Goal: Information Seeking & Learning: Check status

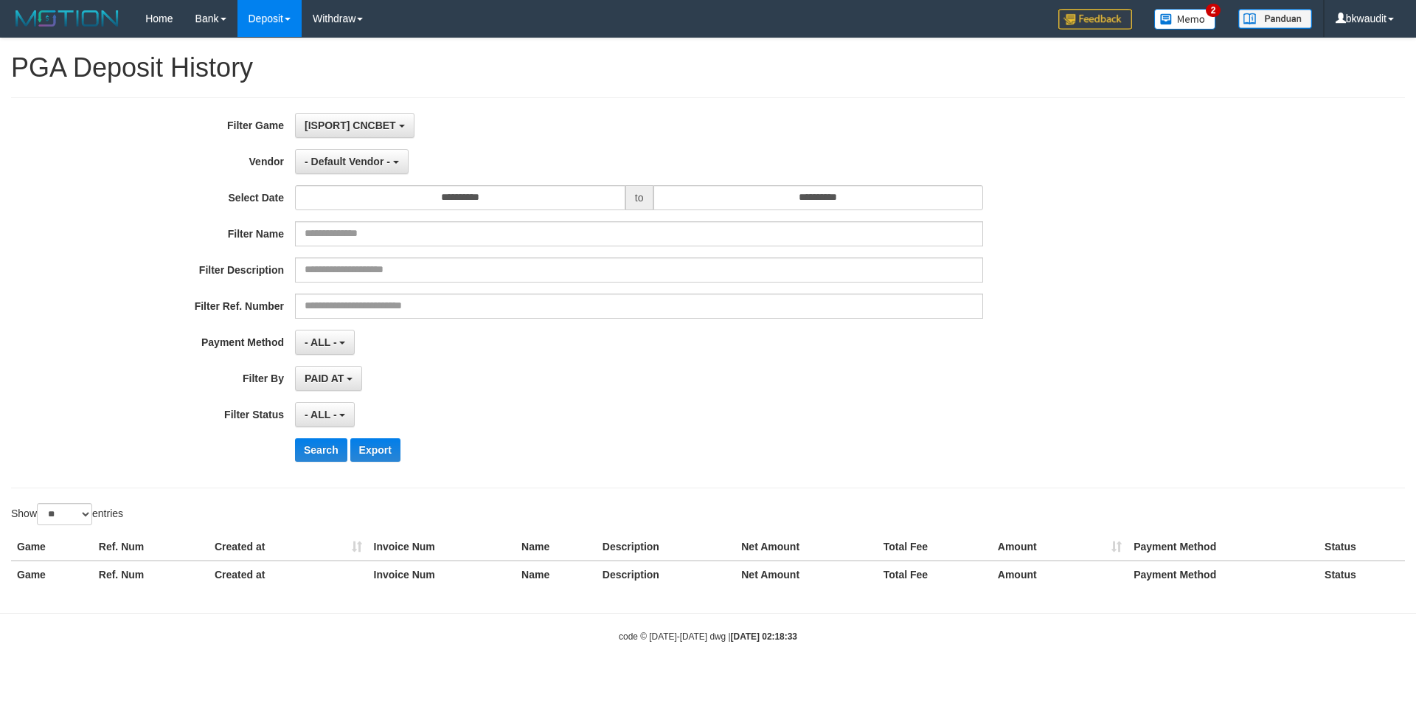
select select "**"
click at [369, 114] on button "[ISPORT] CNCBET" at bounding box center [354, 125] width 119 height 25
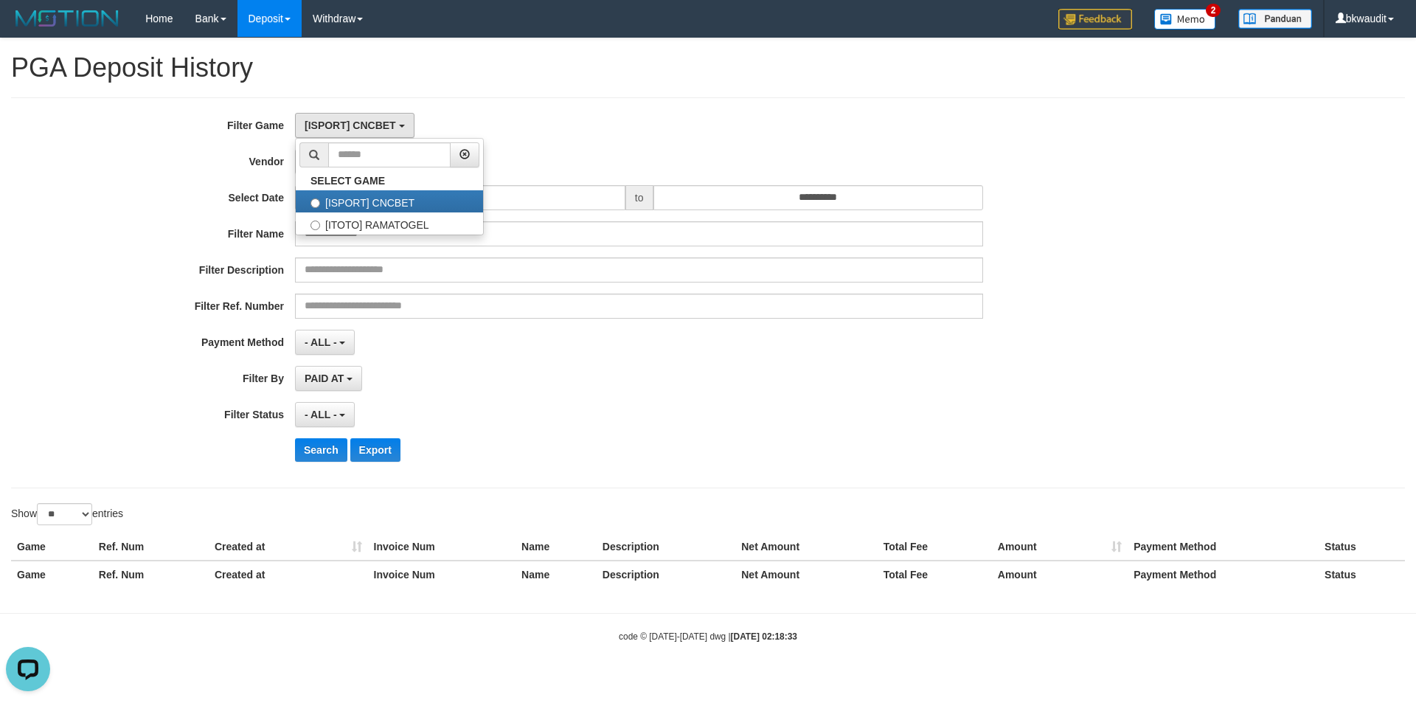
click at [560, 108] on div "**********" at bounding box center [707, 292] width 1393 height 391
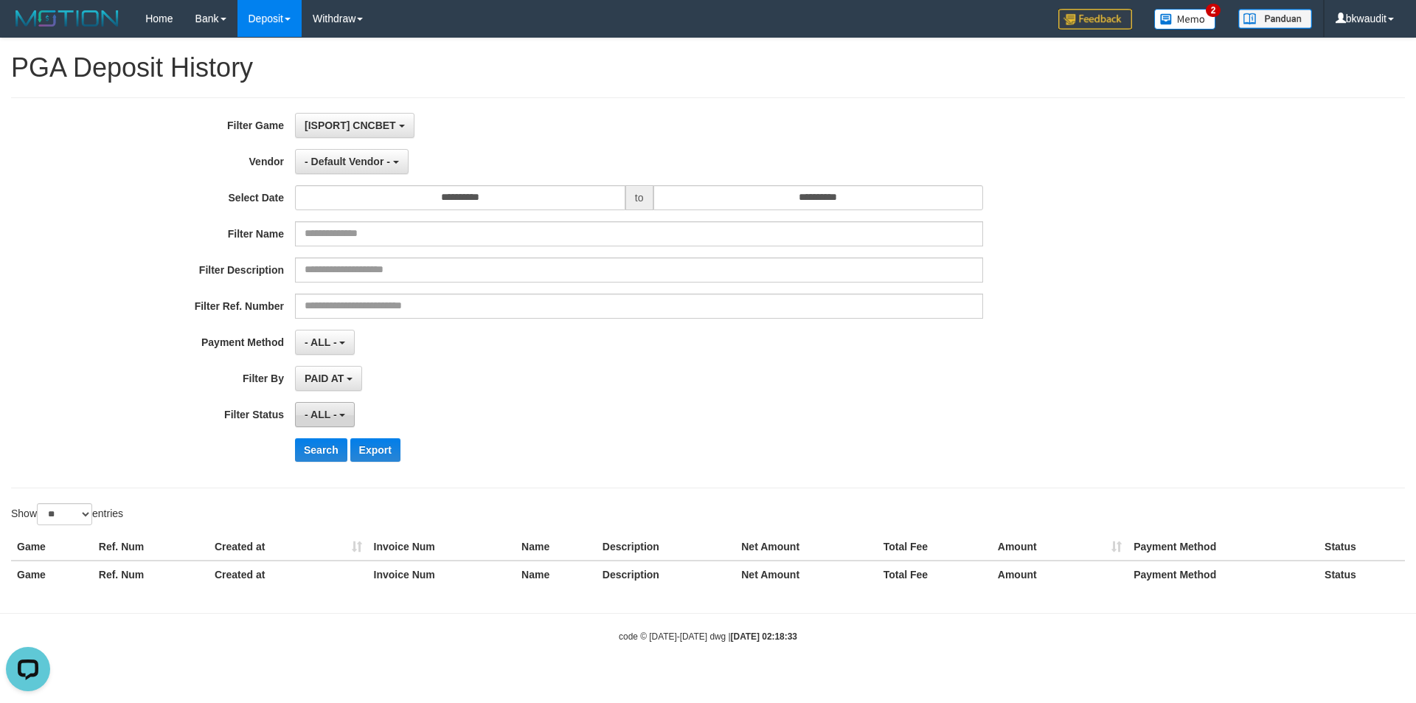
click at [319, 419] on span "- ALL -" at bounding box center [320, 414] width 32 height 12
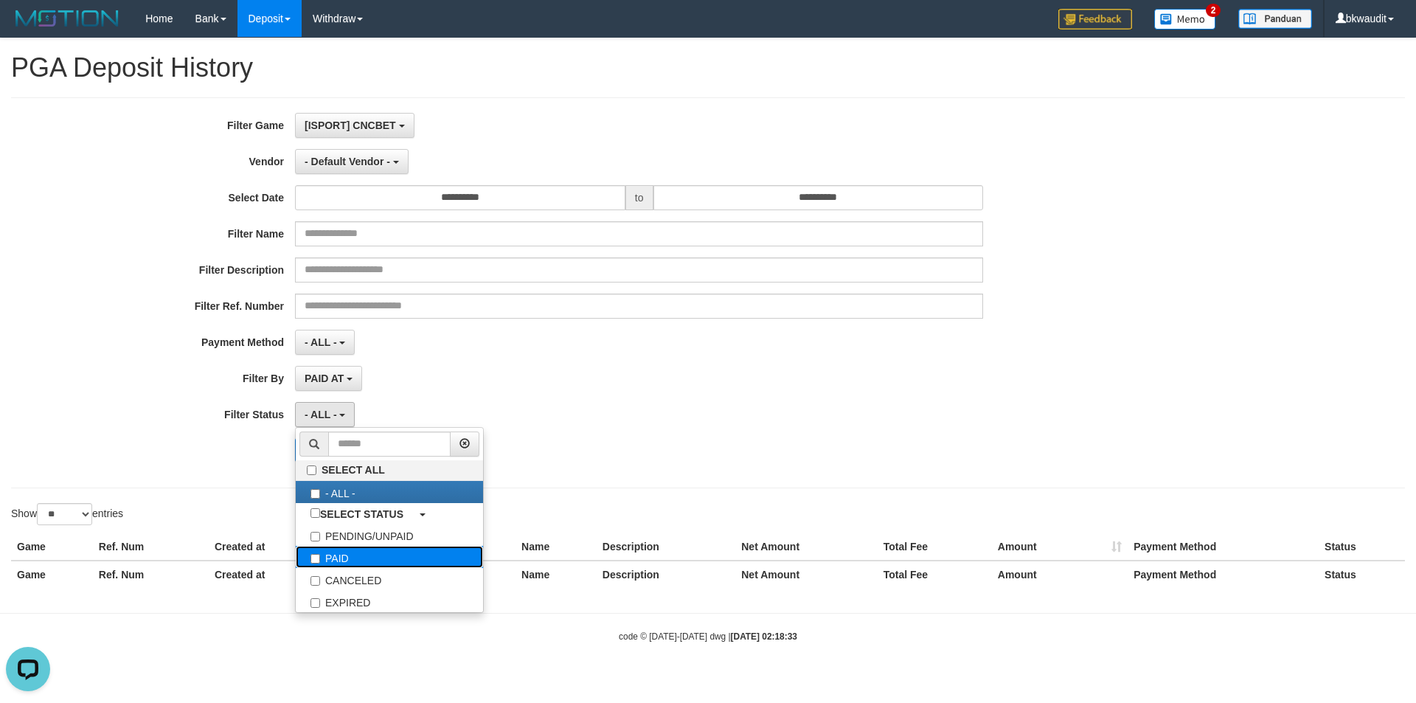
click at [331, 554] on label "PAID" at bounding box center [389, 557] width 187 height 22
select select "*"
click at [251, 515] on div "Show ** ** ** *** entries" at bounding box center [354, 516] width 686 height 26
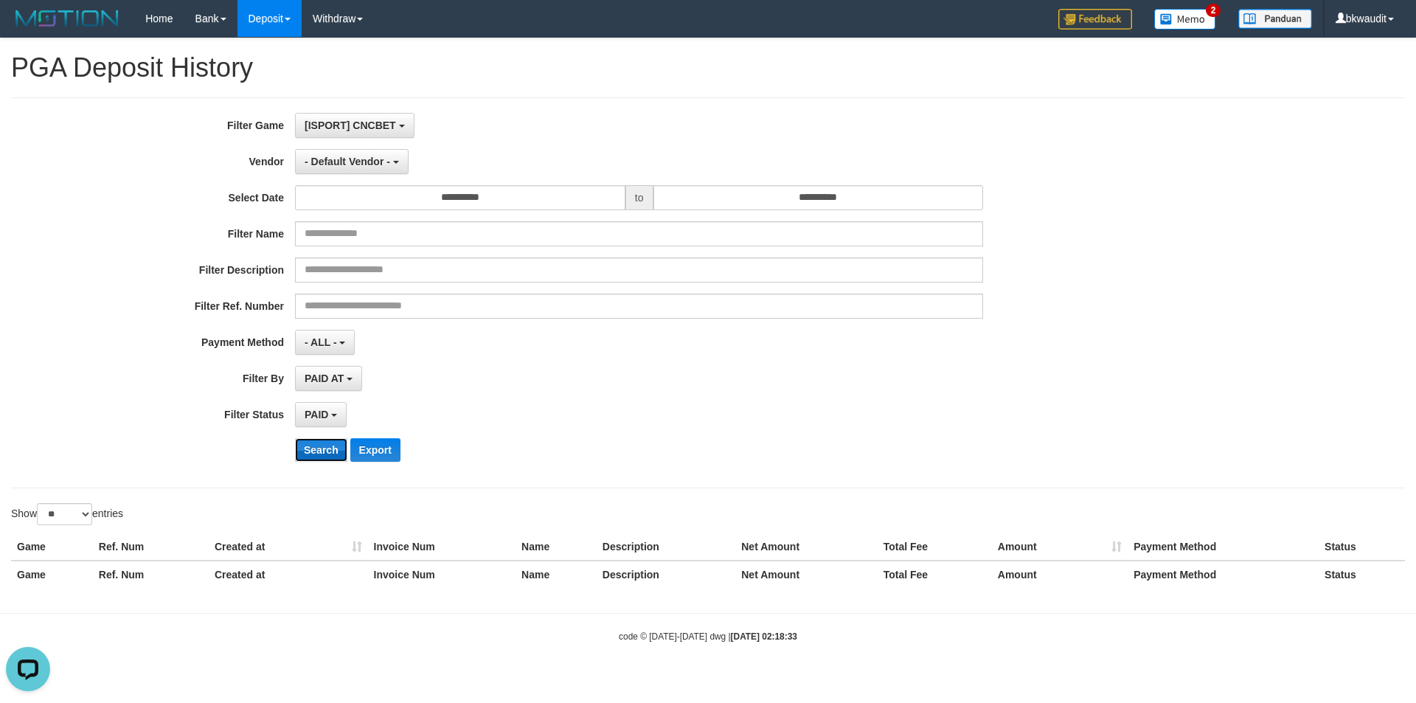
click at [328, 454] on button "Search" at bounding box center [321, 450] width 52 height 24
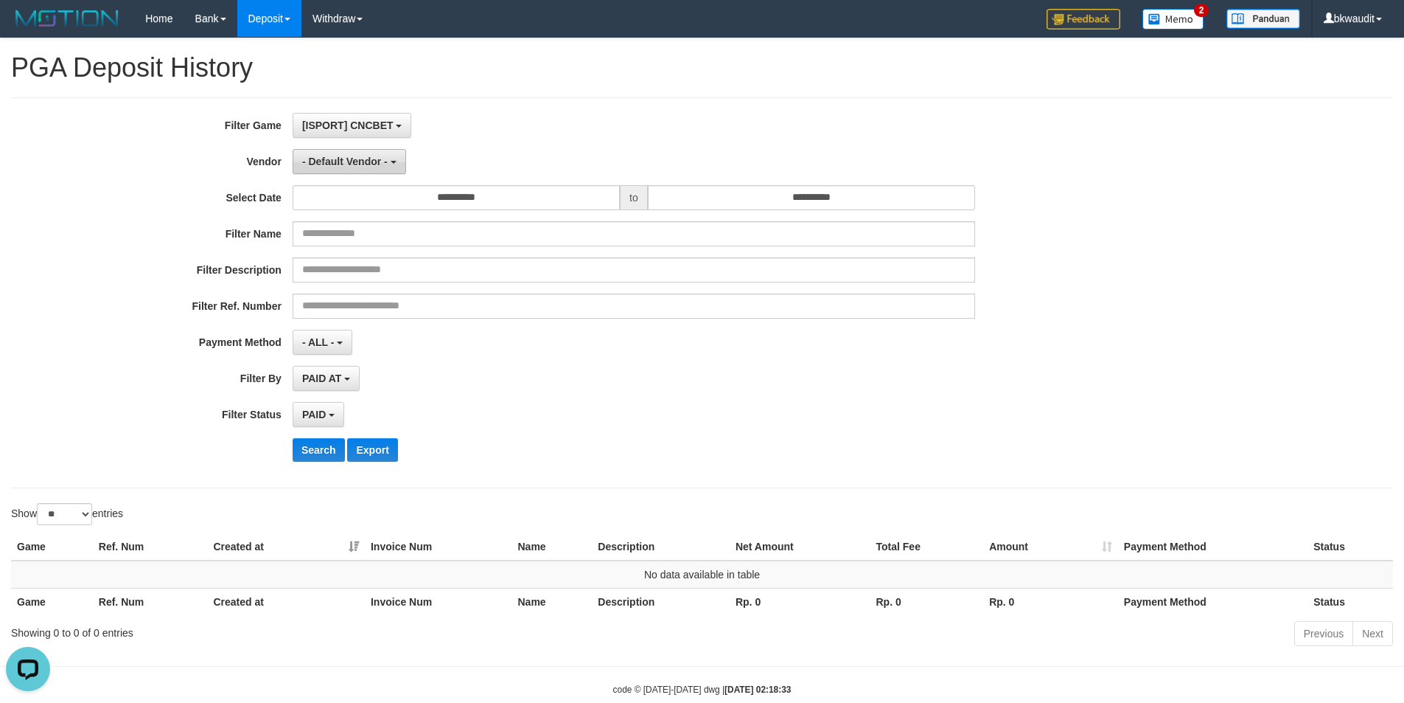
click at [372, 166] on span "- Default Vendor -" at bounding box center [345, 162] width 86 height 12
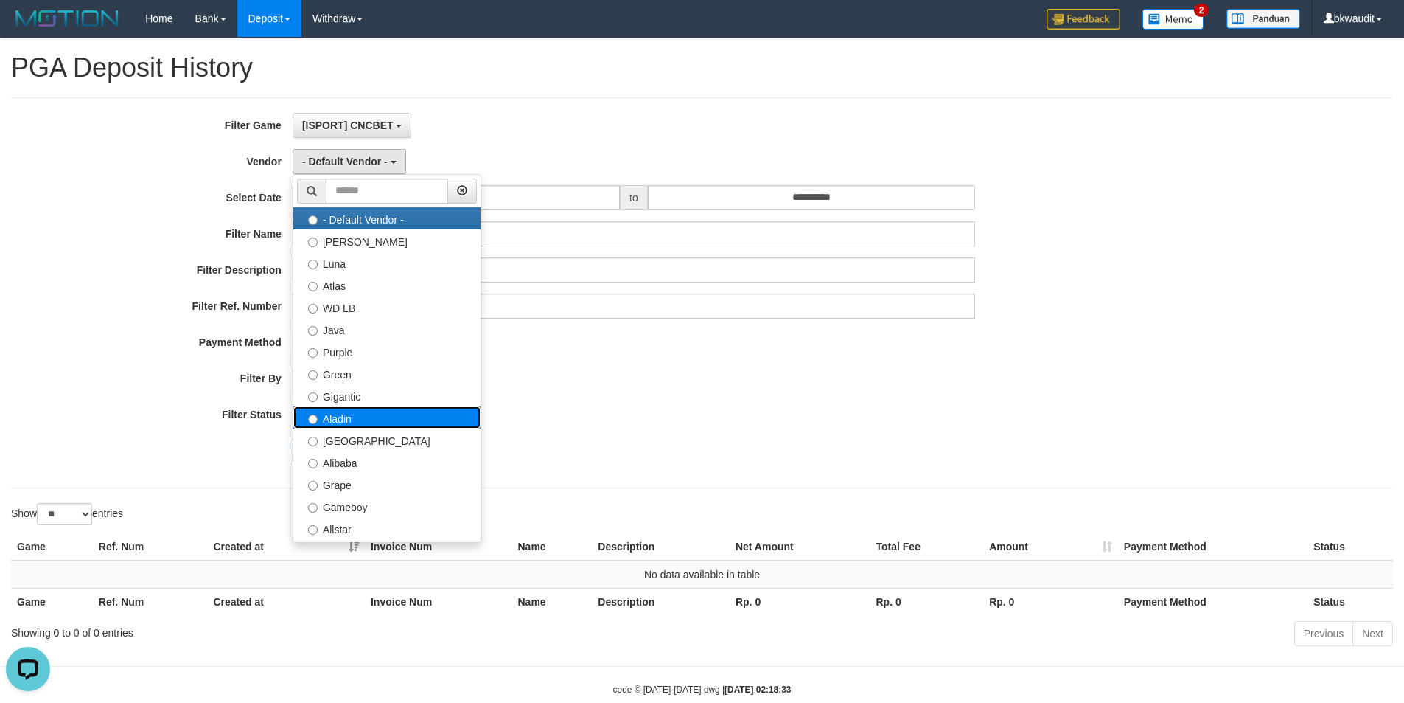
click at [385, 419] on label "Aladin" at bounding box center [386, 417] width 187 height 22
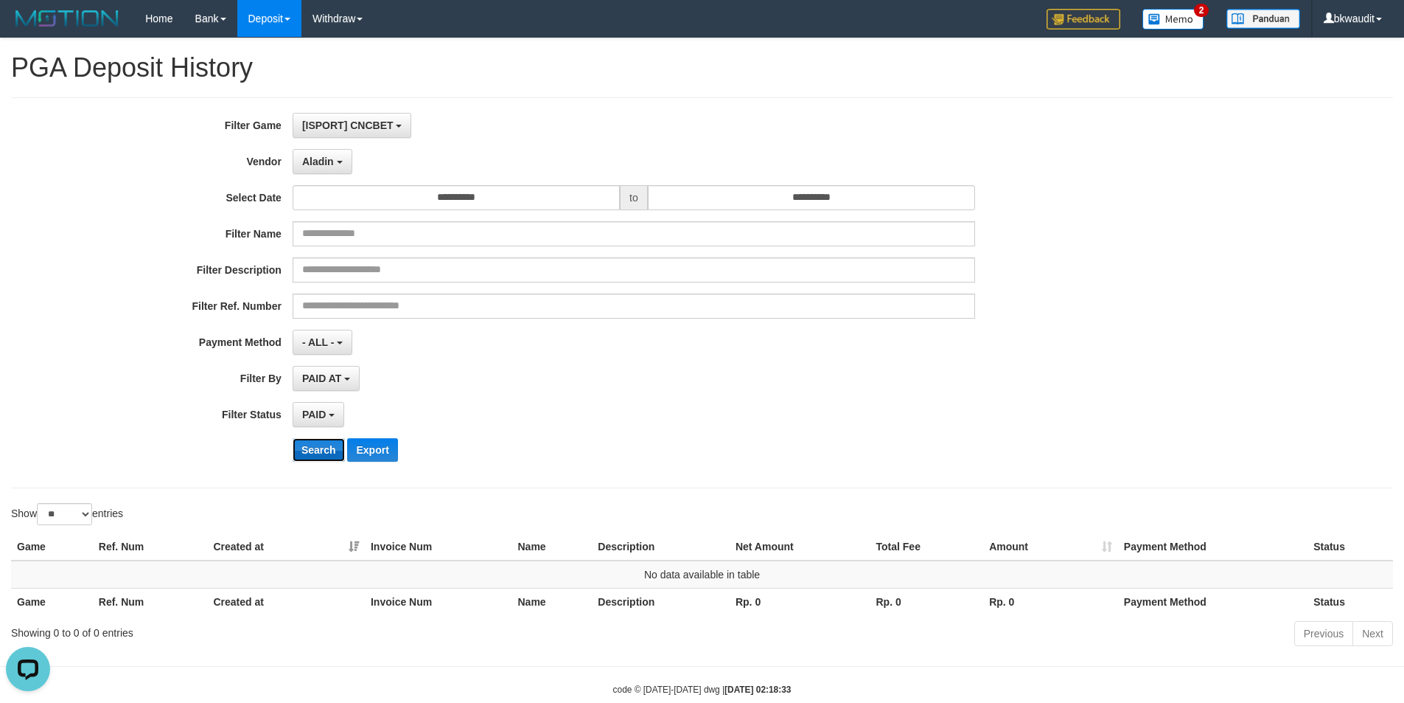
click at [318, 451] on button "Search" at bounding box center [319, 450] width 52 height 24
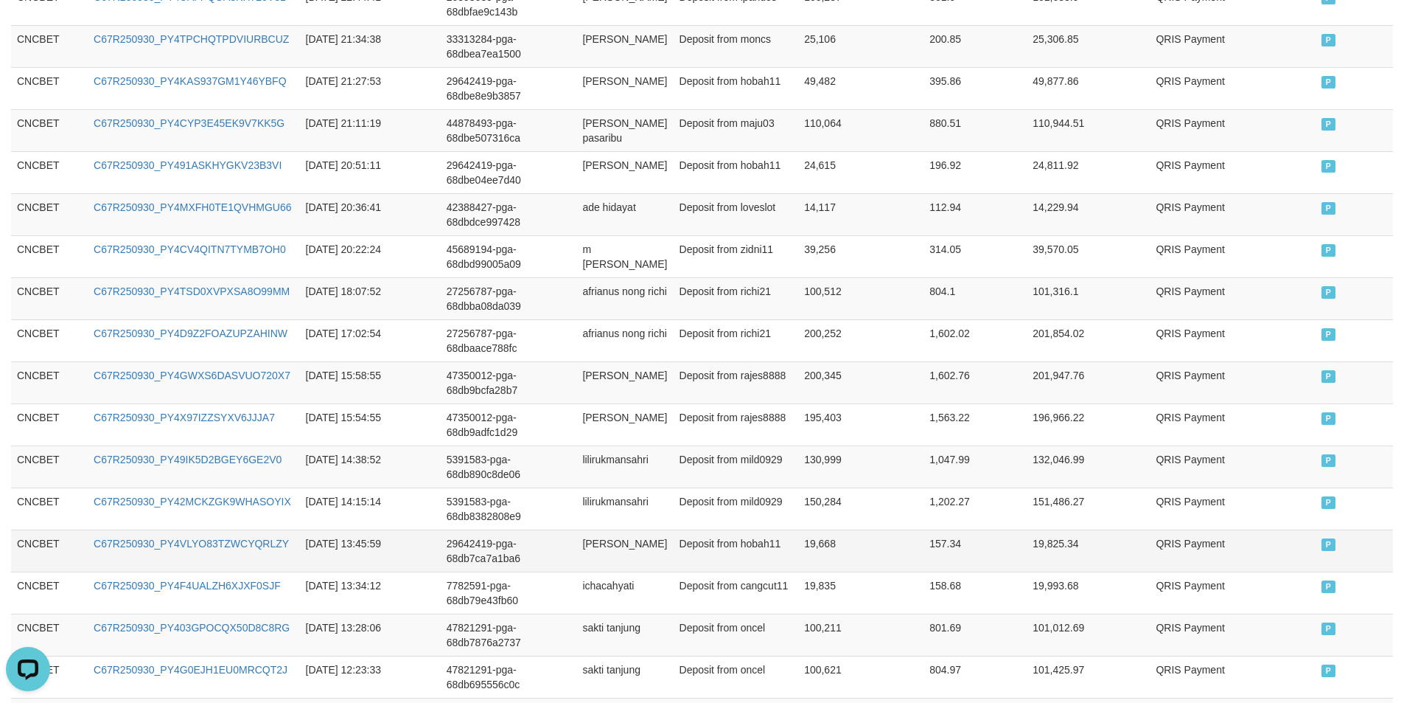
scroll to position [1054, 0]
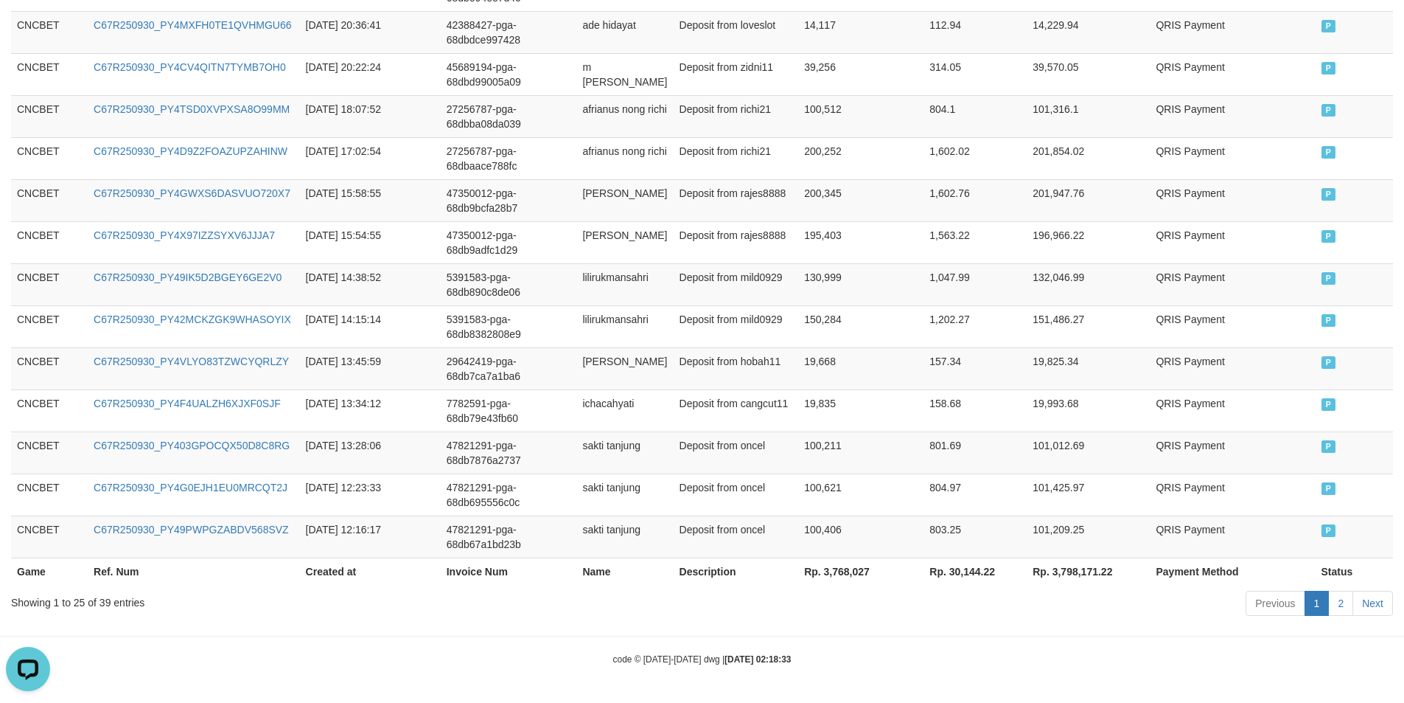
click at [826, 571] on th "Rp. 3,768,027" at bounding box center [860, 570] width 125 height 27
copy th "3,768,027"
click at [867, 523] on td "100,406" at bounding box center [860, 536] width 125 height 42
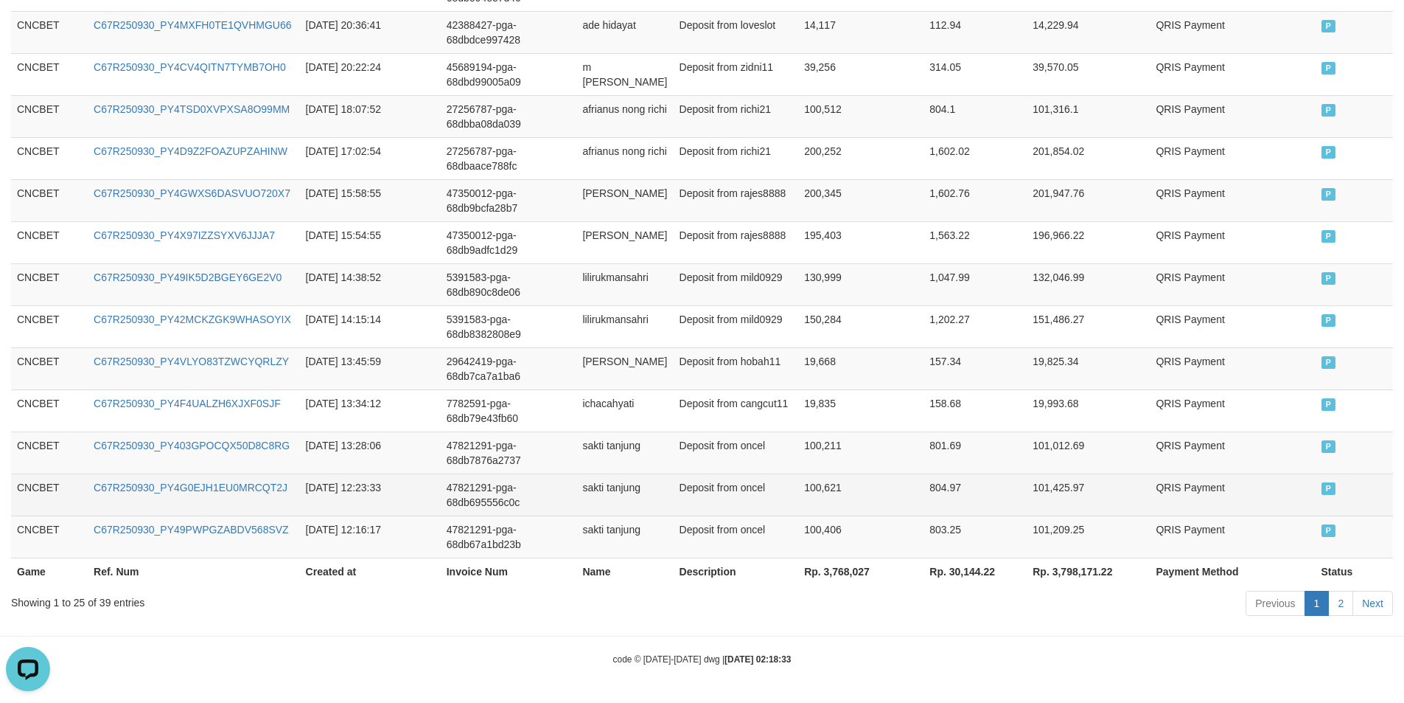
click at [1054, 484] on td "101,425.97" at bounding box center [1088, 494] width 123 height 42
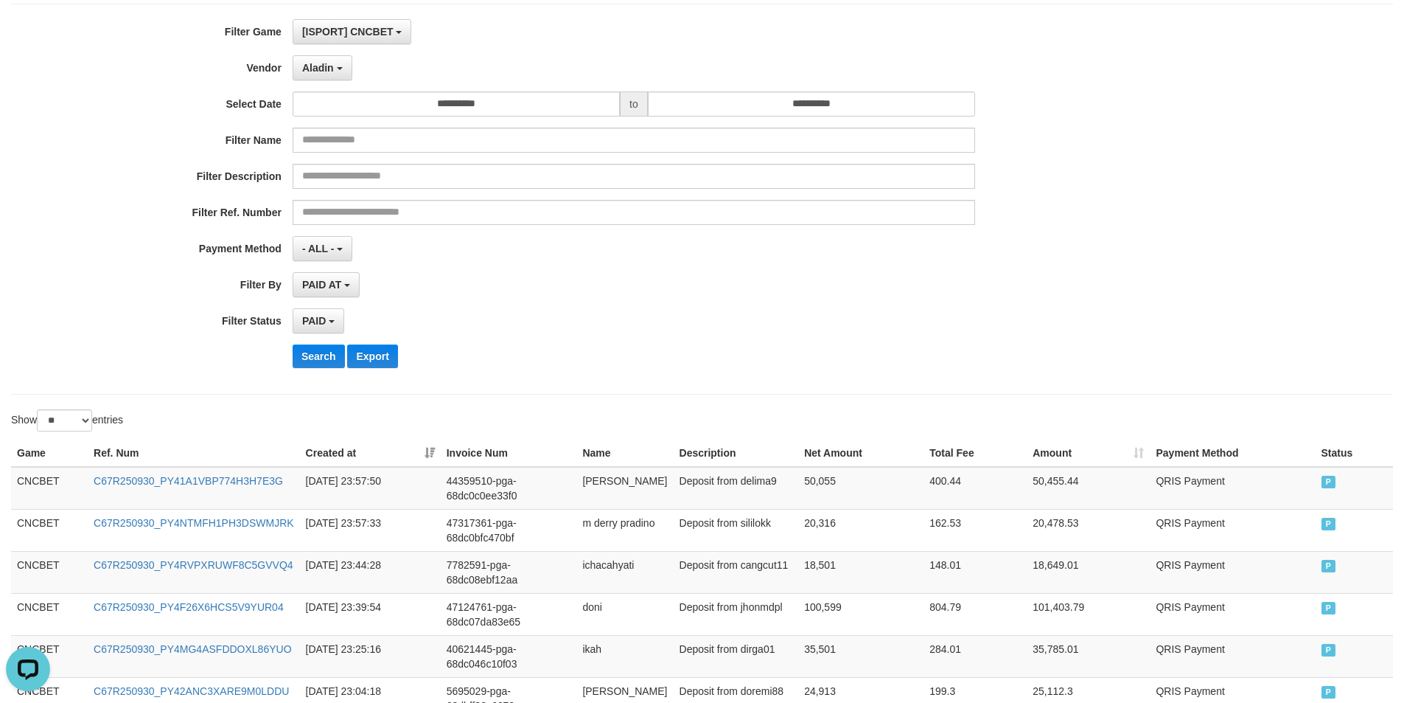
scroll to position [0, 0]
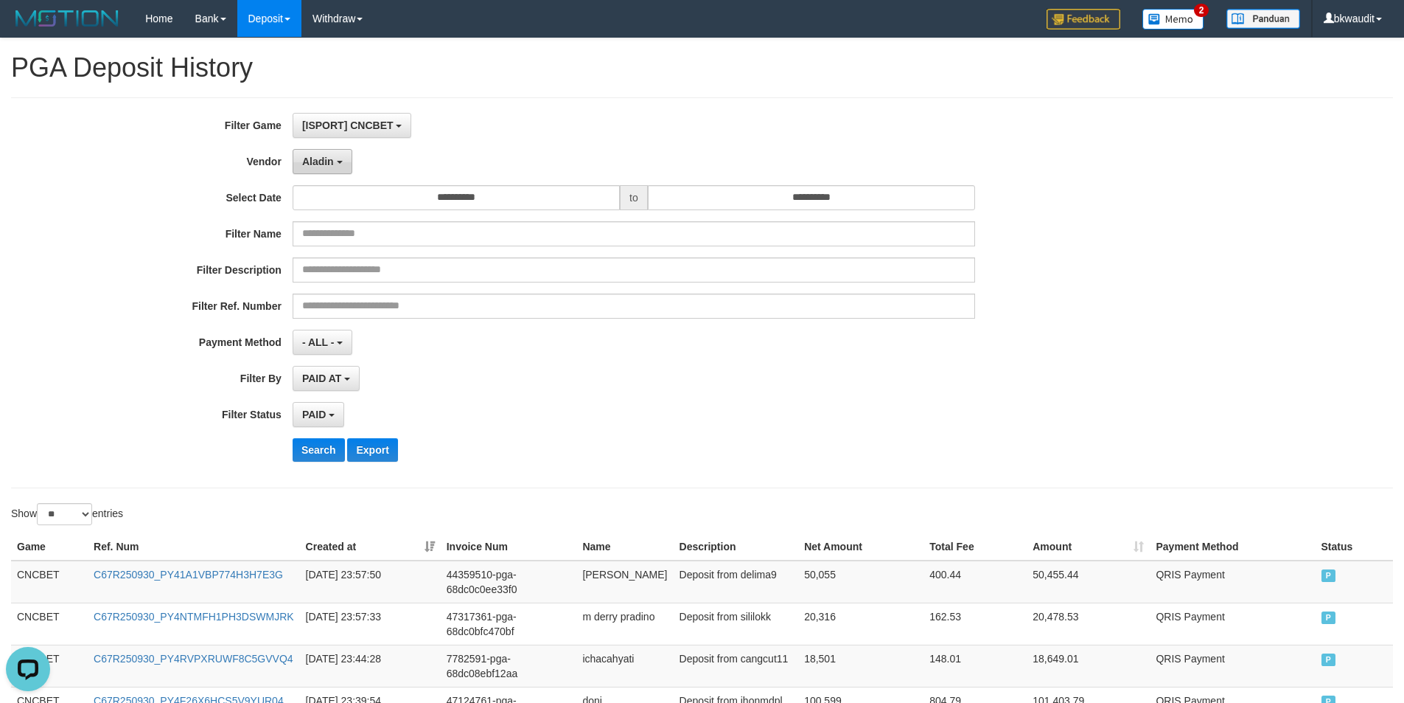
click at [327, 164] on span "Aladin" at bounding box center [318, 162] width 32 height 12
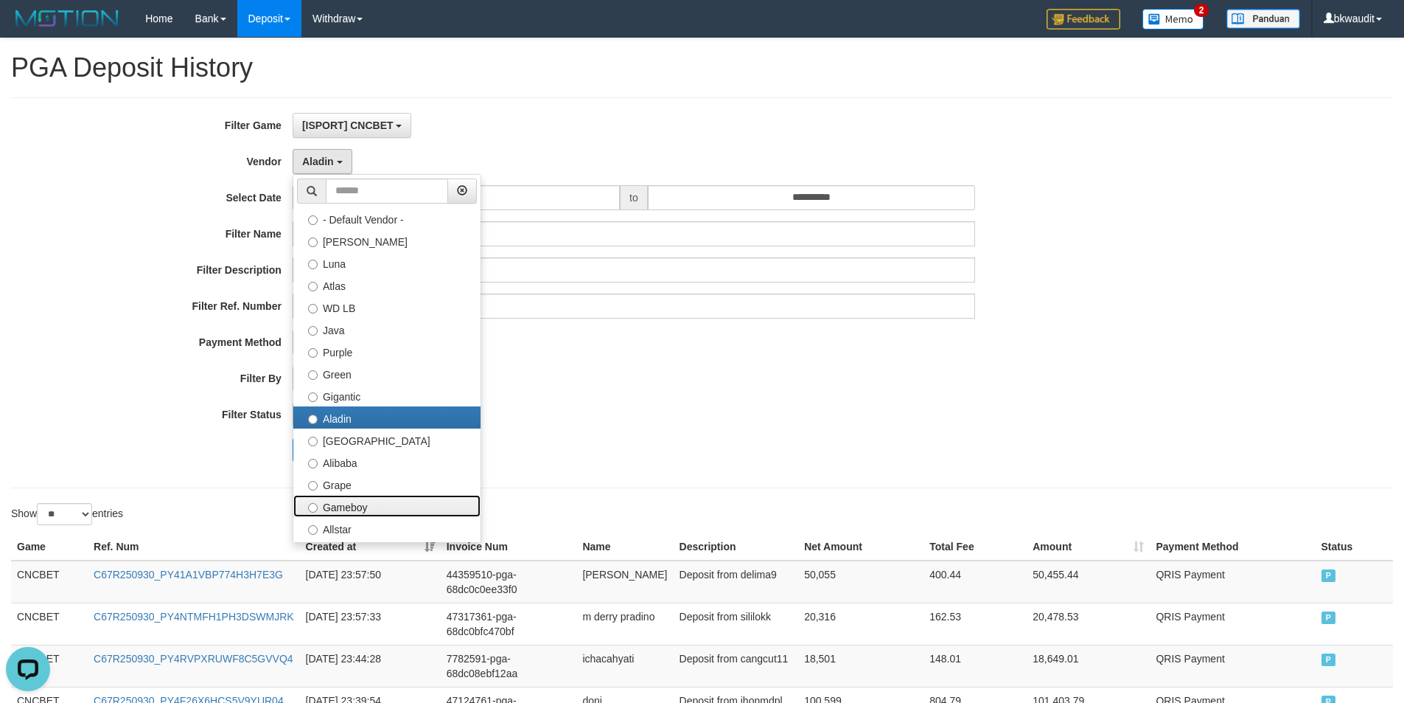
click at [405, 509] on label "Gameboy" at bounding box center [386, 506] width 187 height 22
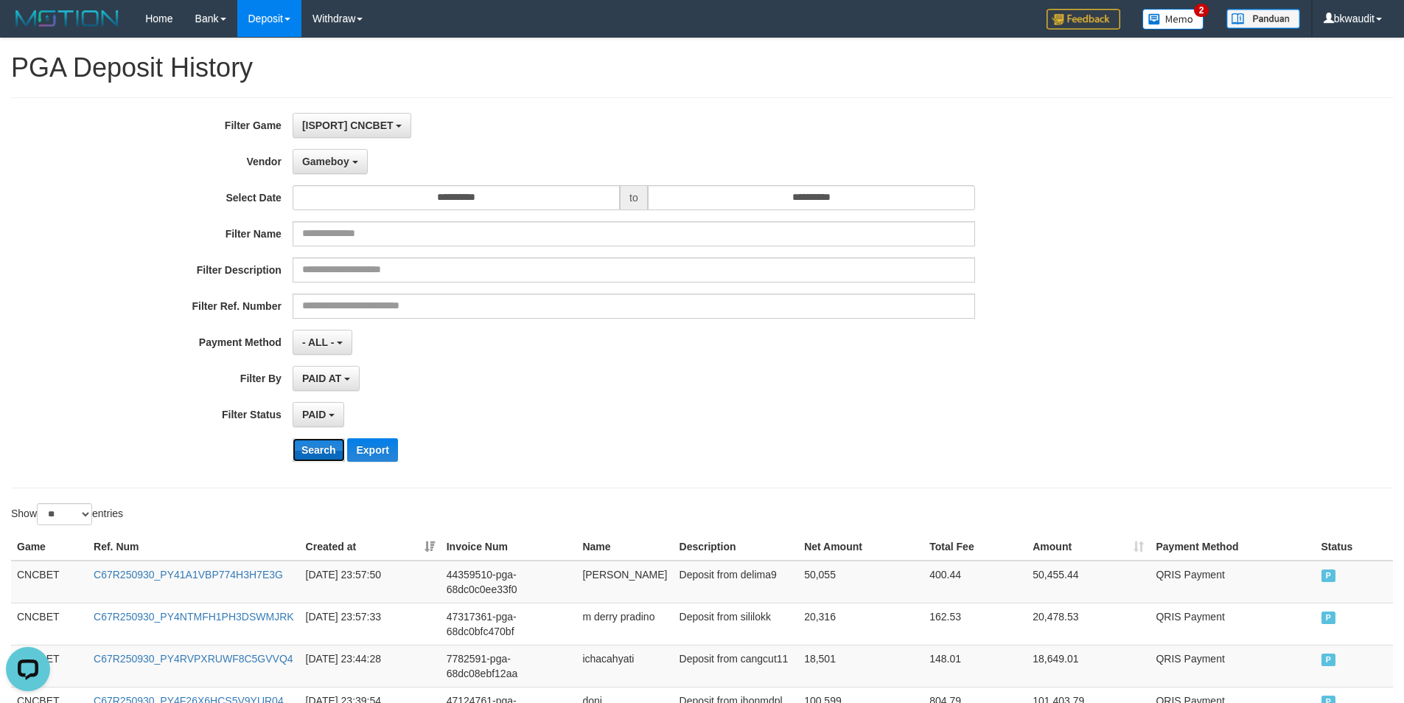
click at [341, 452] on button "Search" at bounding box center [319, 450] width 52 height 24
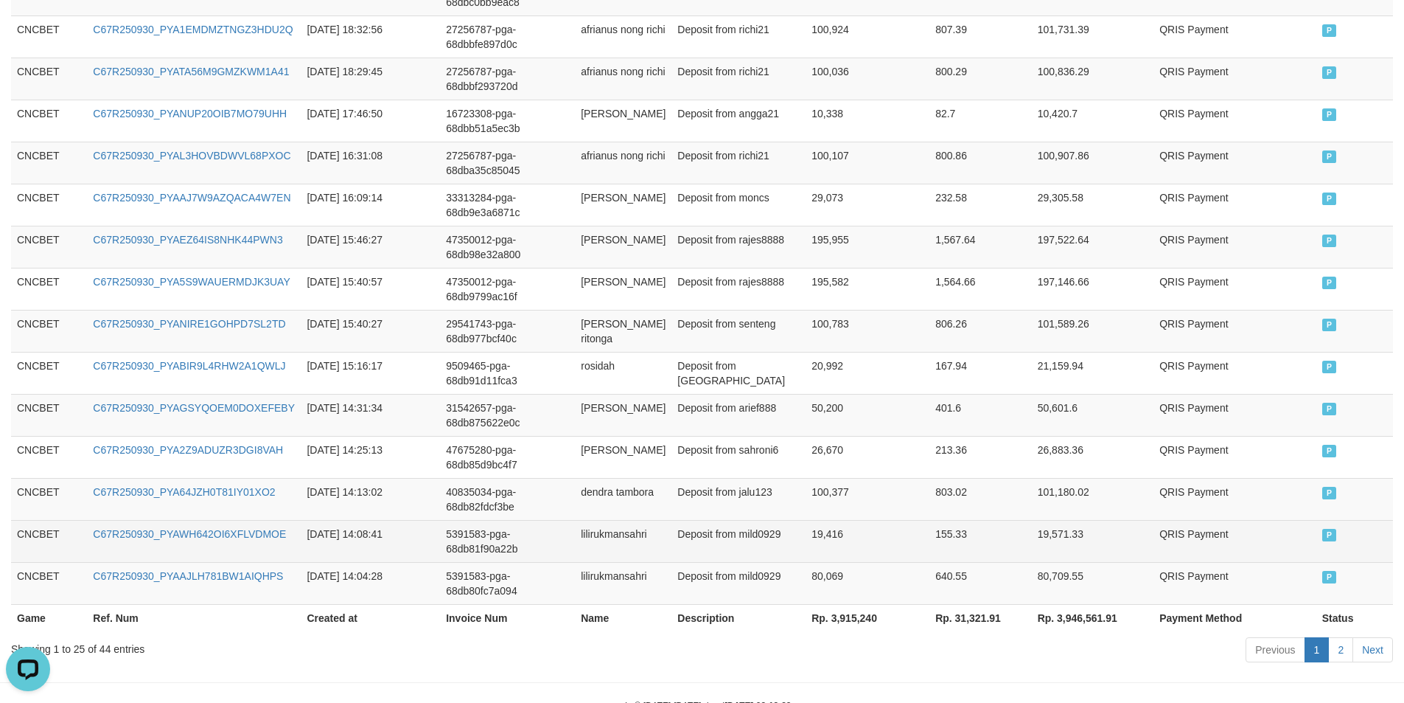
scroll to position [1083, 0]
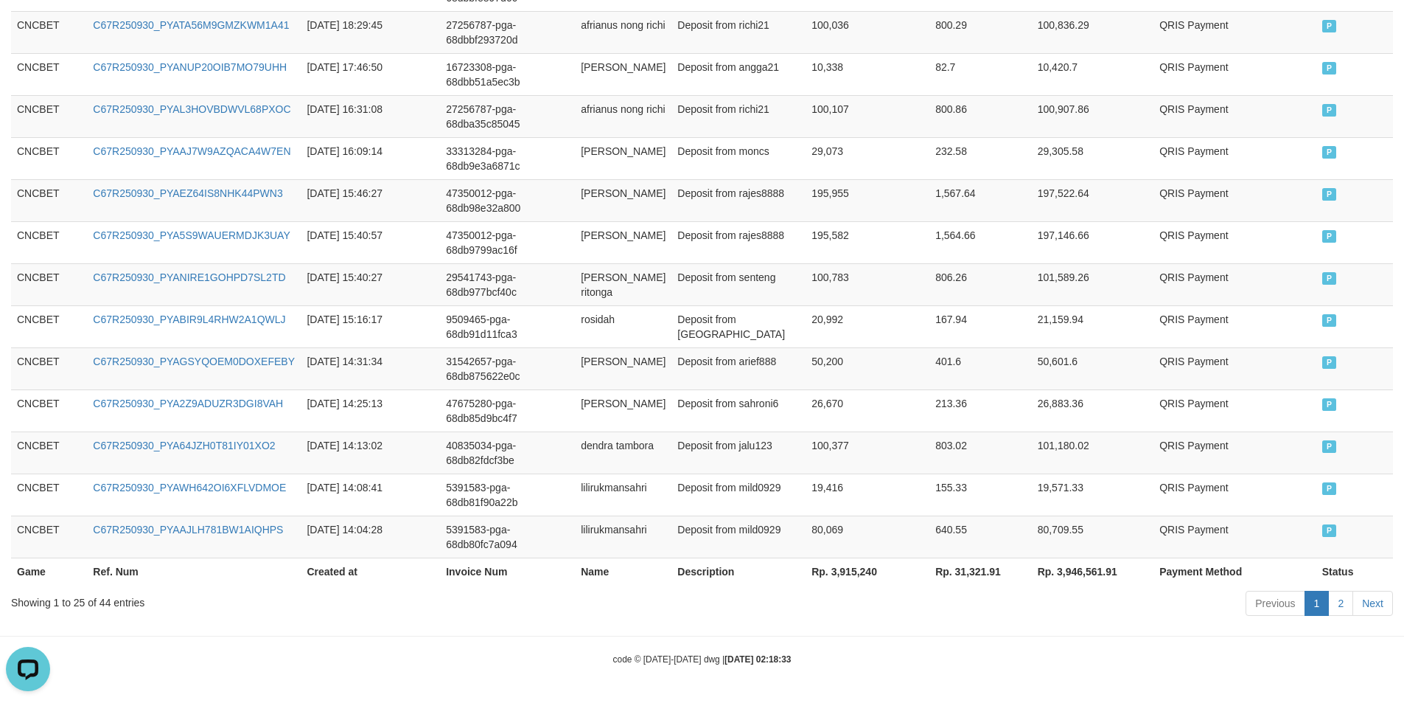
click at [838, 570] on th "Rp. 3,915,240" at bounding box center [868, 570] width 124 height 27
copy th "3,915,240"
click at [885, 520] on td "80,069" at bounding box center [868, 536] width 124 height 42
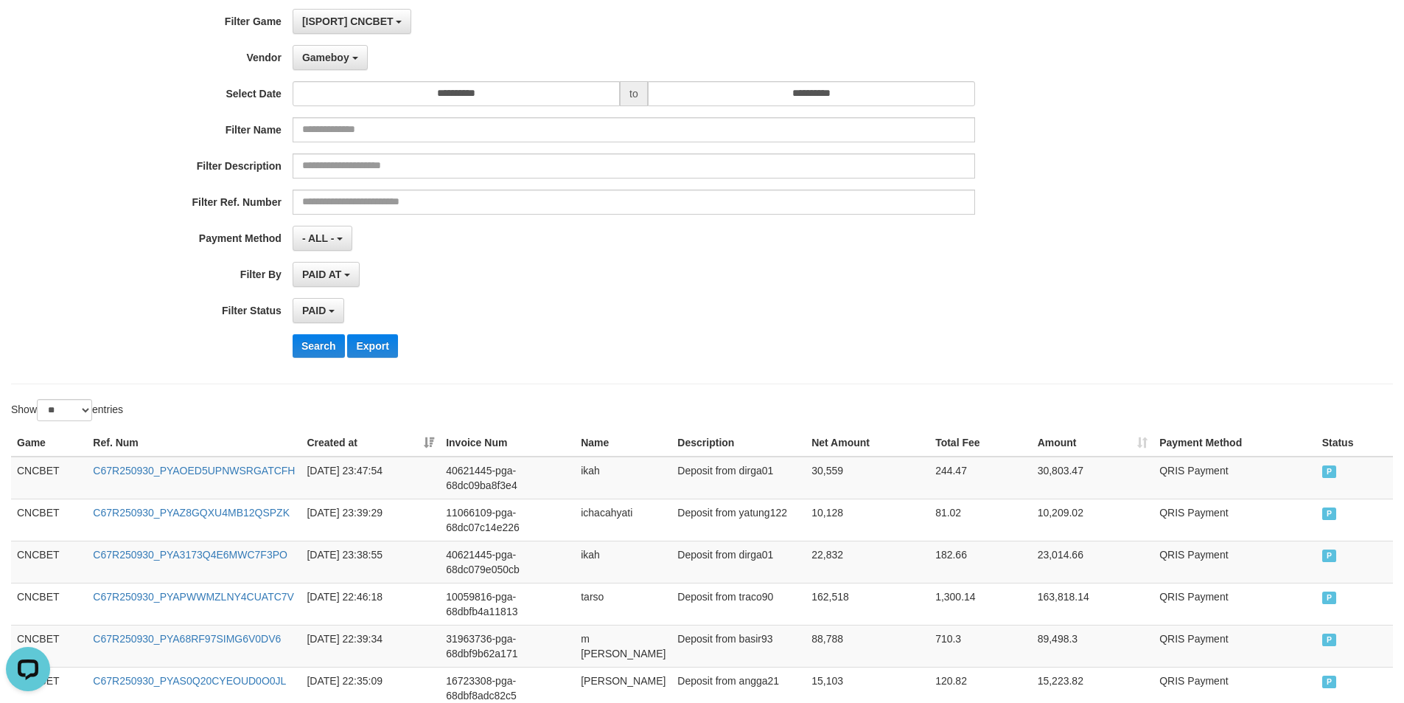
scroll to position [0, 0]
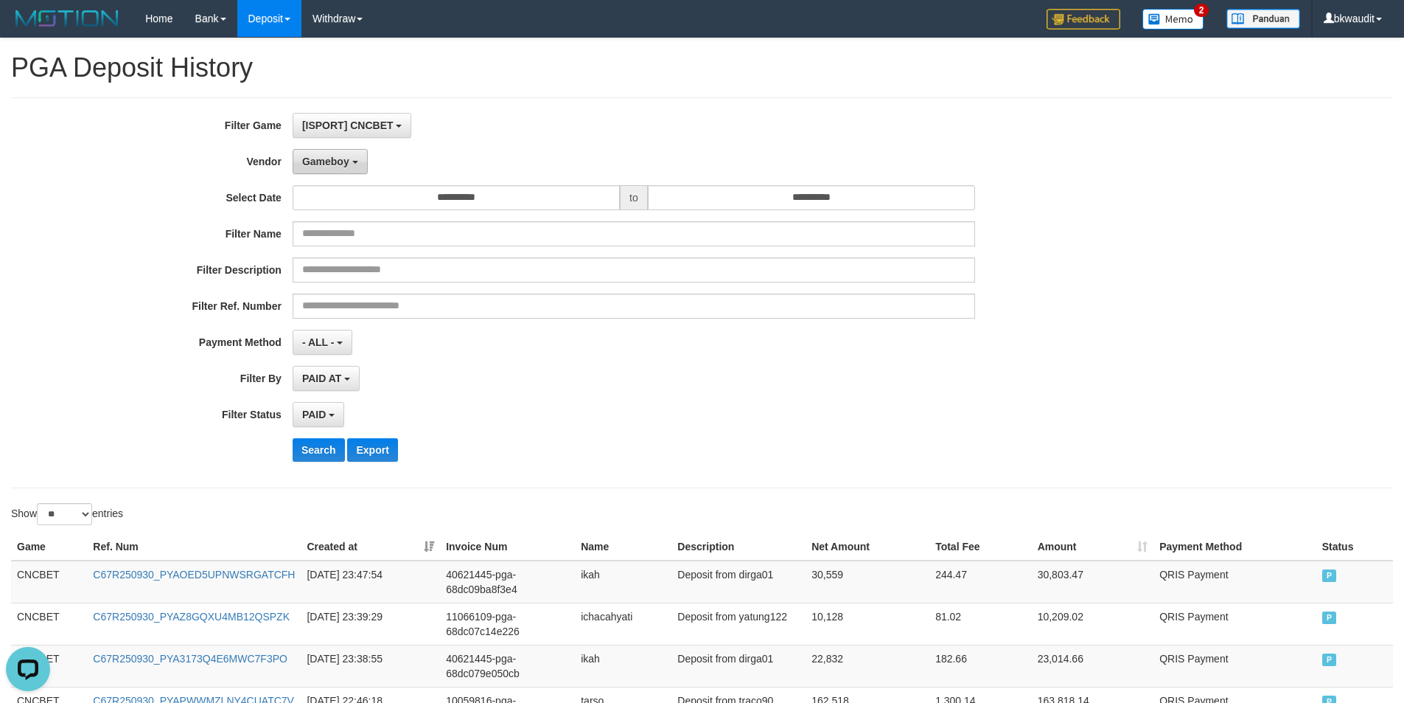
click at [358, 165] on button "Gameboy" at bounding box center [330, 161] width 75 height 25
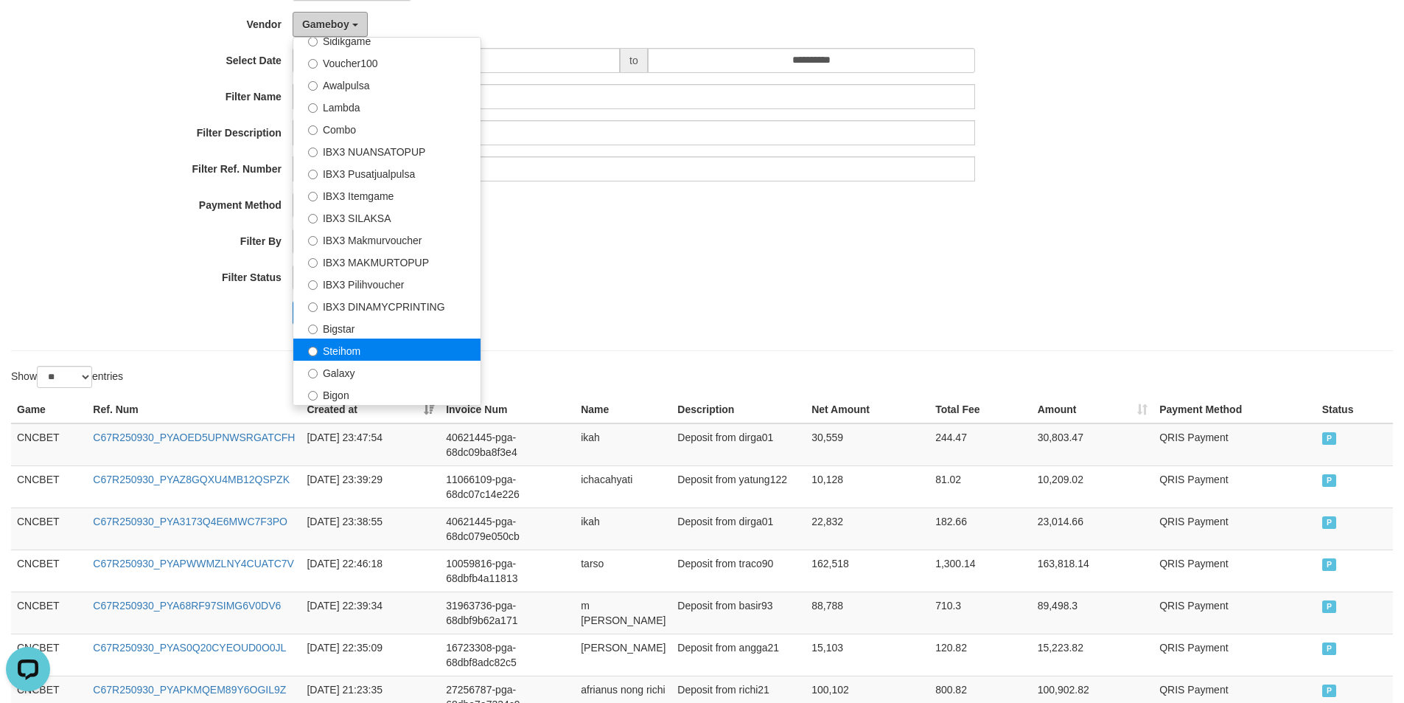
scroll to position [147, 0]
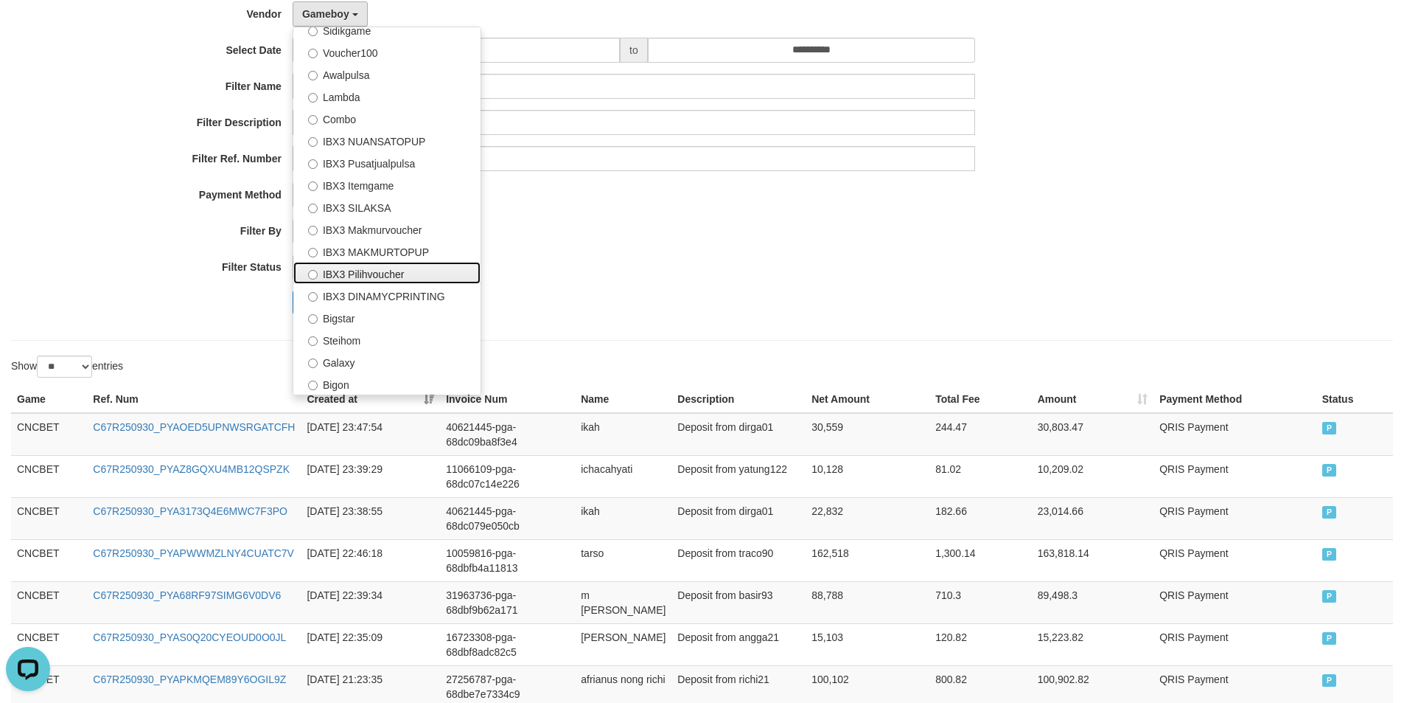
click at [422, 276] on label "IBX3 Pilihvoucher" at bounding box center [386, 273] width 187 height 22
select select "**********"
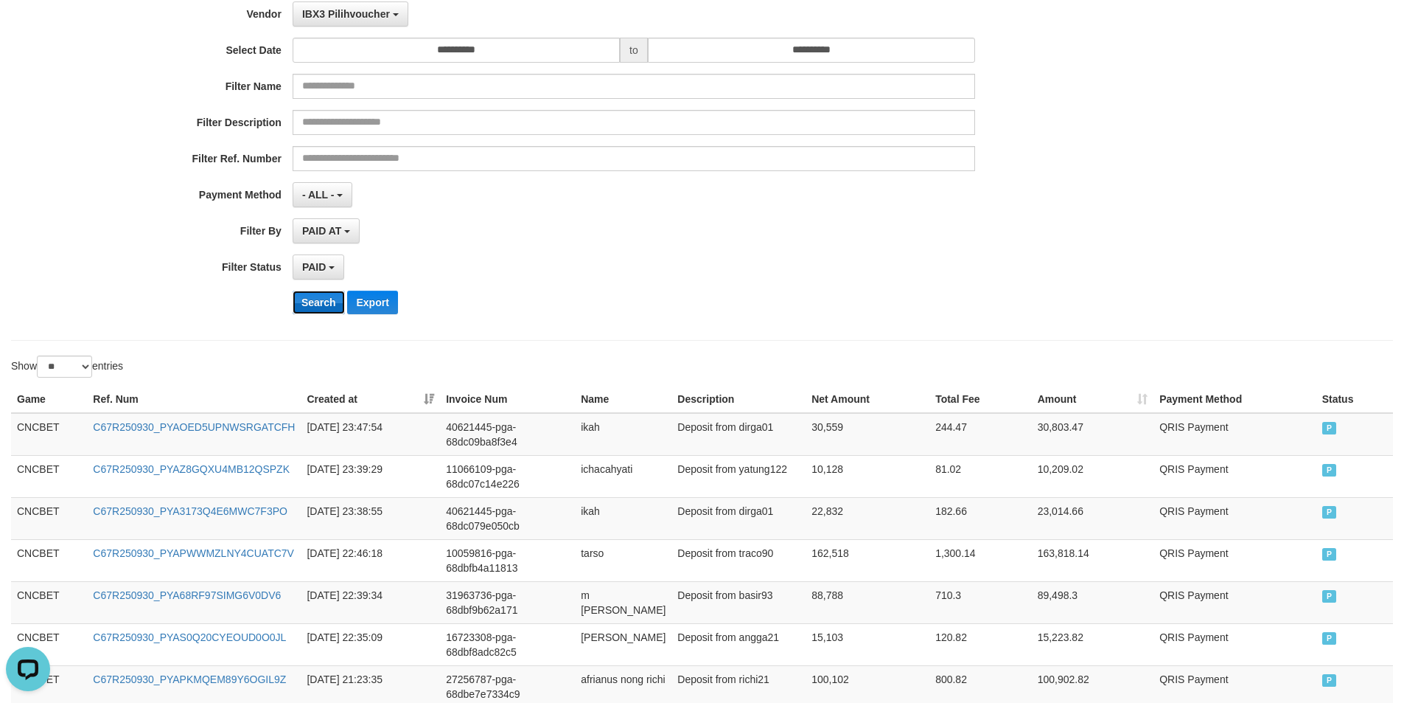
click at [324, 299] on button "Search" at bounding box center [319, 302] width 52 height 24
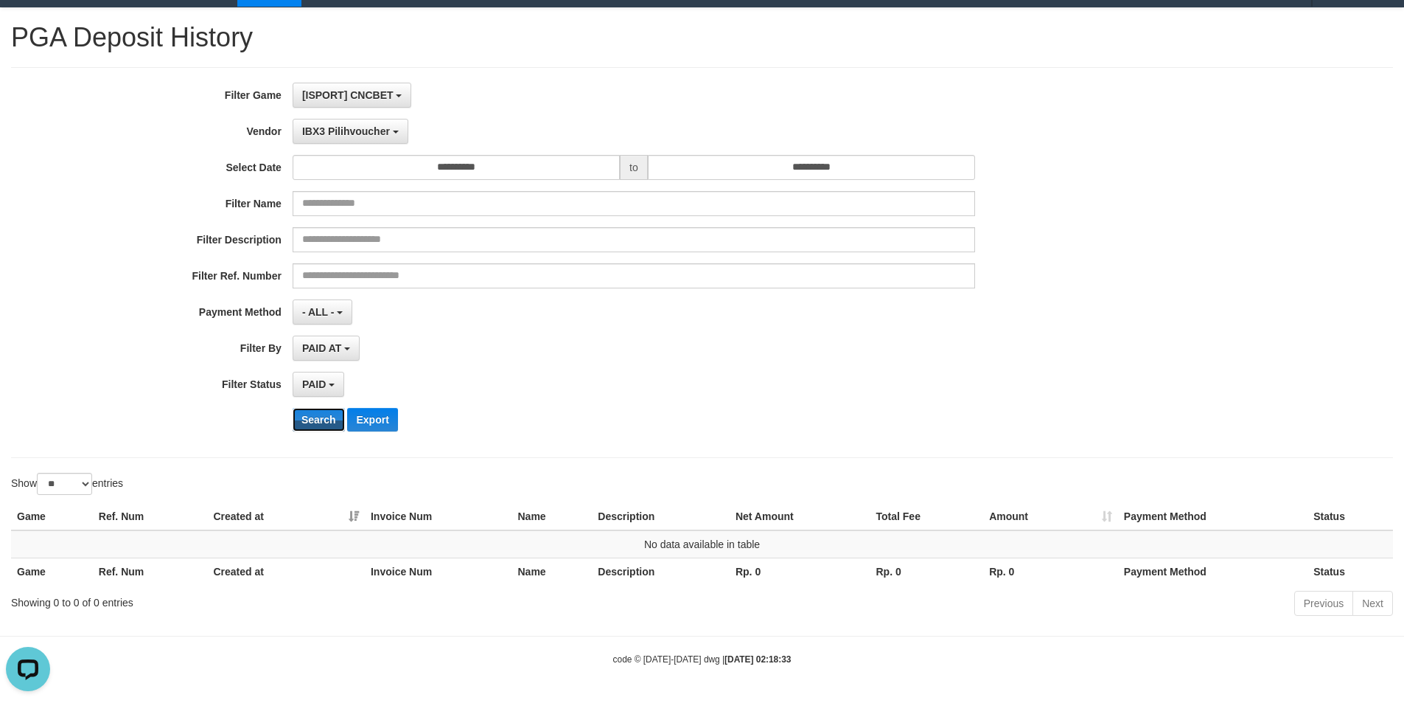
scroll to position [0, 0]
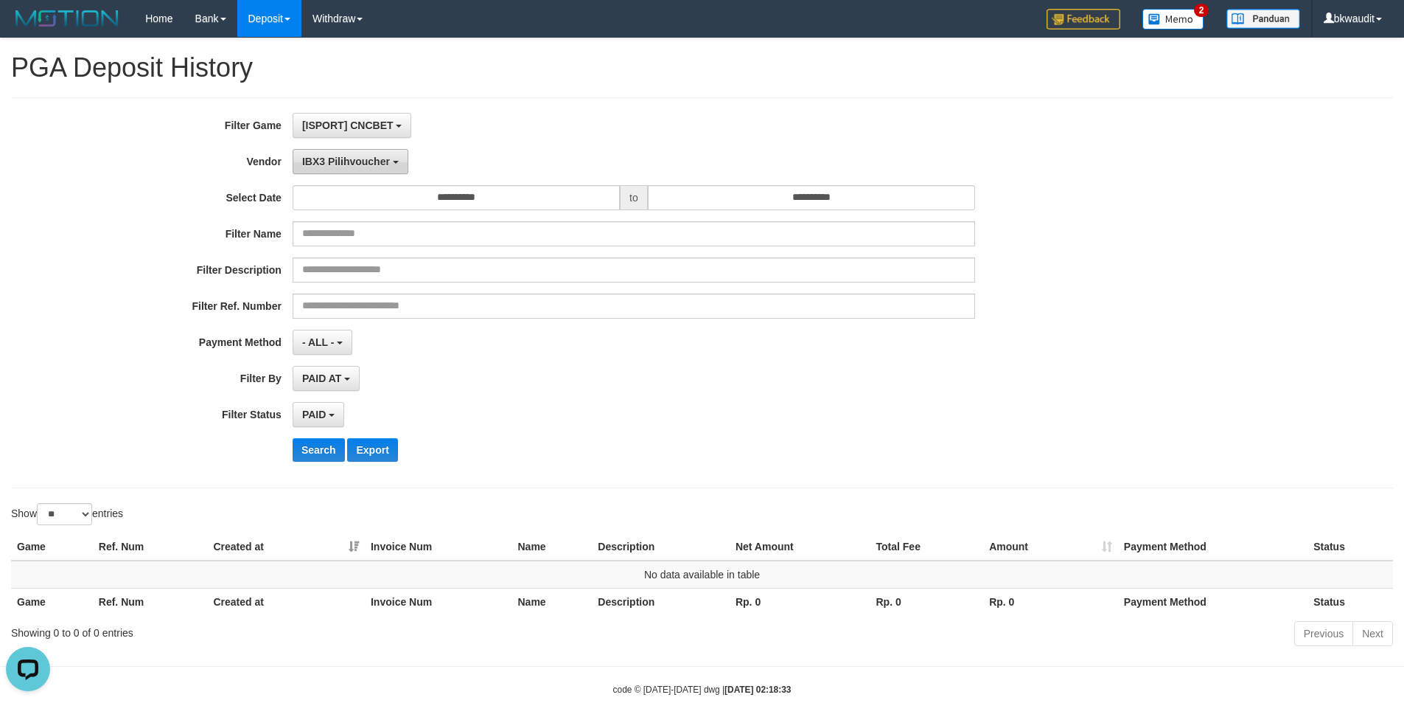
click at [375, 156] on span "IBX3 Pilihvoucher" at bounding box center [346, 162] width 88 height 12
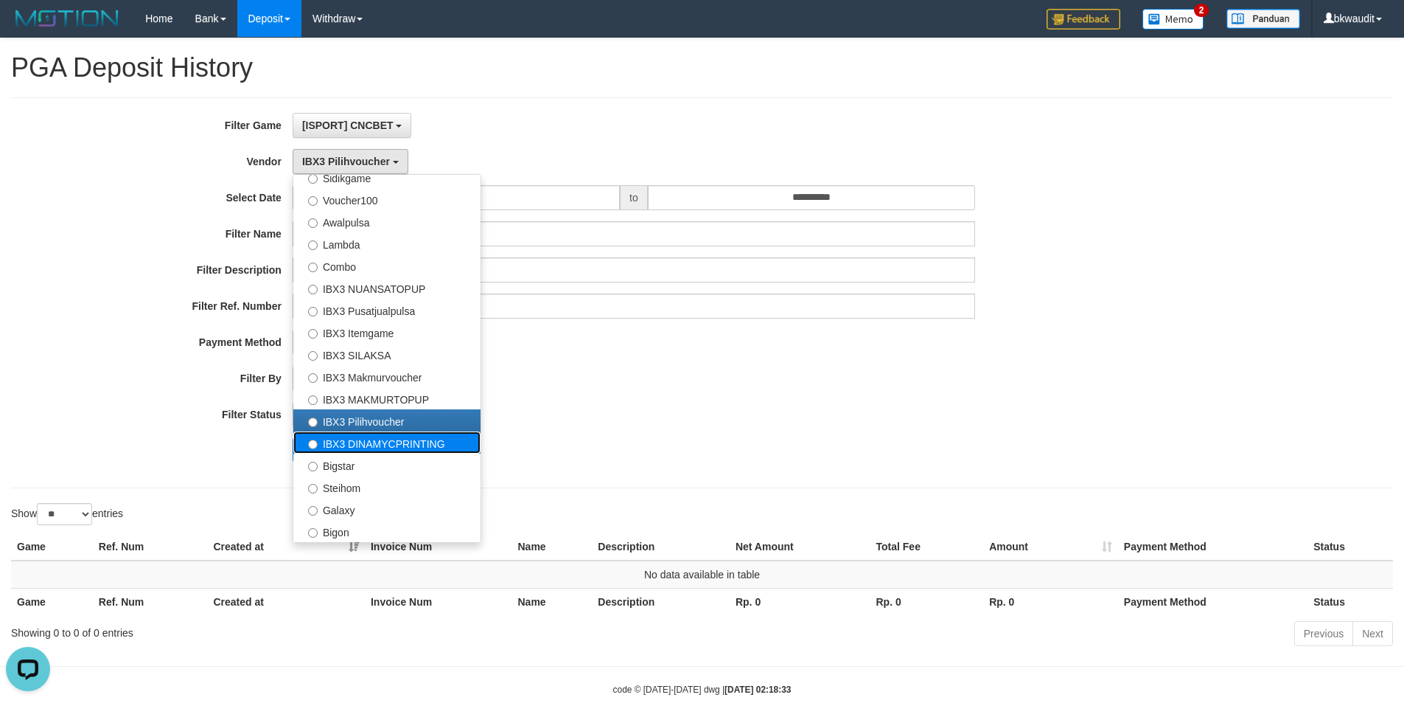
click at [422, 444] on label "IBX3 DINAMYCPRINTING" at bounding box center [386, 442] width 187 height 22
select select "**********"
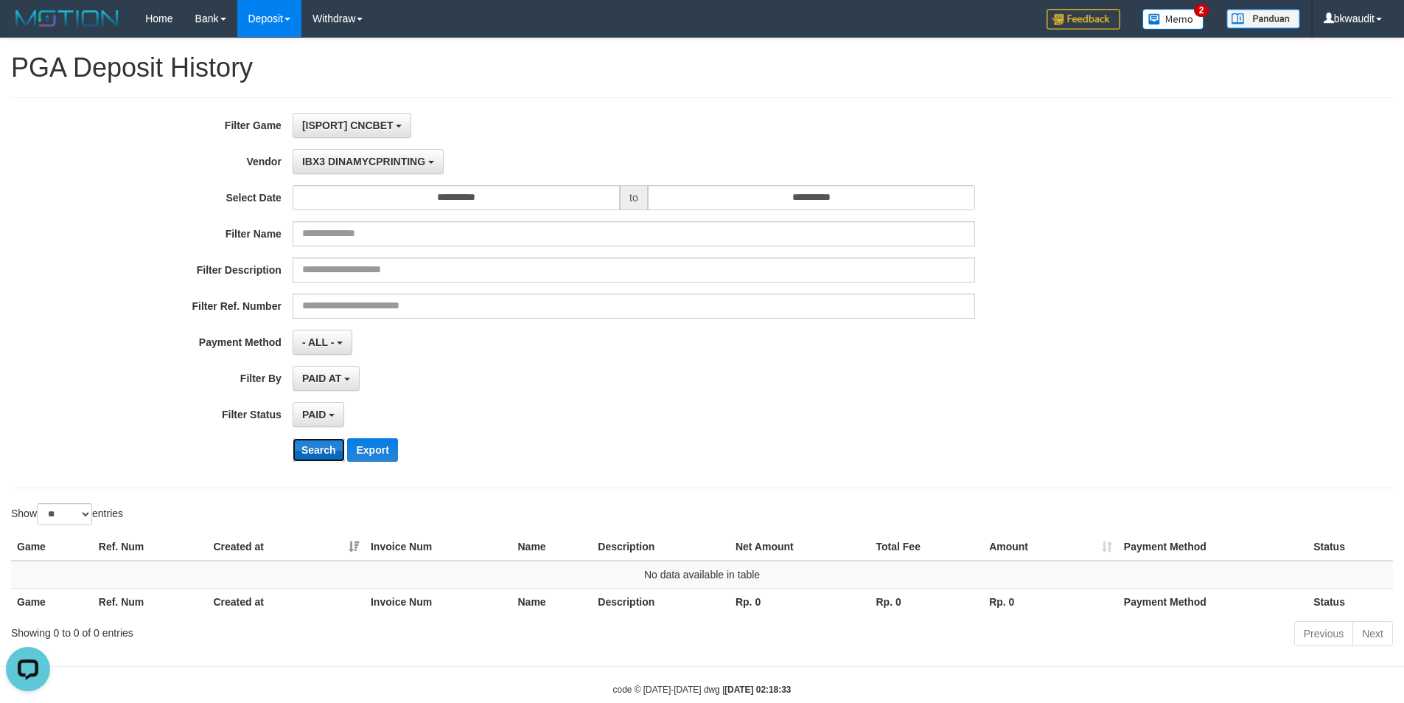
click at [316, 442] on button "Search" at bounding box center [319, 450] width 52 height 24
click at [393, 154] on button "IBX3 DINAMYCPRINTING" at bounding box center [368, 161] width 151 height 25
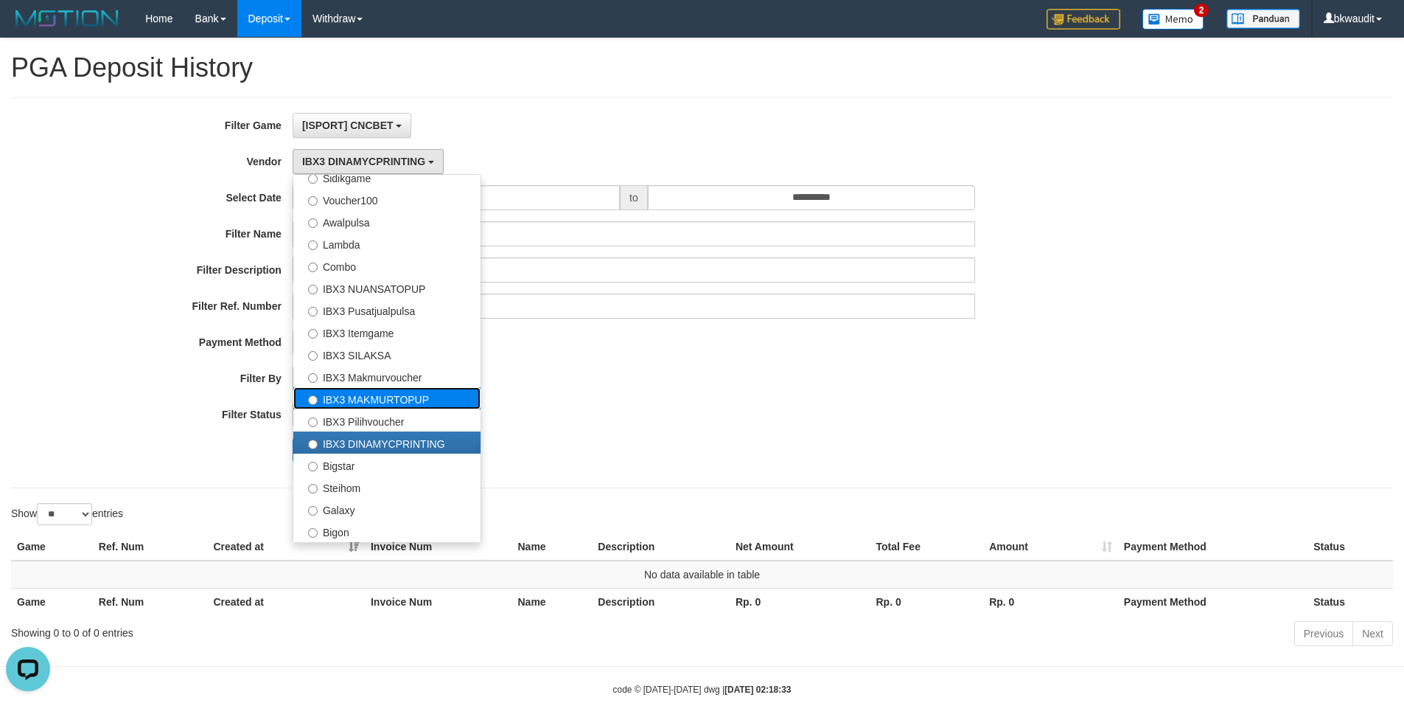
click at [387, 403] on label "IBX3 MAKMURTOPUP" at bounding box center [386, 398] width 187 height 22
select select "**********"
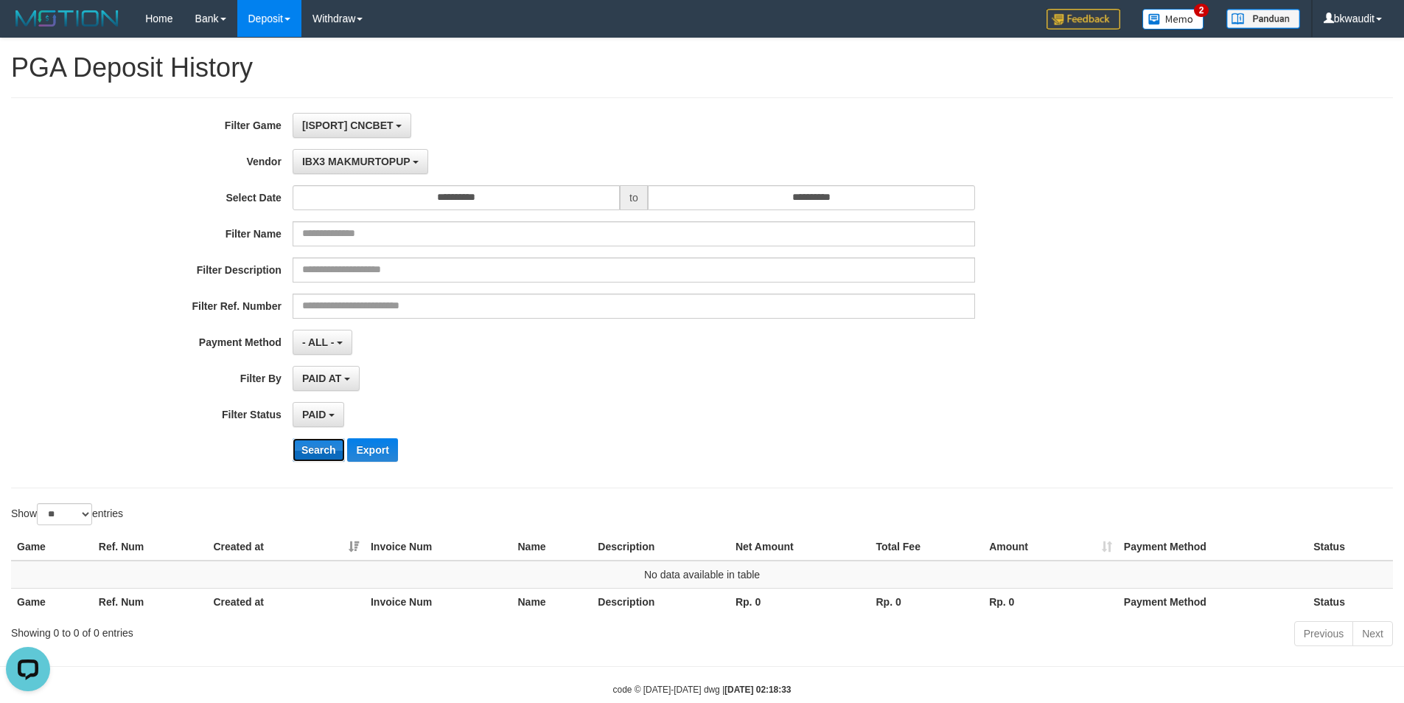
click at [302, 447] on button "Search" at bounding box center [319, 450] width 52 height 24
click at [349, 165] on span "IBX3 MAKMURTOPUP" at bounding box center [356, 162] width 108 height 12
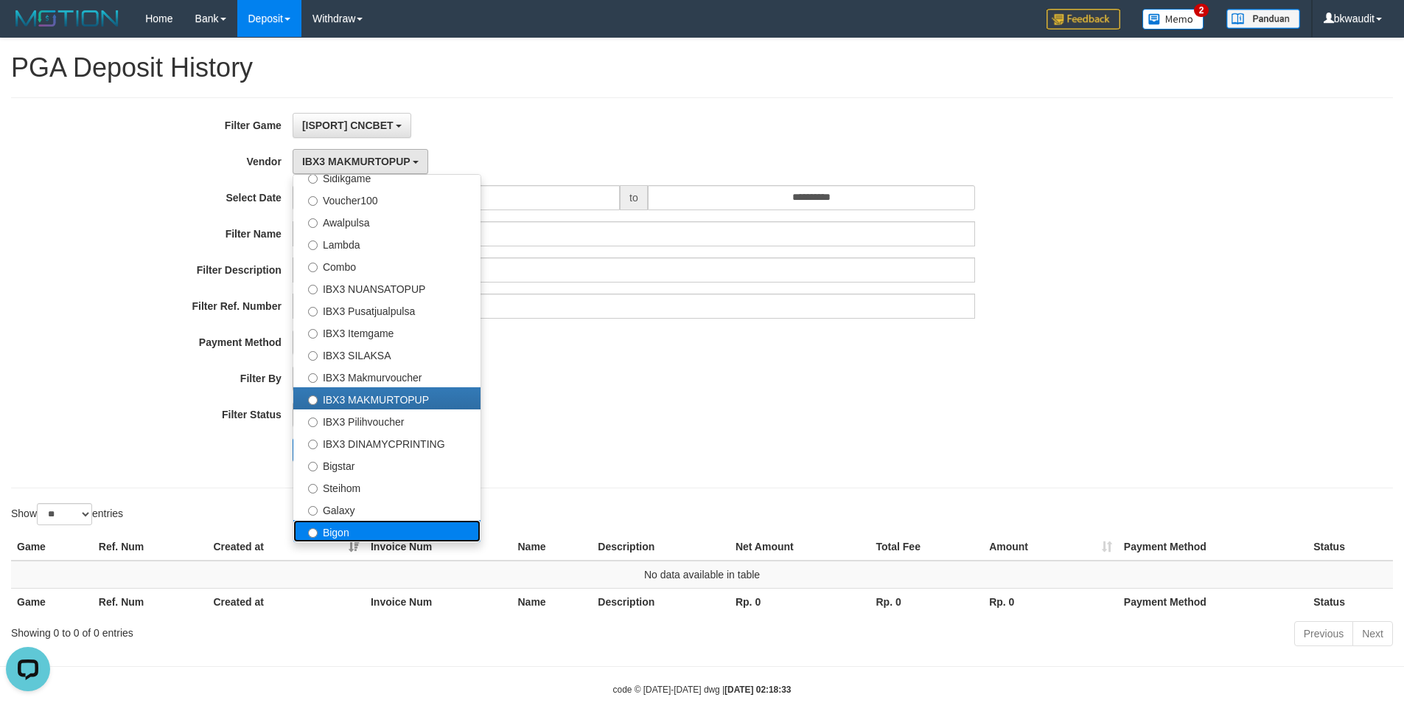
click at [350, 525] on label "Bigon" at bounding box center [386, 531] width 187 height 22
select select "**********"
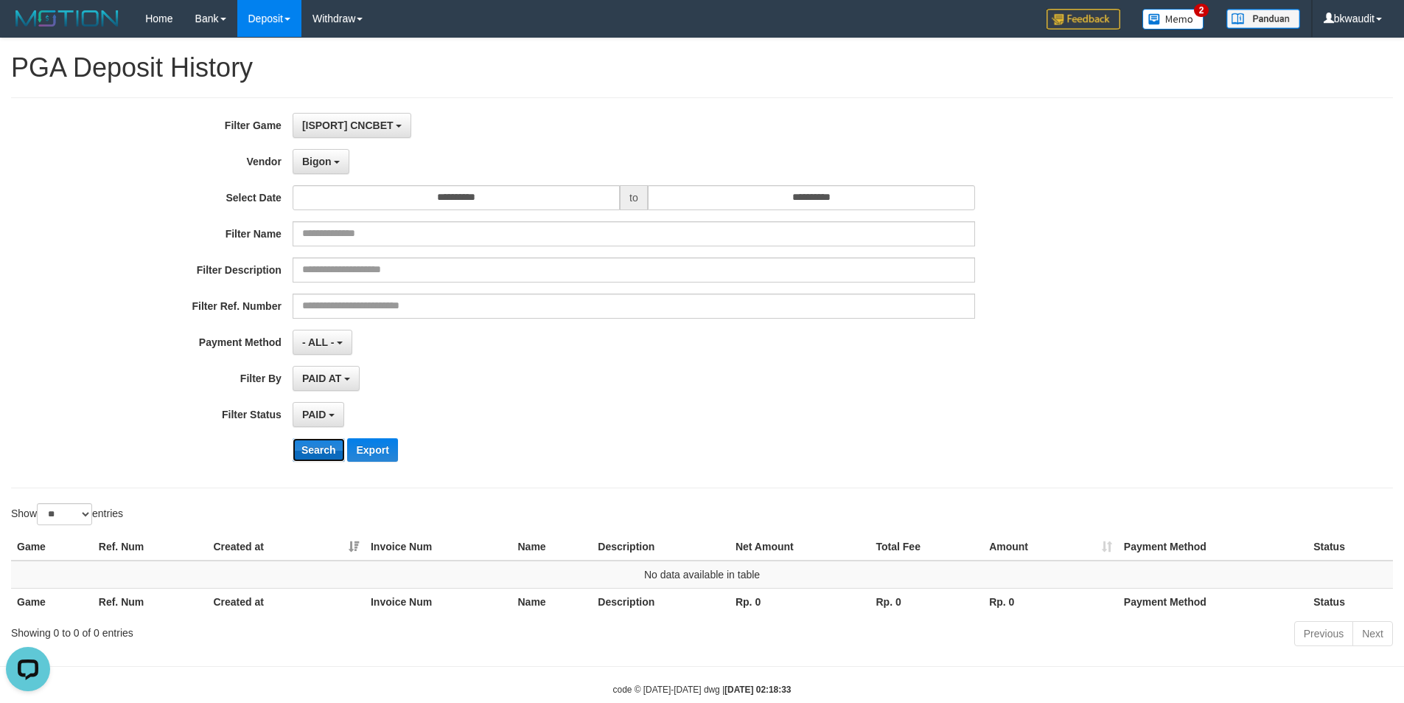
click at [307, 453] on button "Search" at bounding box center [319, 450] width 52 height 24
click at [325, 161] on span "Bigon" at bounding box center [316, 162] width 29 height 12
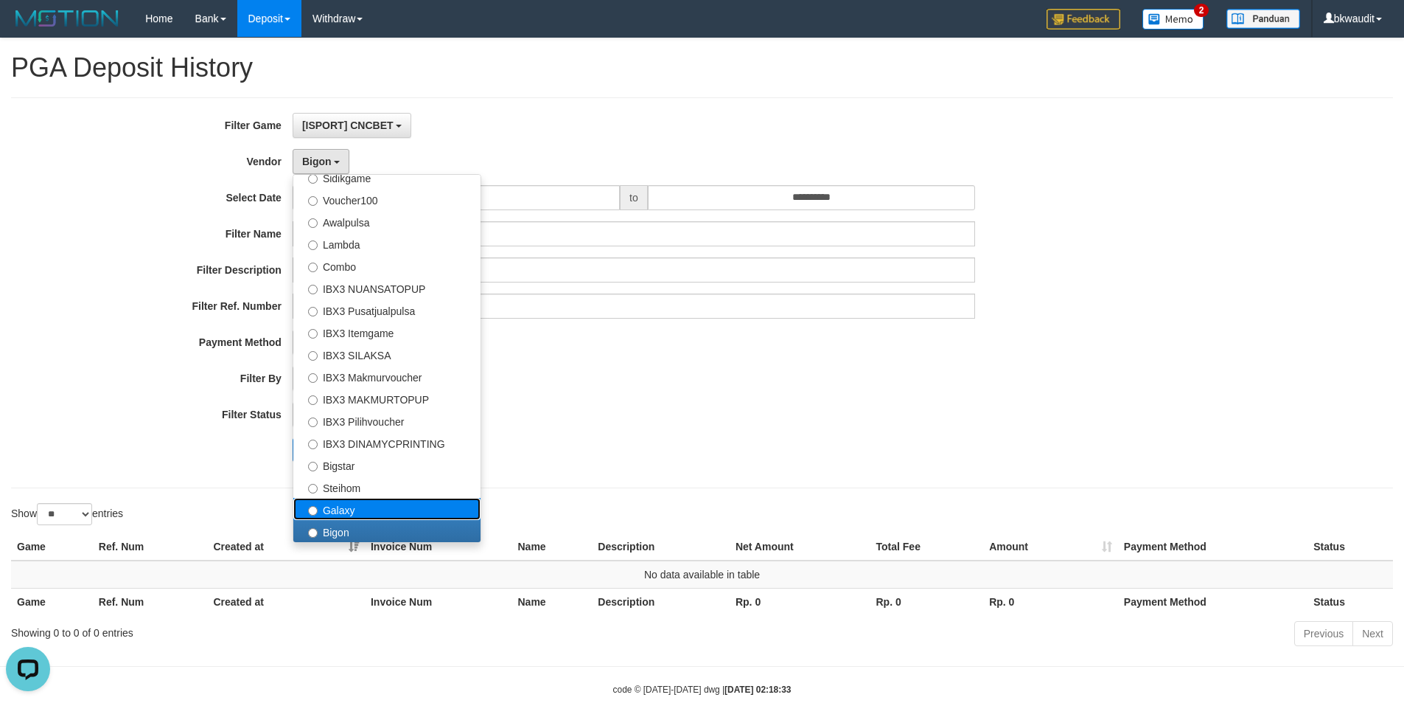
click at [357, 511] on label "Galaxy" at bounding box center [386, 509] width 187 height 22
select select "**********"
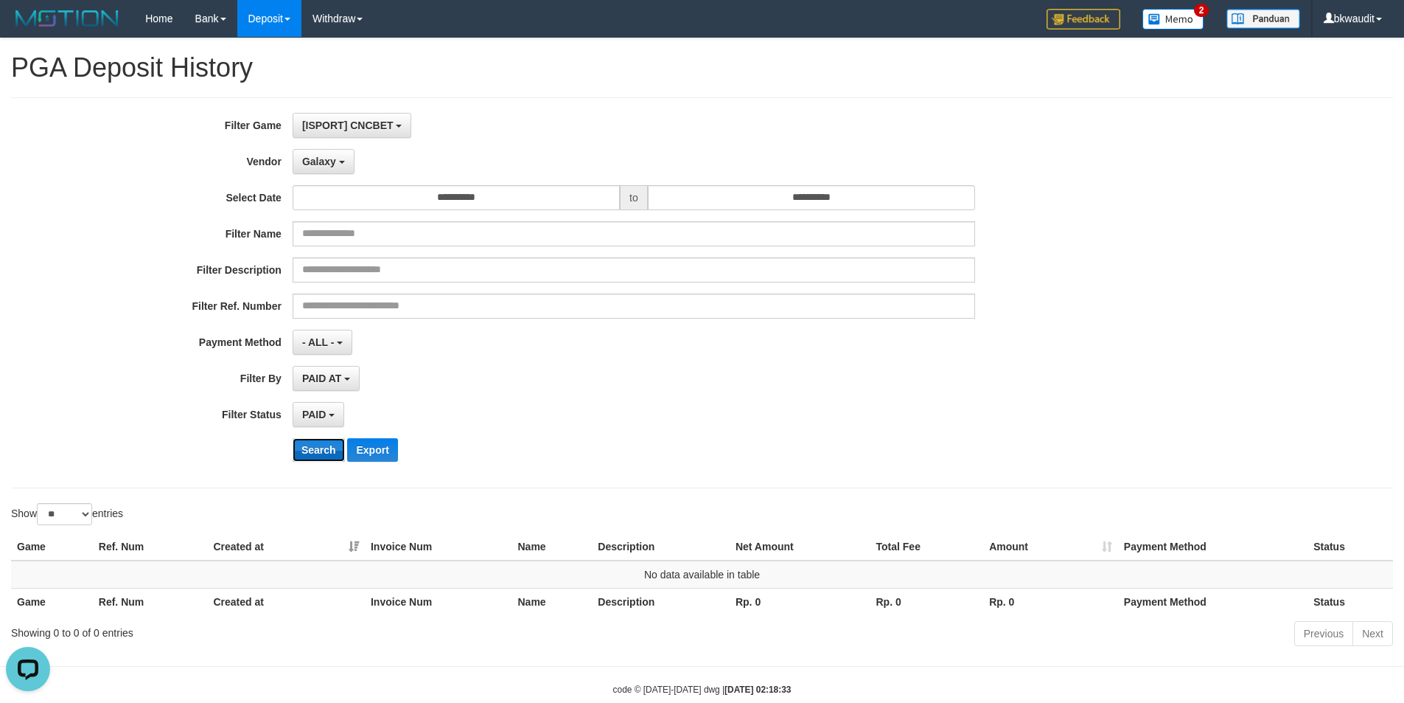
click at [334, 452] on button "Search" at bounding box center [319, 450] width 52 height 24
click at [338, 153] on button "Galaxy" at bounding box center [324, 161] width 62 height 25
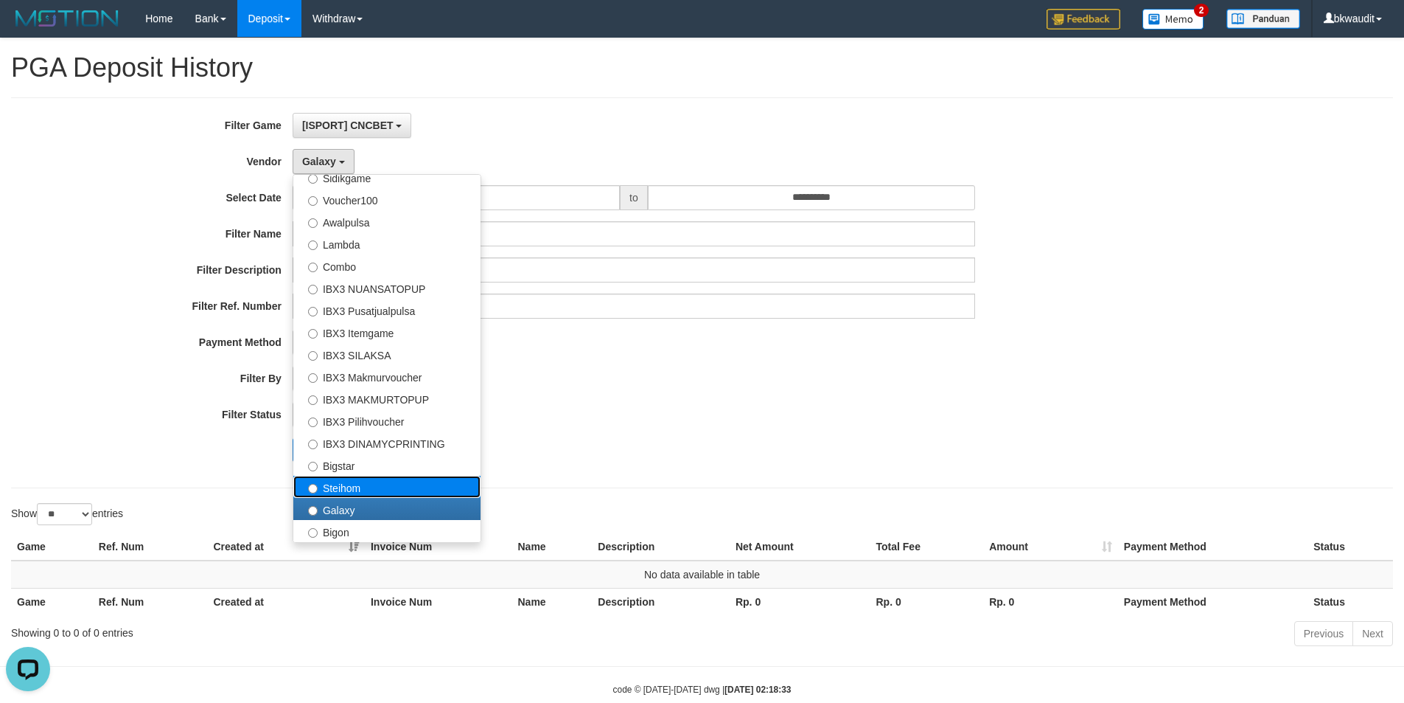
click at [356, 481] on label "Steihom" at bounding box center [386, 487] width 187 height 22
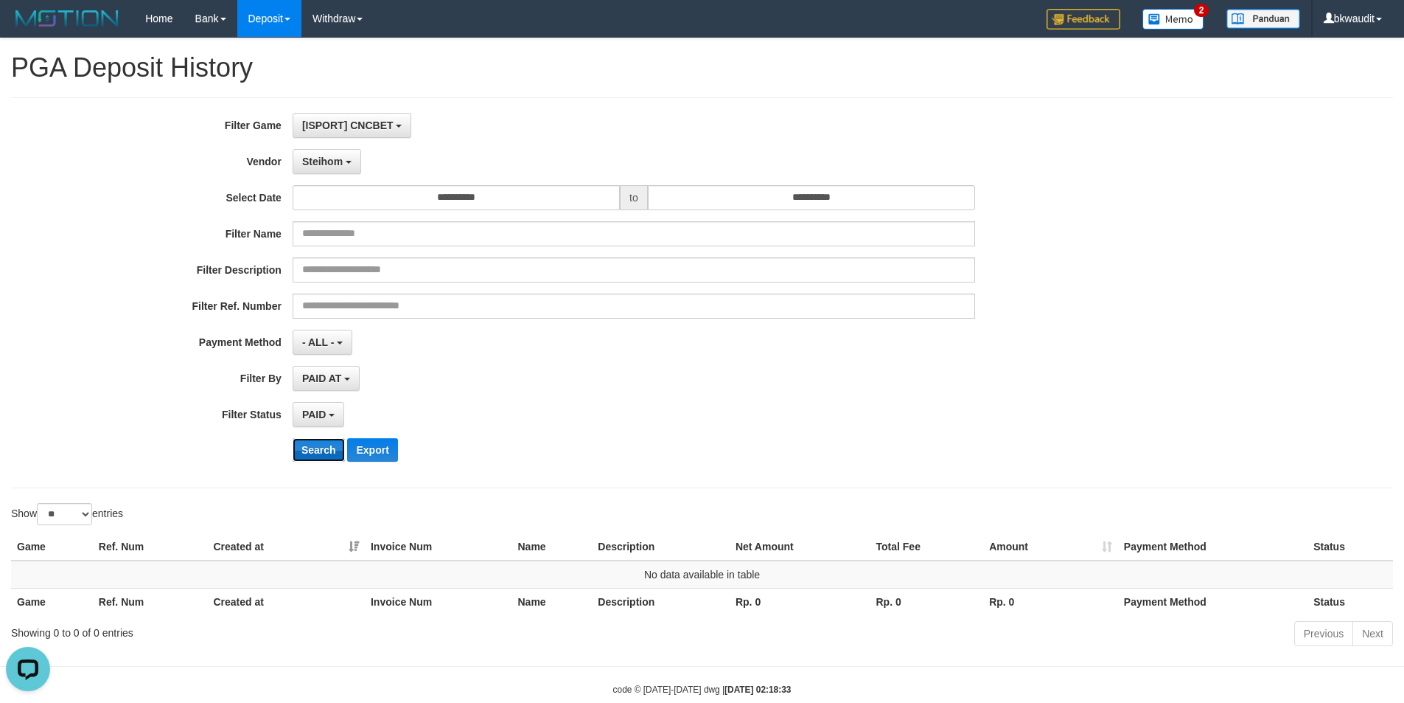
click at [326, 445] on button "Search" at bounding box center [319, 450] width 52 height 24
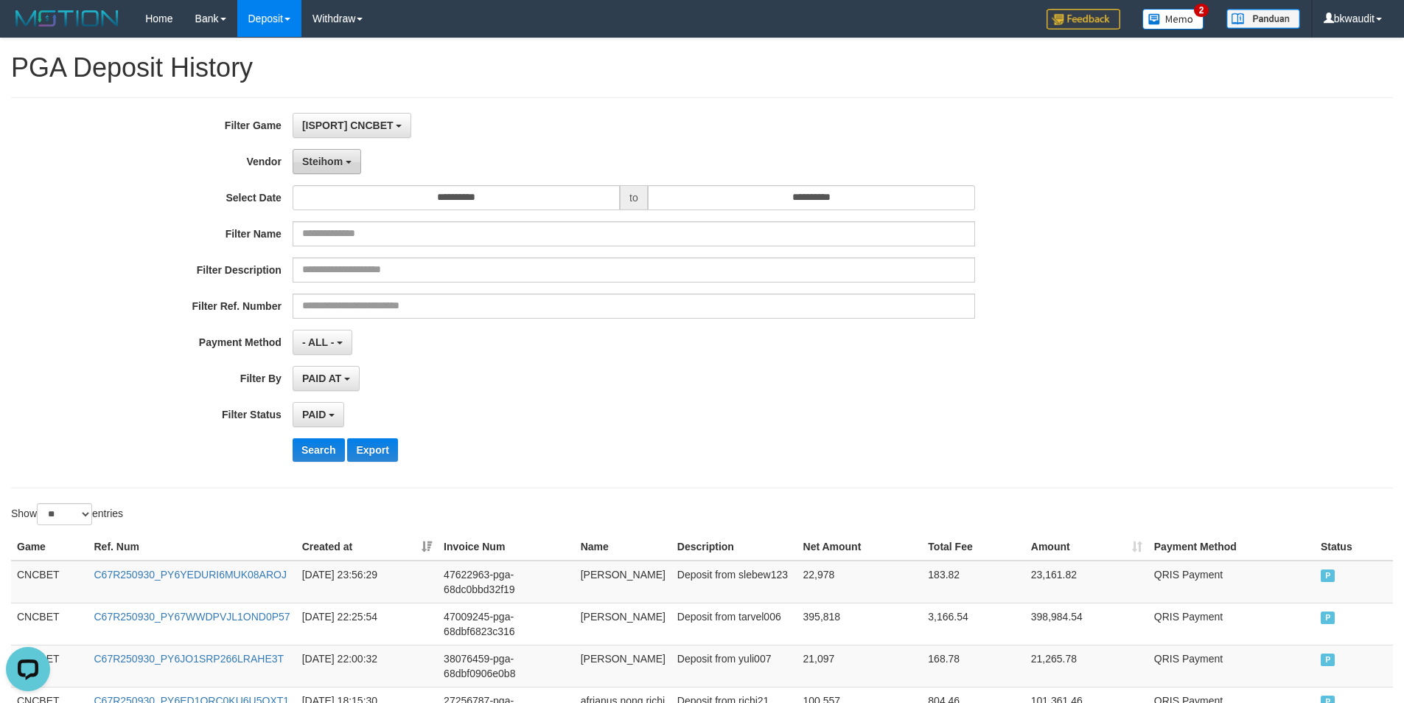
click at [329, 161] on span "Steihom" at bounding box center [322, 162] width 41 height 12
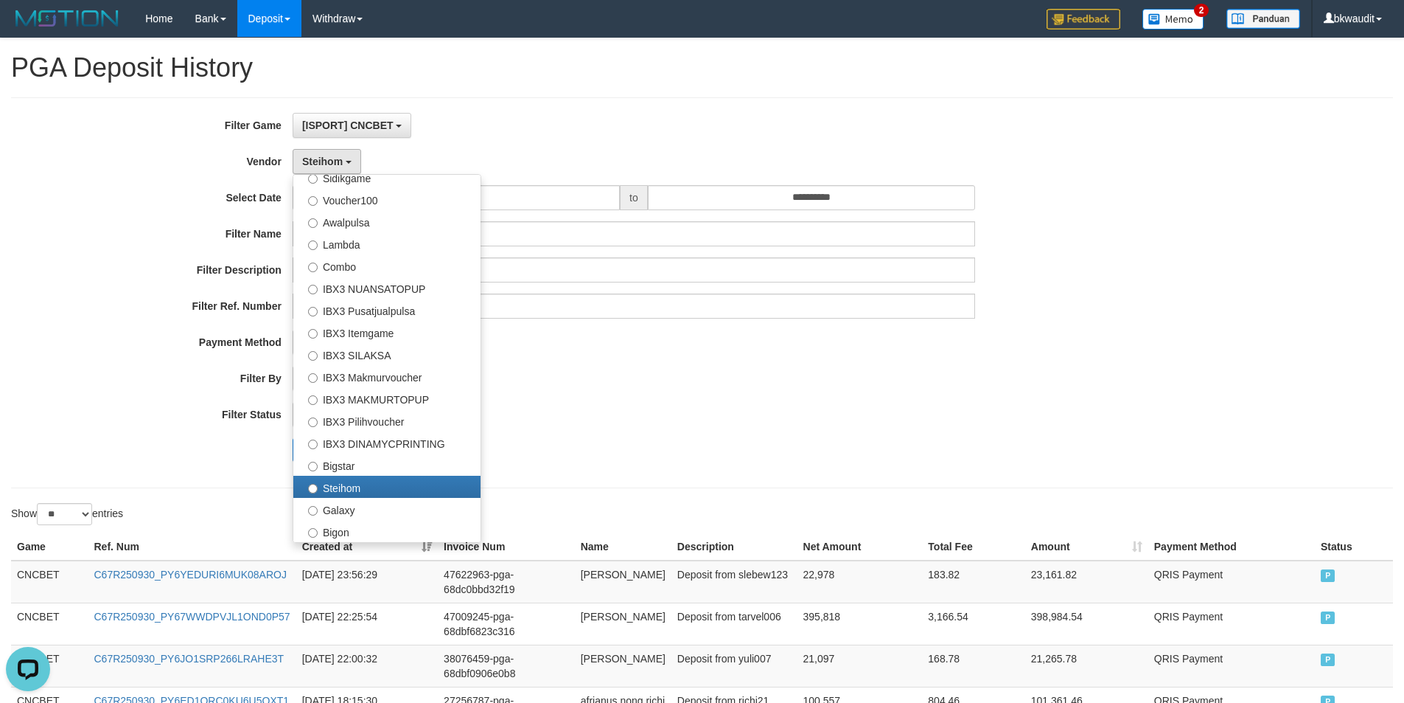
click at [694, 435] on div "**********" at bounding box center [585, 293] width 1171 height 360
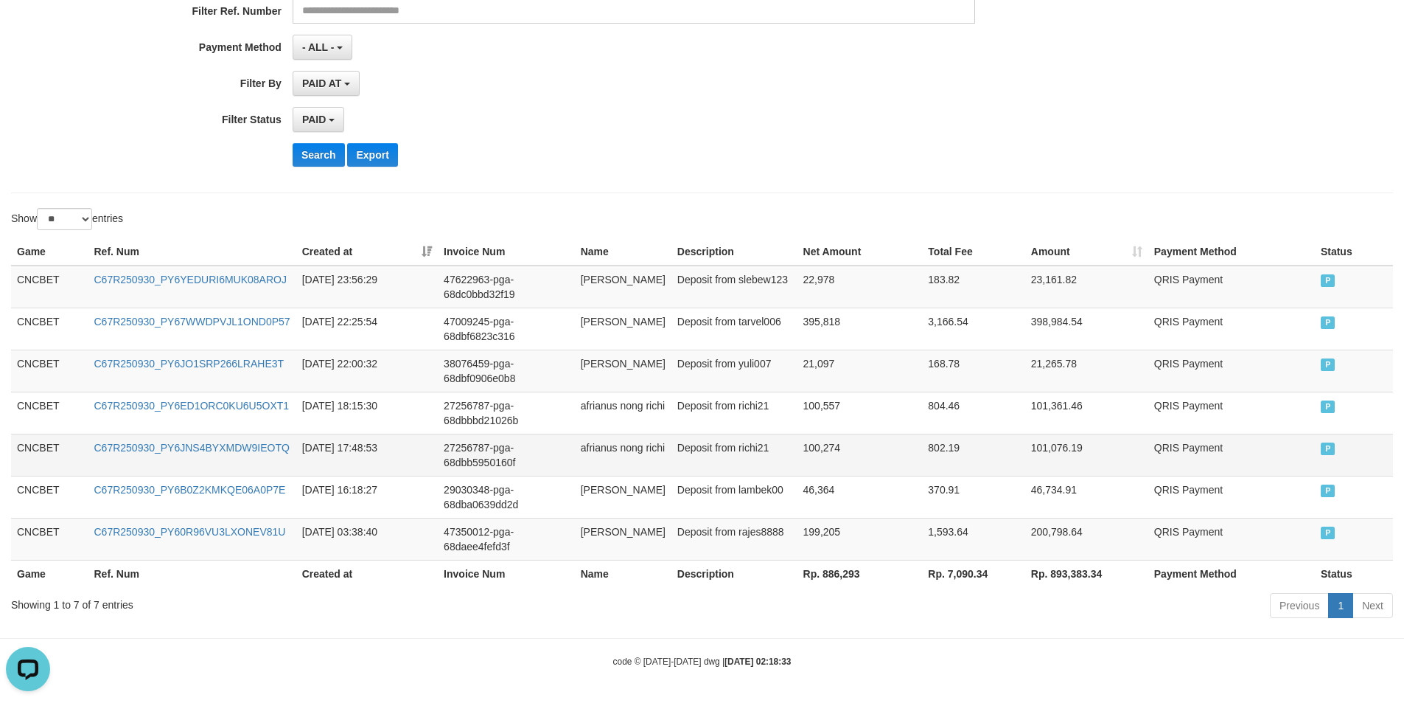
scroll to position [297, 0]
click at [822, 572] on th "Rp. 886,293" at bounding box center [860, 570] width 125 height 27
copy th "886,293"
click at [891, 519] on td "199,205" at bounding box center [860, 536] width 125 height 42
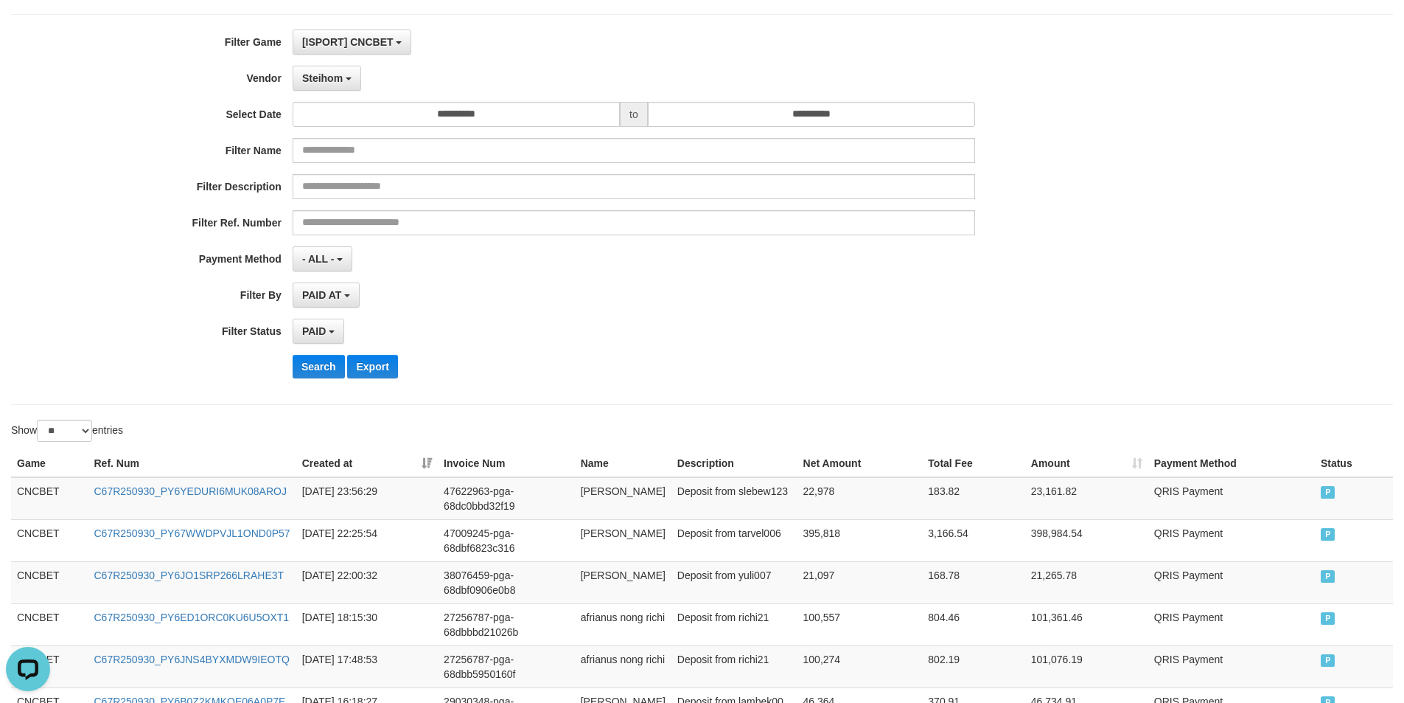
scroll to position [76, 0]
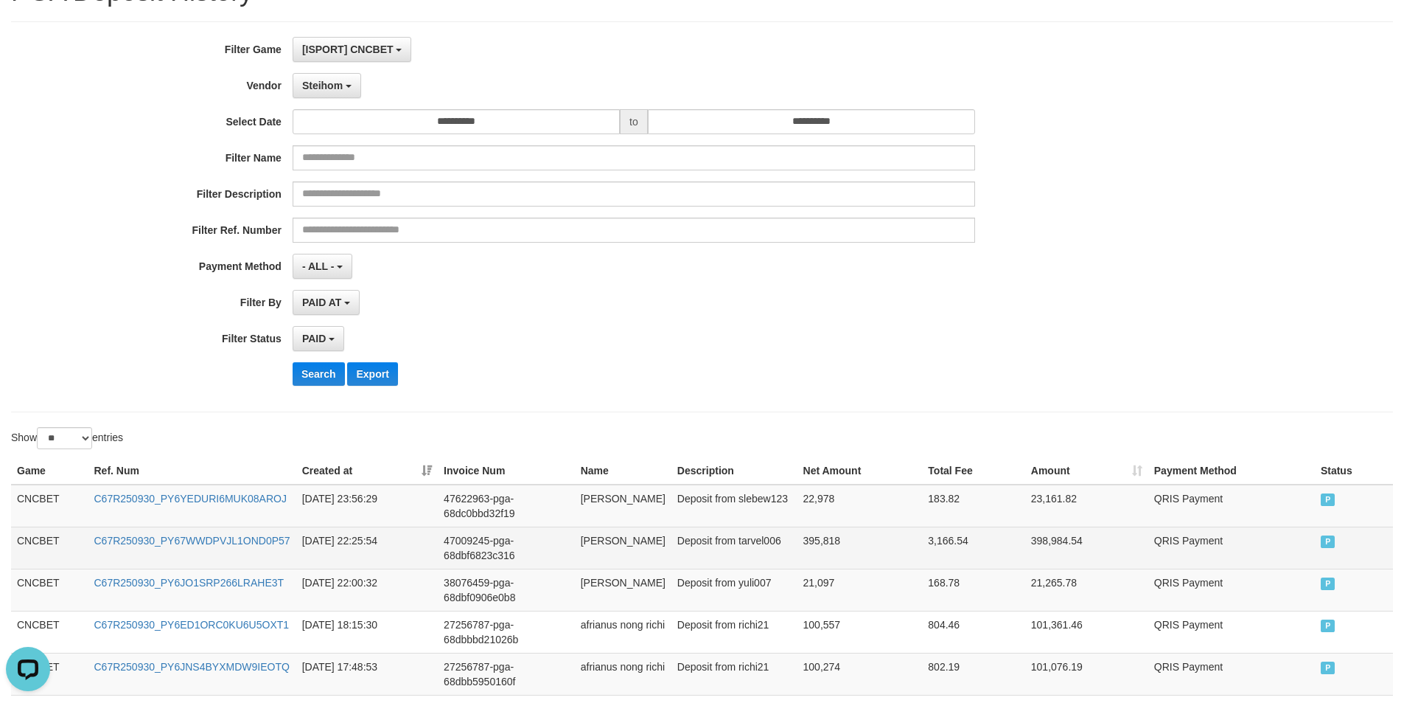
click at [738, 561] on td "Deposit from tarvel006" at bounding box center [735, 547] width 126 height 42
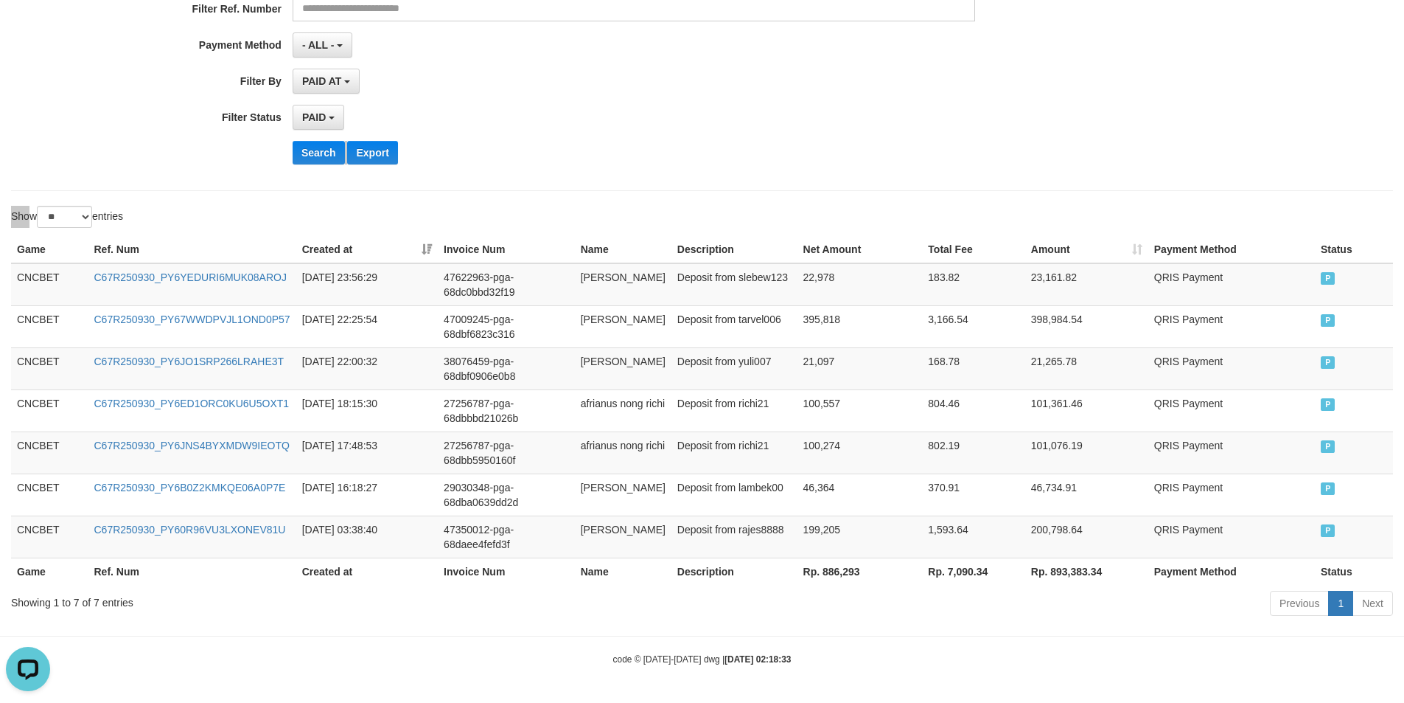
scroll to position [0, 0]
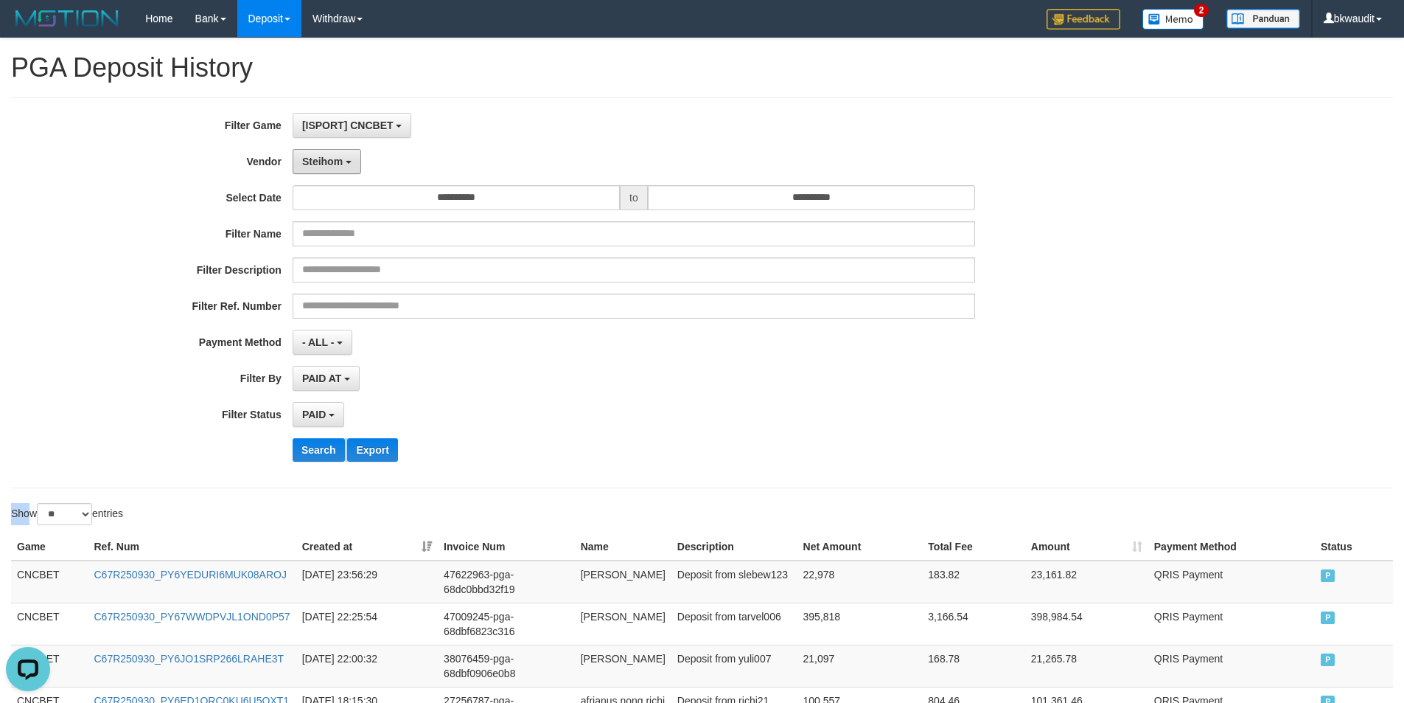
drag, startPoint x: 342, startPoint y: 164, endPoint x: 341, endPoint y: 178, distance: 14.0
click at [342, 164] on span "Steihom" at bounding box center [322, 162] width 41 height 12
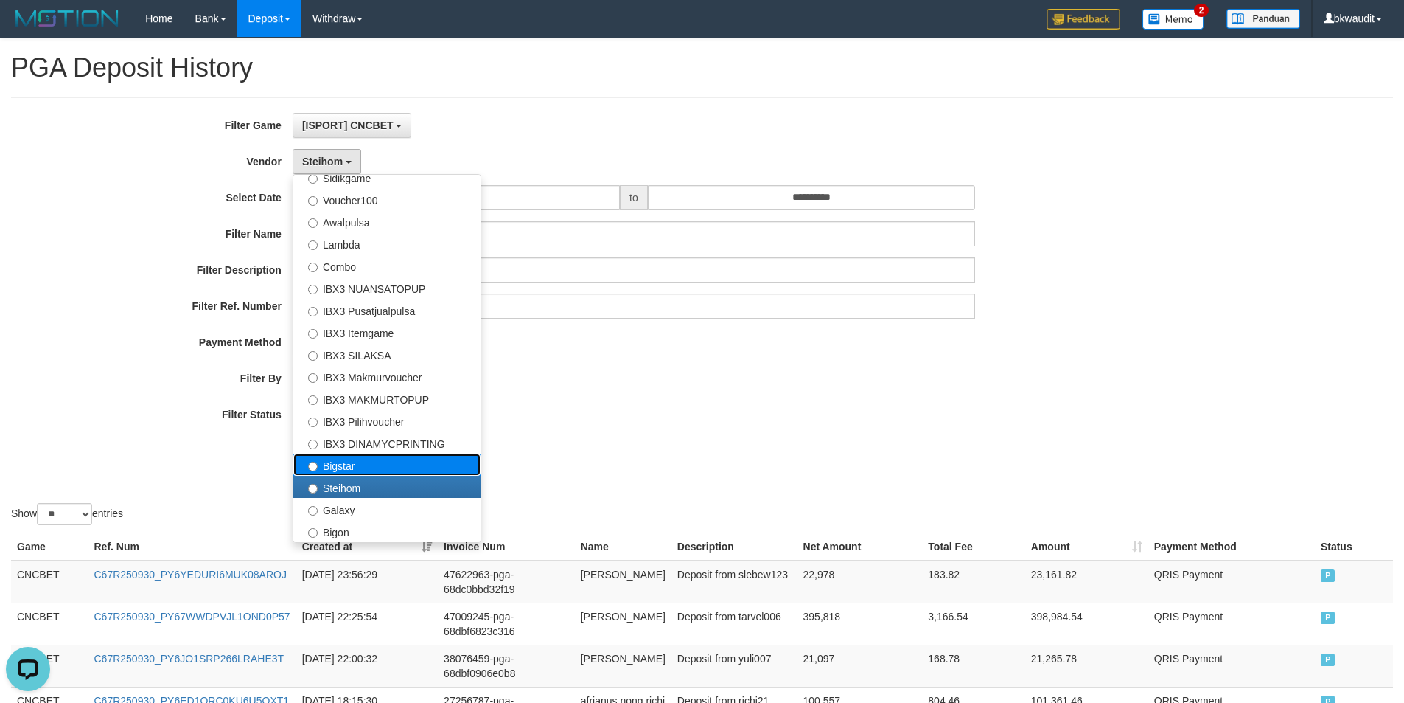
click at [362, 453] on label "Bigstar" at bounding box center [386, 464] width 187 height 22
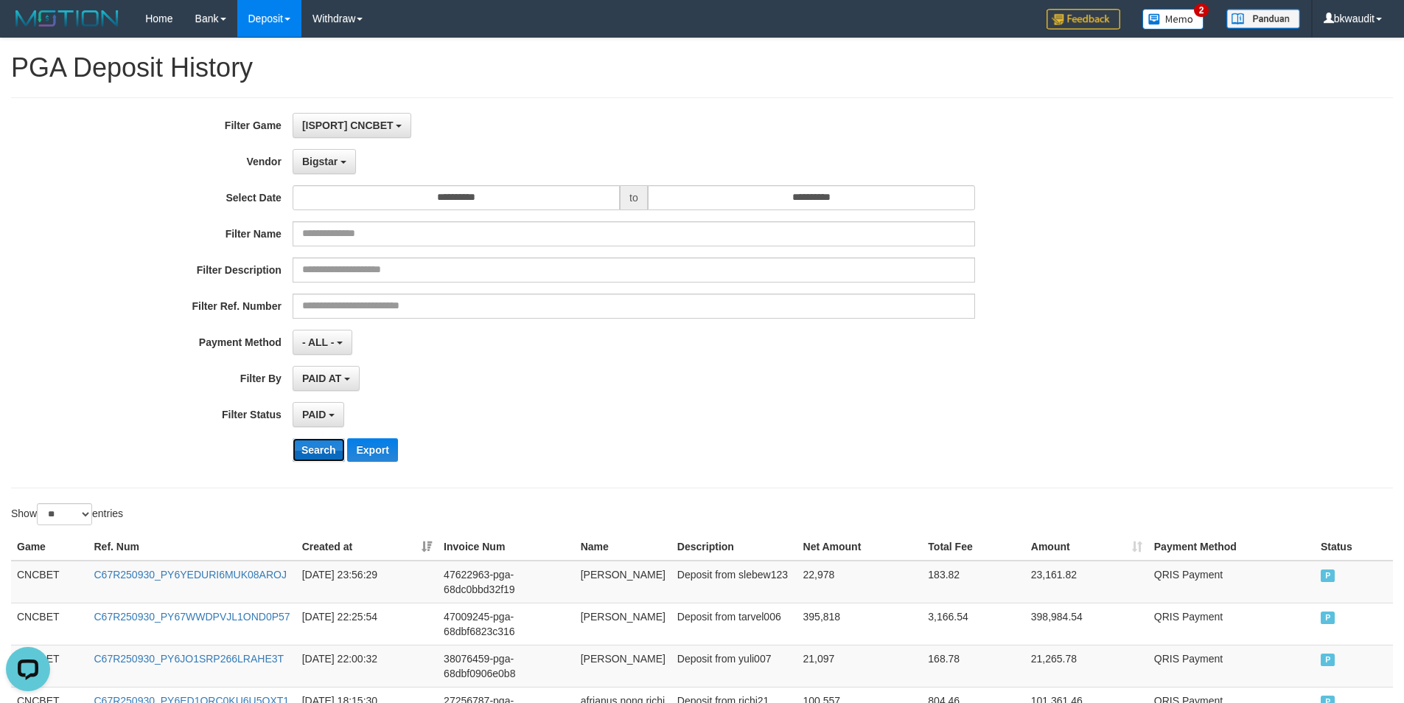
click at [315, 457] on button "Search" at bounding box center [319, 450] width 52 height 24
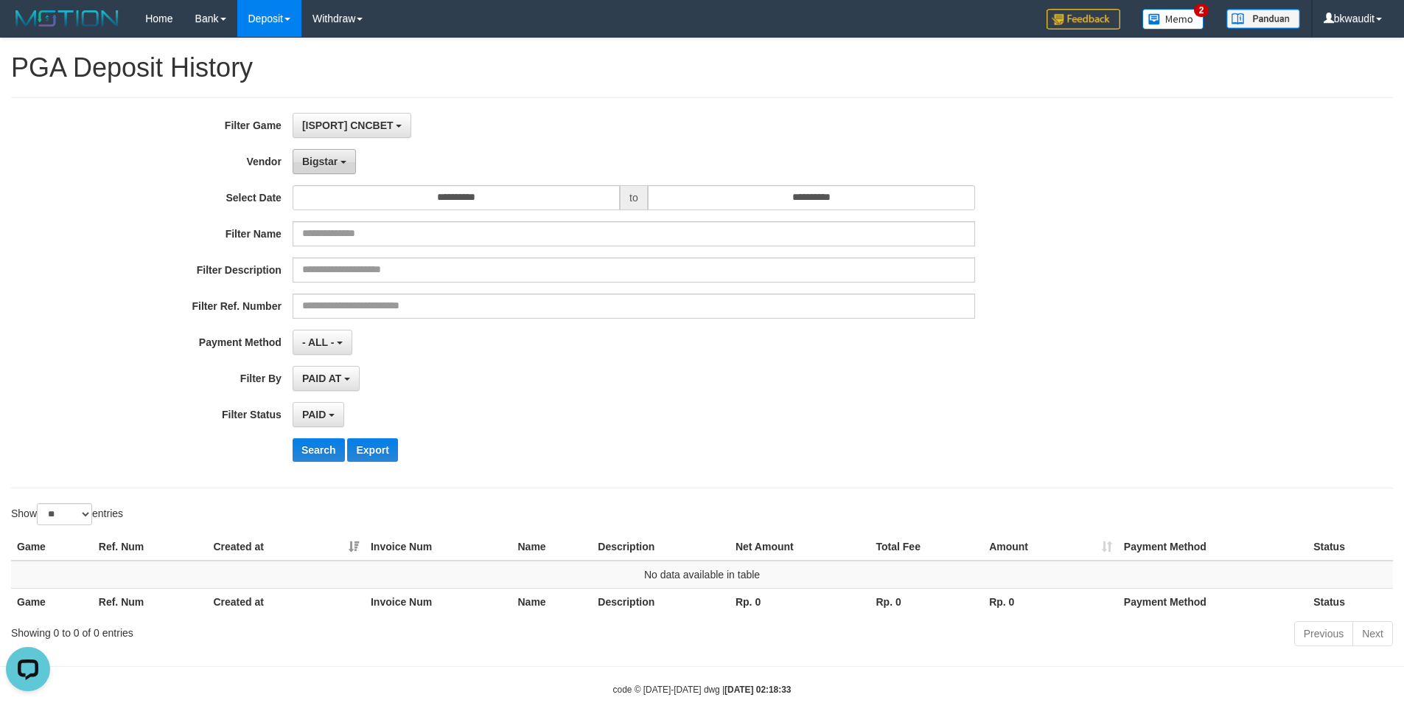
click at [329, 152] on button "Bigstar" at bounding box center [324, 161] width 63 height 25
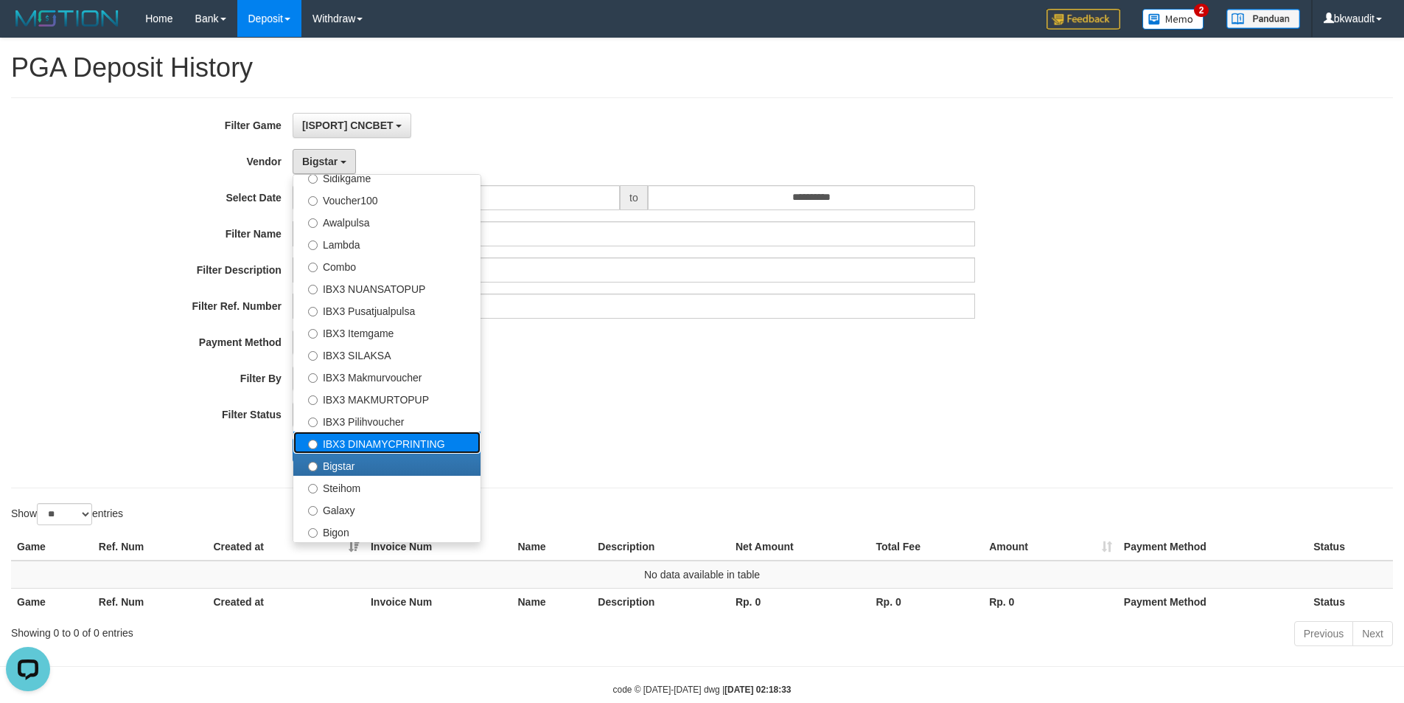
click at [388, 432] on label "IBX3 DINAMYCPRINTING" at bounding box center [386, 442] width 187 height 22
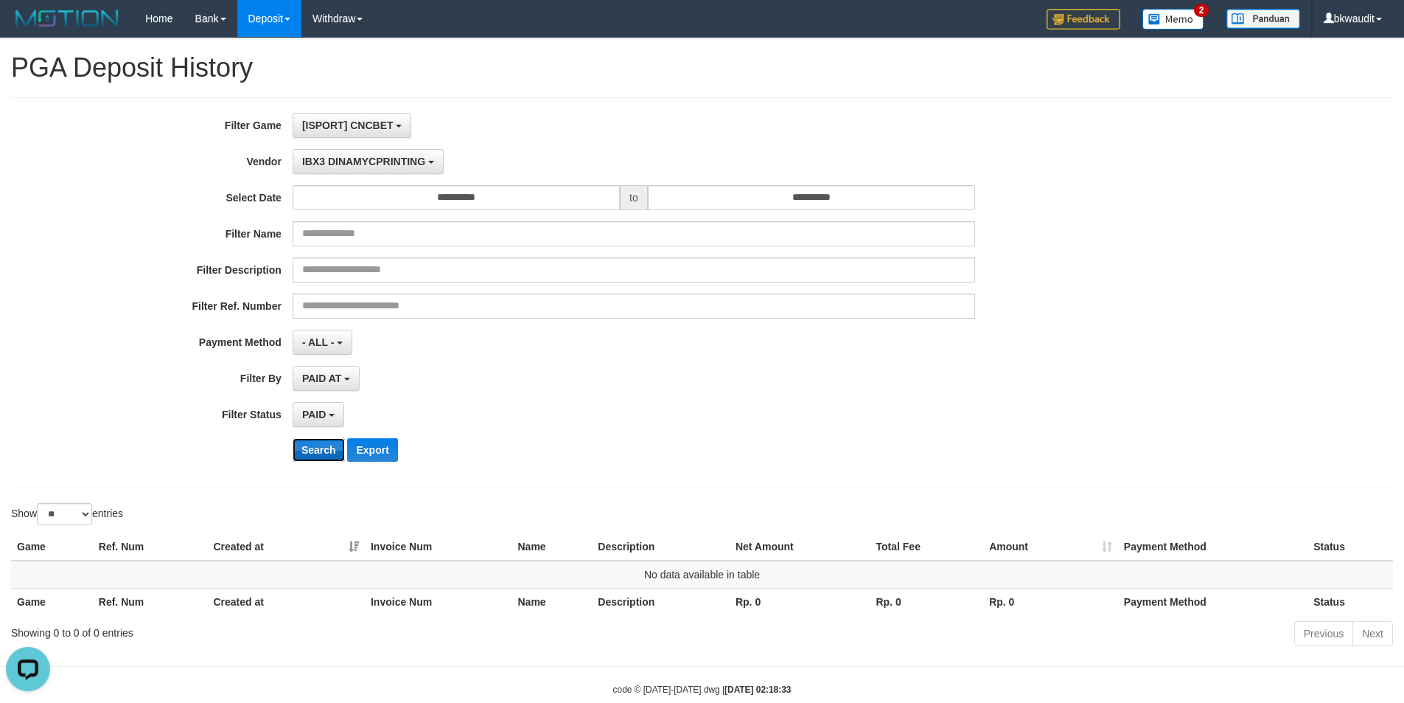
click at [322, 456] on button "Search" at bounding box center [319, 450] width 52 height 24
click at [374, 164] on span "IBX3 DINAMYCPRINTING" at bounding box center [363, 162] width 123 height 12
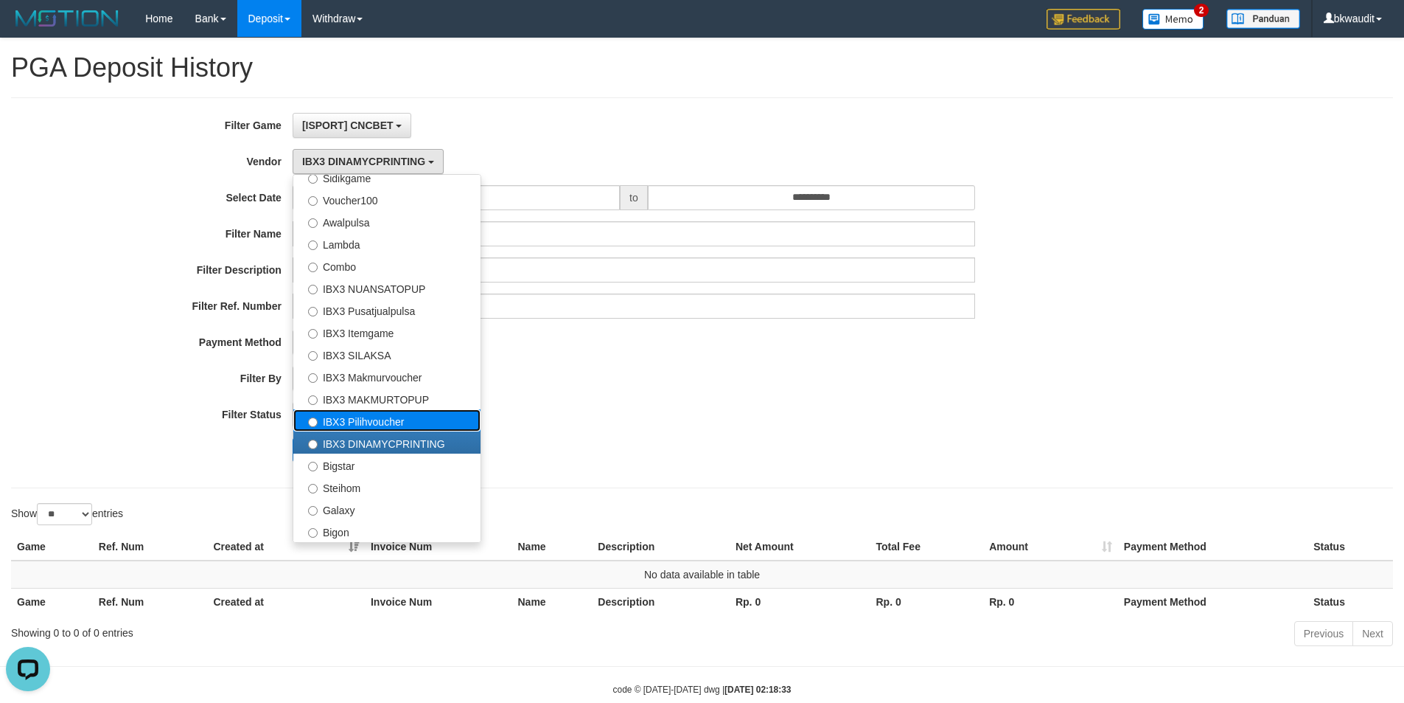
click at [355, 428] on label "IBX3 Pilihvoucher" at bounding box center [386, 420] width 187 height 22
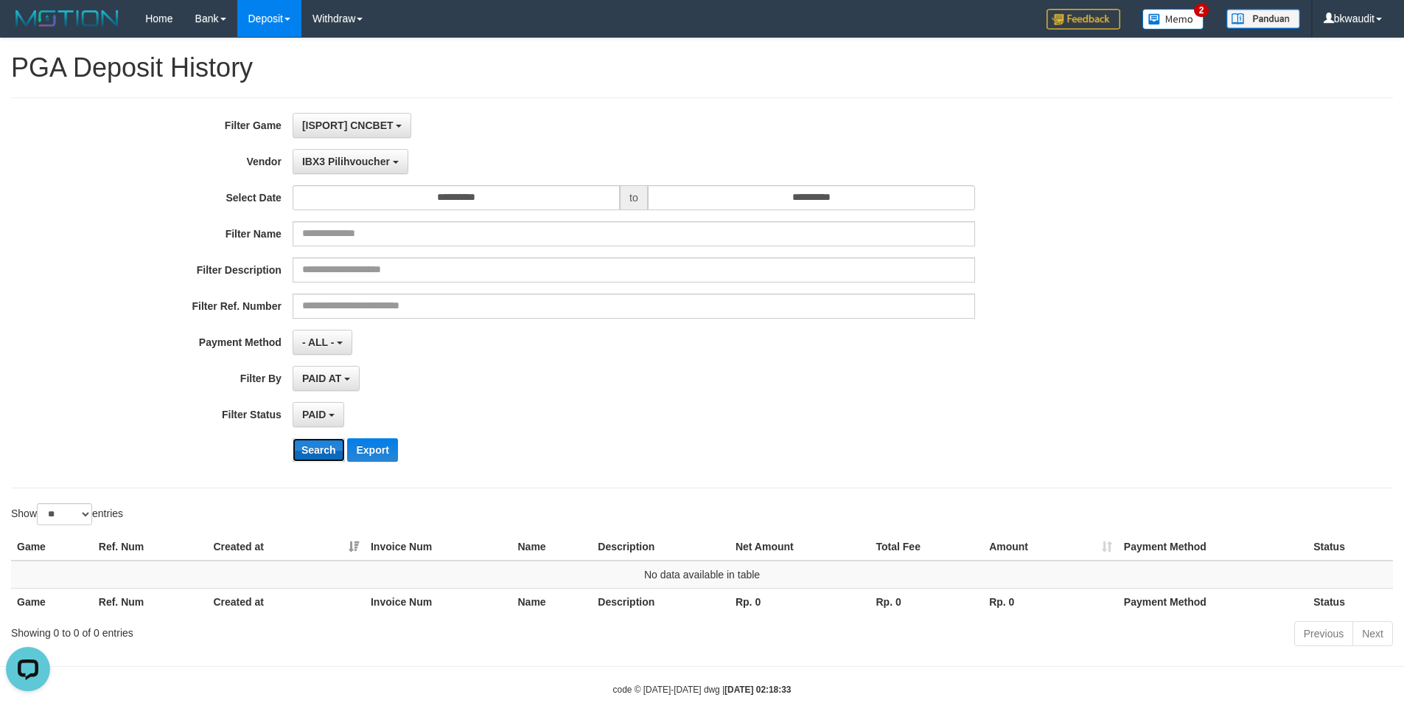
click at [314, 457] on button "Search" at bounding box center [319, 450] width 52 height 24
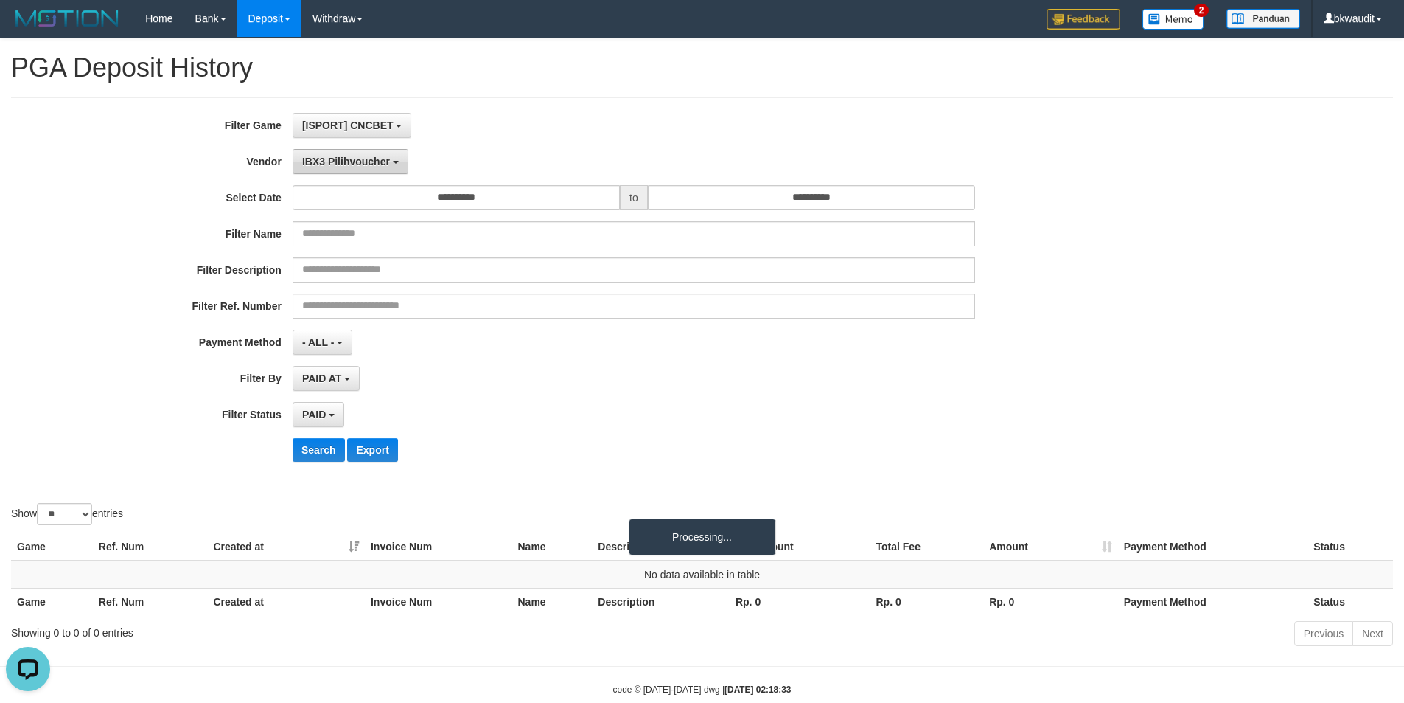
click at [350, 163] on span "IBX3 Pilihvoucher" at bounding box center [346, 162] width 88 height 12
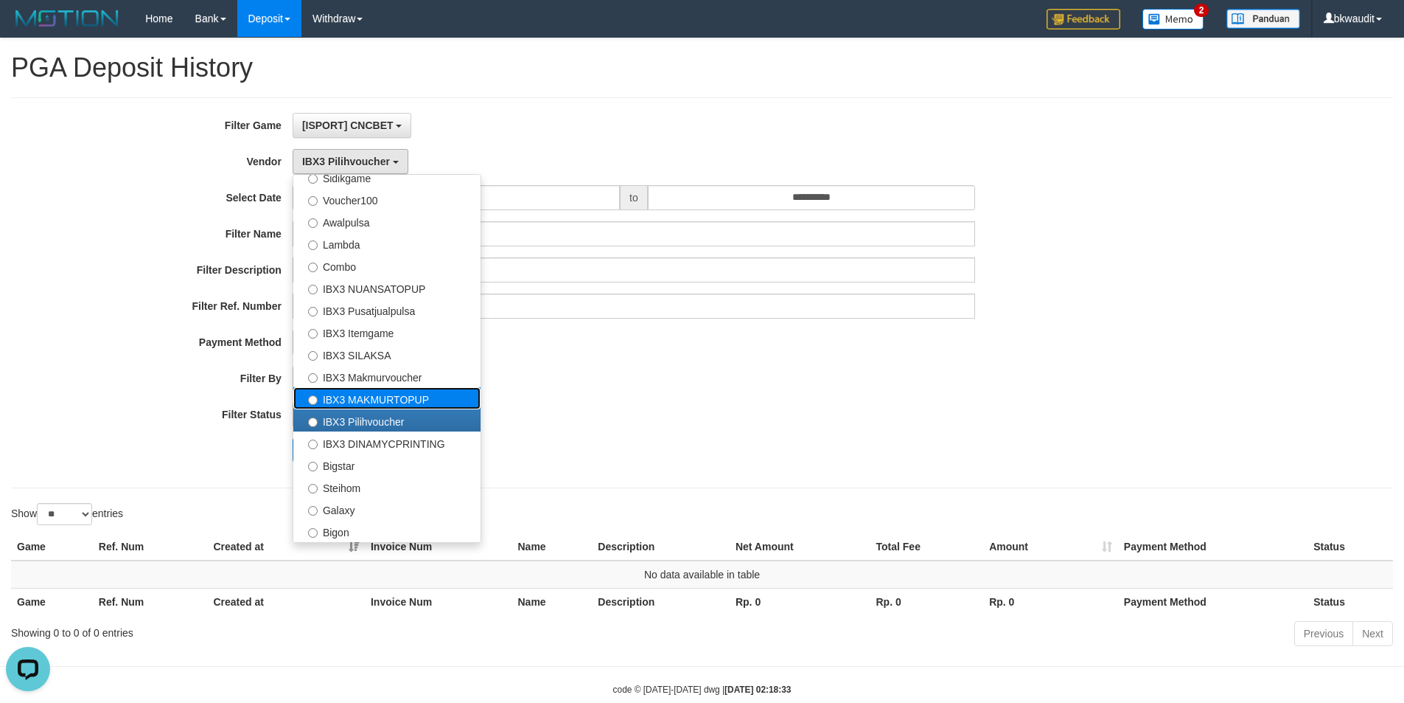
click at [380, 399] on label "IBX3 MAKMURTOPUP" at bounding box center [386, 398] width 187 height 22
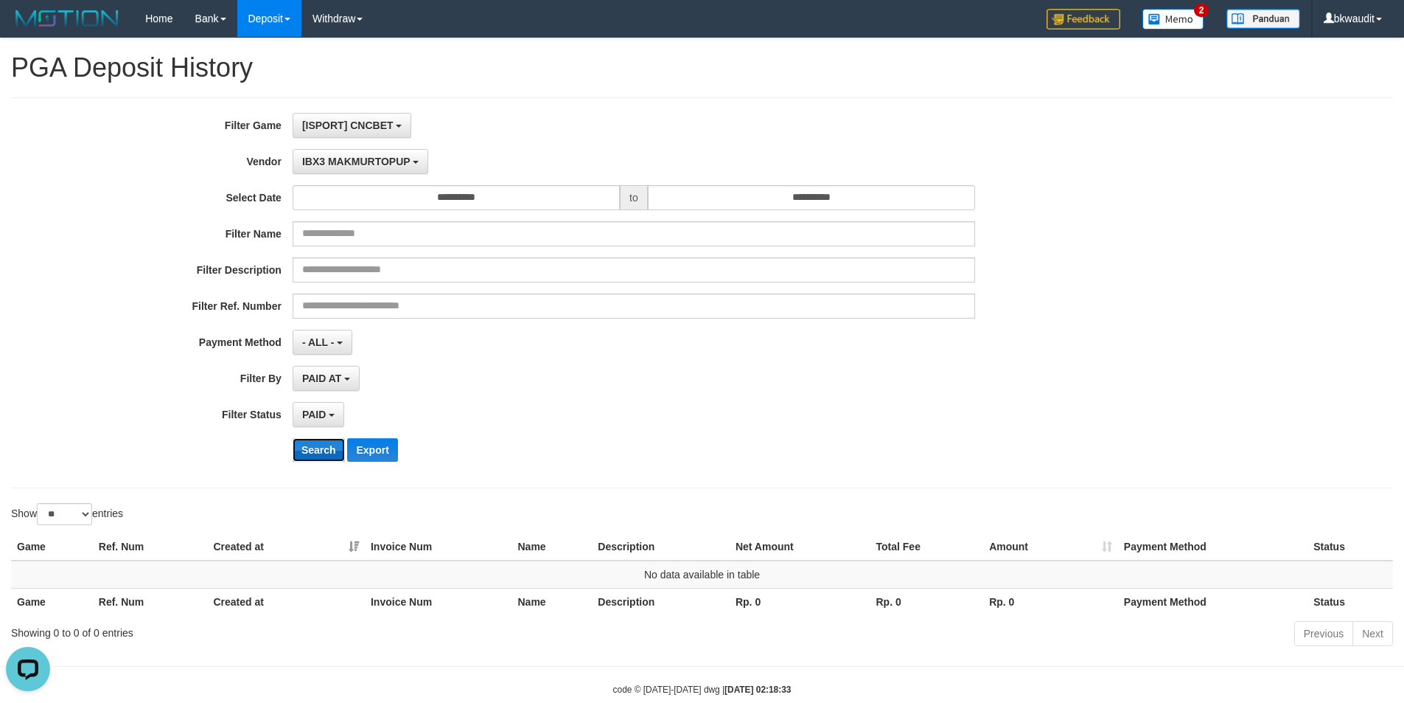
click at [315, 445] on button "Search" at bounding box center [319, 450] width 52 height 24
click at [364, 162] on span "IBX3 MAKMURTOPUP" at bounding box center [356, 162] width 108 height 12
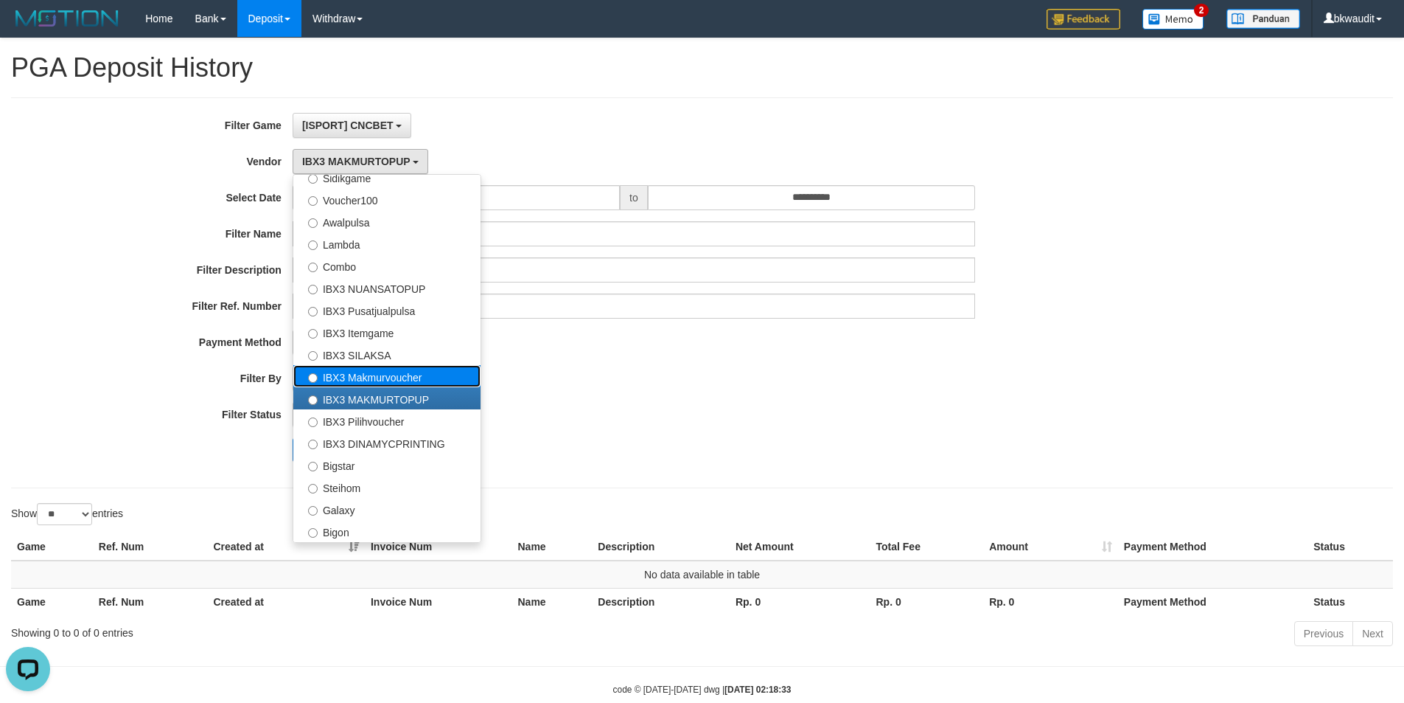
click at [364, 373] on label "IBX3 Makmurvoucher" at bounding box center [386, 376] width 187 height 22
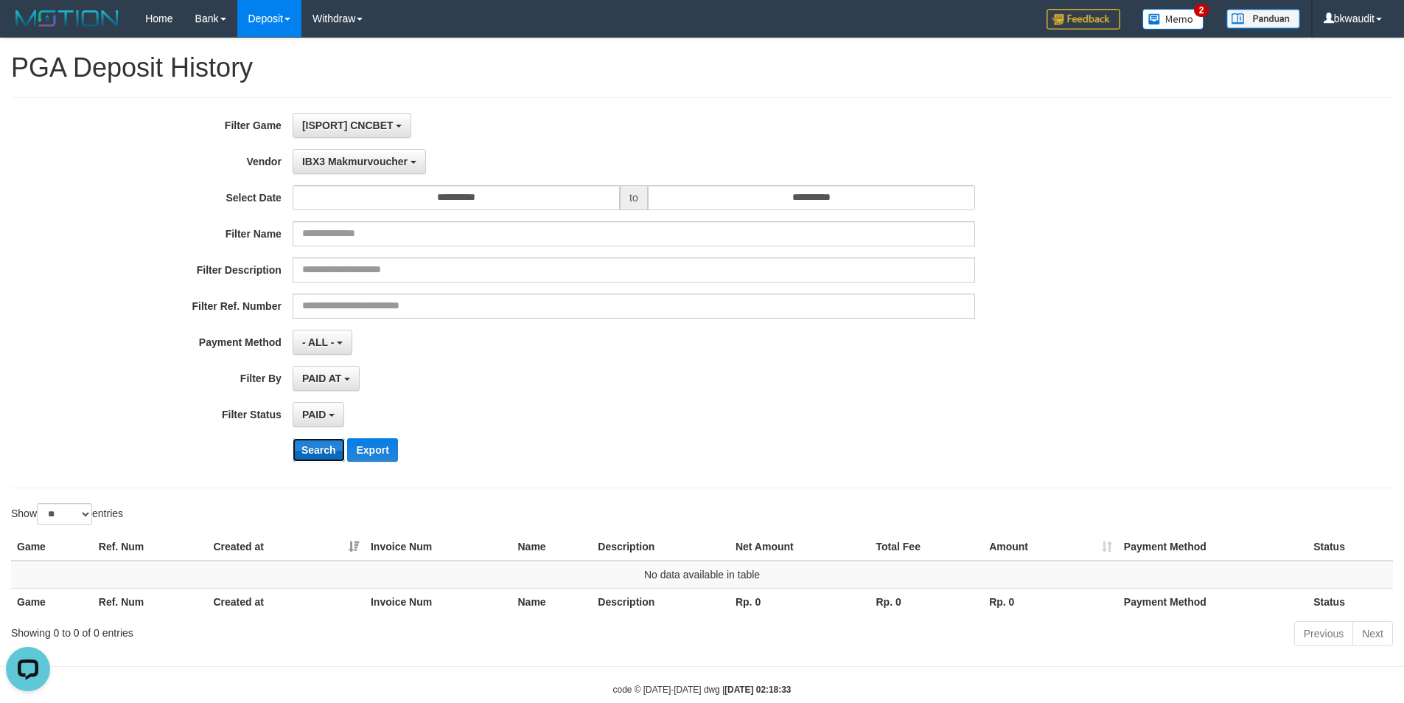
click at [319, 450] on button "Search" at bounding box center [319, 450] width 52 height 24
click at [354, 164] on span "IBX3 Makmurvoucher" at bounding box center [354, 162] width 105 height 12
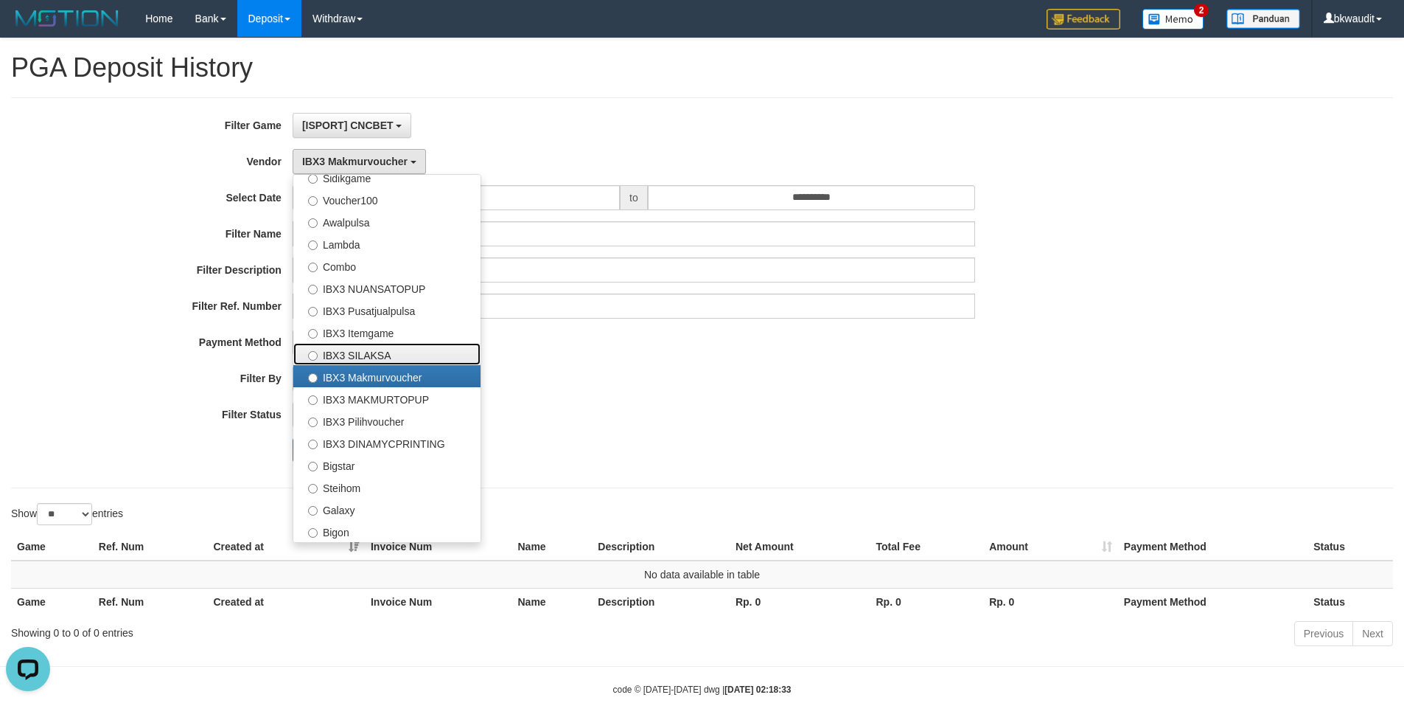
click at [368, 355] on label "IBX3 SILAKSA" at bounding box center [386, 354] width 187 height 22
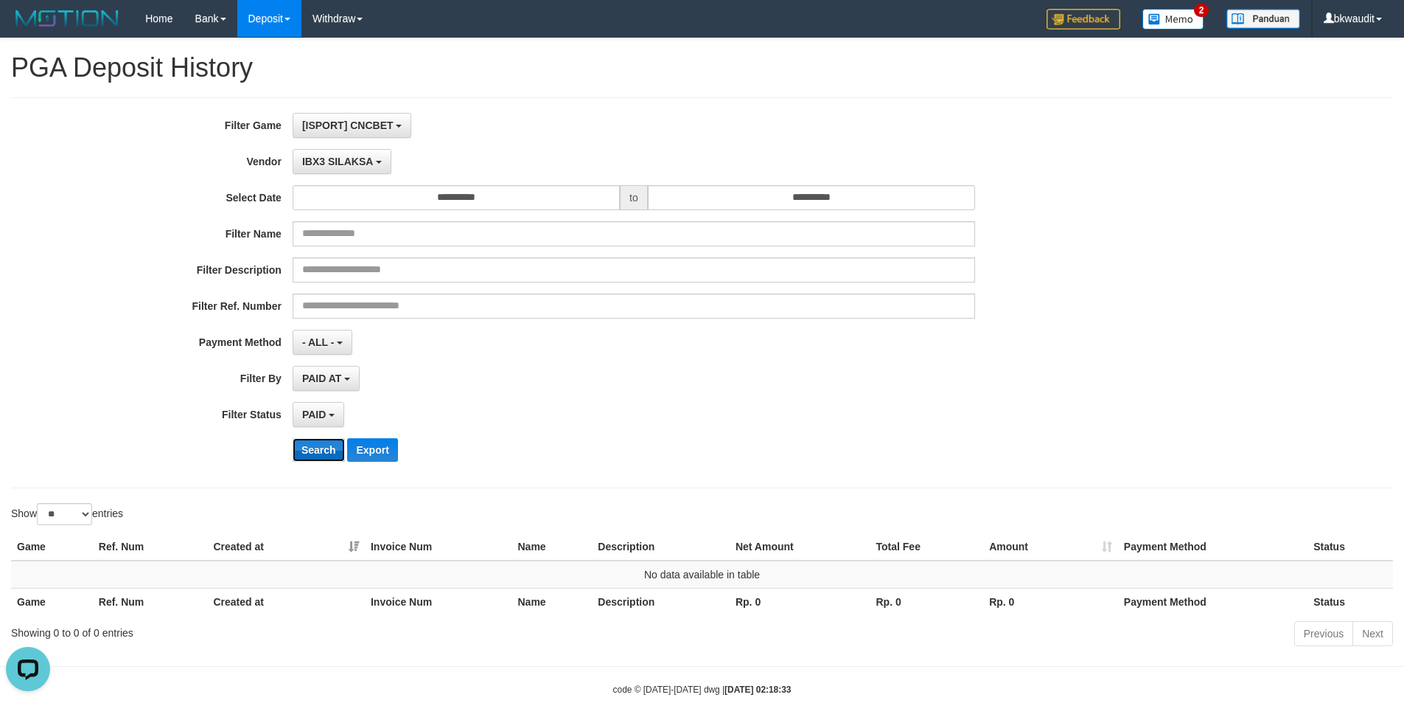
click at [320, 458] on button "Search" at bounding box center [319, 450] width 52 height 24
click at [349, 167] on button "IBX3 SILAKSA" at bounding box center [342, 161] width 99 height 25
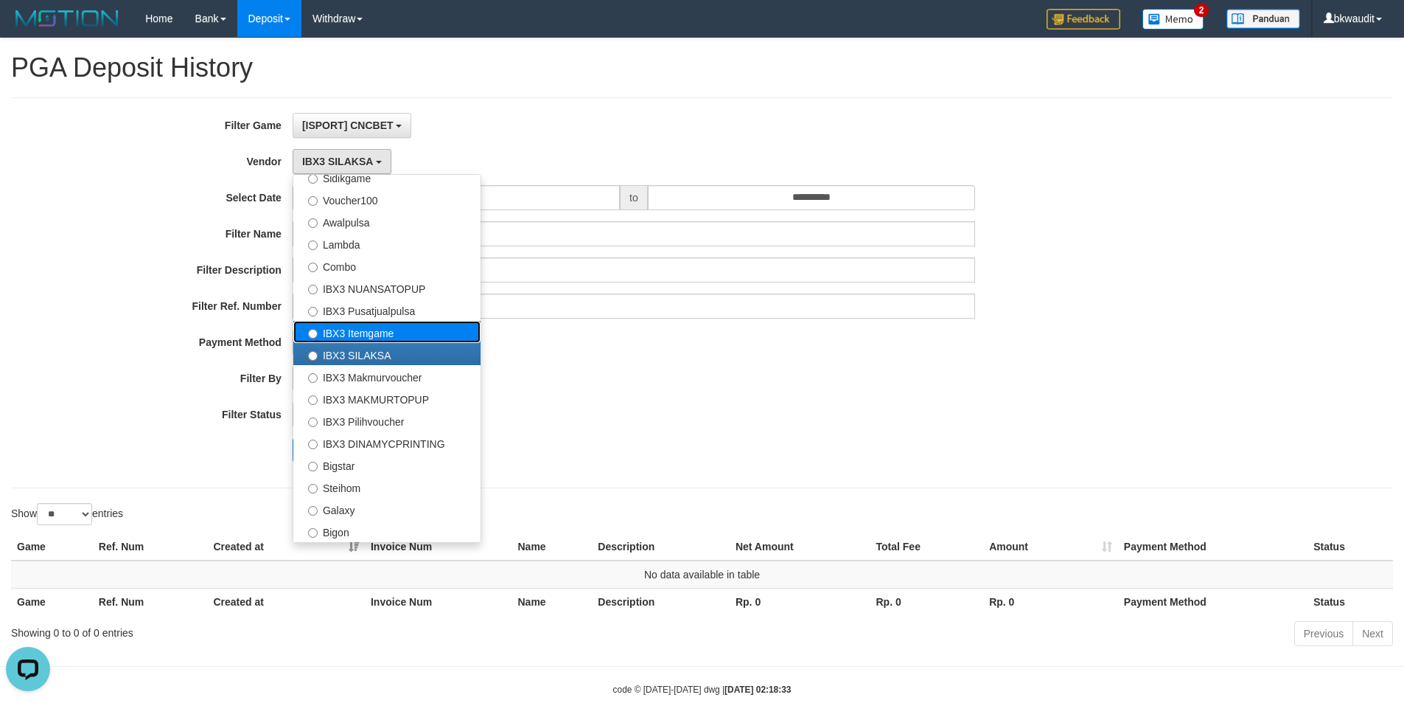
click at [379, 340] on label "IBX3 Itemgame" at bounding box center [386, 332] width 187 height 22
select select "**********"
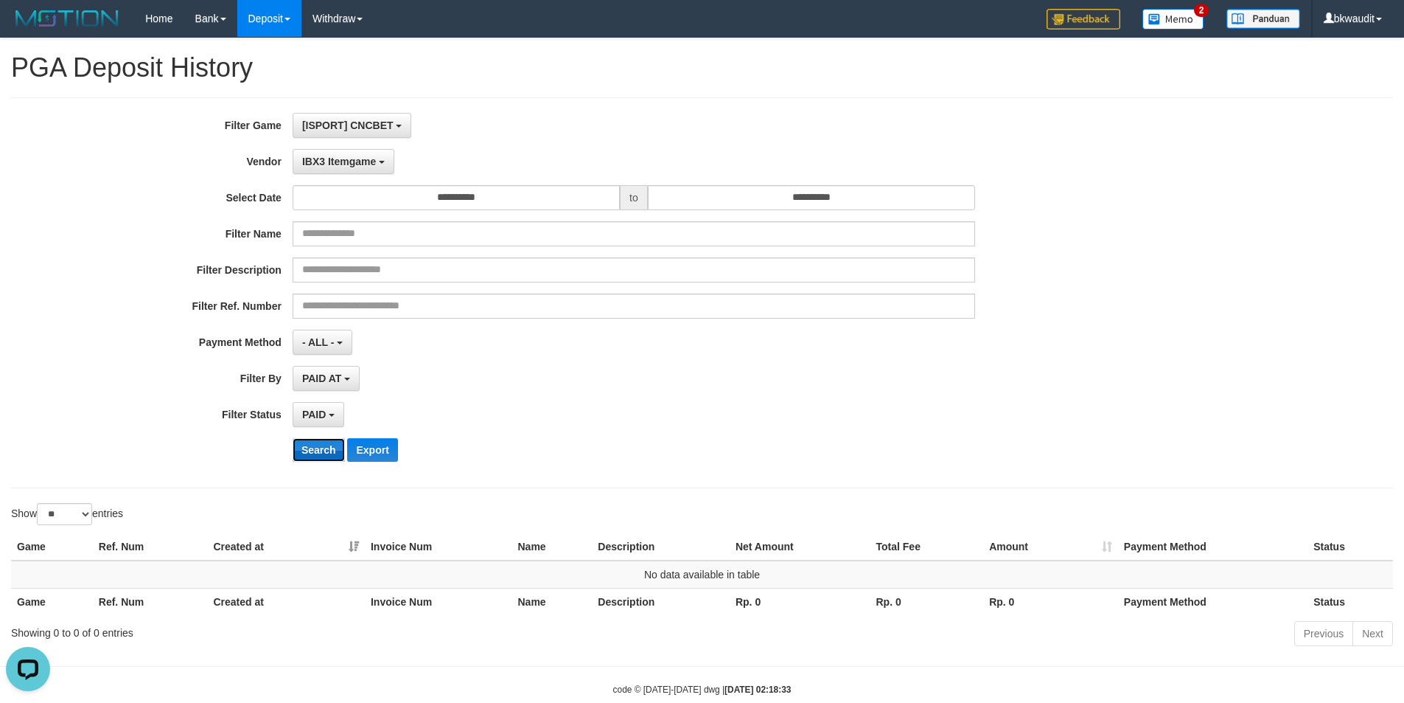
click at [320, 448] on button "Search" at bounding box center [319, 450] width 52 height 24
click at [358, 156] on span "IBX3 Itemgame" at bounding box center [339, 162] width 74 height 12
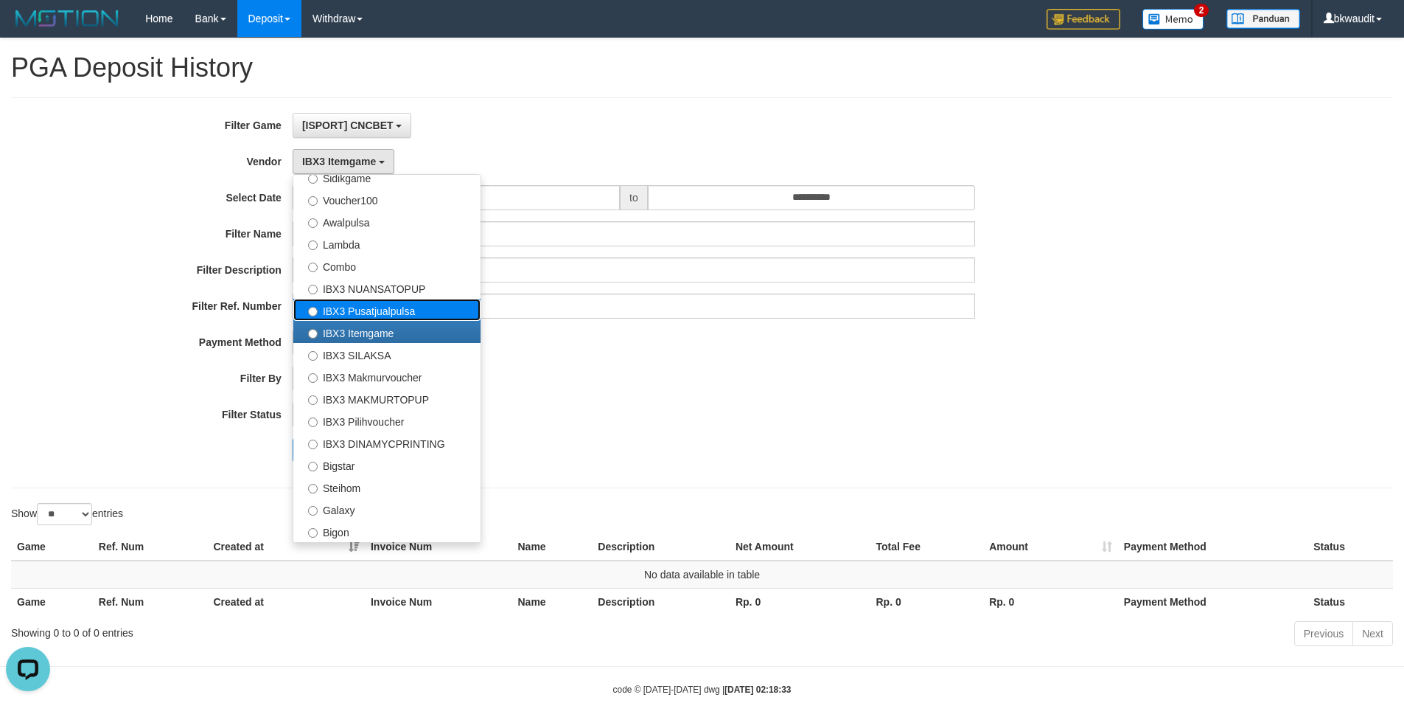
click at [371, 317] on label "IBX3 Pusatjualpulsa" at bounding box center [386, 310] width 187 height 22
select select "**********"
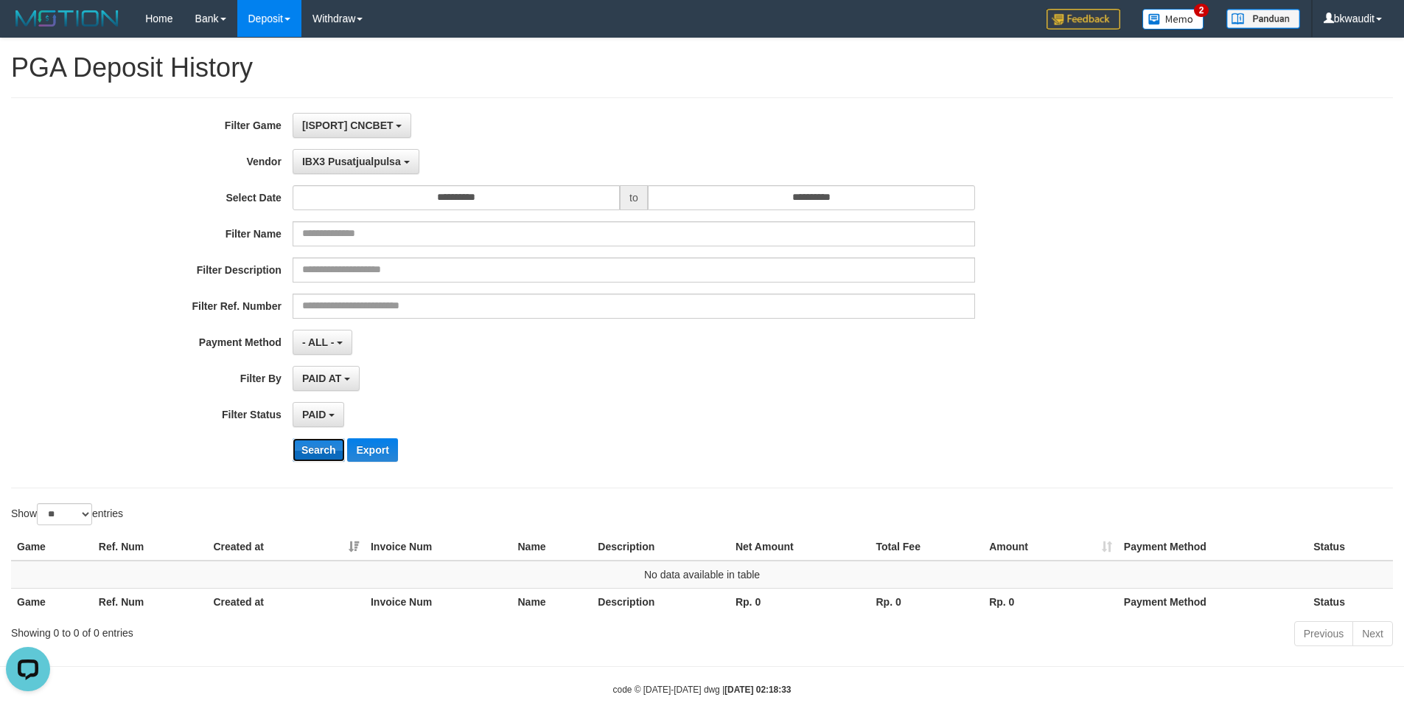
click at [320, 450] on button "Search" at bounding box center [319, 450] width 52 height 24
click at [355, 176] on div "**********" at bounding box center [585, 293] width 1171 height 360
click at [377, 175] on div "**********" at bounding box center [585, 293] width 1171 height 360
click at [379, 161] on span "IBX3 Pusatjualpulsa" at bounding box center [351, 162] width 99 height 12
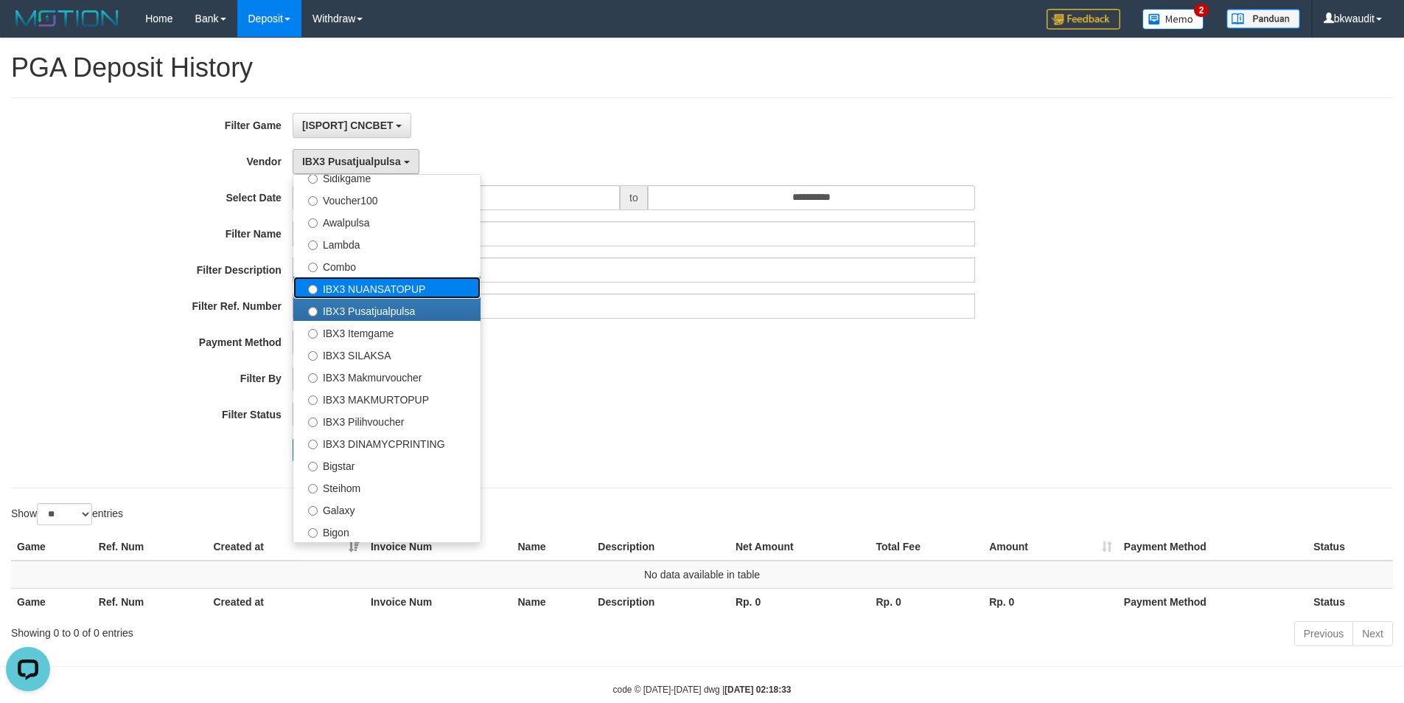
click at [375, 282] on label "IBX3 NUANSATOPUP" at bounding box center [386, 287] width 187 height 22
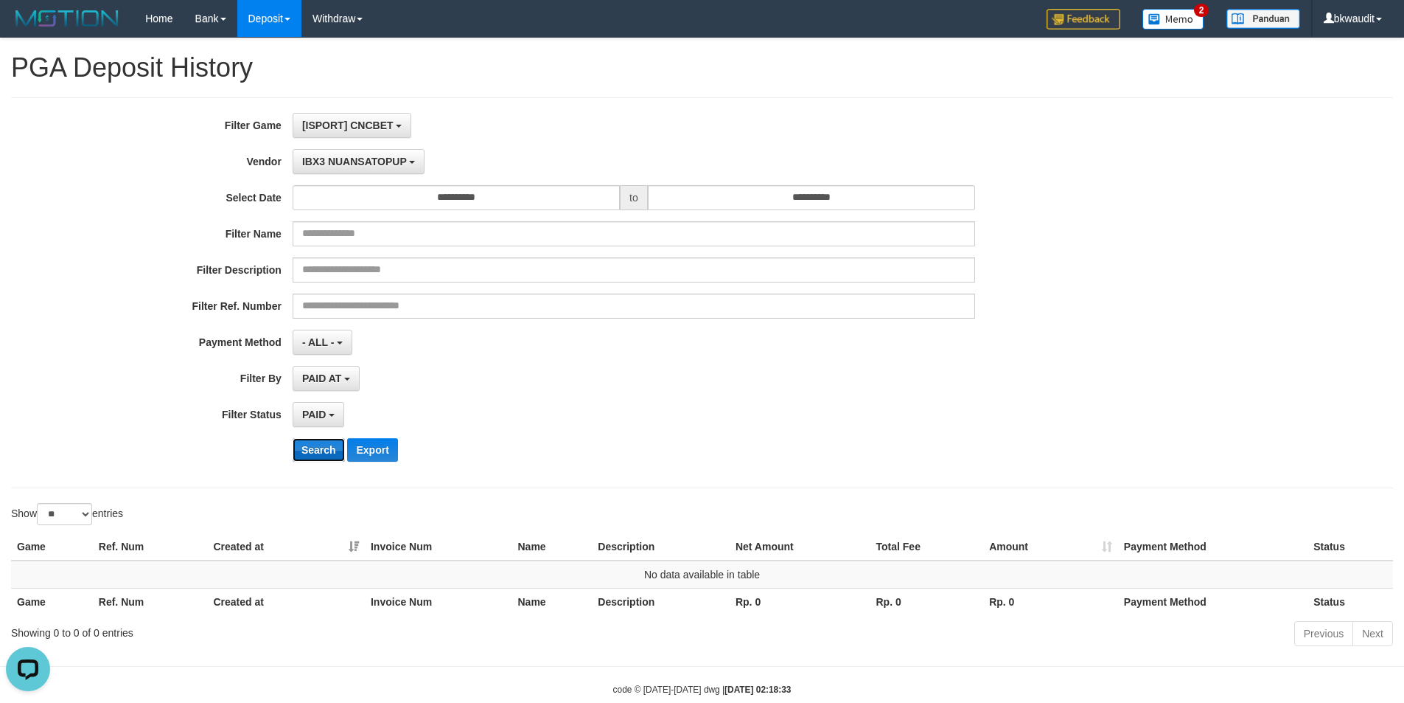
click at [326, 448] on button "Search" at bounding box center [319, 450] width 52 height 24
click at [363, 153] on button "IBX3 NUANSATOPUP" at bounding box center [359, 161] width 132 height 25
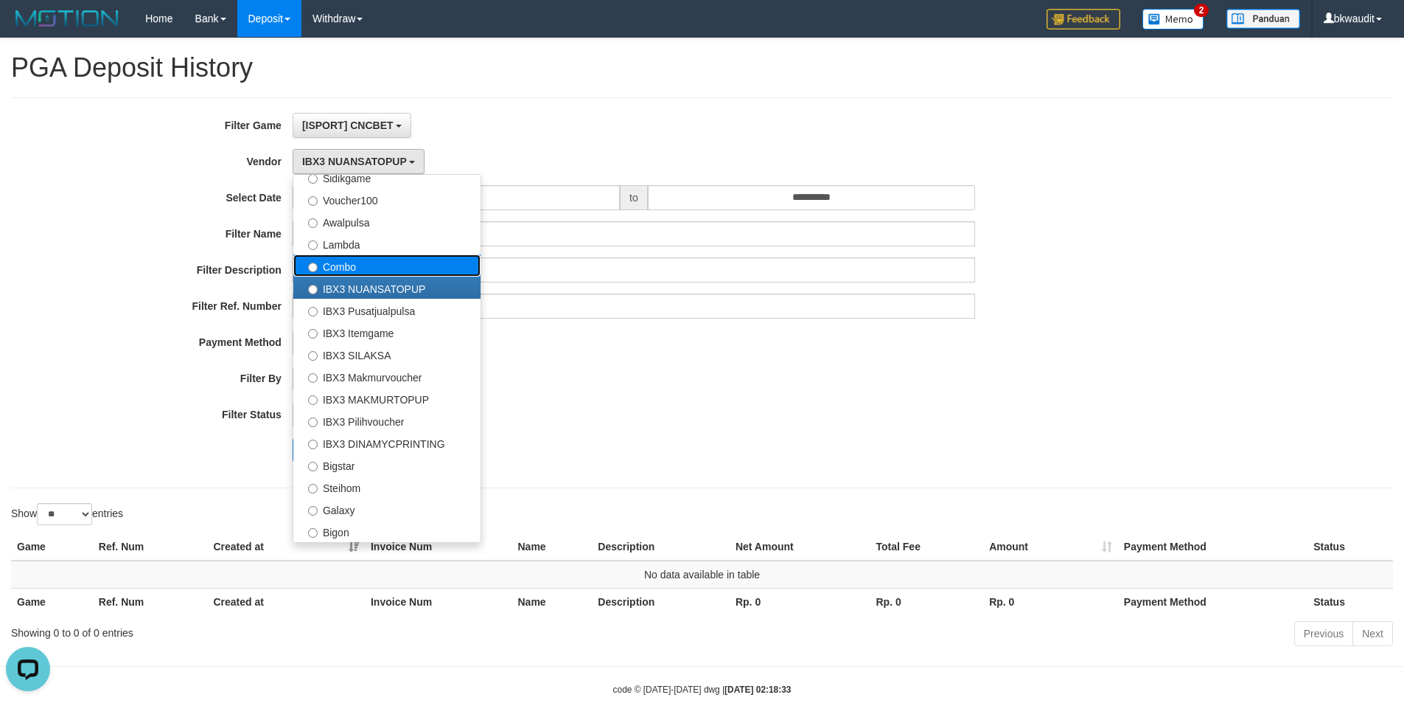
click at [352, 264] on label "Combo" at bounding box center [386, 265] width 187 height 22
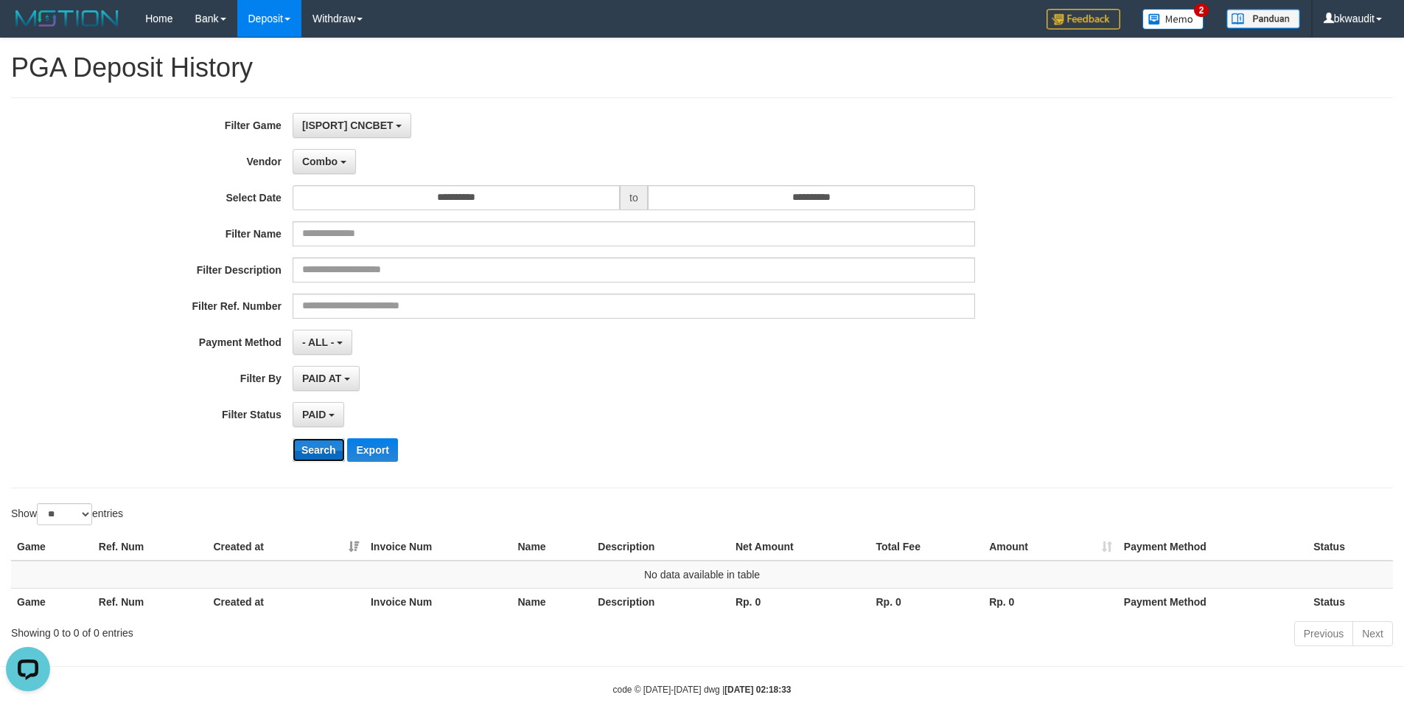
click at [315, 456] on button "Search" at bounding box center [319, 450] width 52 height 24
click at [335, 161] on span "Combo" at bounding box center [319, 162] width 35 height 12
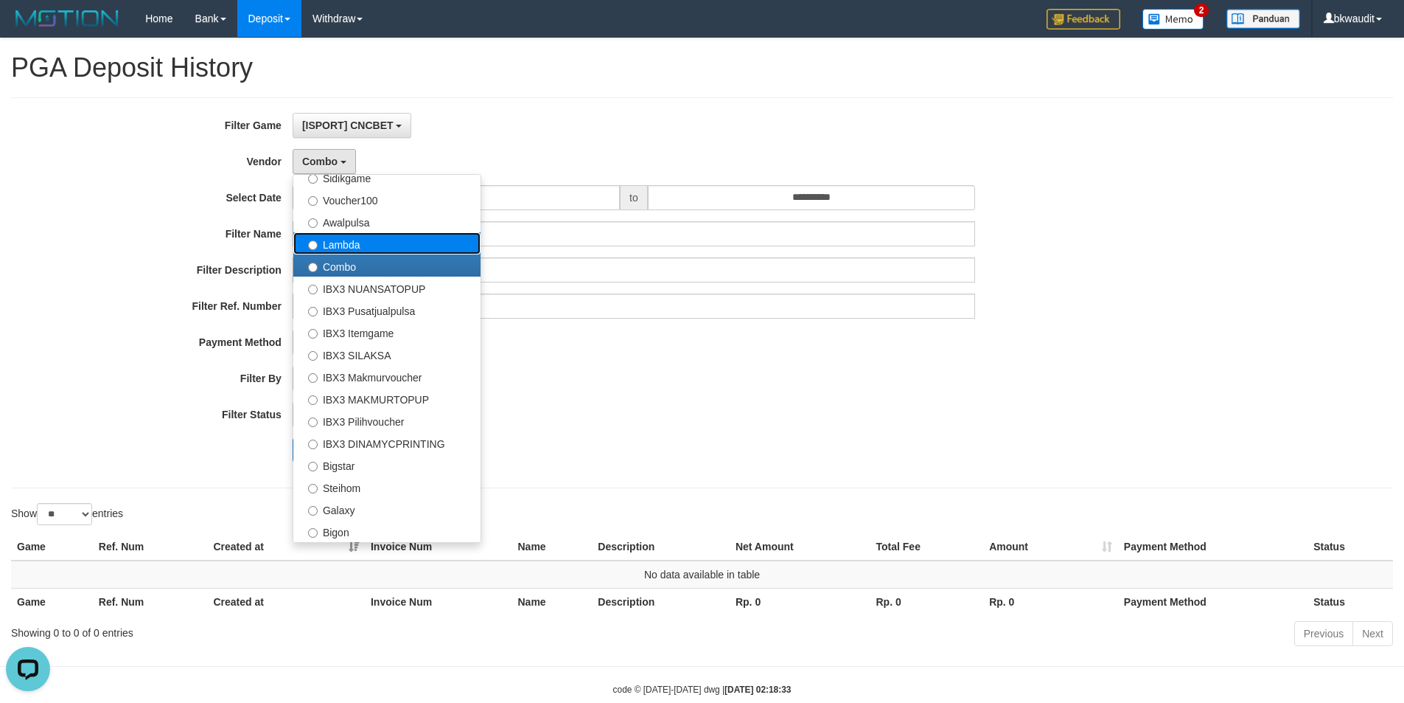
click at [381, 237] on label "Lambda" at bounding box center [386, 243] width 187 height 22
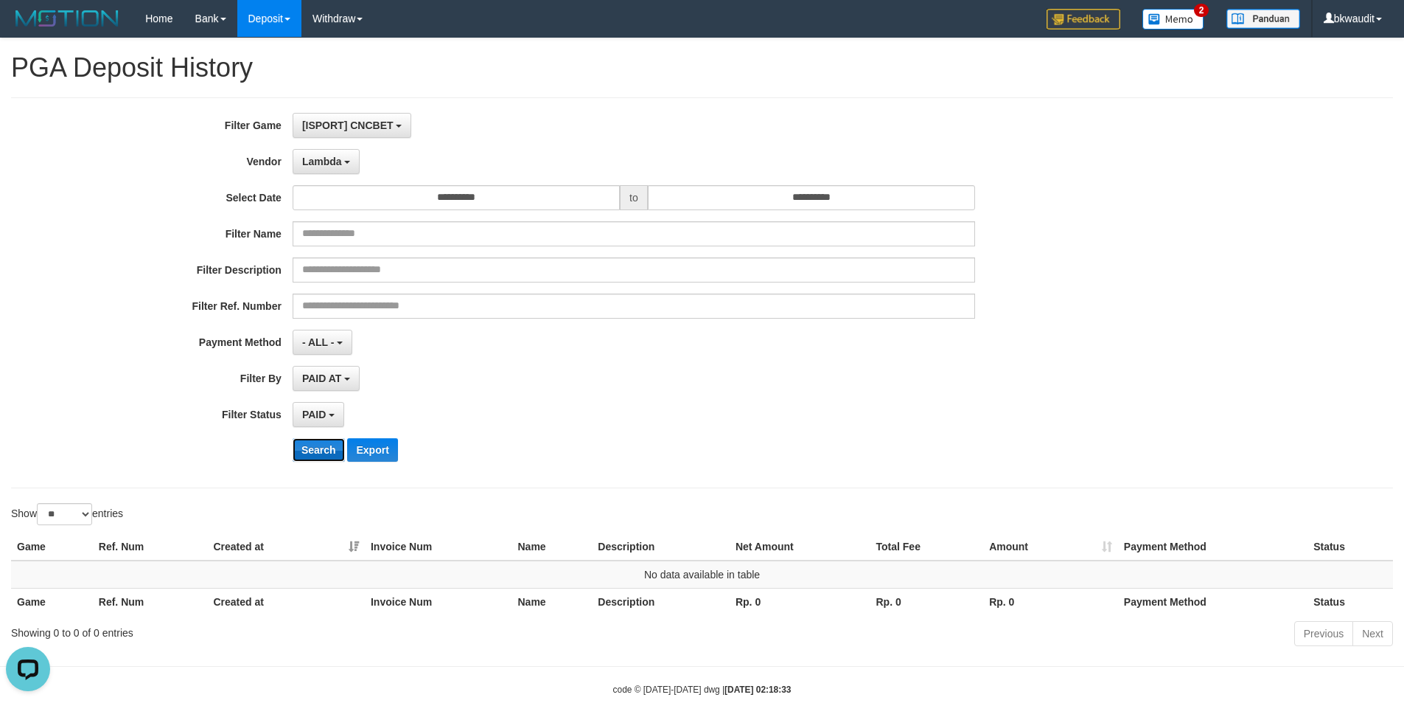
click at [319, 453] on button "Search" at bounding box center [319, 450] width 52 height 24
click at [317, 153] on button "Lambda" at bounding box center [327, 161] width 68 height 25
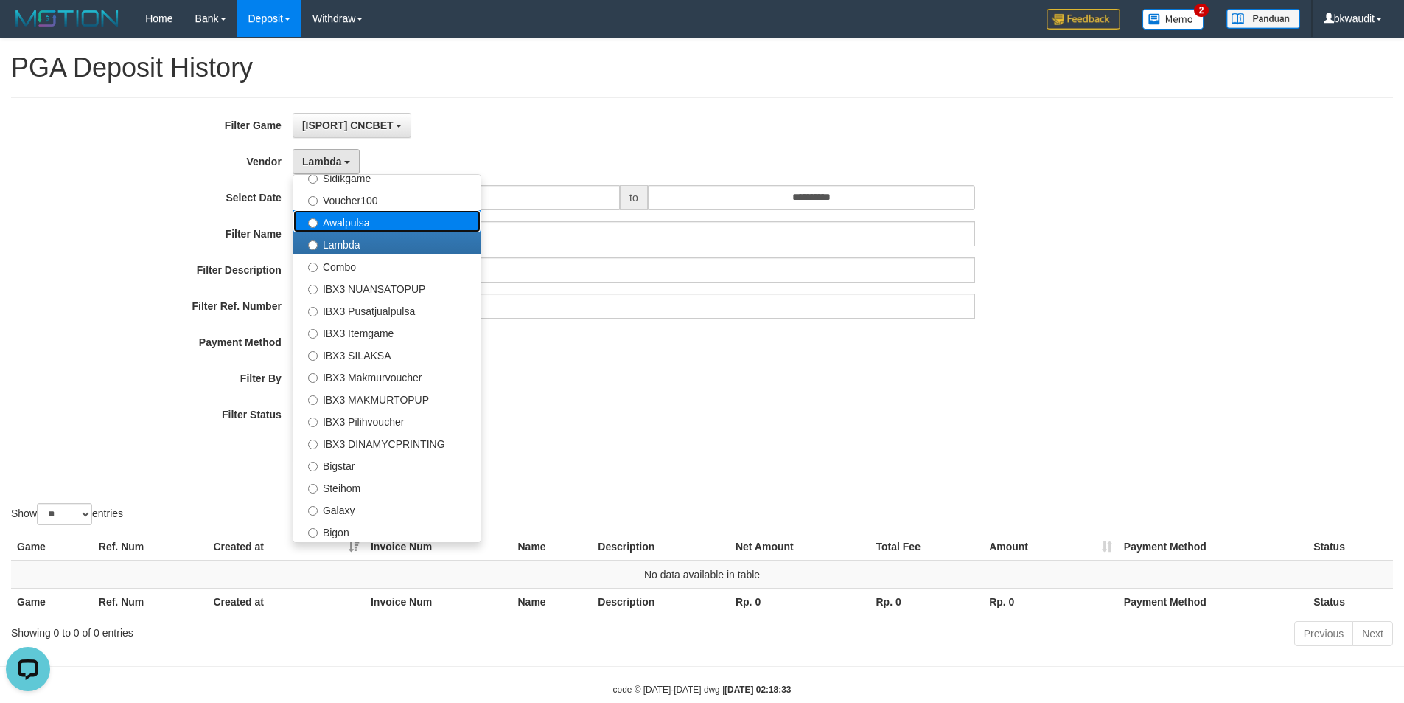
click at [372, 229] on label "Awalpulsa" at bounding box center [386, 221] width 187 height 22
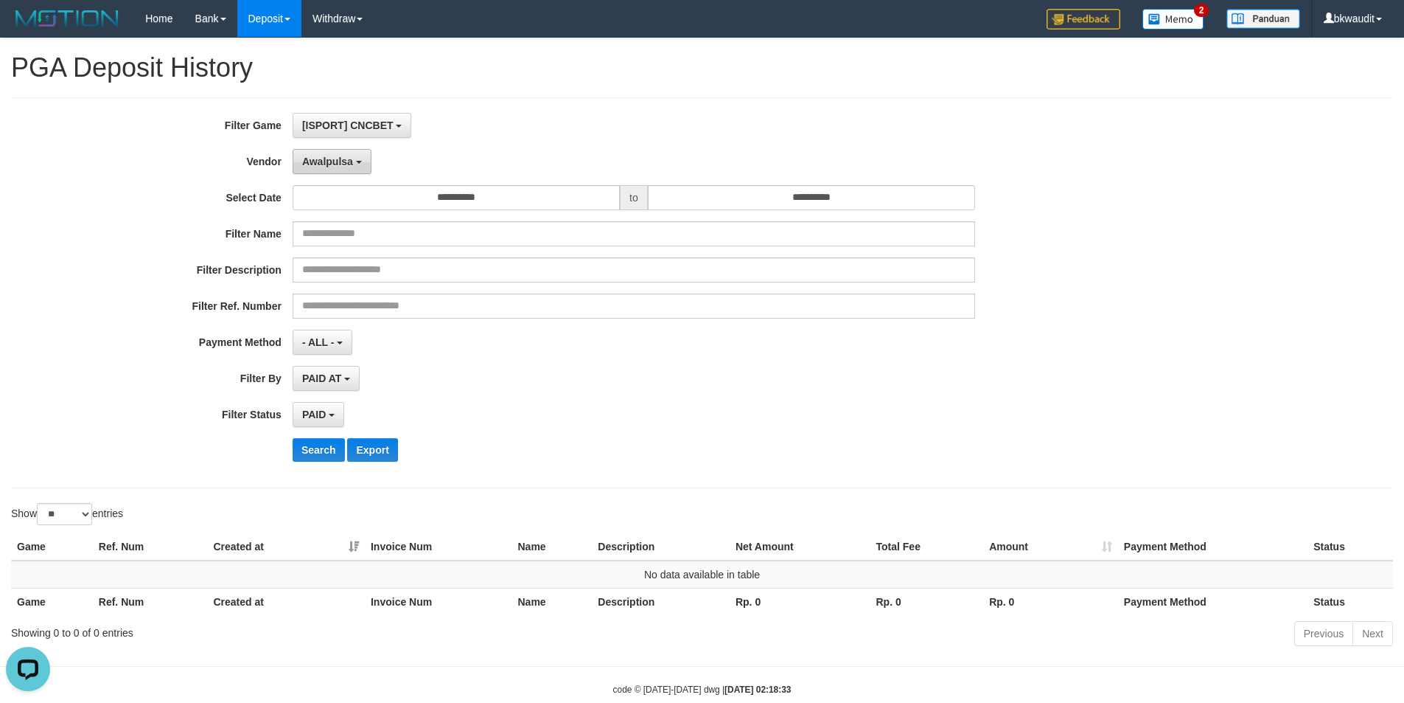
click at [358, 153] on button "Awalpulsa" at bounding box center [332, 161] width 79 height 25
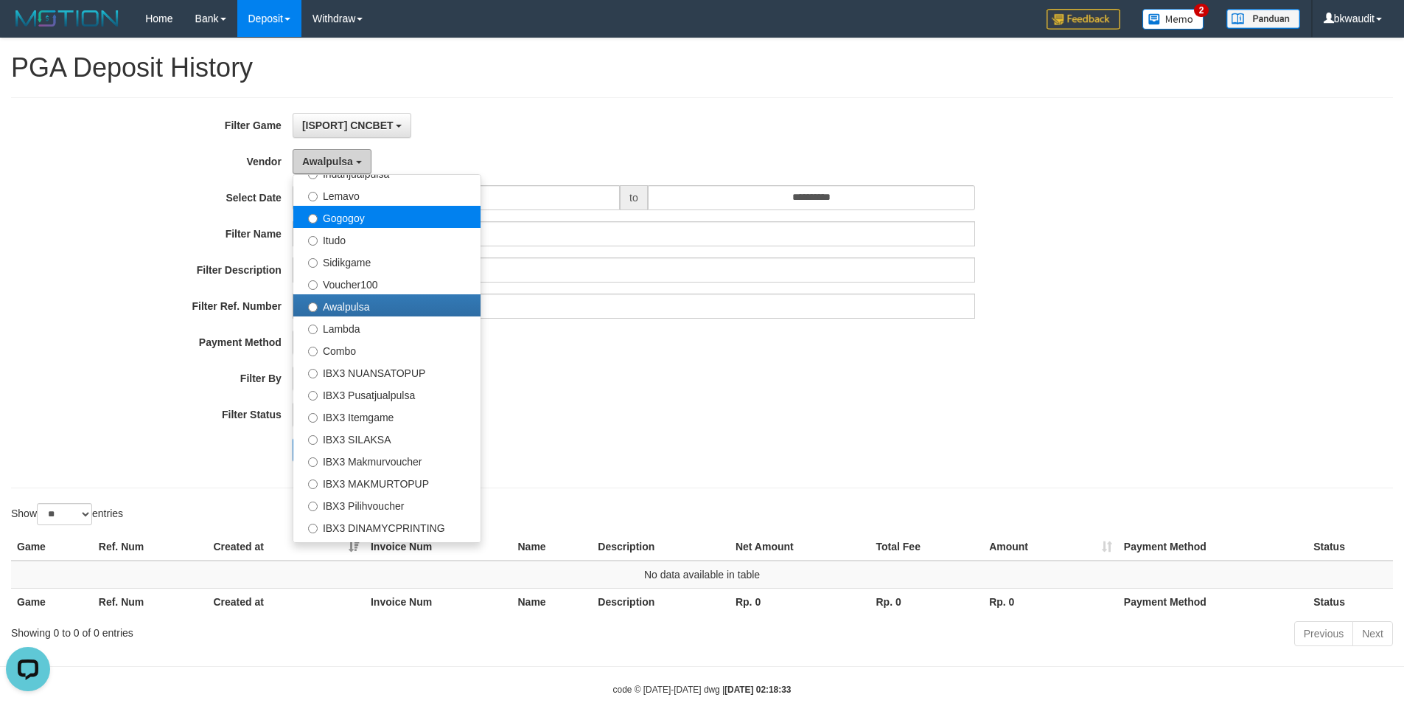
scroll to position [329, 0]
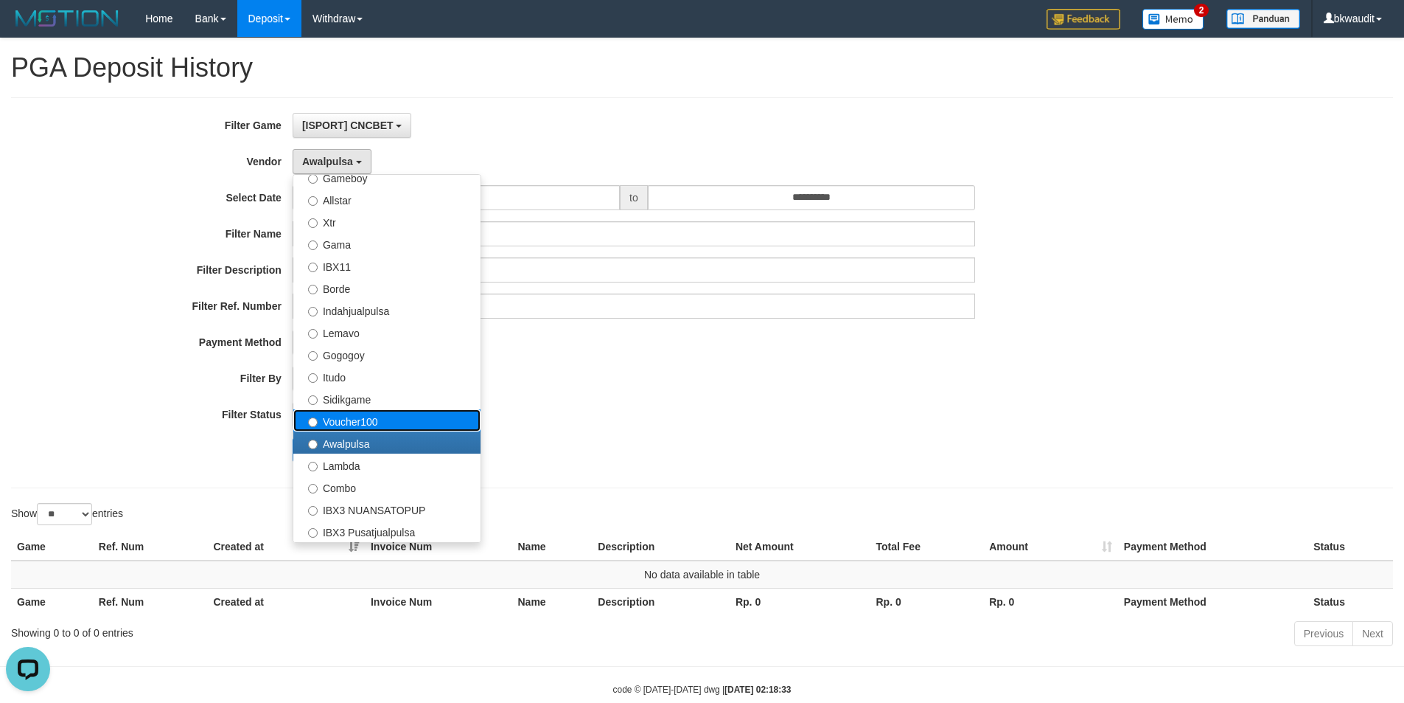
click at [358, 411] on label "Voucher100" at bounding box center [386, 420] width 187 height 22
select select "**********"
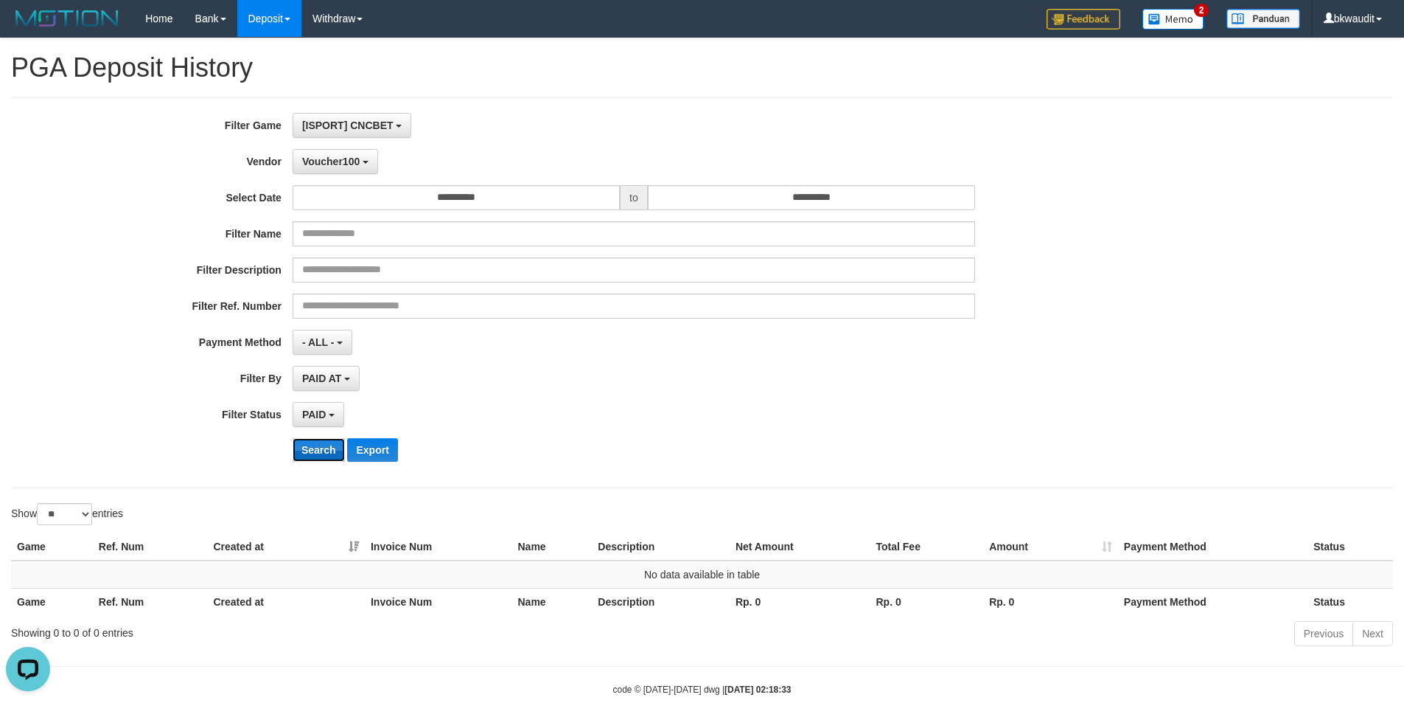
click at [327, 453] on button "Search" at bounding box center [319, 450] width 52 height 24
click at [343, 159] on span "Voucher100" at bounding box center [331, 162] width 58 height 12
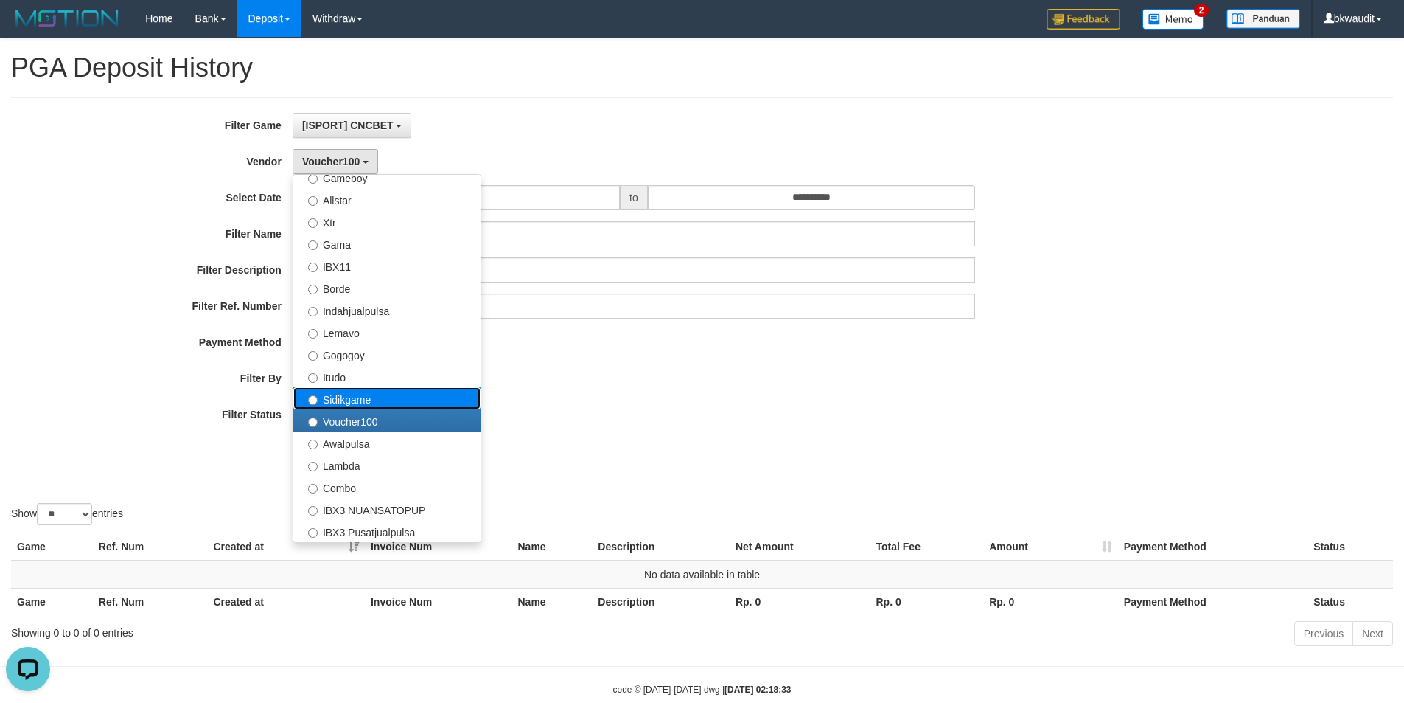
click at [368, 398] on label "Sidikgame" at bounding box center [386, 398] width 187 height 22
select select "**********"
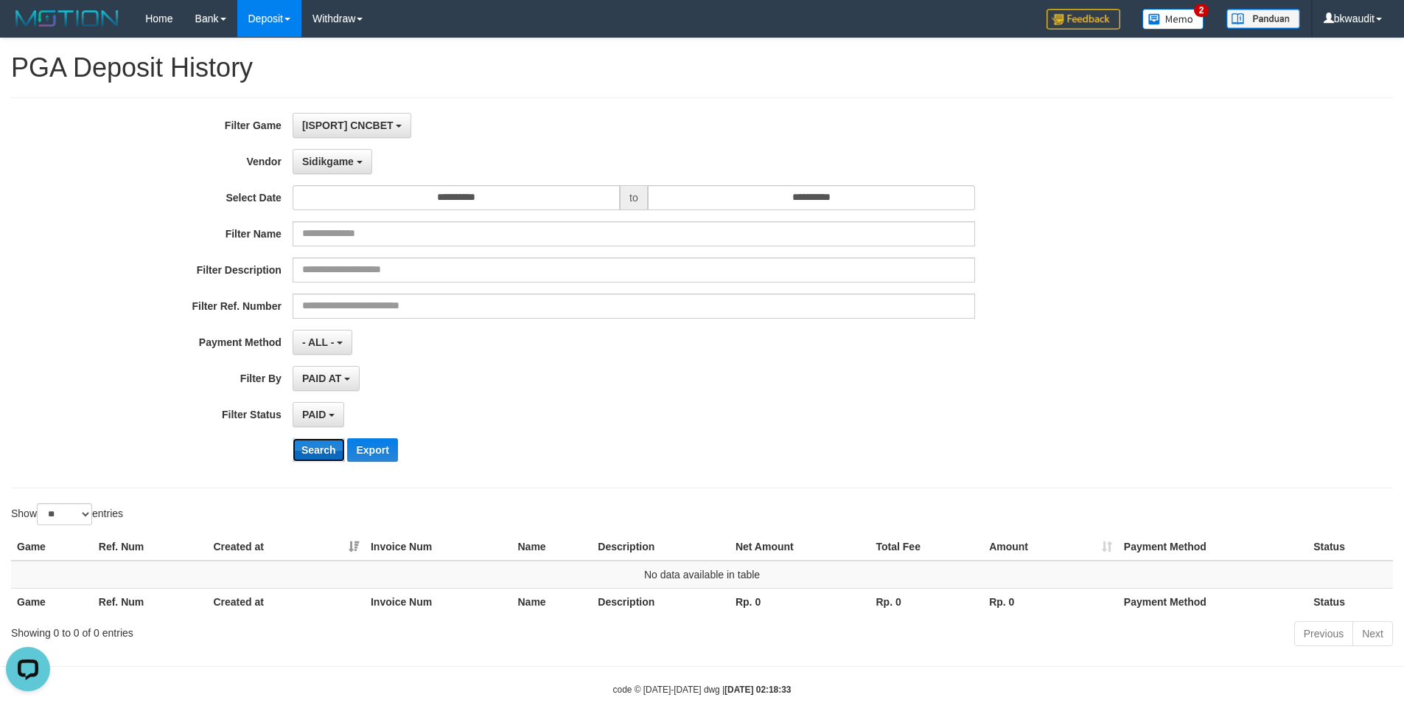
click at [329, 446] on button "Search" at bounding box center [319, 450] width 52 height 24
click at [334, 170] on button "Sidikgame" at bounding box center [333, 161] width 80 height 25
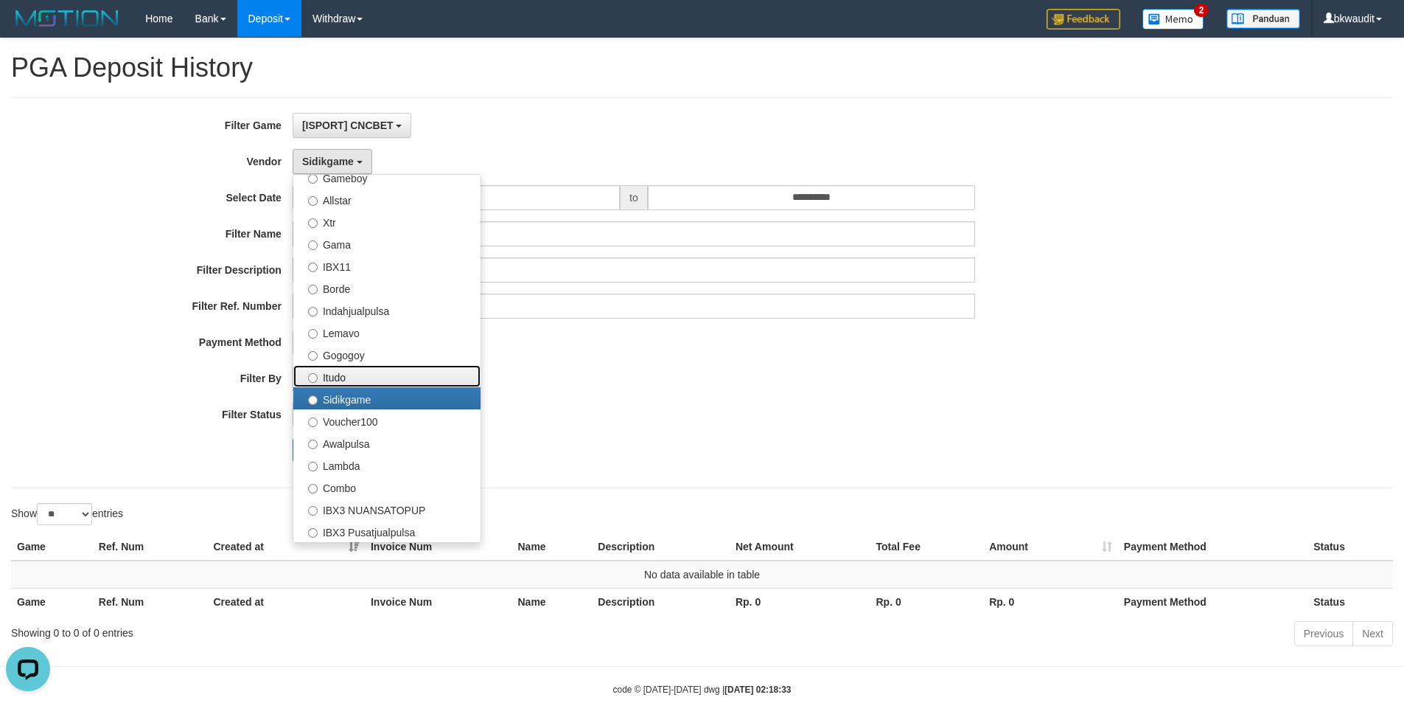
click at [374, 372] on label "Itudo" at bounding box center [386, 376] width 187 height 22
select select "**********"
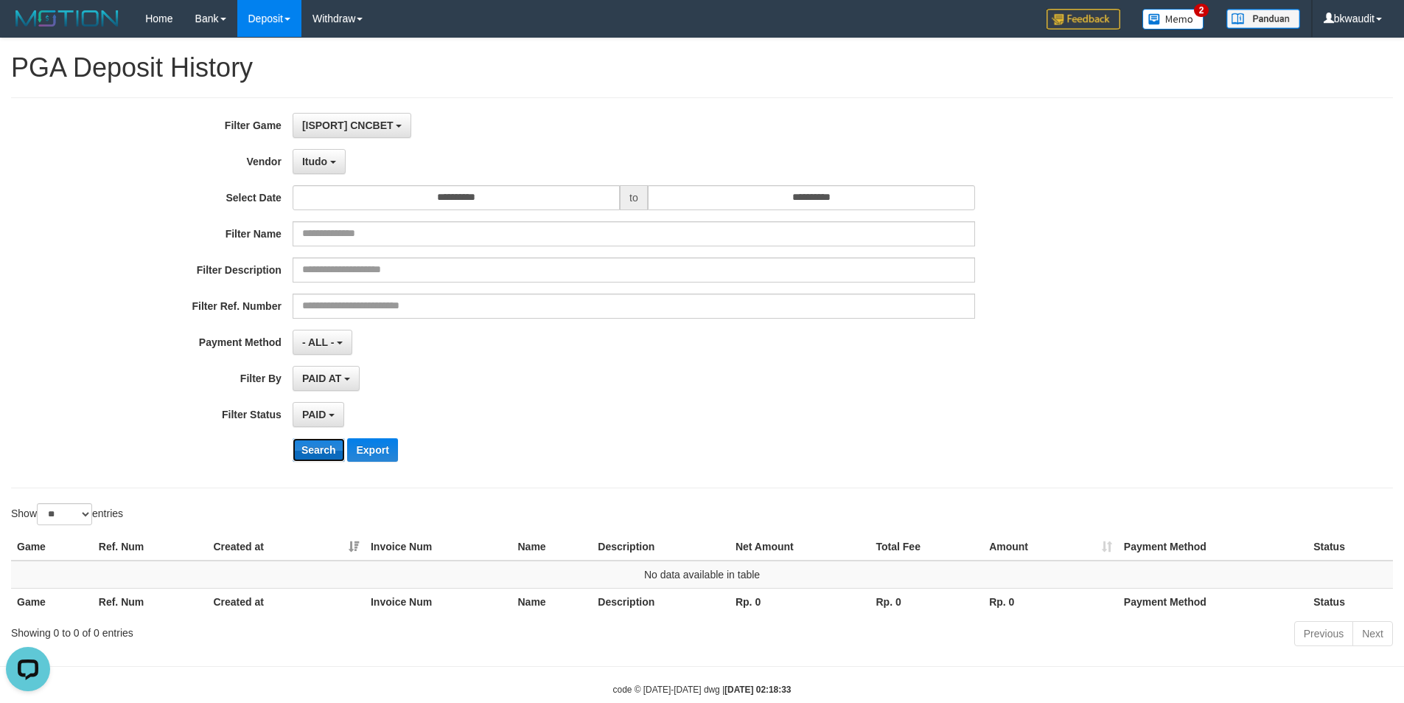
click at [322, 459] on button "Search" at bounding box center [319, 450] width 52 height 24
click at [326, 153] on button "Itudo" at bounding box center [319, 161] width 53 height 25
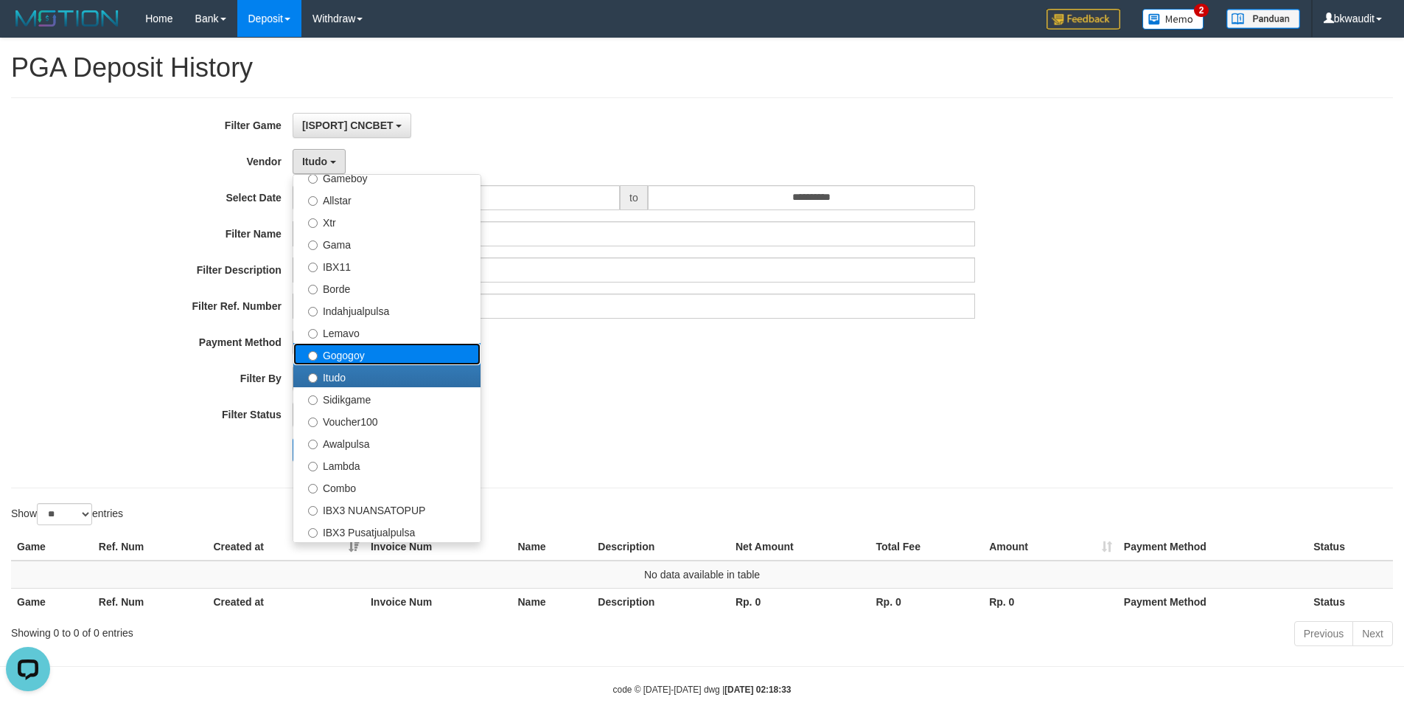
click at [362, 352] on label "Gogogoy" at bounding box center [386, 354] width 187 height 22
select select "**********"
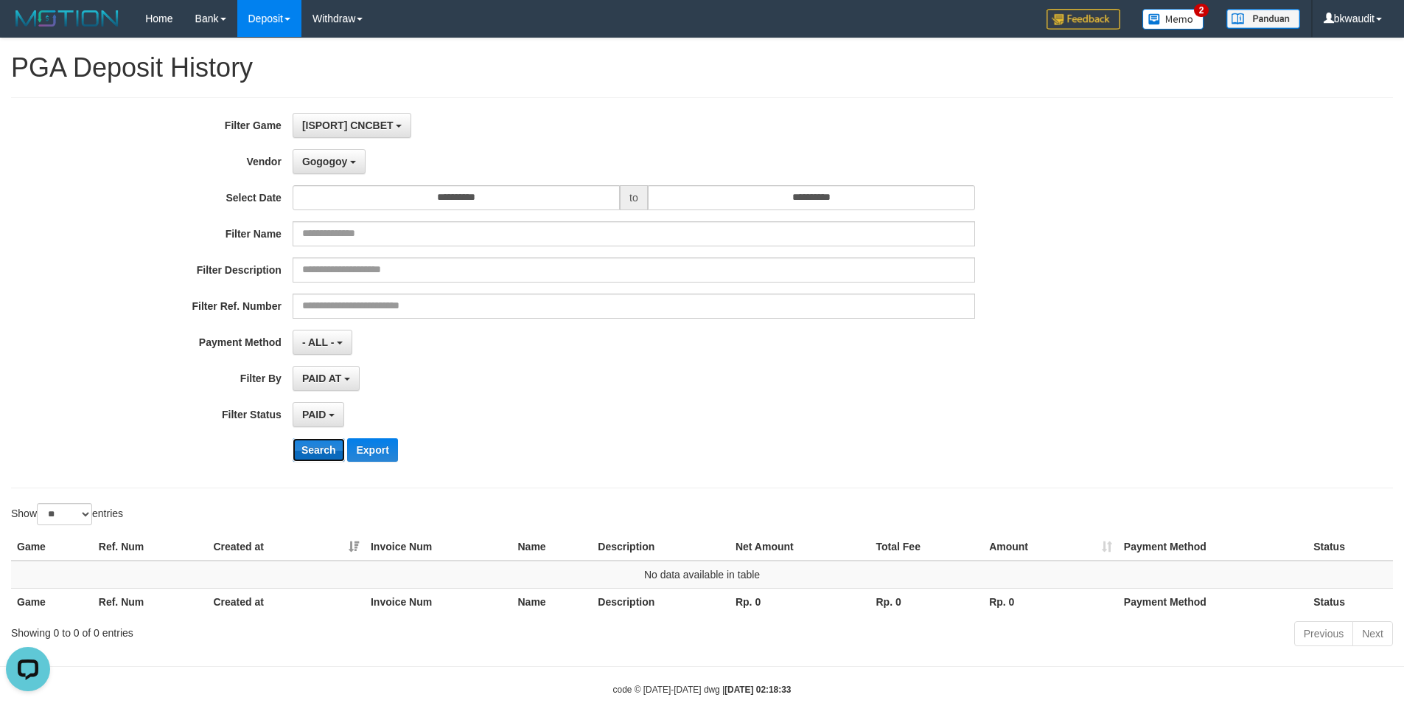
click at [334, 460] on button "Search" at bounding box center [319, 450] width 52 height 24
click at [321, 165] on span "Gogogoy" at bounding box center [324, 162] width 45 height 12
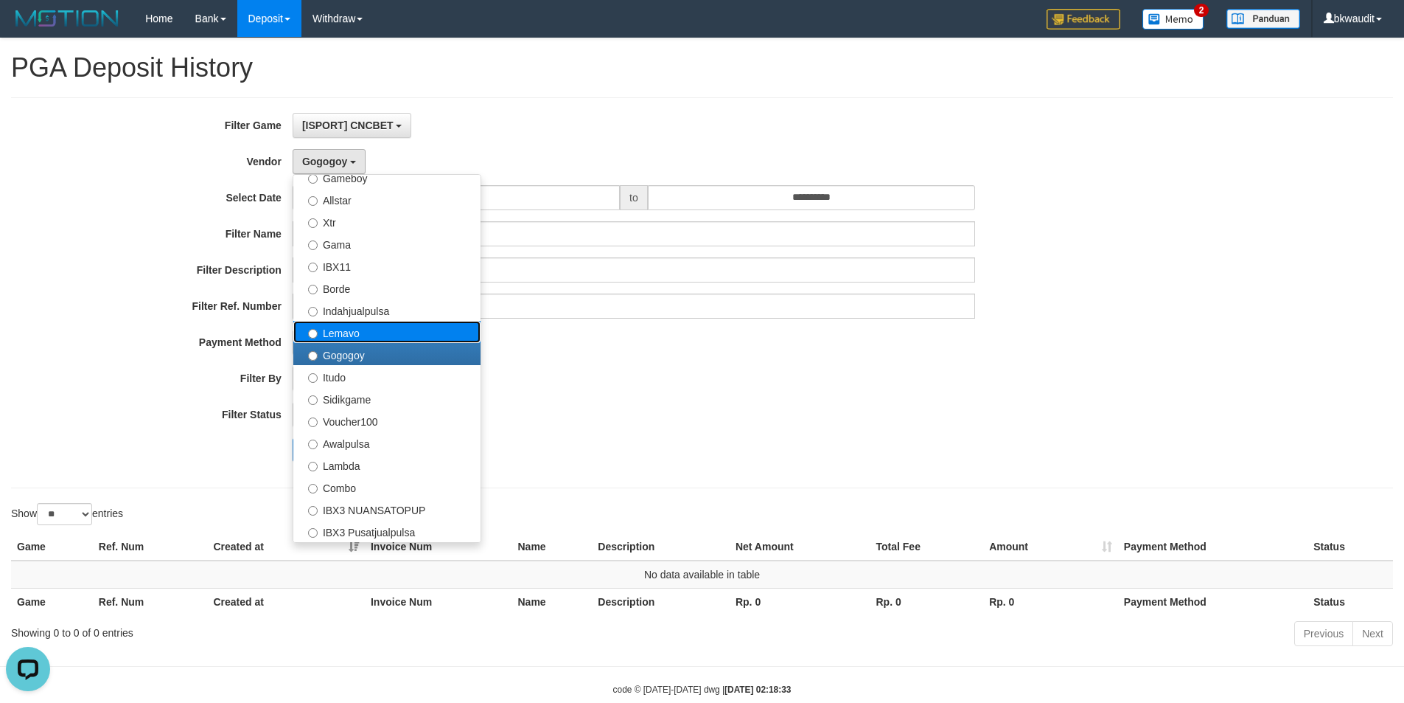
click at [359, 334] on label "Lemavo" at bounding box center [386, 332] width 187 height 22
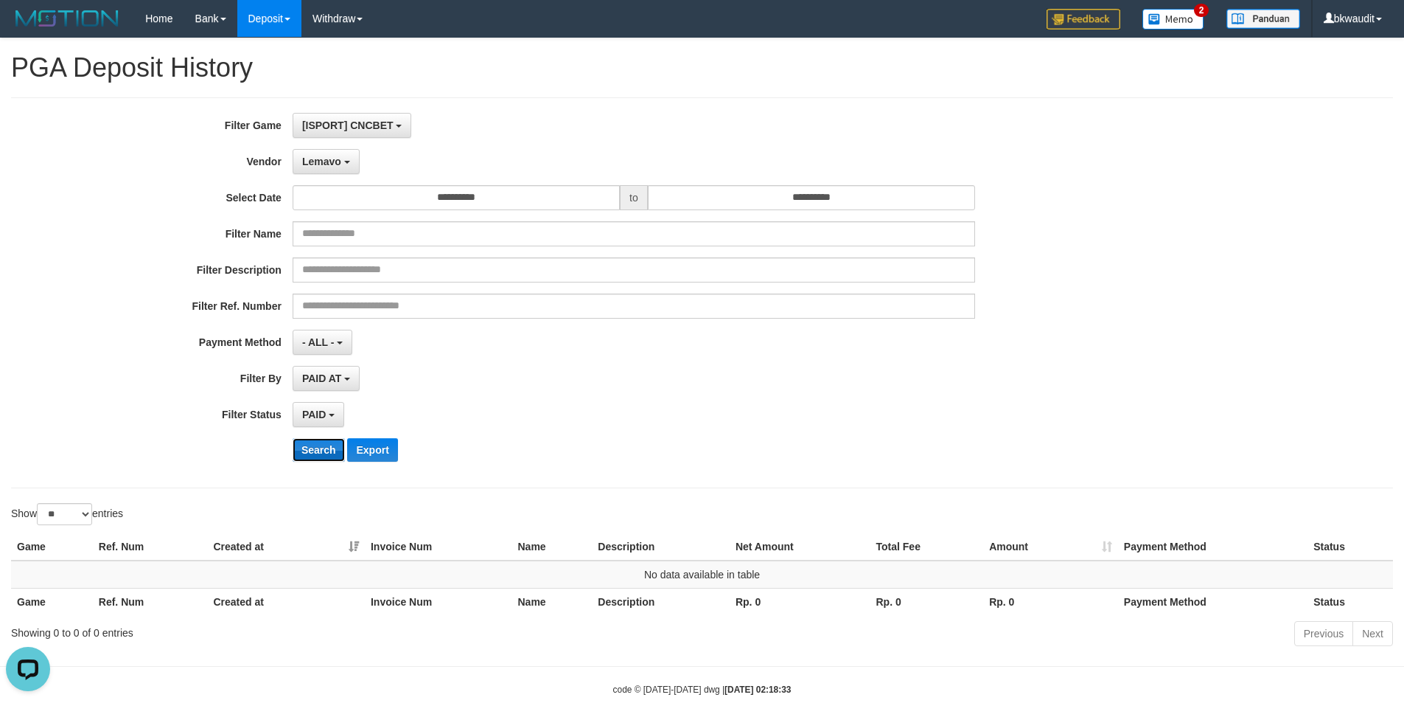
click at [327, 458] on button "Search" at bounding box center [319, 450] width 52 height 24
click at [326, 166] on span "Lemavo" at bounding box center [321, 162] width 39 height 12
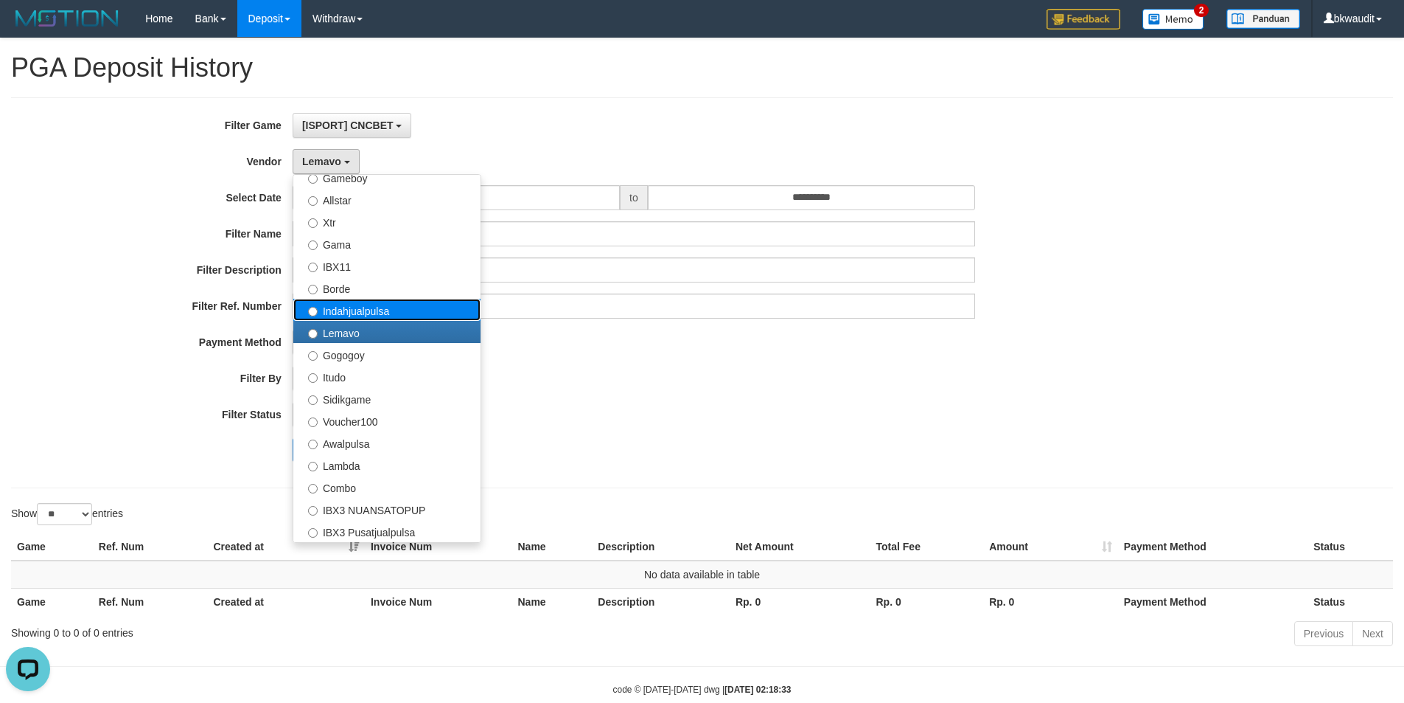
click at [377, 311] on label "Indahjualpulsa" at bounding box center [386, 310] width 187 height 22
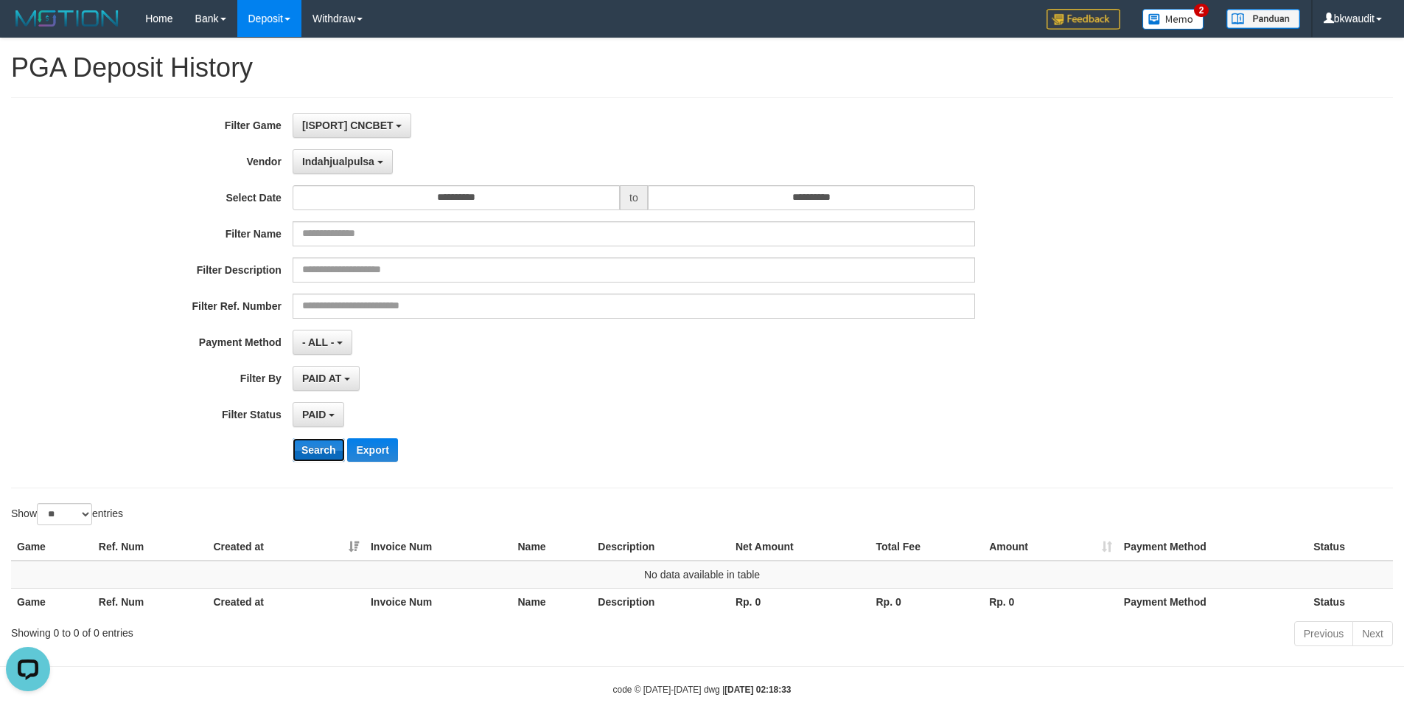
click at [330, 448] on button "Search" at bounding box center [319, 450] width 52 height 24
click at [344, 162] on span "Indahjualpulsa" at bounding box center [338, 162] width 72 height 12
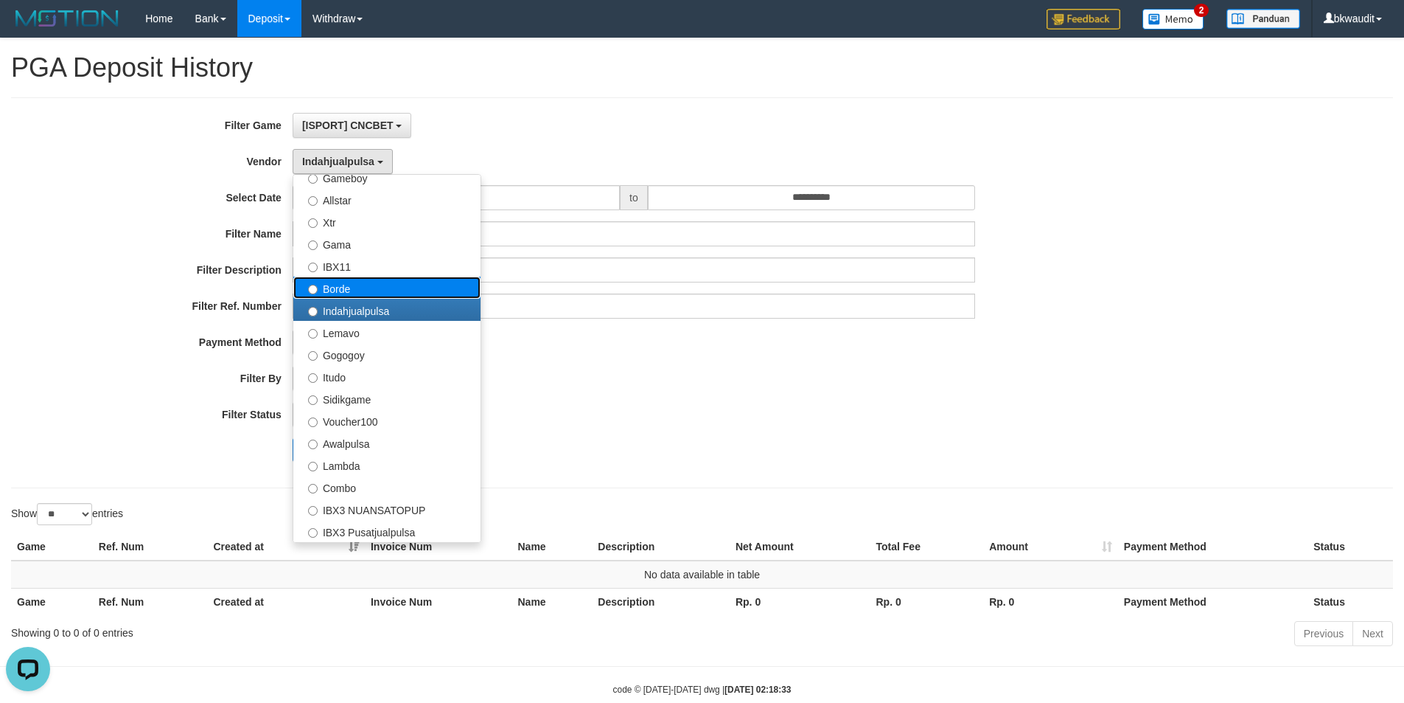
click at [348, 284] on label "Borde" at bounding box center [386, 287] width 187 height 22
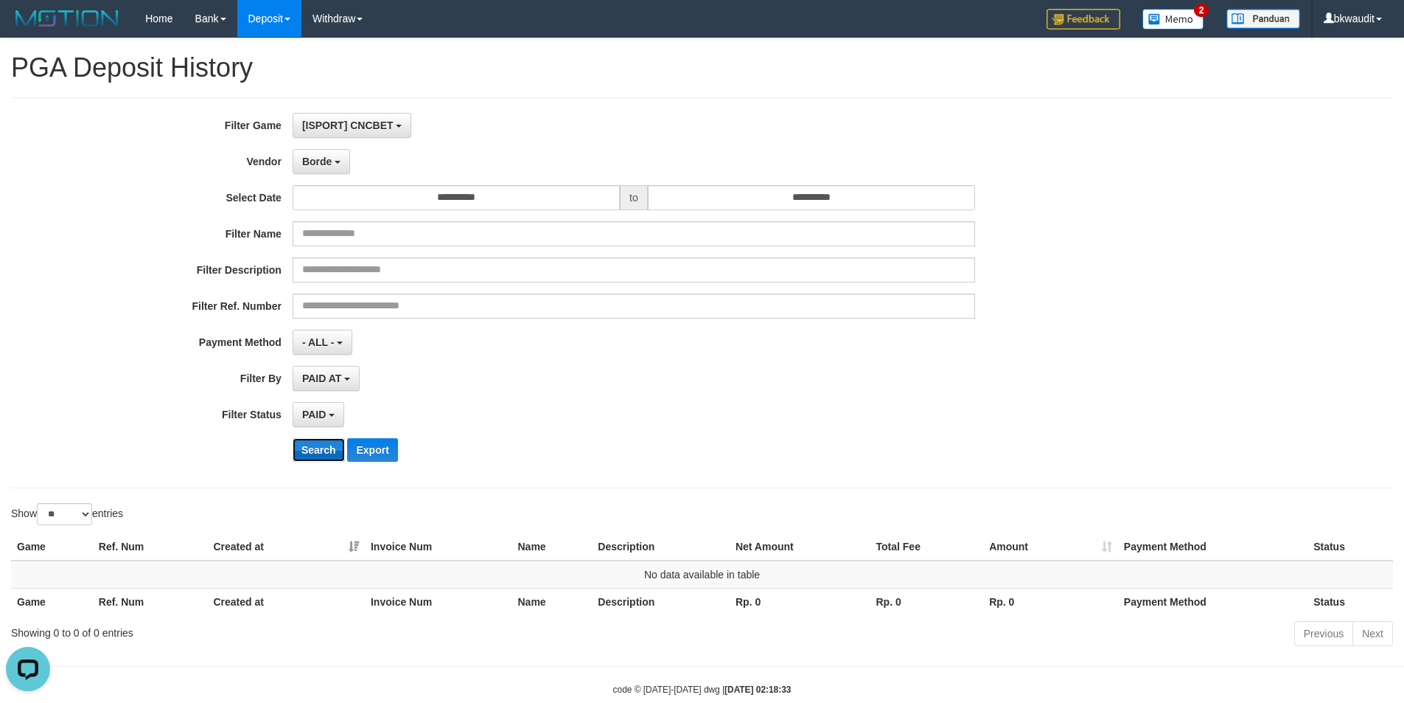
click at [321, 453] on button "Search" at bounding box center [319, 450] width 52 height 24
click at [331, 156] on span "Borde" at bounding box center [316, 162] width 29 height 12
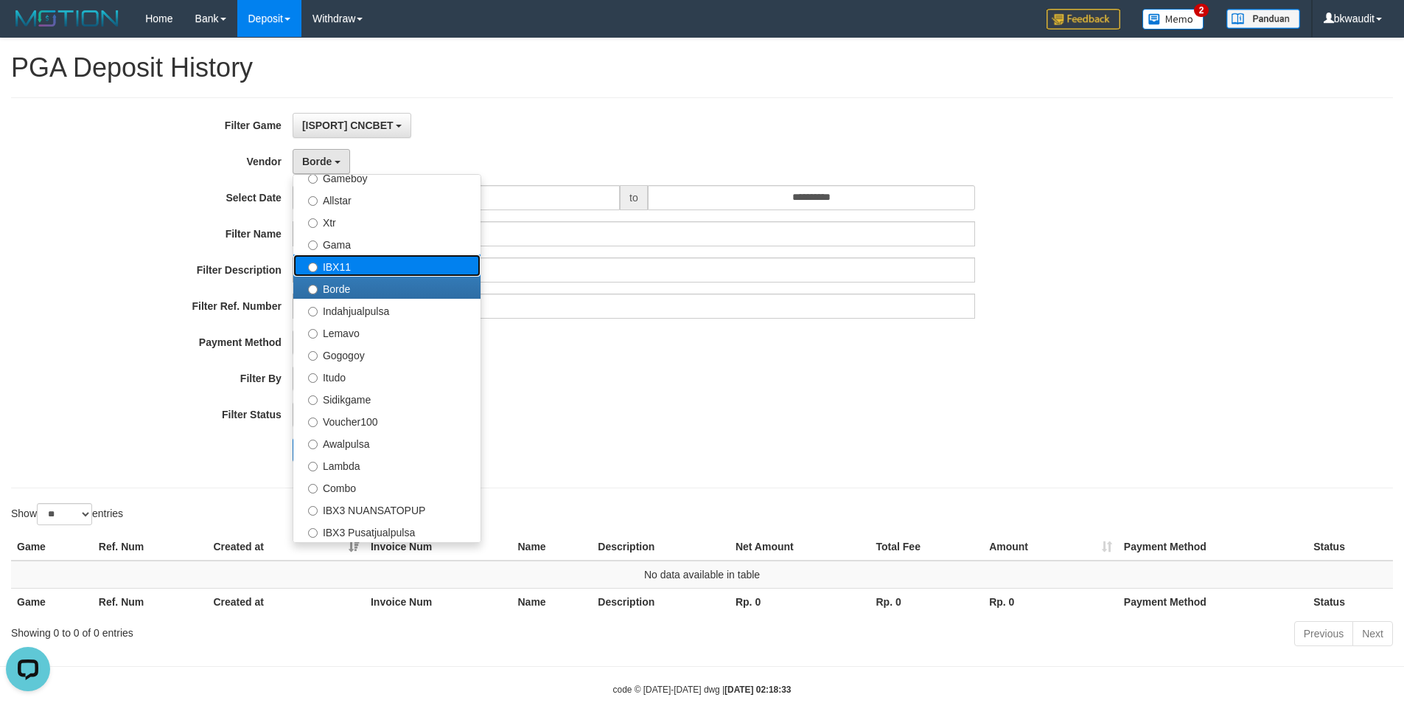
click at [373, 254] on label "IBX11" at bounding box center [386, 265] width 187 height 22
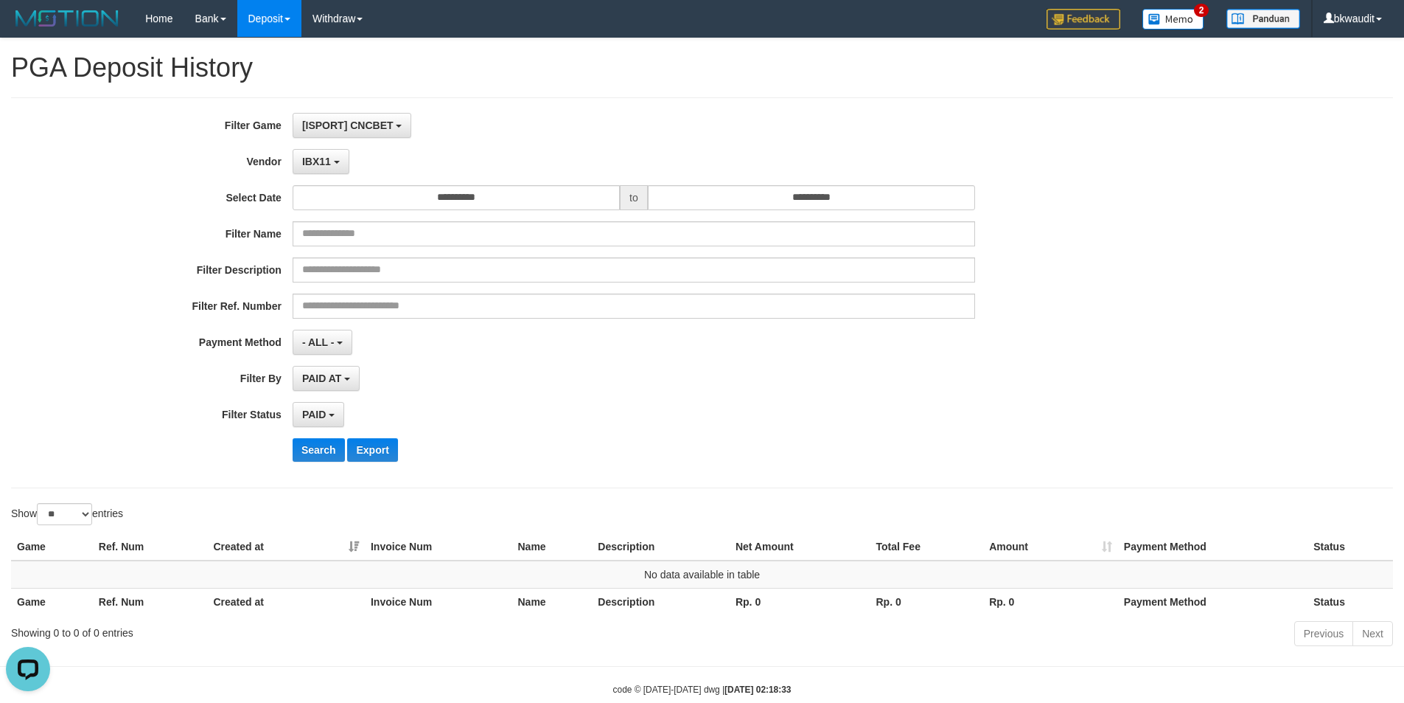
click at [303, 462] on div "**********" at bounding box center [585, 293] width 1171 height 360
click at [320, 451] on button "Search" at bounding box center [319, 450] width 52 height 24
click at [315, 160] on span "IBX11" at bounding box center [316, 162] width 29 height 12
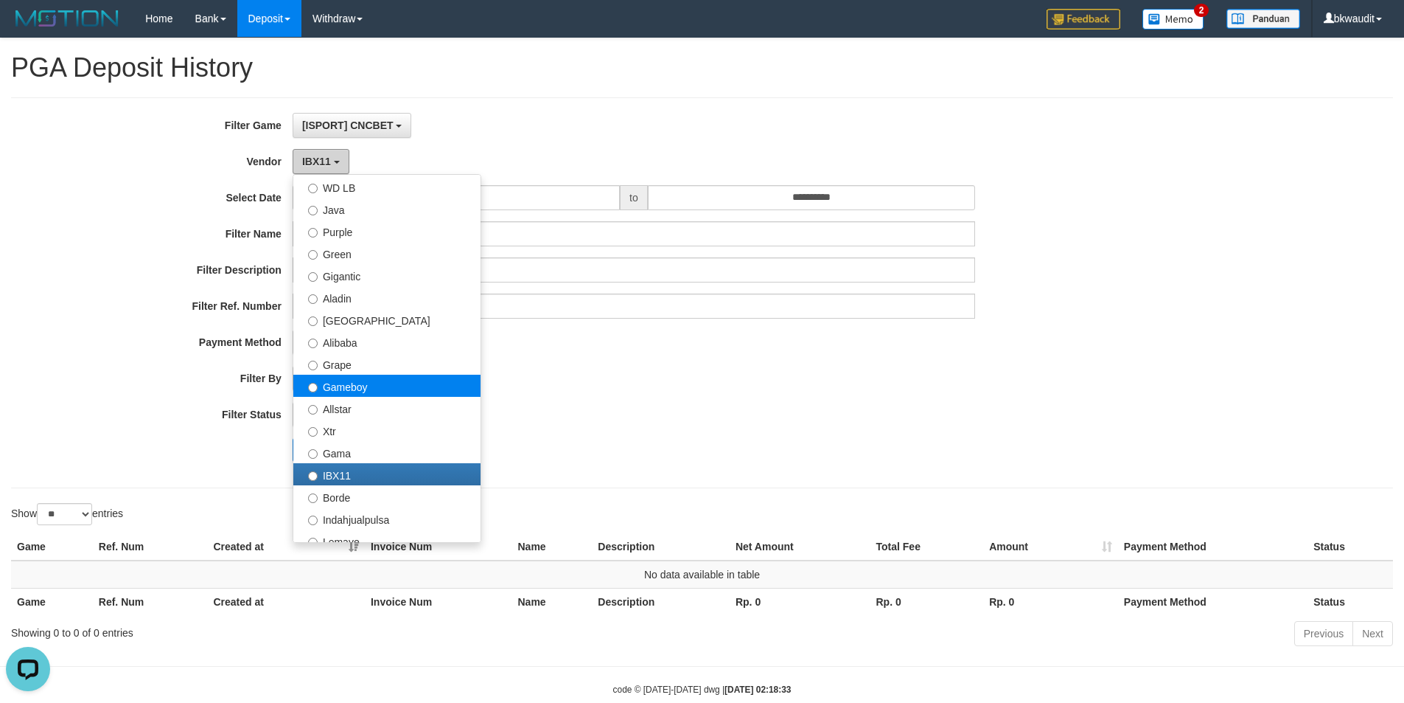
scroll to position [108, 0]
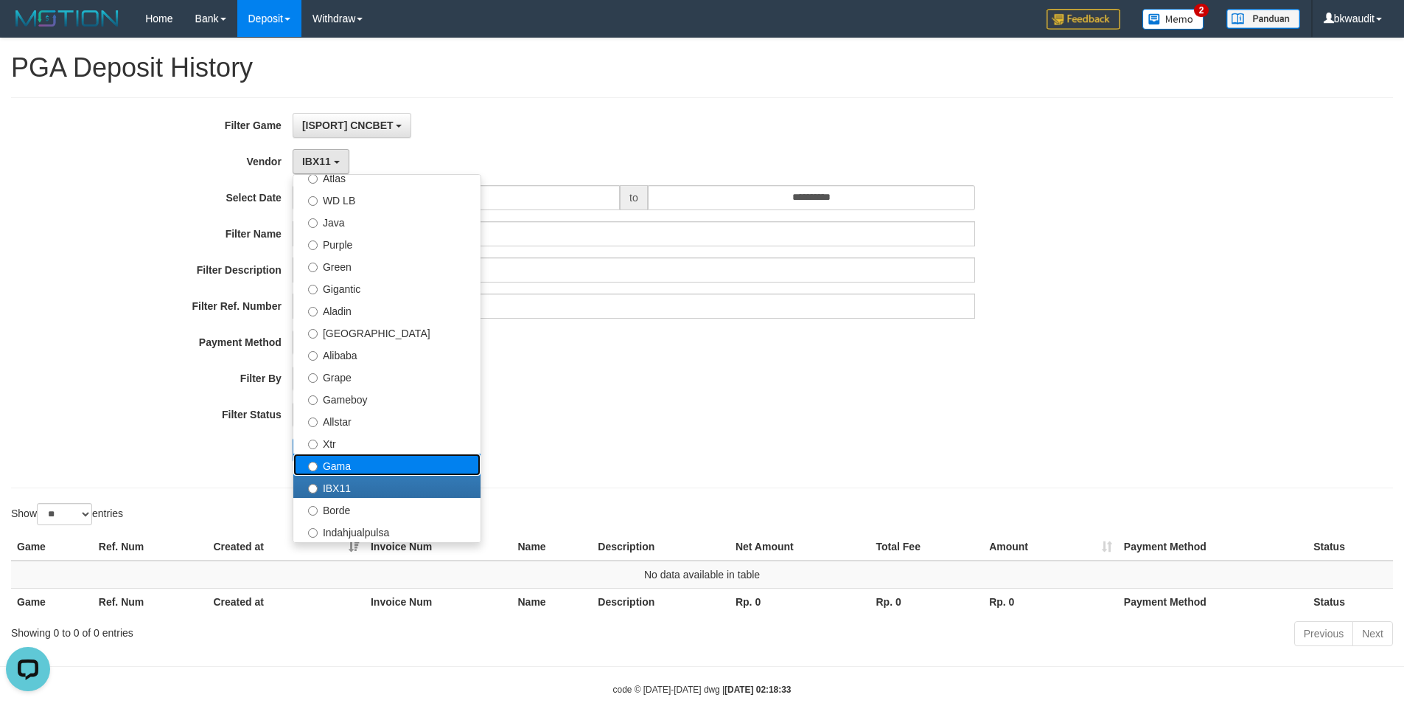
click at [368, 461] on label "Gama" at bounding box center [386, 464] width 187 height 22
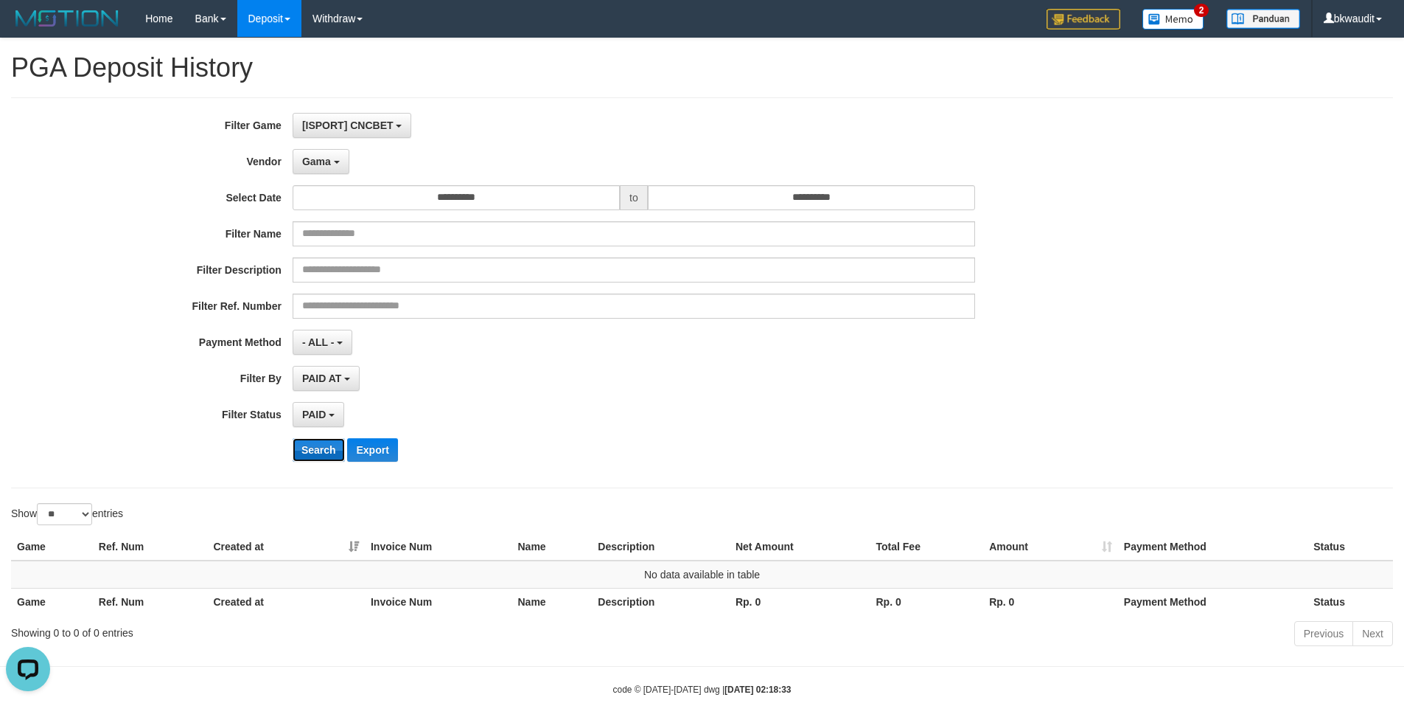
click at [335, 454] on button "Search" at bounding box center [319, 450] width 52 height 24
click at [324, 147] on div "**********" at bounding box center [585, 293] width 1171 height 360
click at [324, 156] on span "Gama" at bounding box center [316, 162] width 29 height 12
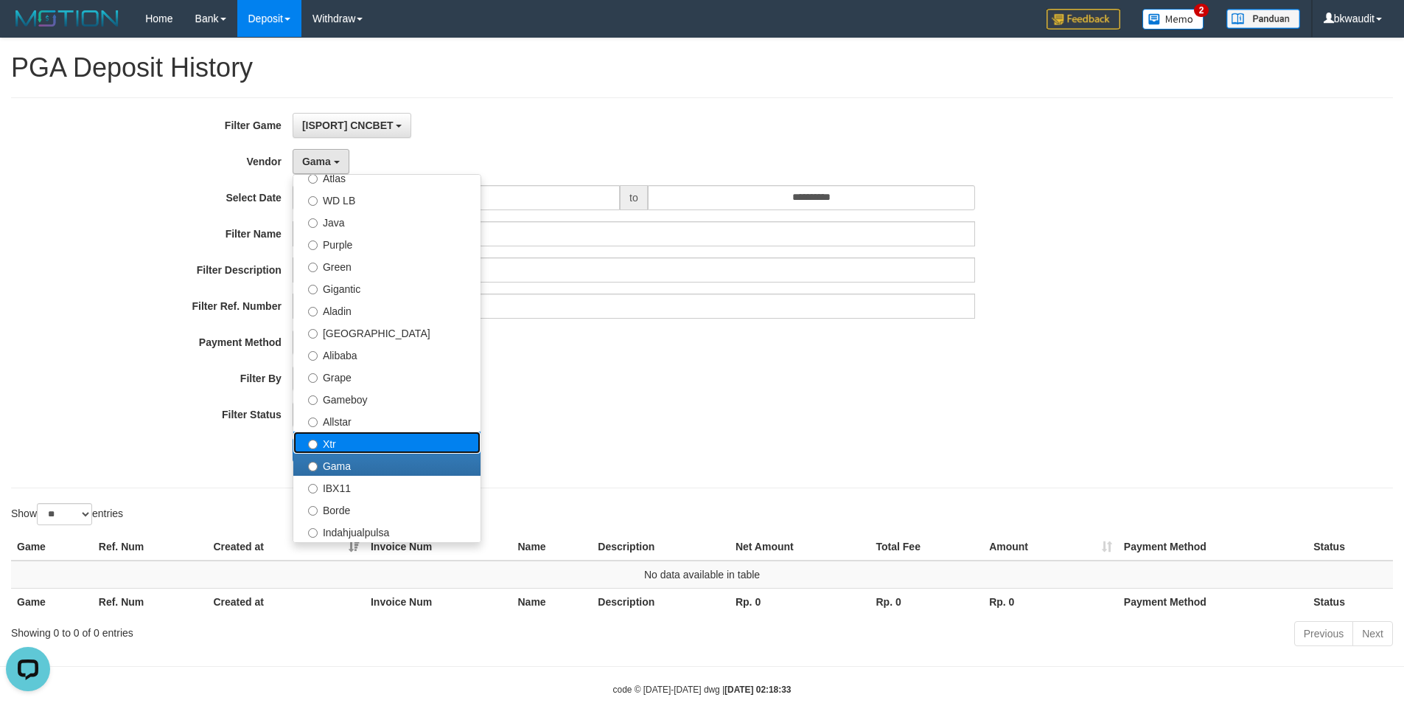
click at [352, 442] on label "Xtr" at bounding box center [386, 442] width 187 height 22
select select "**********"
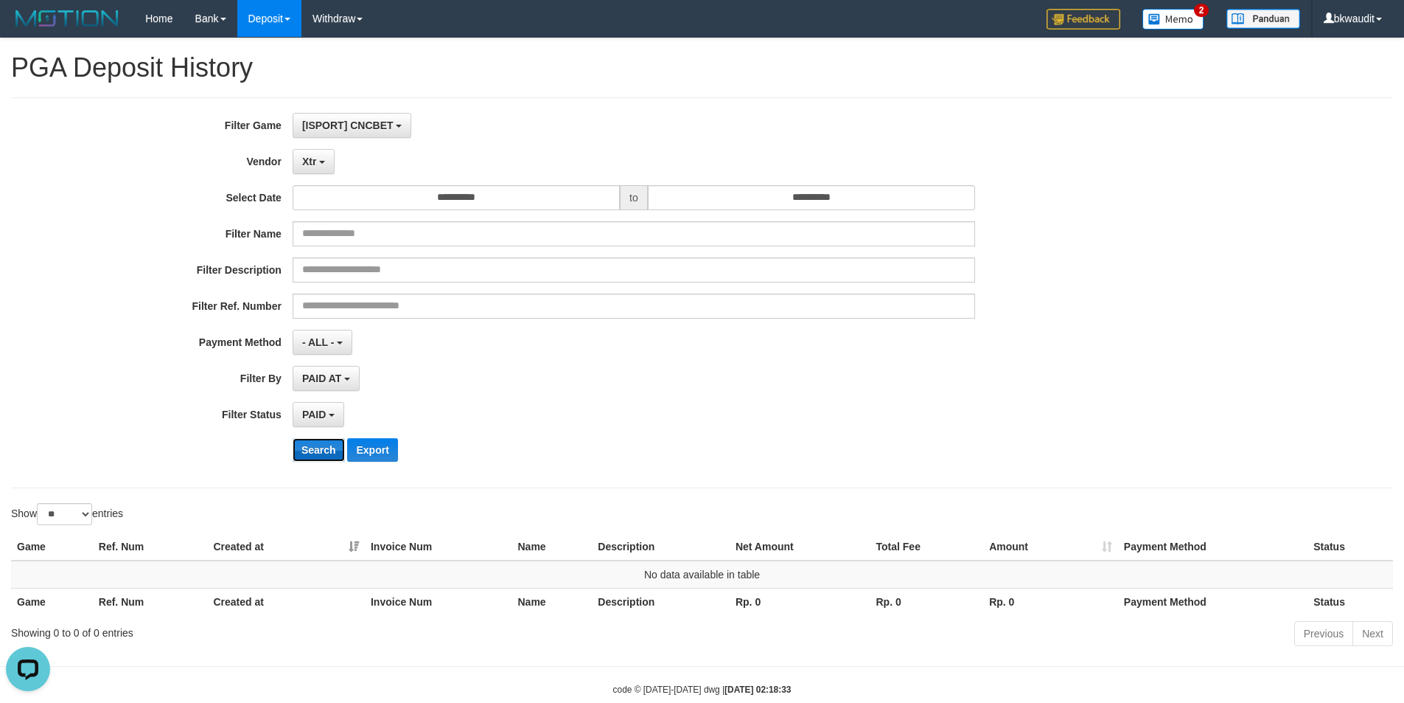
click at [311, 452] on button "Search" at bounding box center [319, 450] width 52 height 24
click at [313, 156] on span "Xtr" at bounding box center [309, 162] width 14 height 12
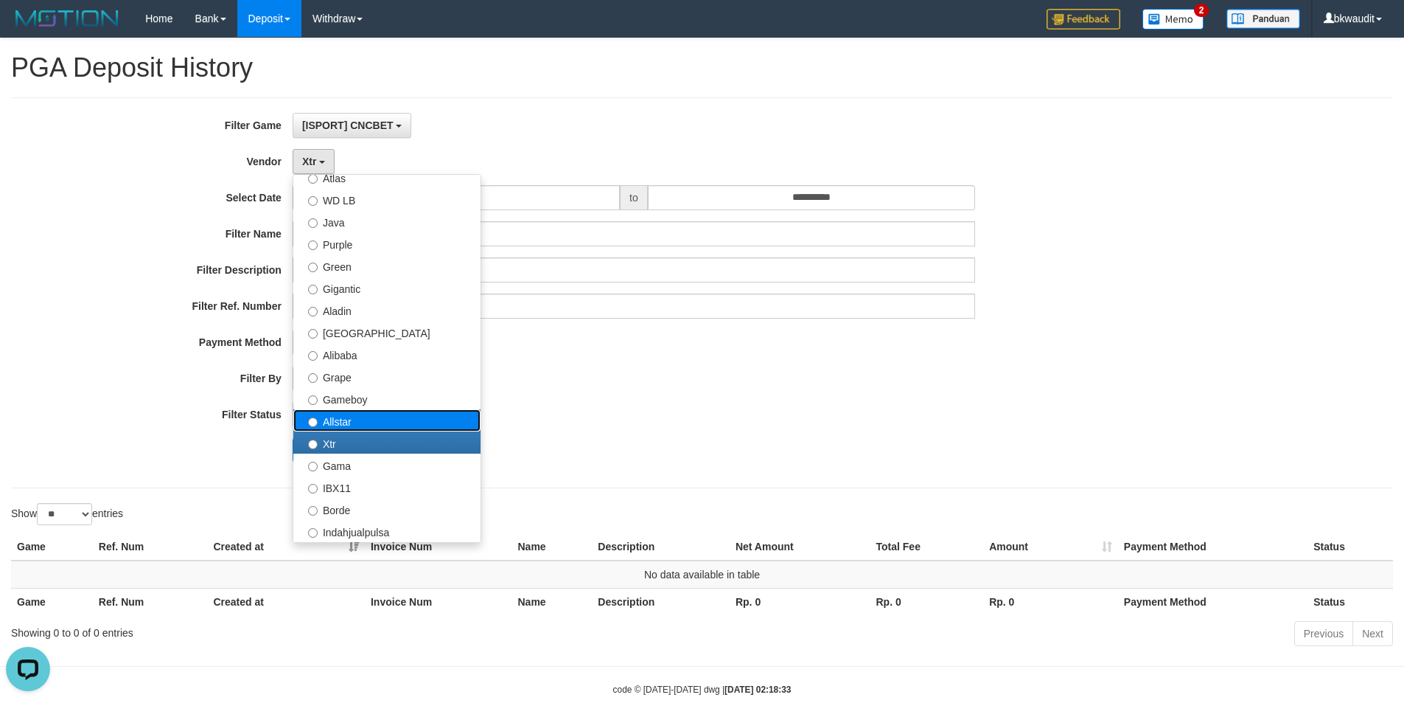
click at [361, 423] on label "Allstar" at bounding box center [386, 420] width 187 height 22
select select "**********"
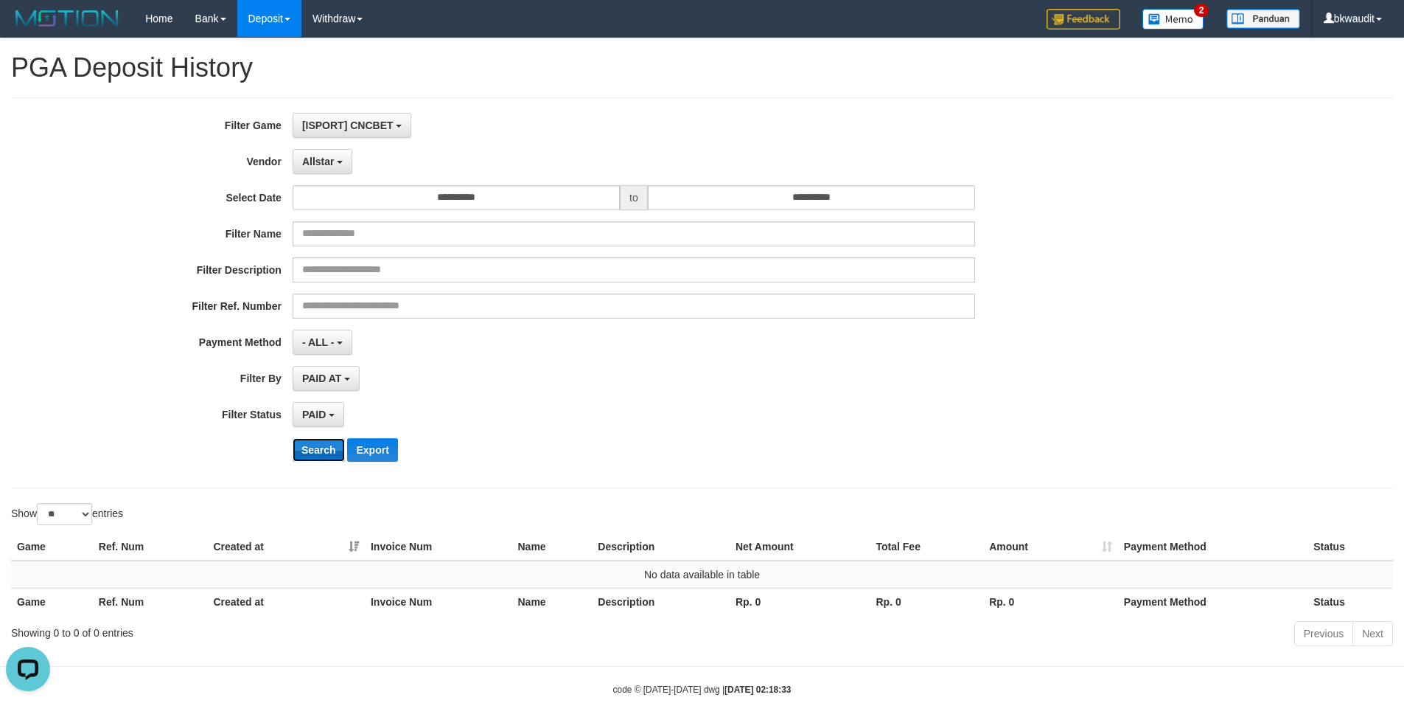
click at [330, 445] on button "Search" at bounding box center [319, 450] width 52 height 24
click at [330, 164] on span "Allstar" at bounding box center [318, 162] width 32 height 12
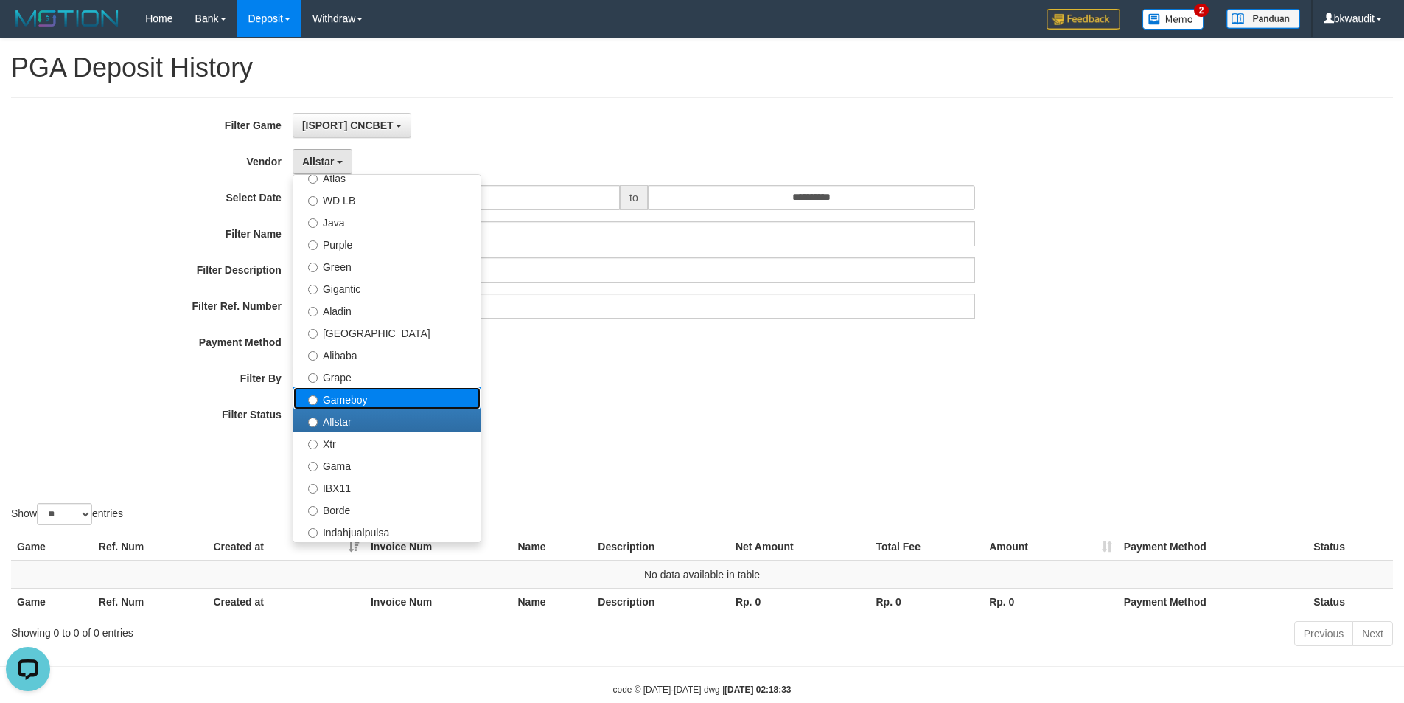
click at [359, 403] on label "Gameboy" at bounding box center [386, 398] width 187 height 22
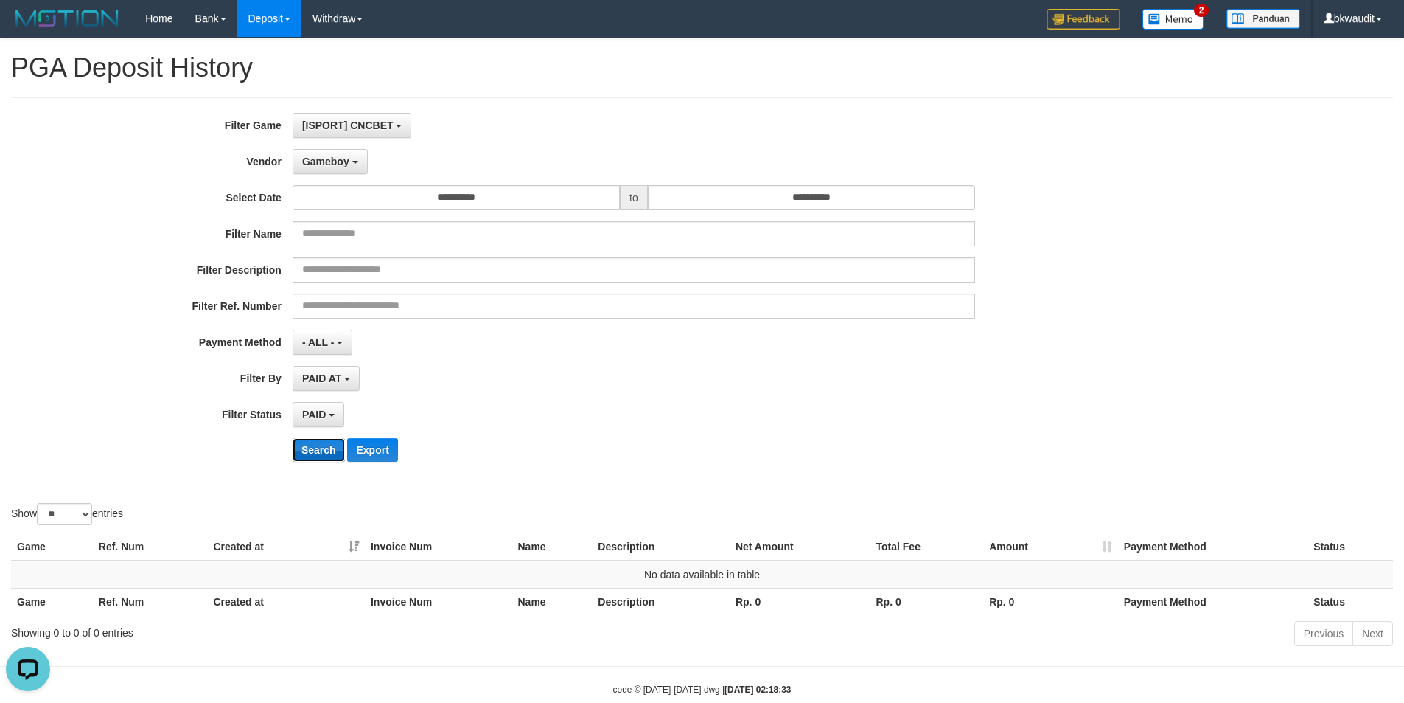
click at [328, 445] on button "Search" at bounding box center [319, 450] width 52 height 24
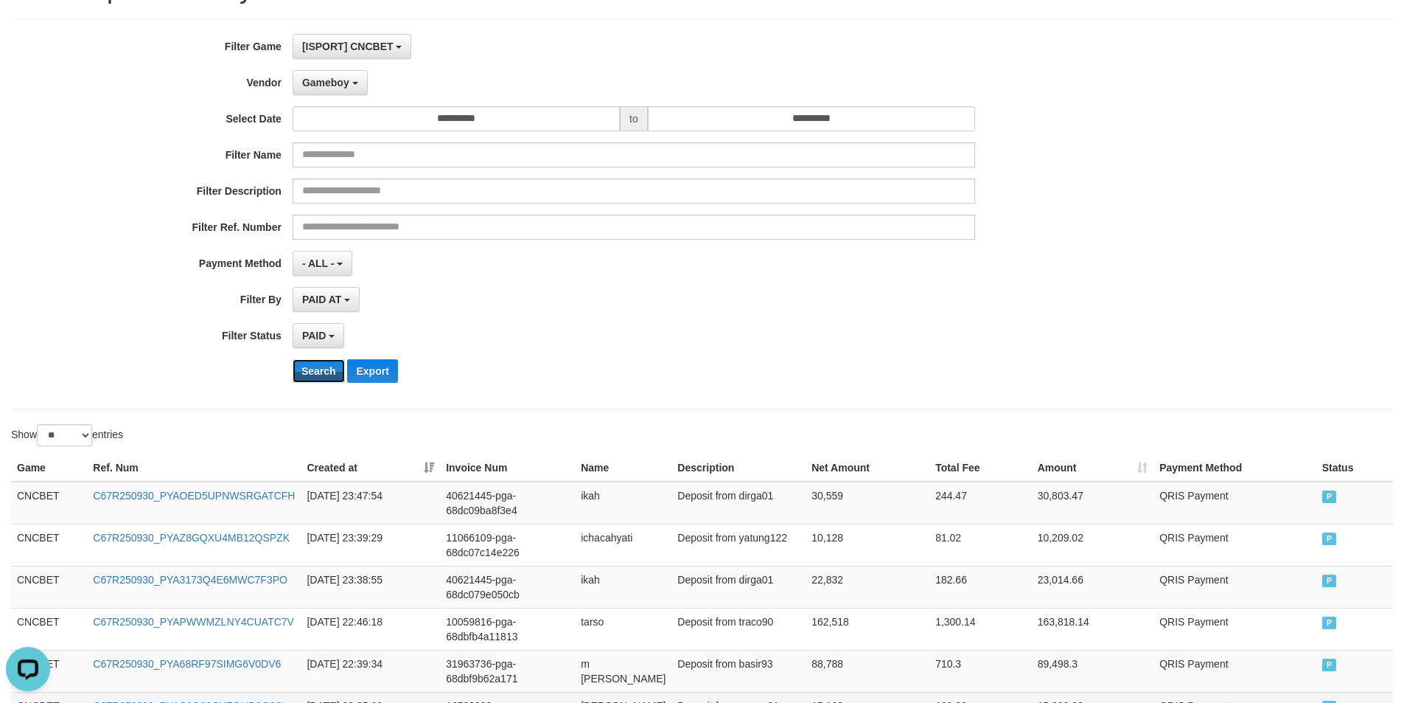
scroll to position [0, 0]
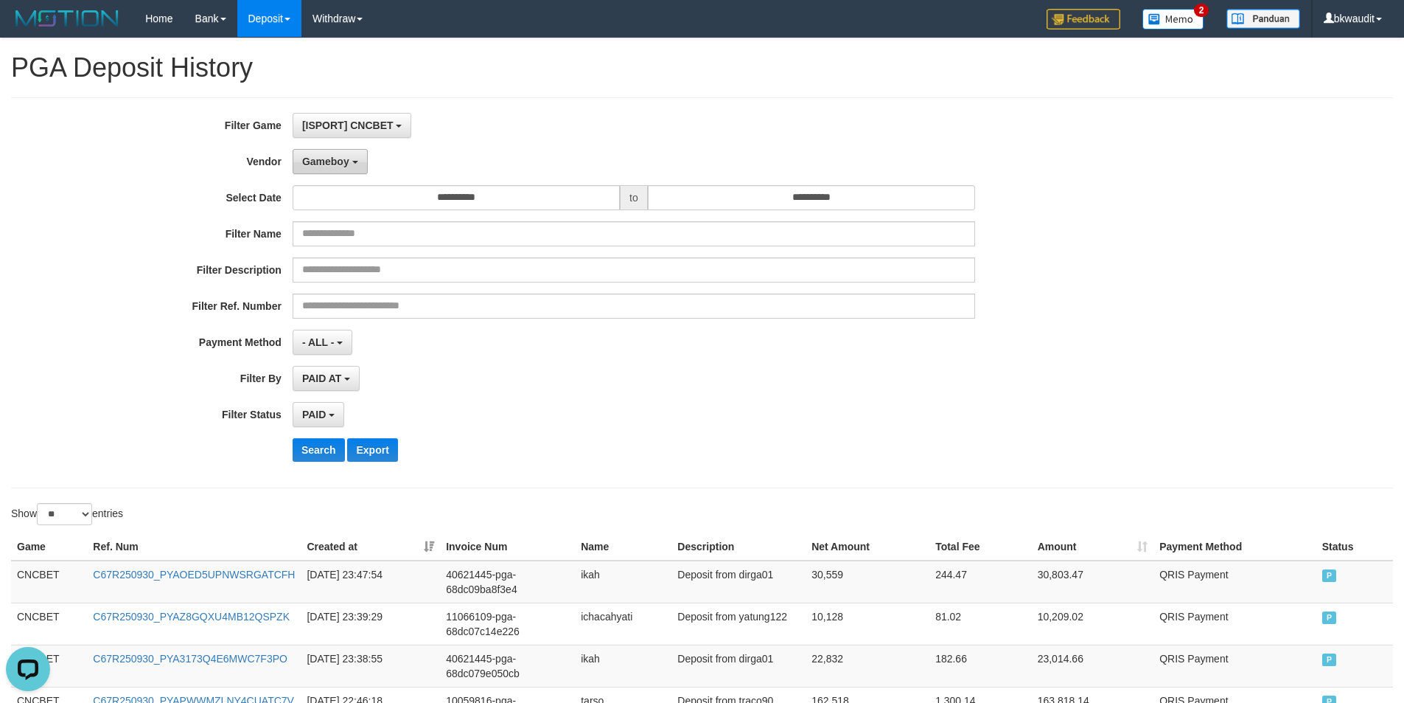
click at [323, 170] on button "Gameboy" at bounding box center [330, 161] width 75 height 25
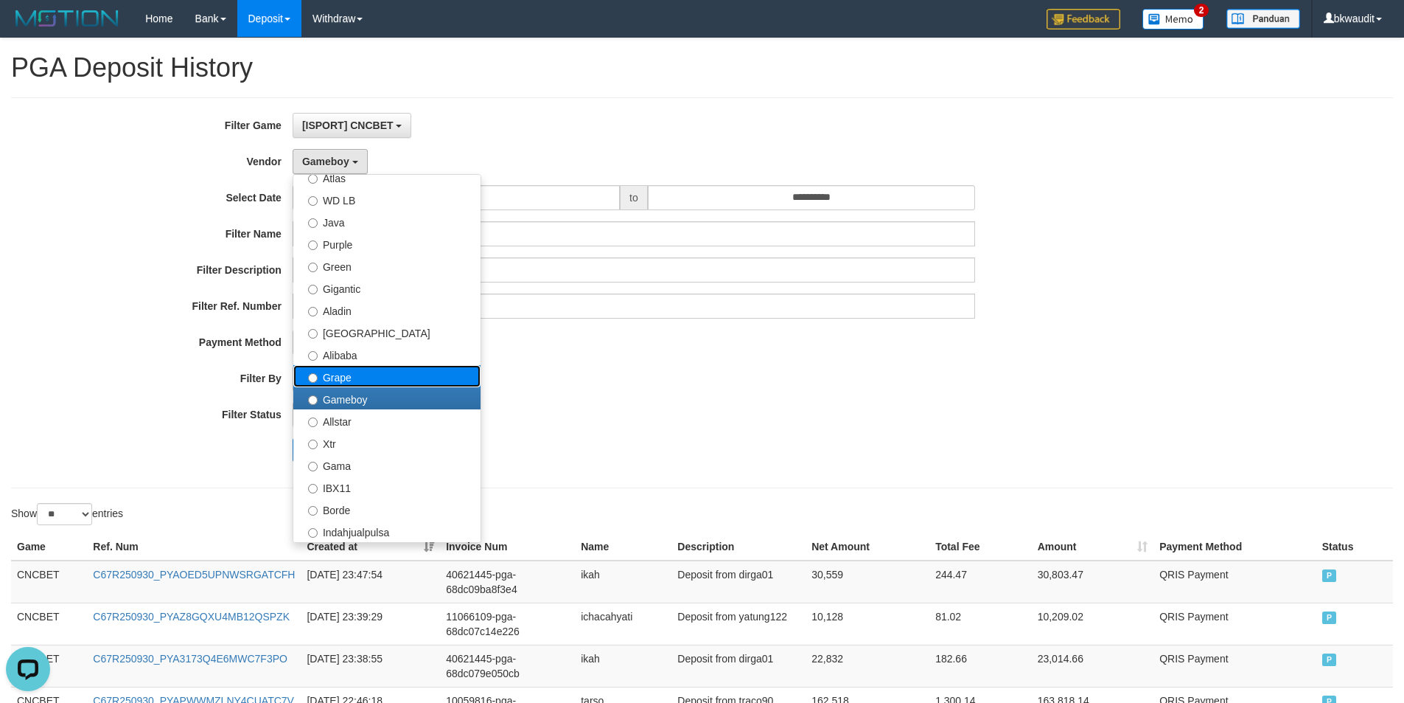
click at [373, 379] on label "Grape" at bounding box center [386, 376] width 187 height 22
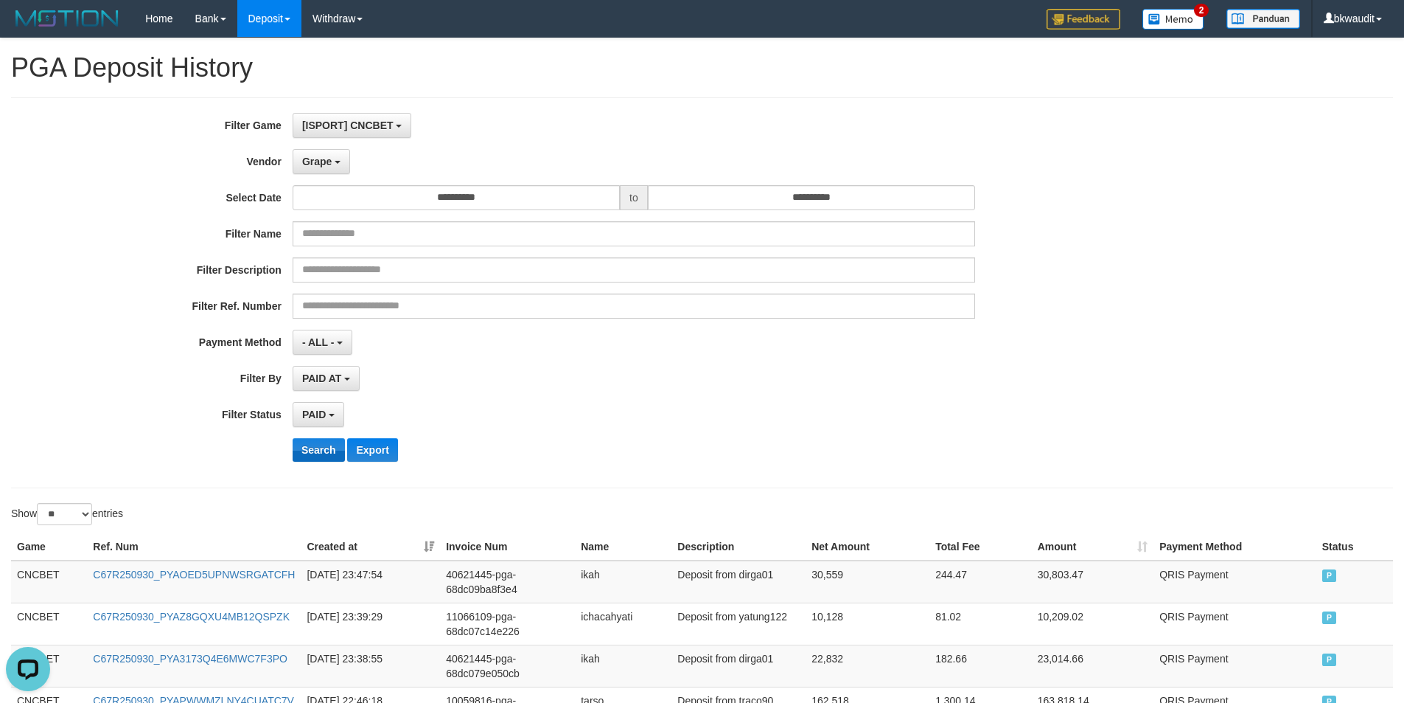
click at [315, 438] on div "**********" at bounding box center [585, 293] width 1171 height 360
click at [315, 445] on button "Search" at bounding box center [319, 450] width 52 height 24
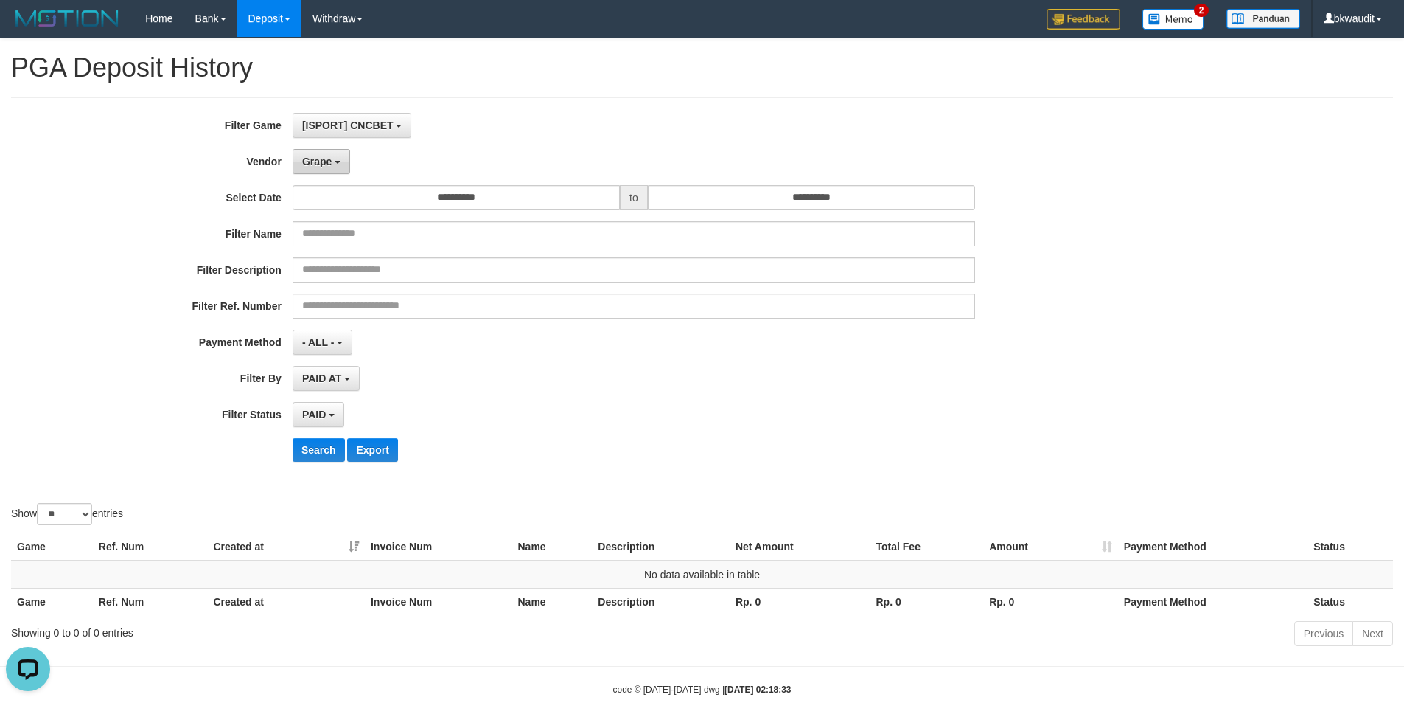
click at [332, 154] on button "Grape" at bounding box center [322, 161] width 58 height 25
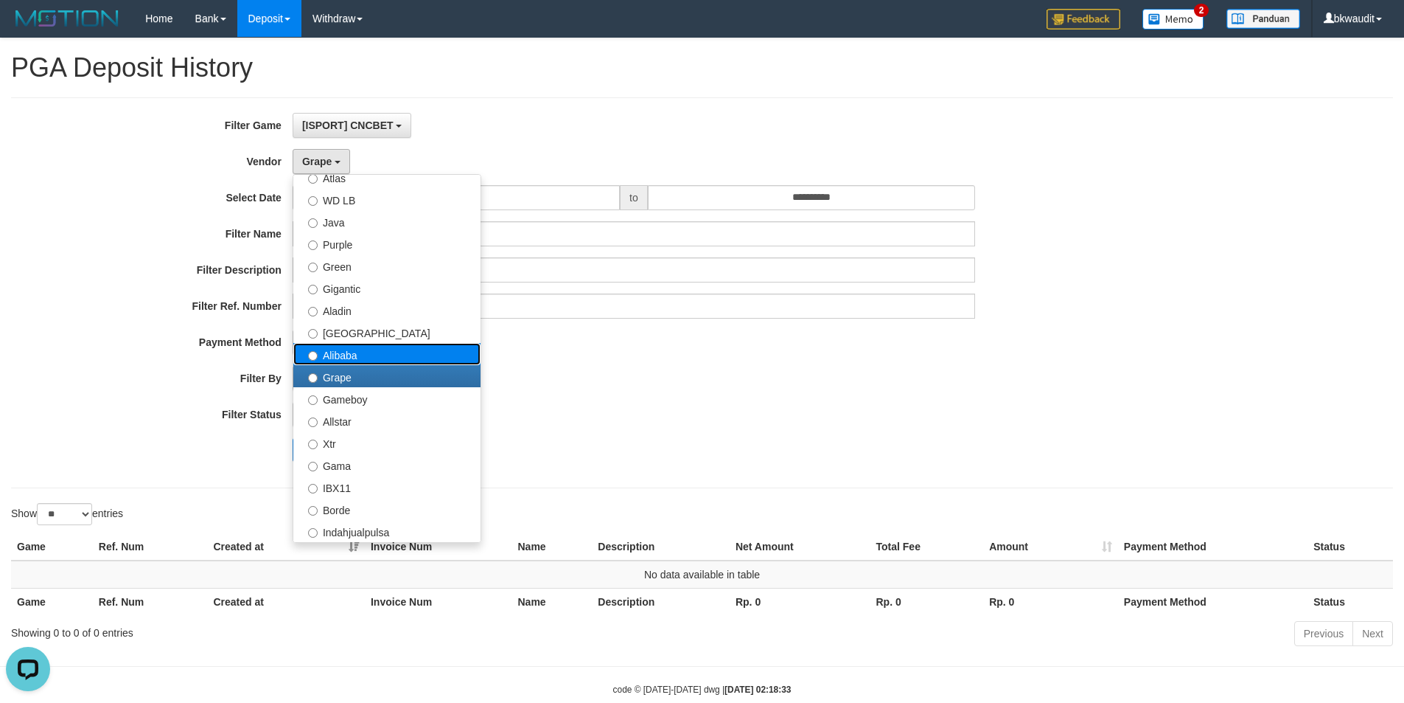
click at [376, 354] on label "Alibaba" at bounding box center [386, 354] width 187 height 22
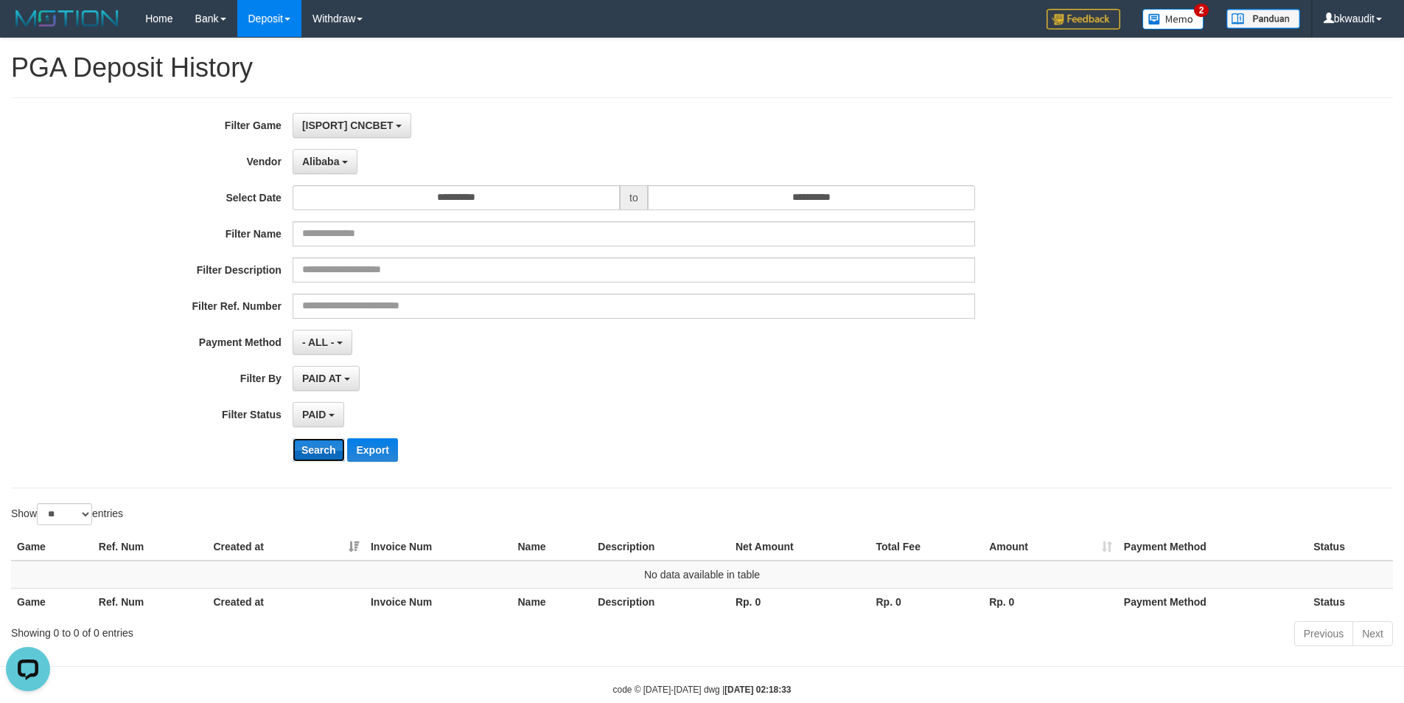
click at [317, 442] on button "Search" at bounding box center [319, 450] width 52 height 24
click at [333, 152] on button "Alibaba" at bounding box center [325, 161] width 65 height 25
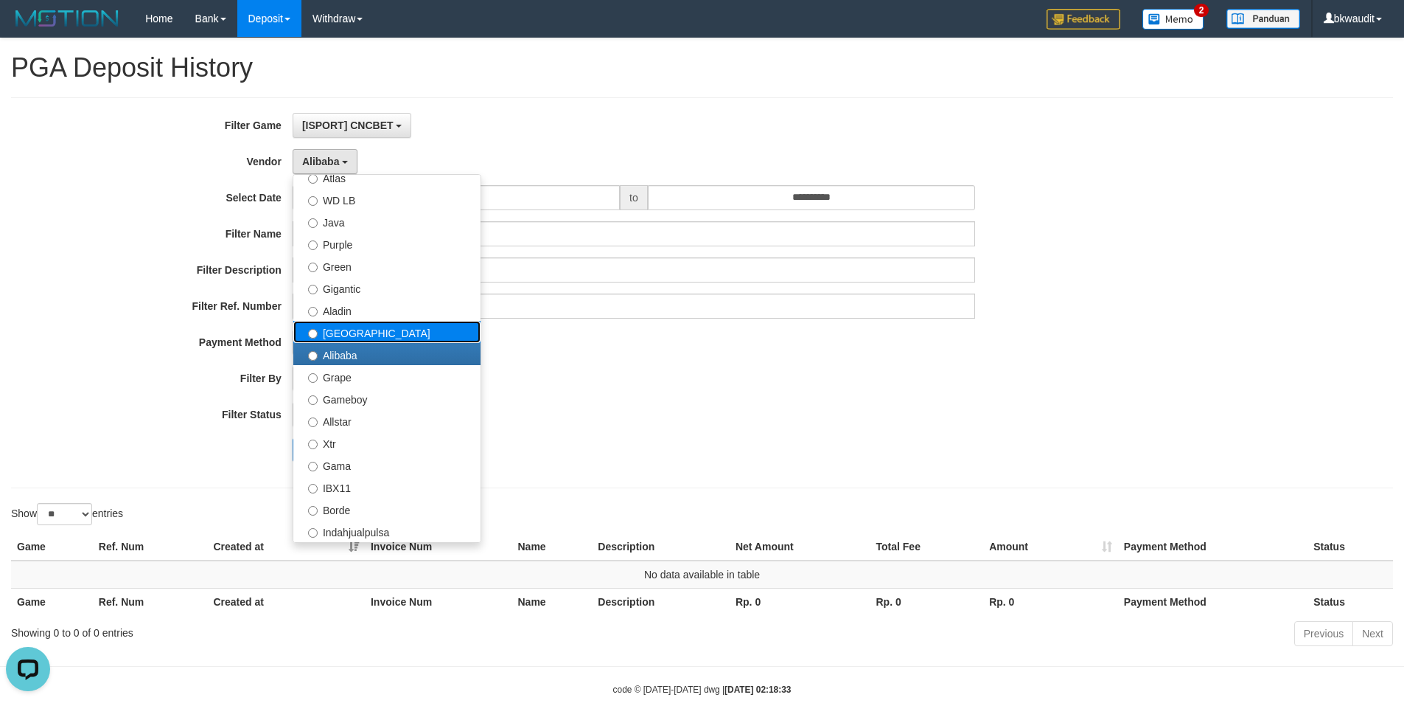
click at [335, 328] on label "[GEOGRAPHIC_DATA]" at bounding box center [386, 332] width 187 height 22
select select "**********"
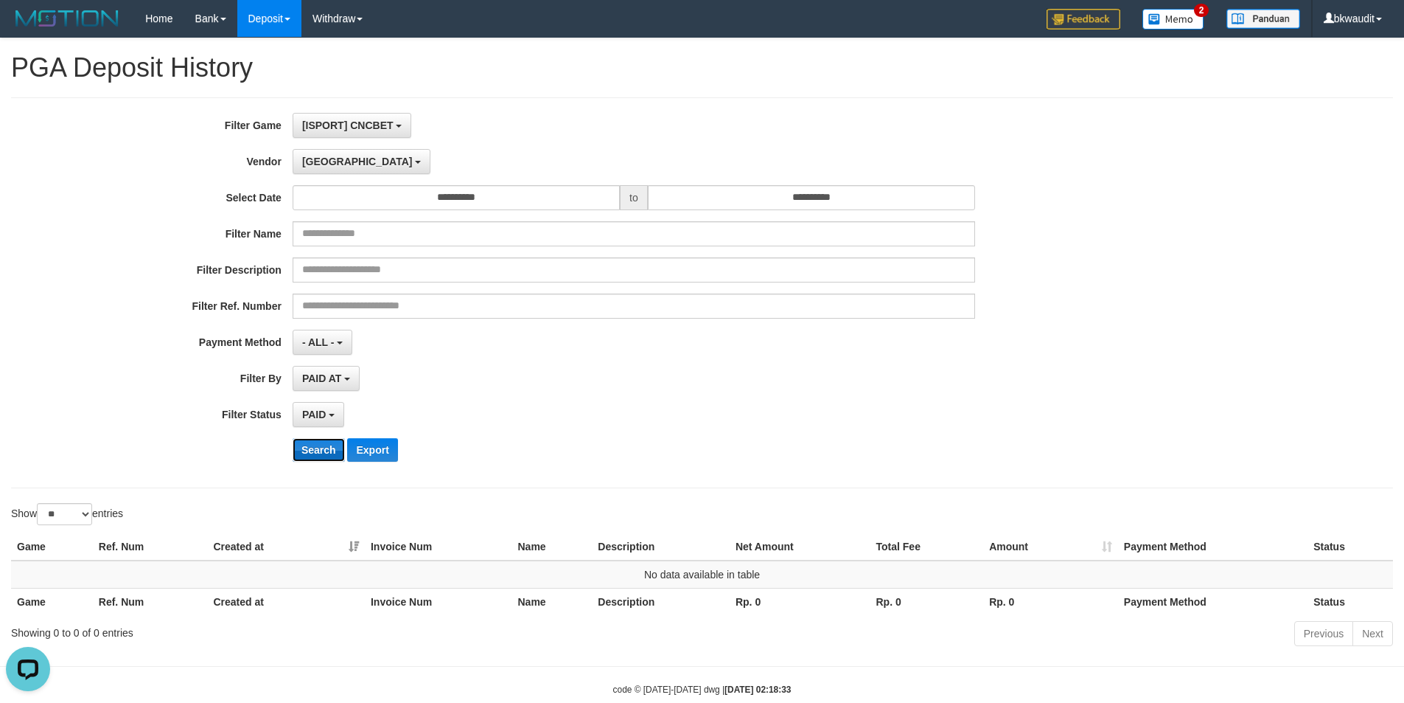
click at [321, 450] on button "Search" at bounding box center [319, 450] width 52 height 24
click at [309, 154] on button "[GEOGRAPHIC_DATA]" at bounding box center [362, 161] width 138 height 25
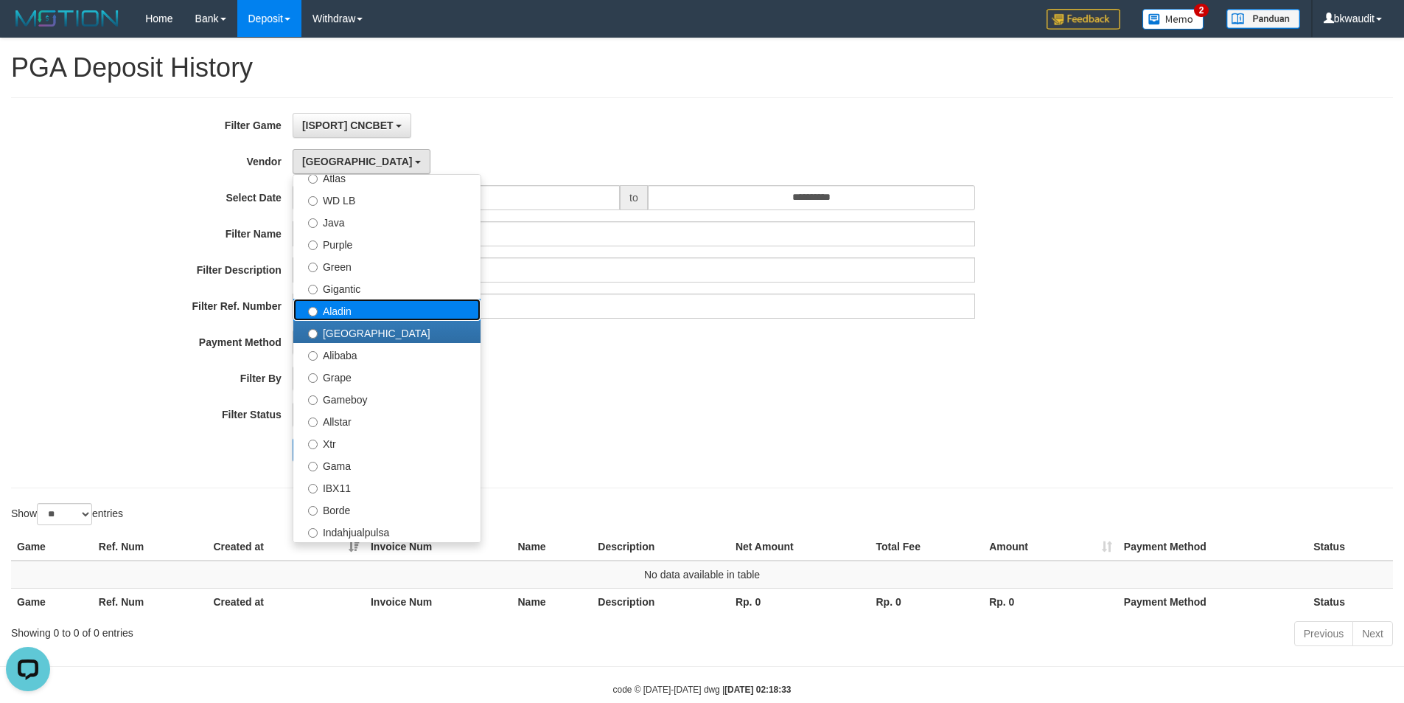
click at [345, 309] on label "Aladin" at bounding box center [386, 310] width 187 height 22
select select "**********"
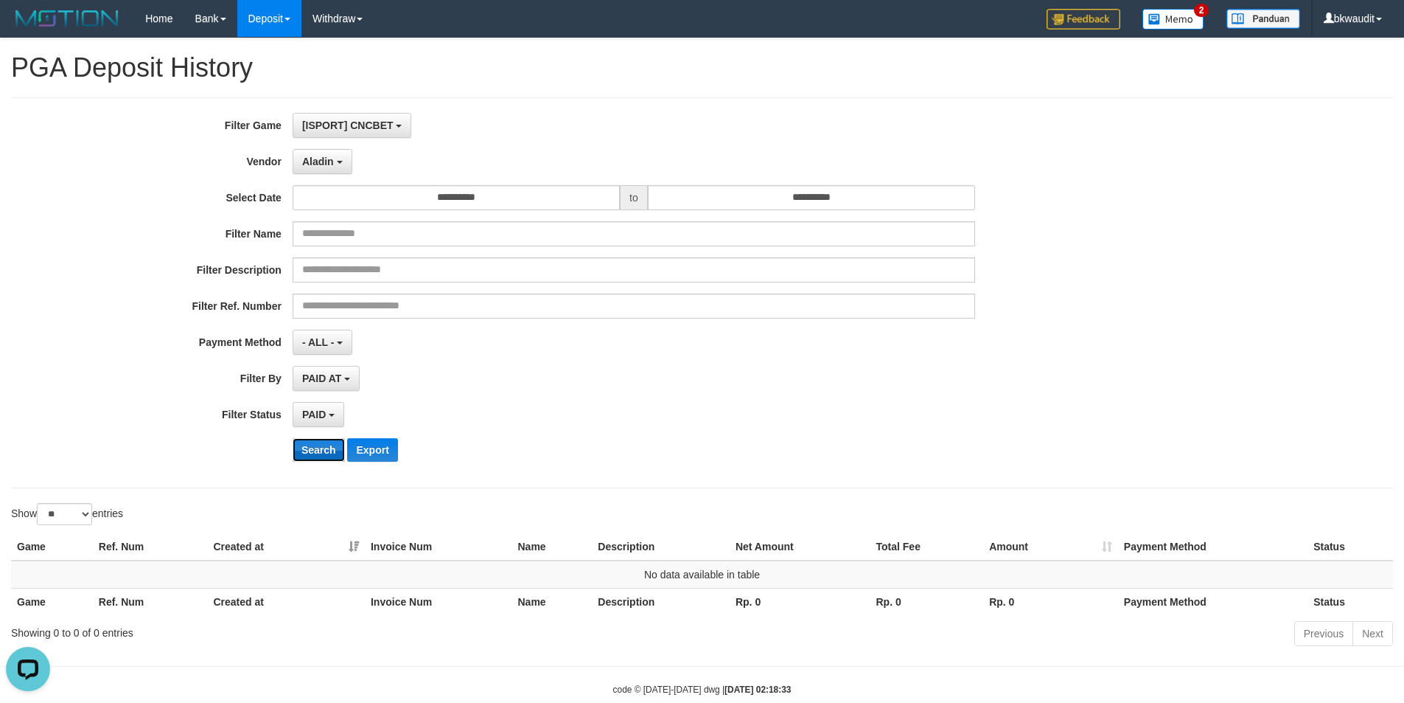
click at [324, 453] on button "Search" at bounding box center [319, 450] width 52 height 24
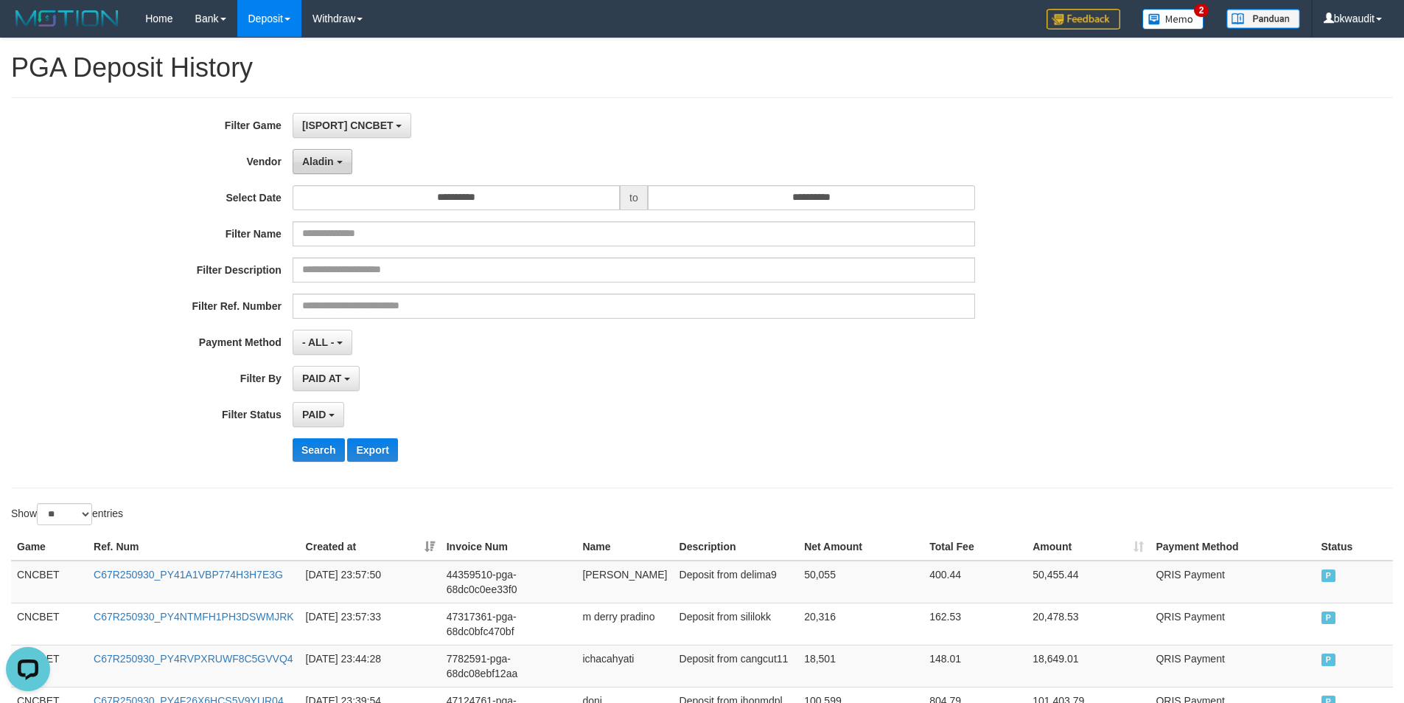
click at [324, 149] on button "Aladin" at bounding box center [323, 161] width 60 height 25
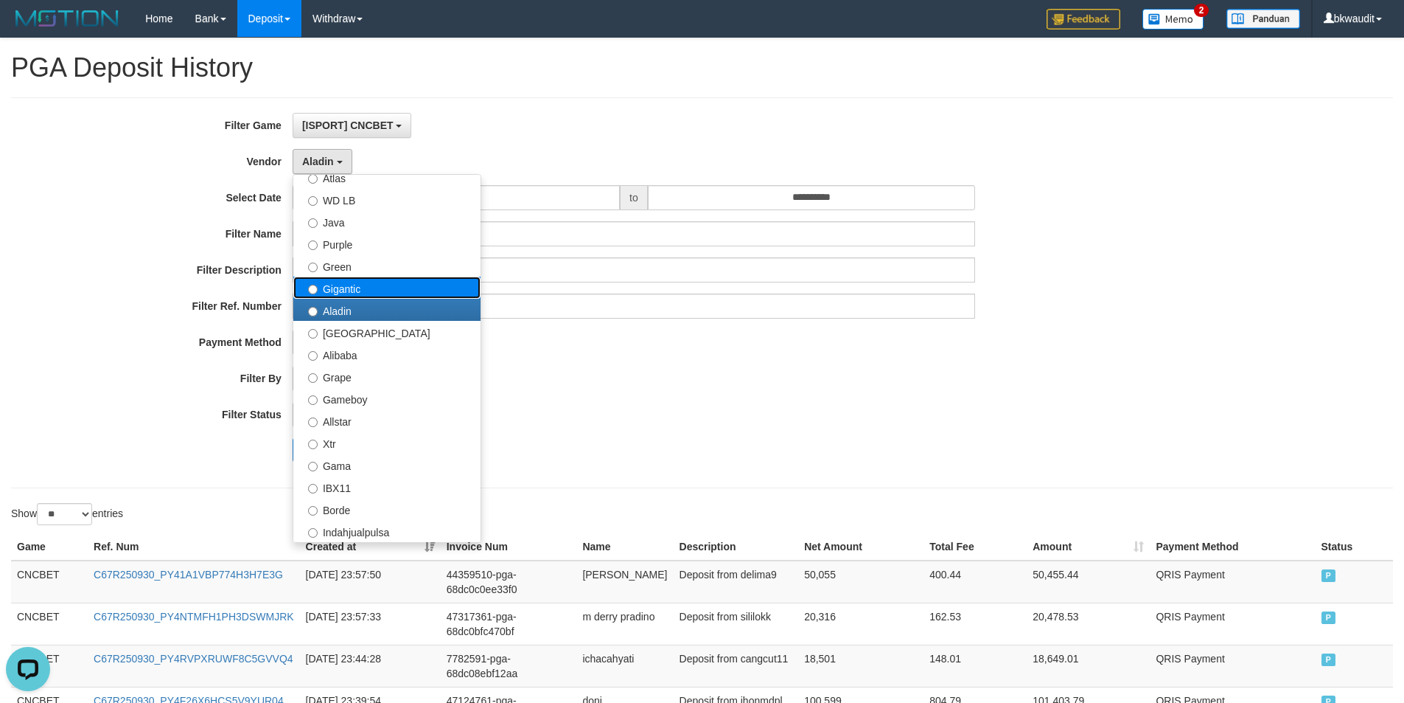
click at [405, 283] on label "Gigantic" at bounding box center [386, 287] width 187 height 22
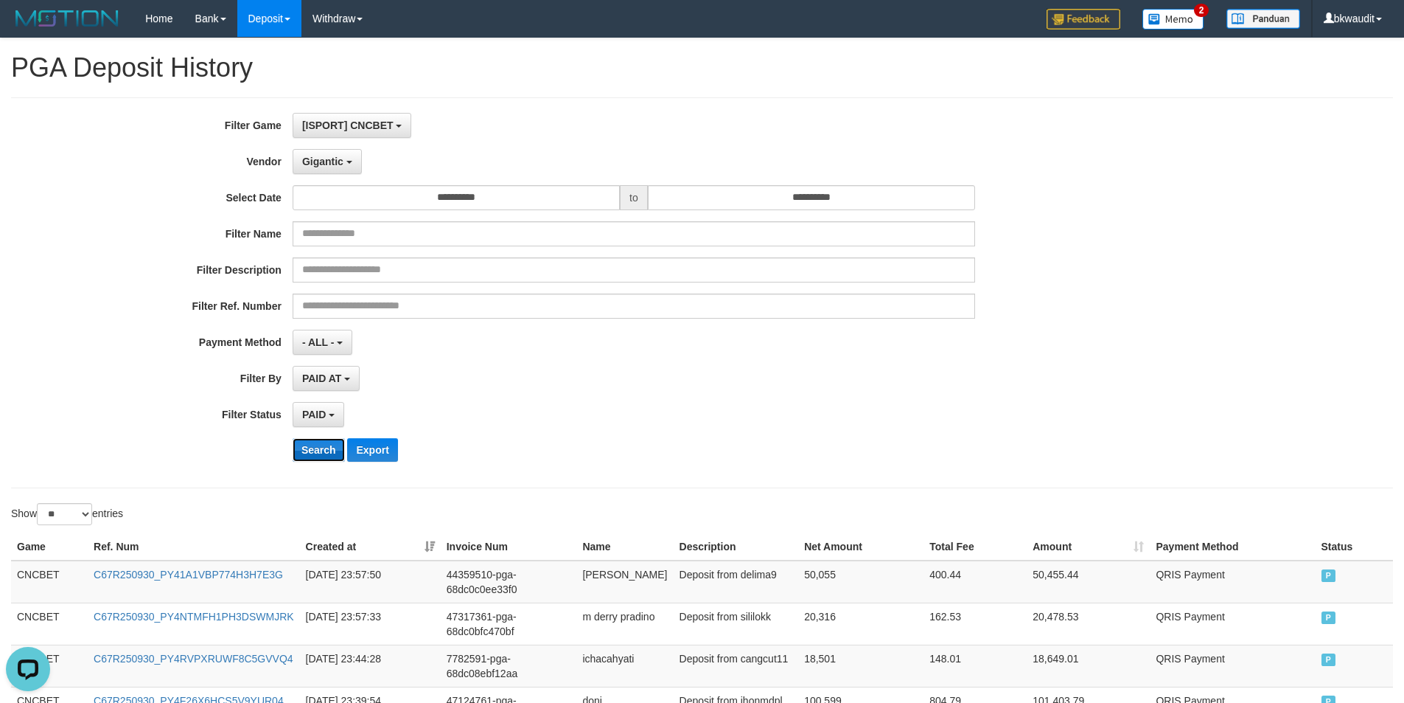
click at [316, 448] on button "Search" at bounding box center [319, 450] width 52 height 24
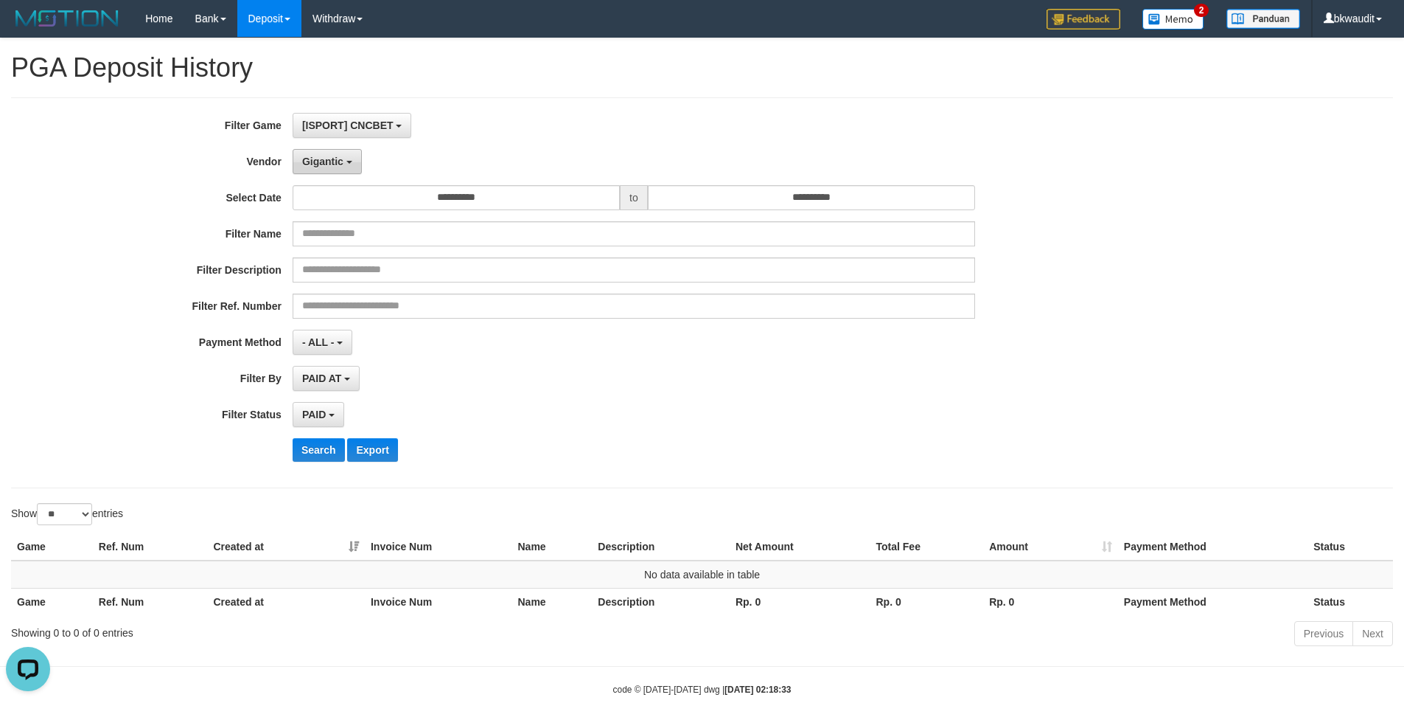
click at [330, 160] on span "Gigantic" at bounding box center [322, 162] width 41 height 12
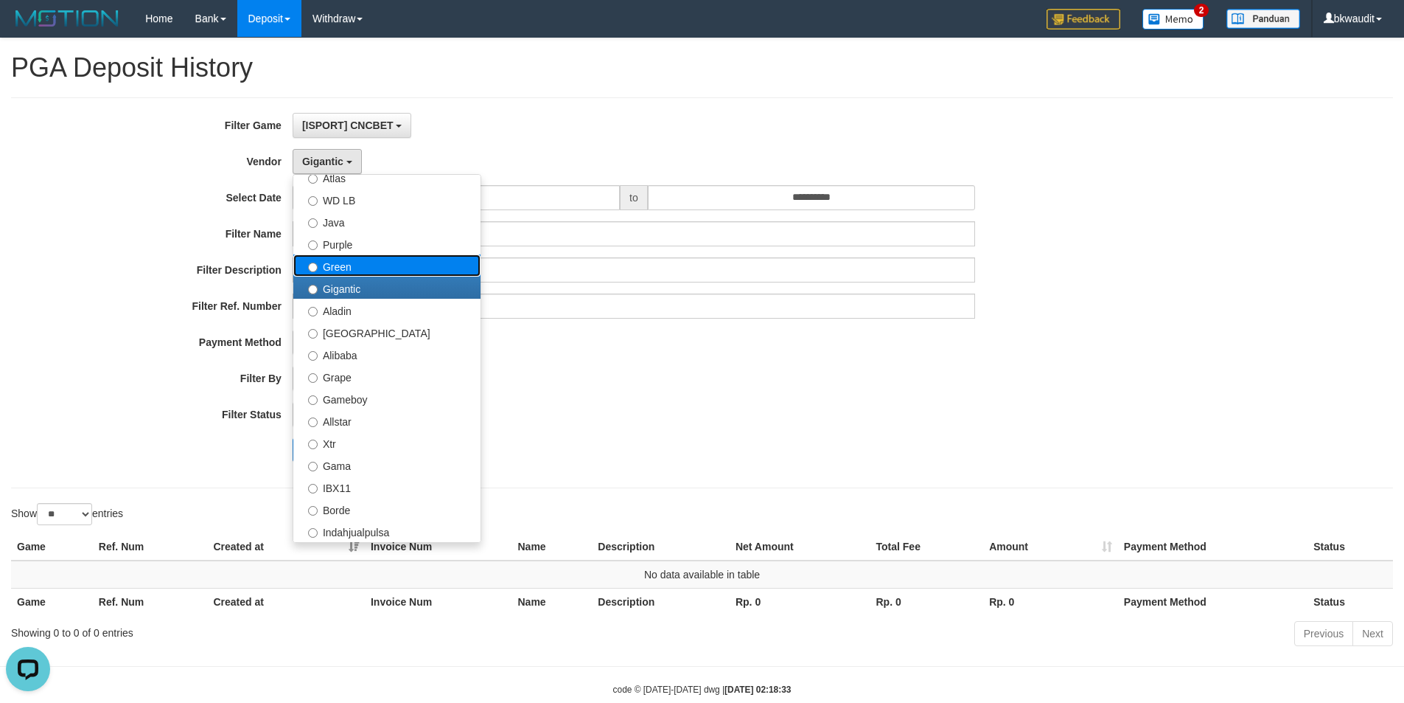
click at [355, 263] on label "Green" at bounding box center [386, 265] width 187 height 22
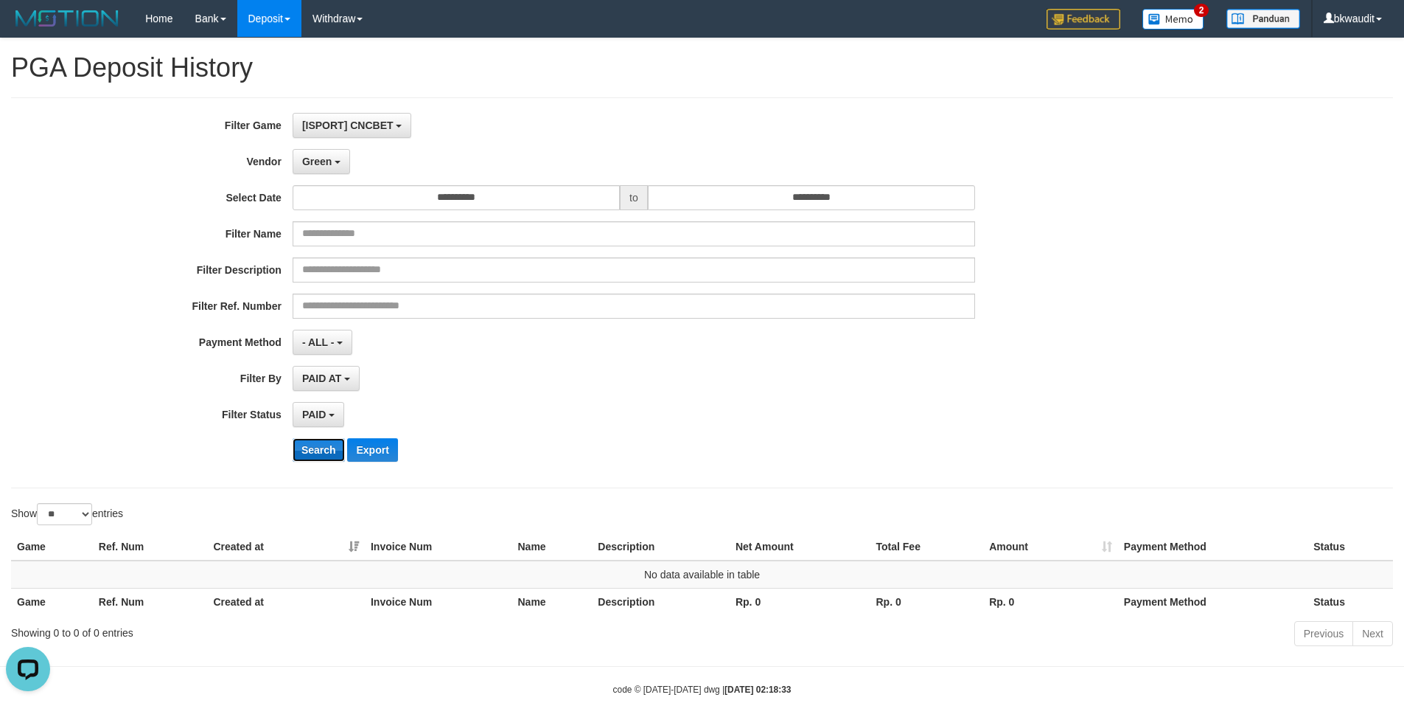
click at [338, 441] on button "Search" at bounding box center [319, 450] width 52 height 24
click at [333, 157] on button "Green" at bounding box center [322, 161] width 58 height 25
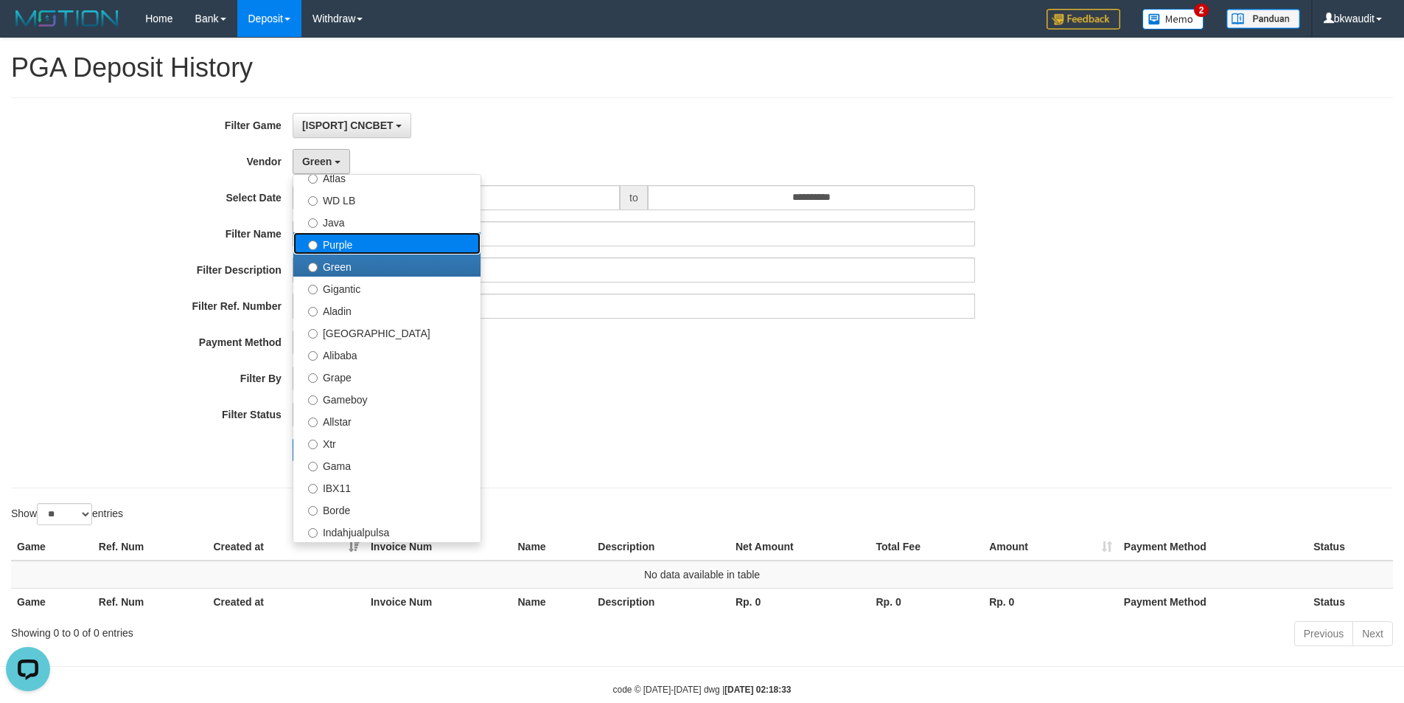
click at [411, 248] on label "Purple" at bounding box center [386, 243] width 187 height 22
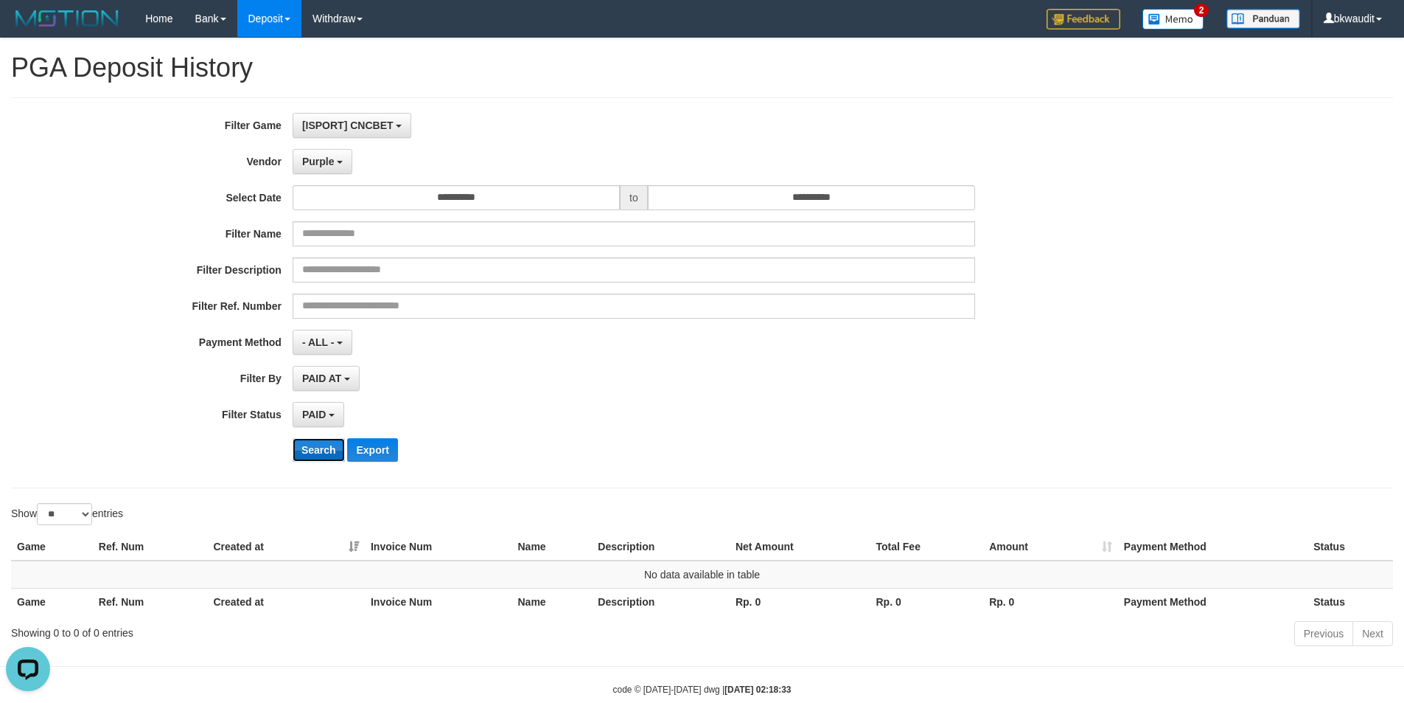
click at [320, 443] on button "Search" at bounding box center [319, 450] width 52 height 24
click at [341, 167] on button "Purple" at bounding box center [323, 161] width 60 height 25
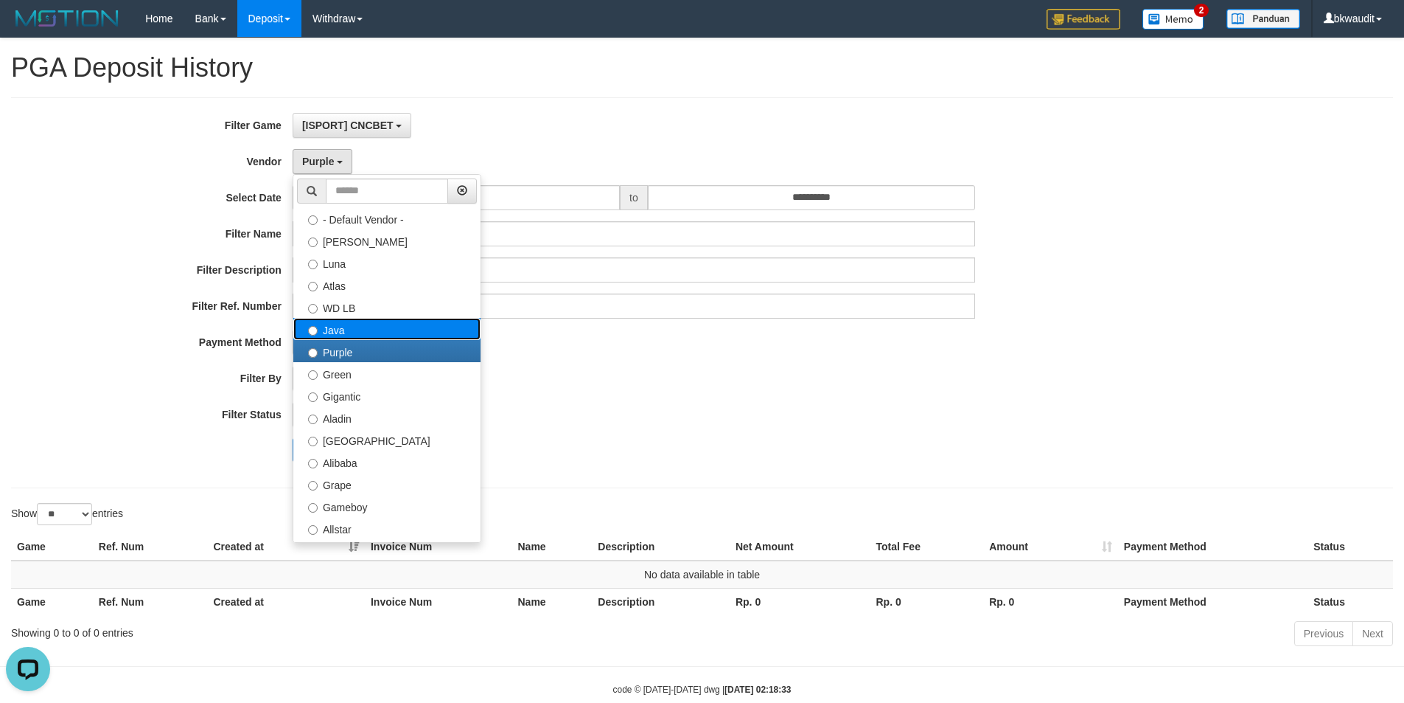
click at [364, 324] on label "Java" at bounding box center [386, 329] width 187 height 22
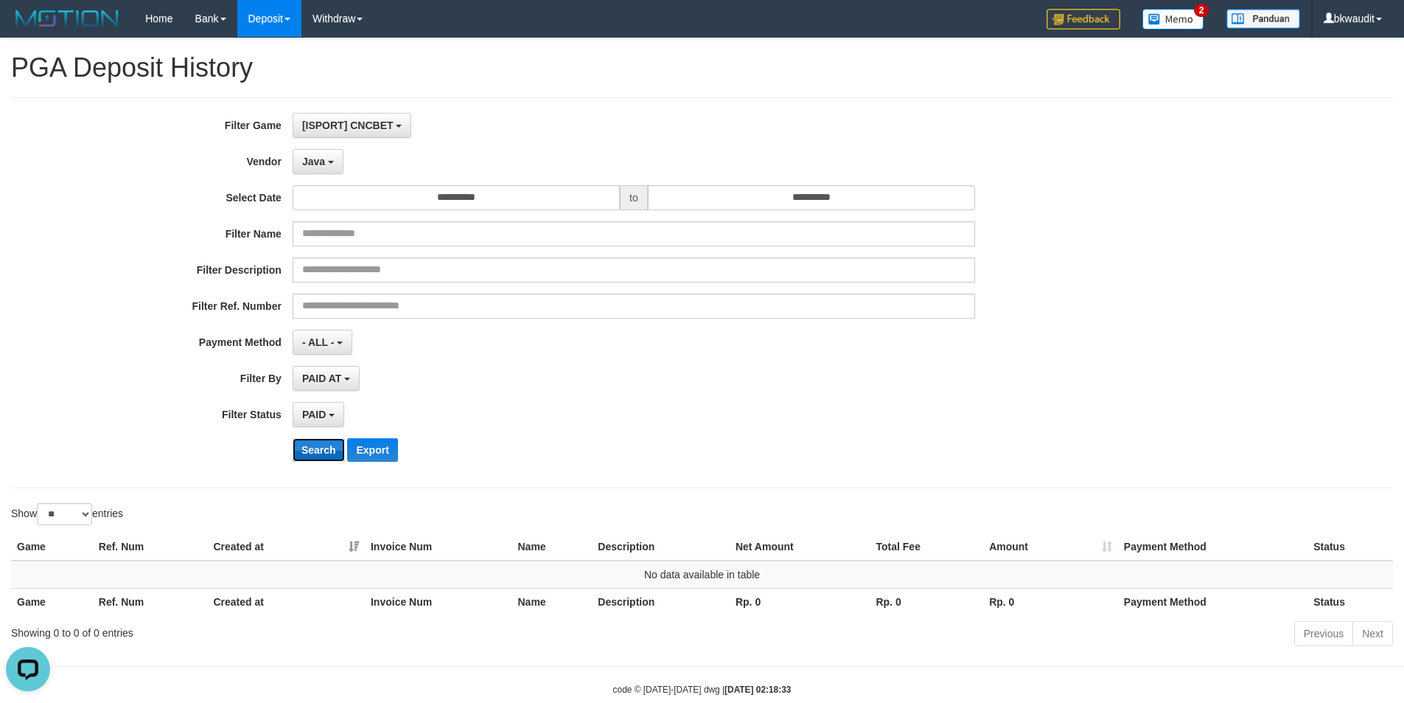
click at [316, 453] on button "Search" at bounding box center [319, 450] width 52 height 24
click at [319, 143] on div "**********" at bounding box center [585, 293] width 1171 height 360
click at [327, 159] on button "Java" at bounding box center [318, 161] width 51 height 25
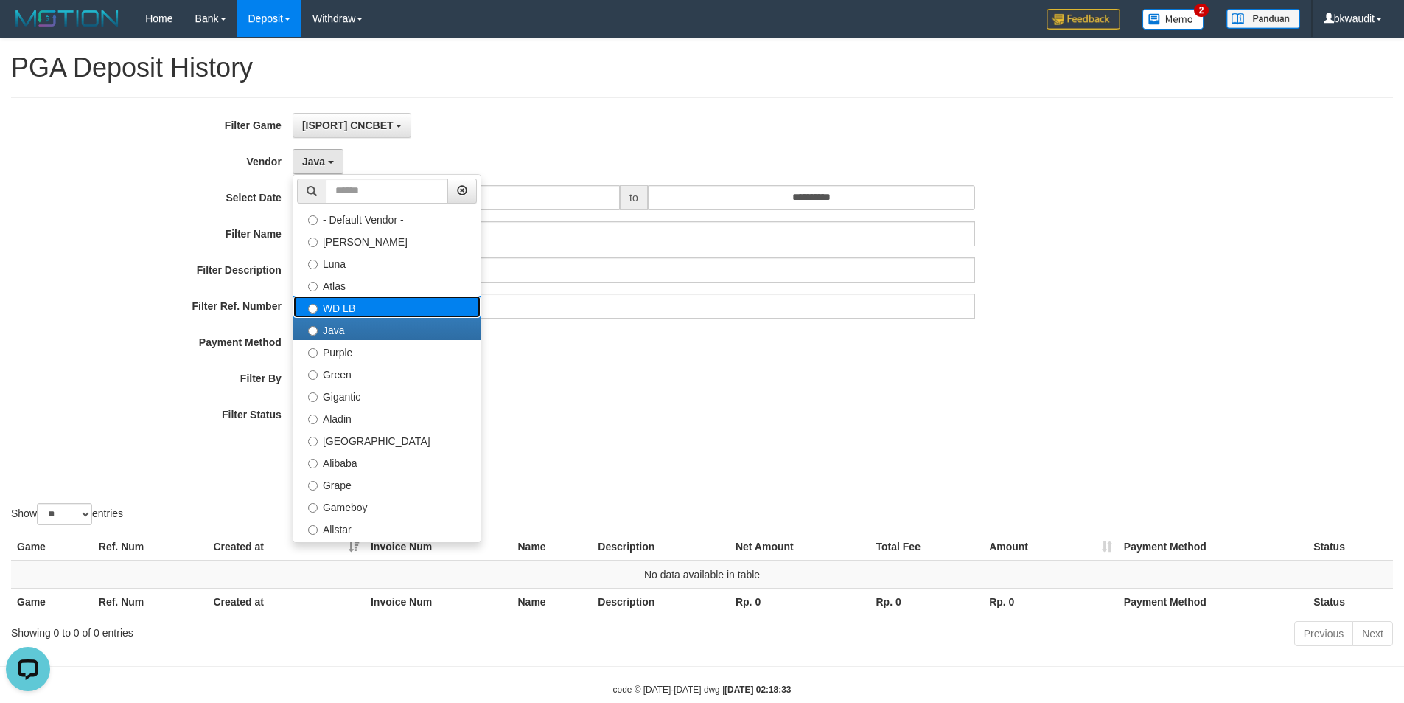
click at [348, 304] on label "WD LB" at bounding box center [386, 307] width 187 height 22
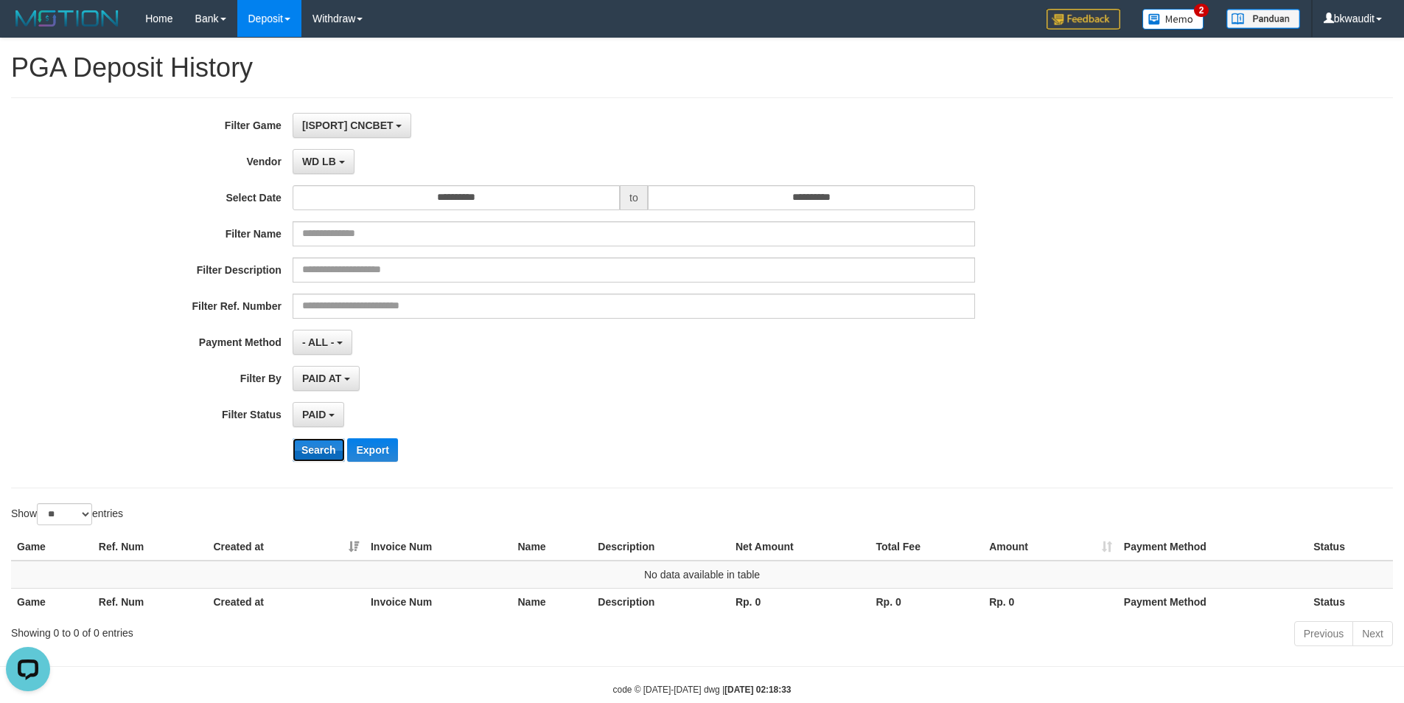
click at [313, 453] on button "Search" at bounding box center [319, 450] width 52 height 24
click at [319, 153] on button "WD LB" at bounding box center [324, 161] width 62 height 25
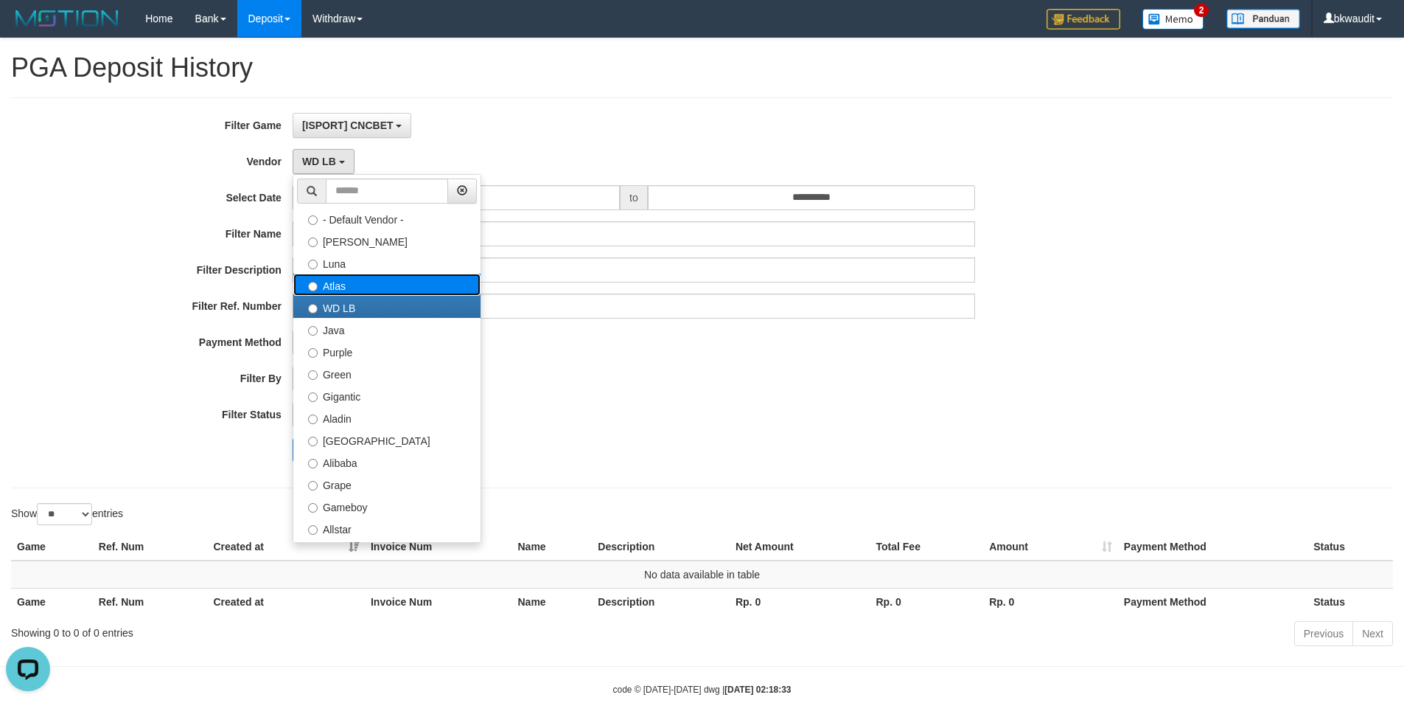
click at [394, 288] on label "Atlas" at bounding box center [386, 285] width 187 height 22
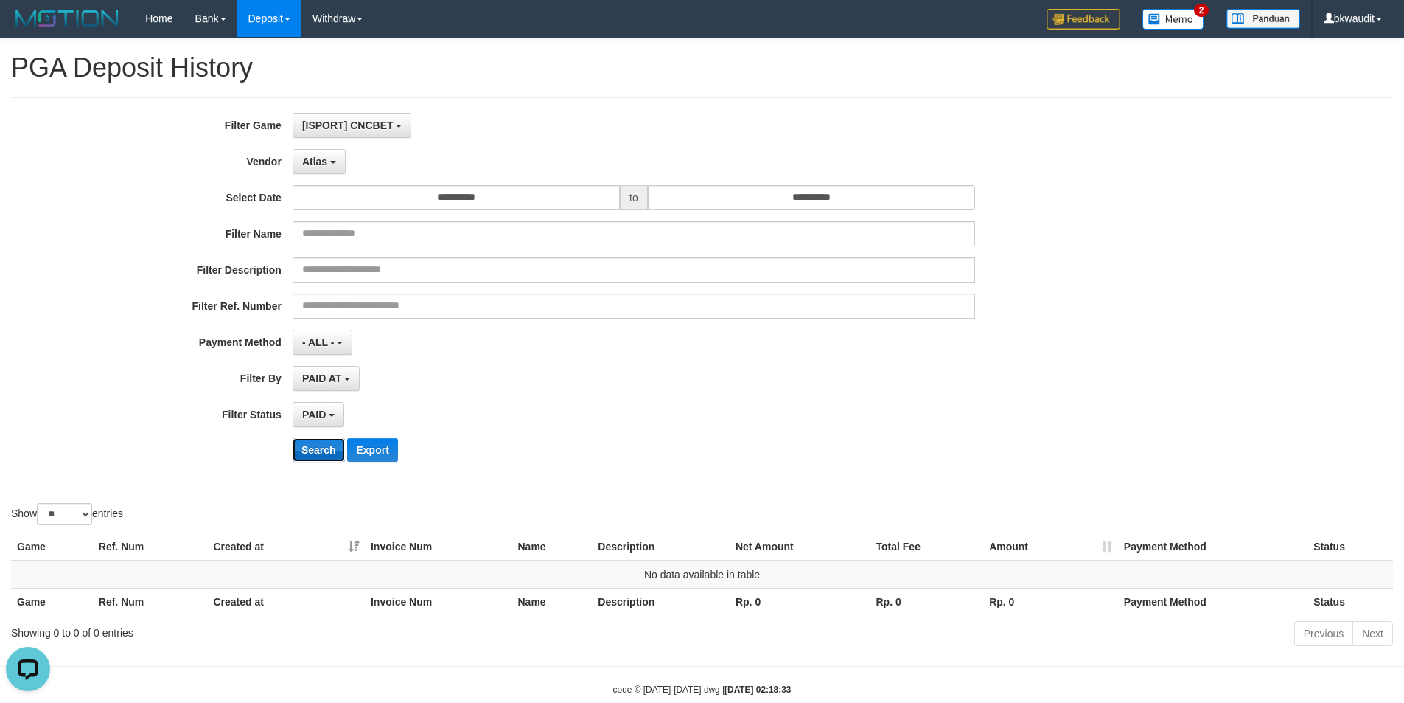
click at [318, 449] on button "Search" at bounding box center [319, 450] width 52 height 24
click at [327, 161] on button "Atlas" at bounding box center [319, 161] width 53 height 25
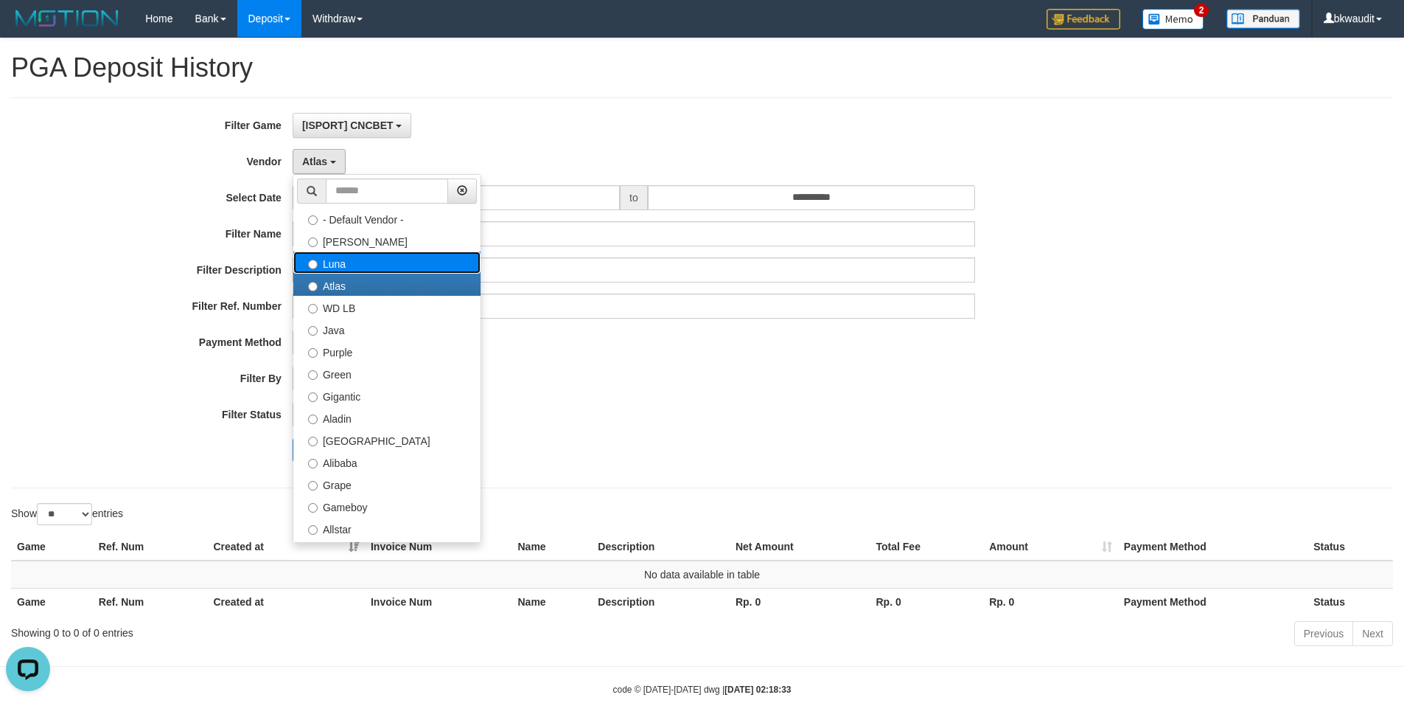
click at [394, 264] on label "Luna" at bounding box center [386, 262] width 187 height 22
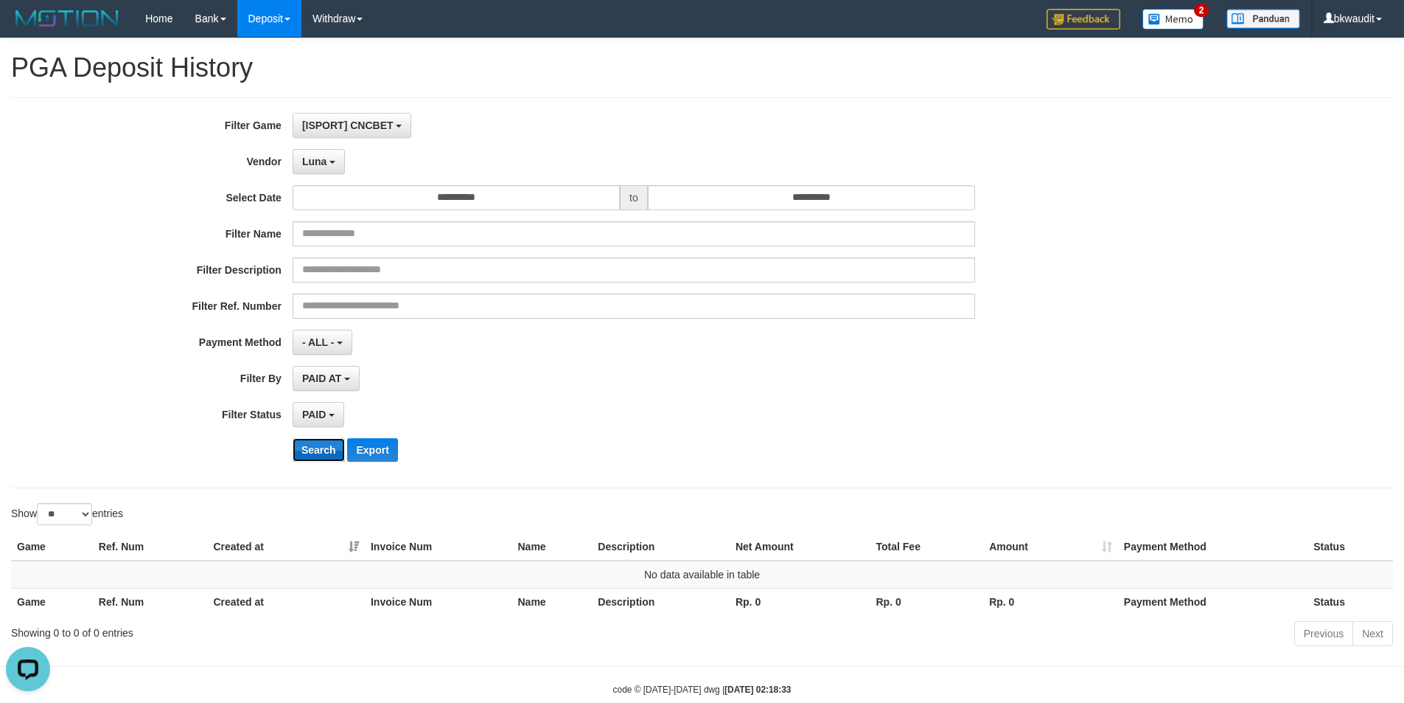
click at [321, 442] on button "Search" at bounding box center [319, 450] width 52 height 24
click at [329, 147] on div "**********" at bounding box center [585, 293] width 1171 height 360
click at [326, 165] on span "Luna" at bounding box center [314, 162] width 24 height 12
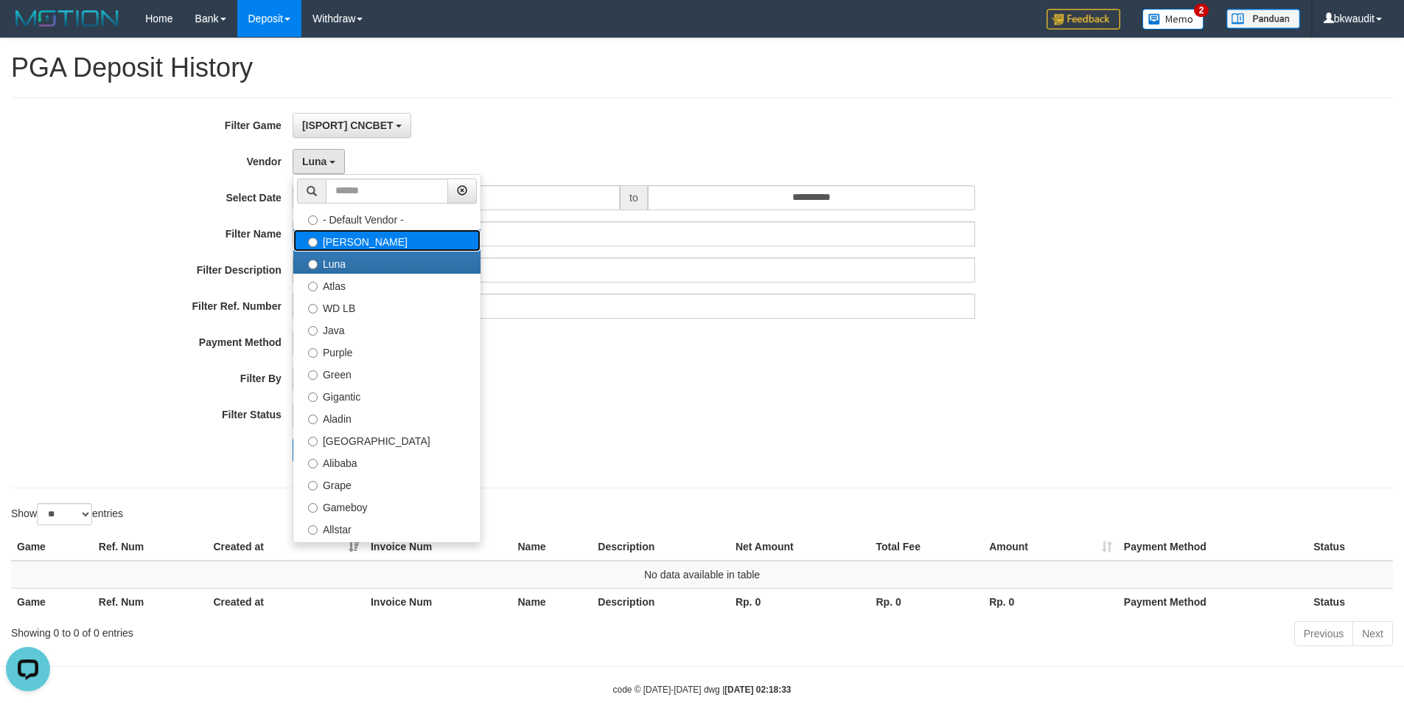
click at [358, 234] on label "[PERSON_NAME]" at bounding box center [386, 240] width 187 height 22
select select "**********"
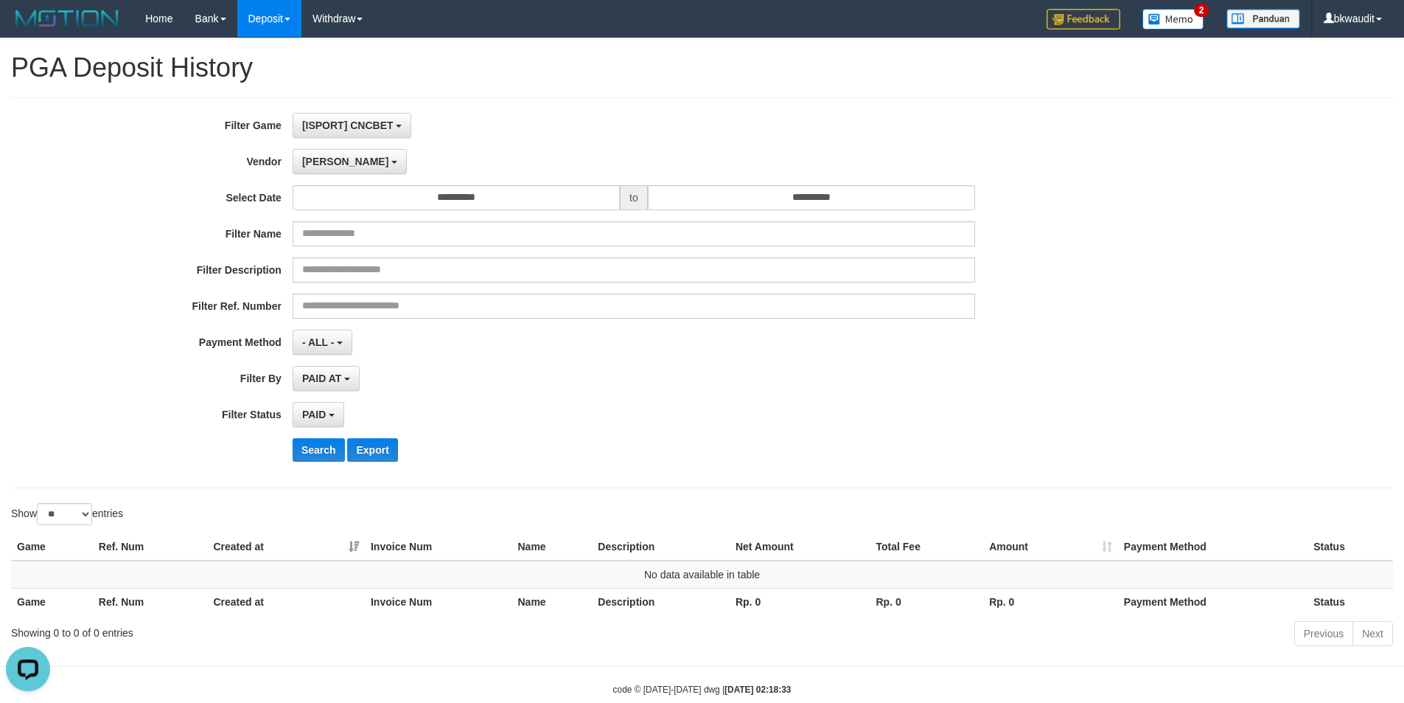
click at [324, 462] on div "**********" at bounding box center [585, 293] width 1171 height 360
click at [372, 122] on span "[ISPORT] CNCBET" at bounding box center [347, 125] width 91 height 12
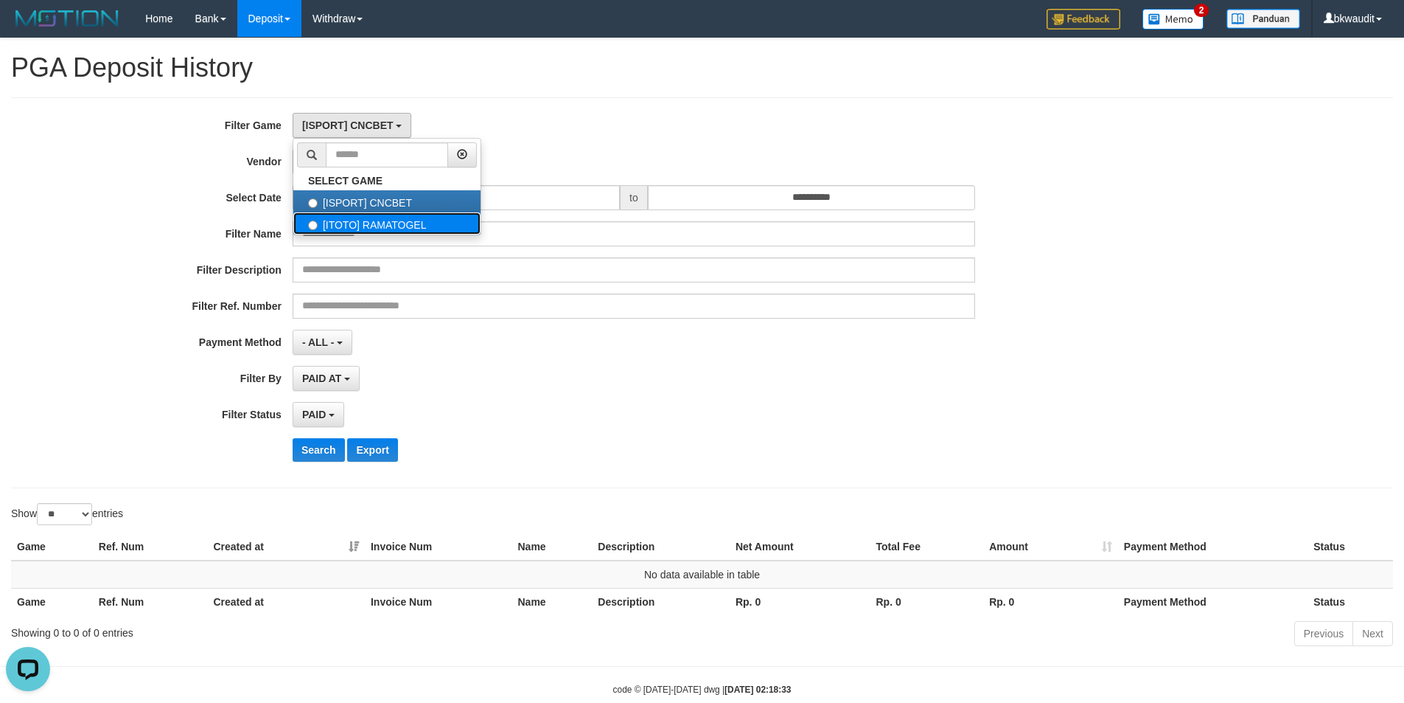
click at [382, 217] on label "[ITOTO] RAMATOGEL" at bounding box center [386, 223] width 187 height 22
select select "****"
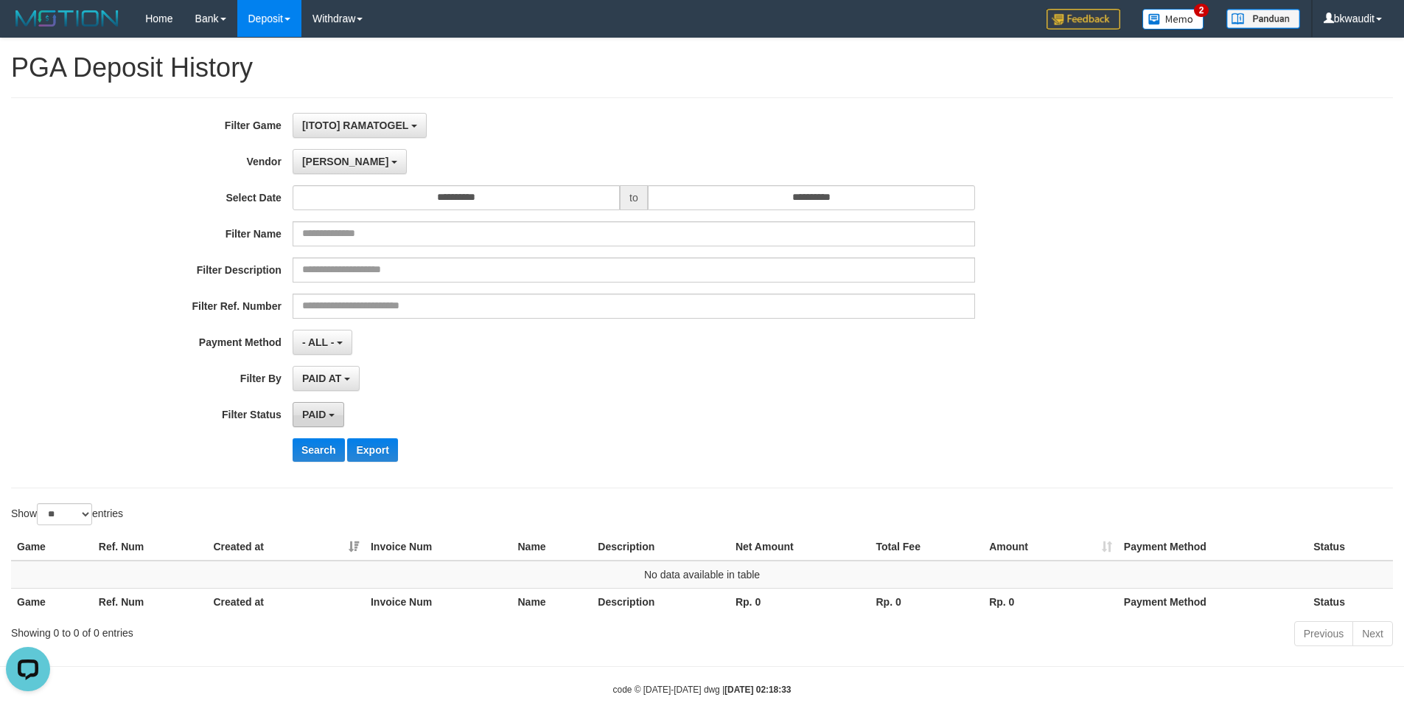
scroll to position [26, 0]
click at [328, 451] on button "Search" at bounding box center [319, 450] width 52 height 24
click at [308, 154] on button "[PERSON_NAME]" at bounding box center [350, 161] width 114 height 25
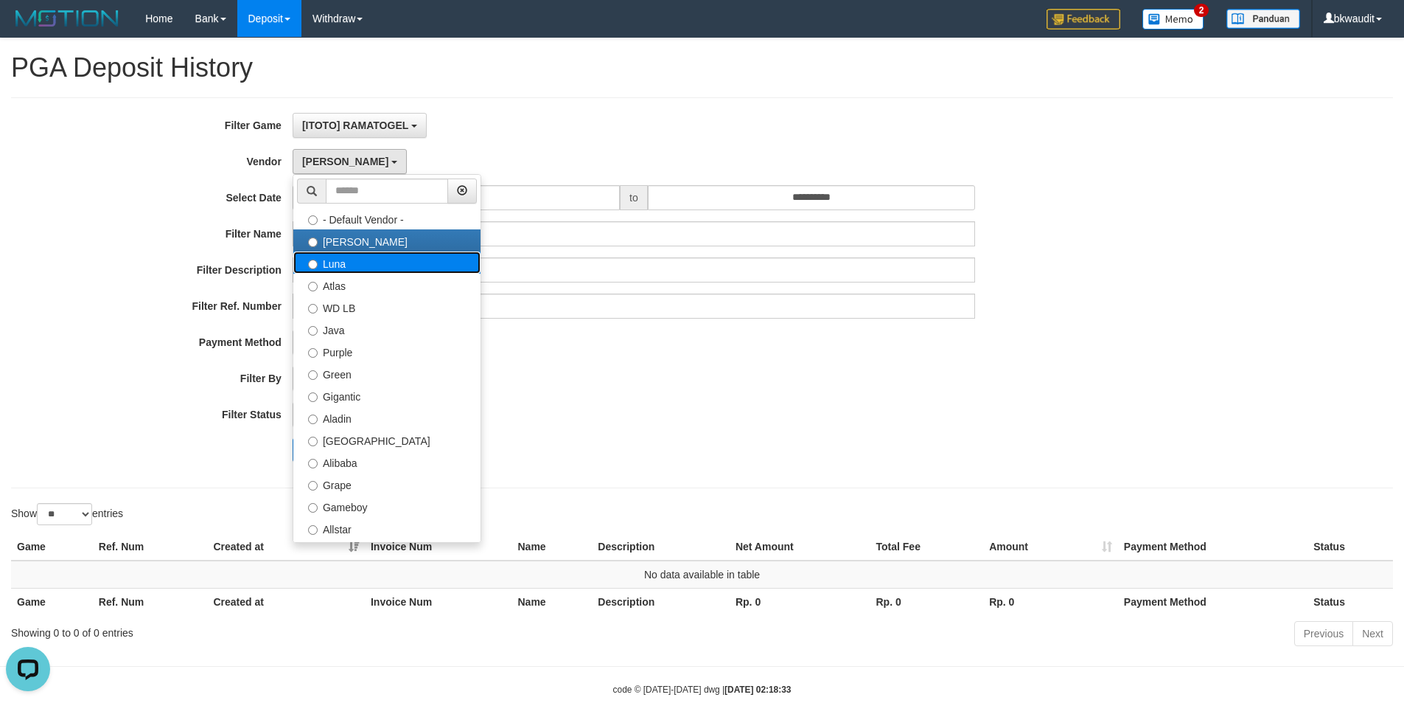
click at [386, 262] on label "Luna" at bounding box center [386, 262] width 187 height 22
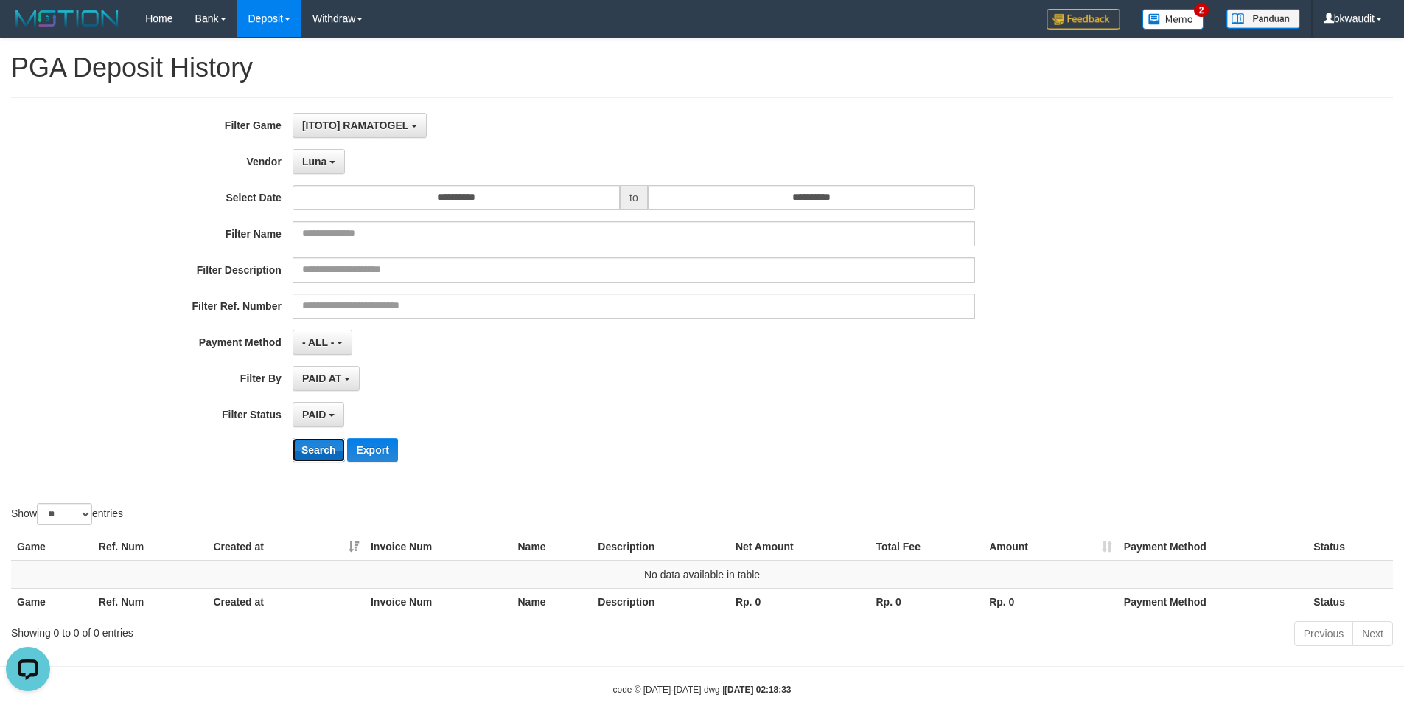
click at [319, 450] on button "Search" at bounding box center [319, 450] width 52 height 24
click at [313, 154] on button "Luna" at bounding box center [319, 161] width 52 height 25
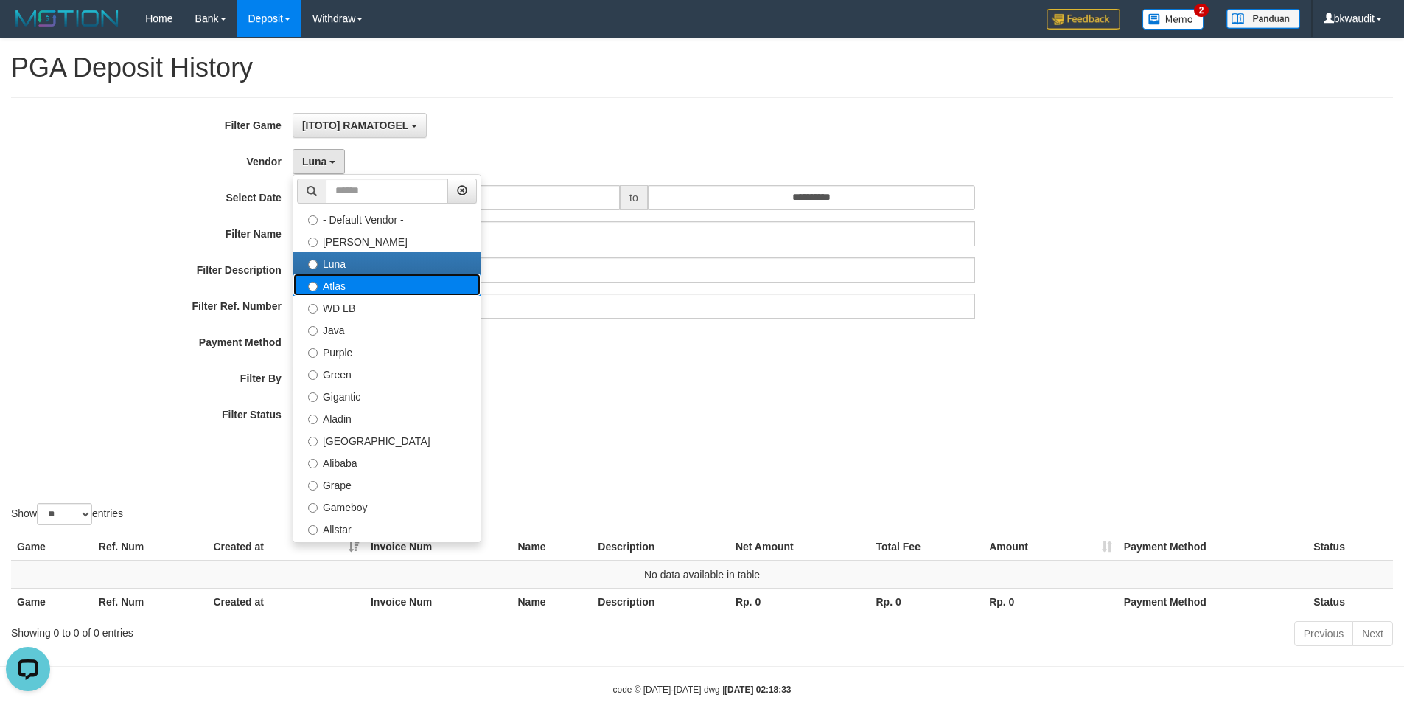
click at [355, 289] on label "Atlas" at bounding box center [386, 285] width 187 height 22
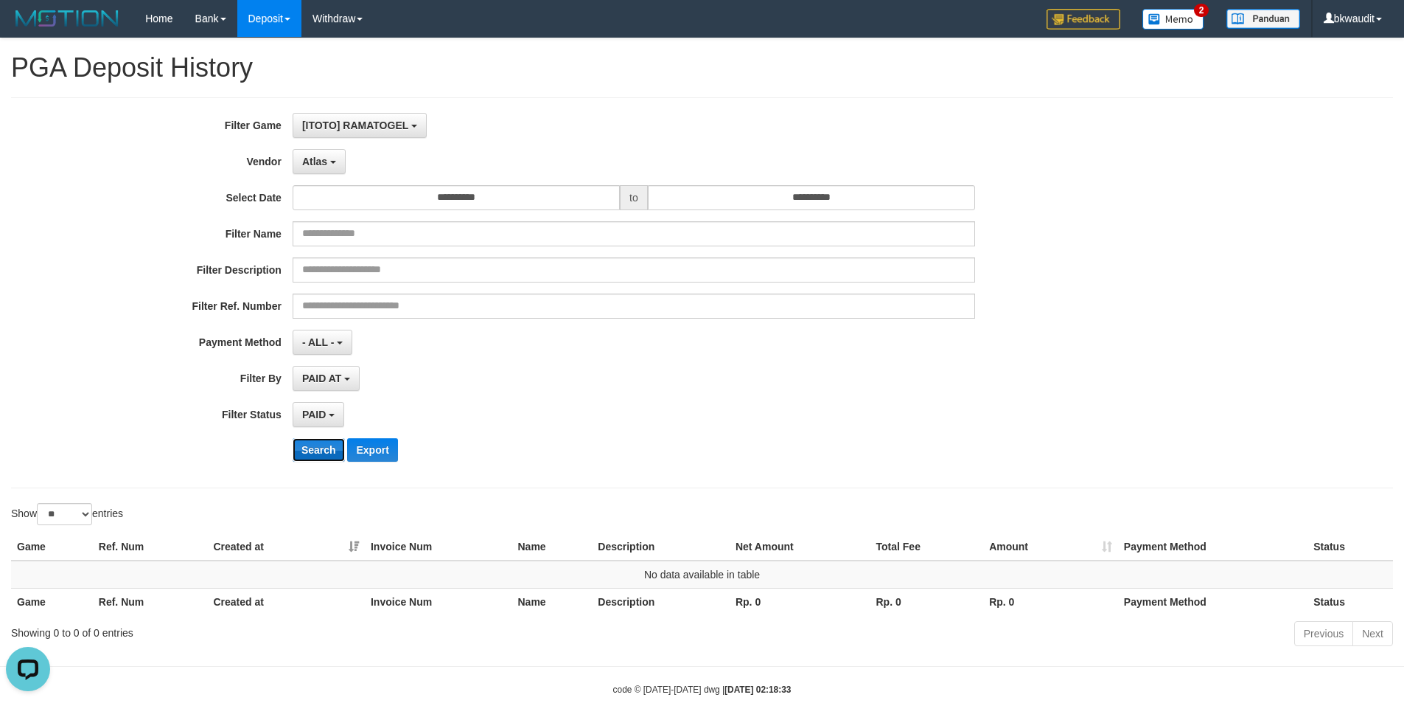
click at [322, 454] on button "Search" at bounding box center [319, 450] width 52 height 24
click at [327, 169] on button "Atlas" at bounding box center [319, 161] width 53 height 25
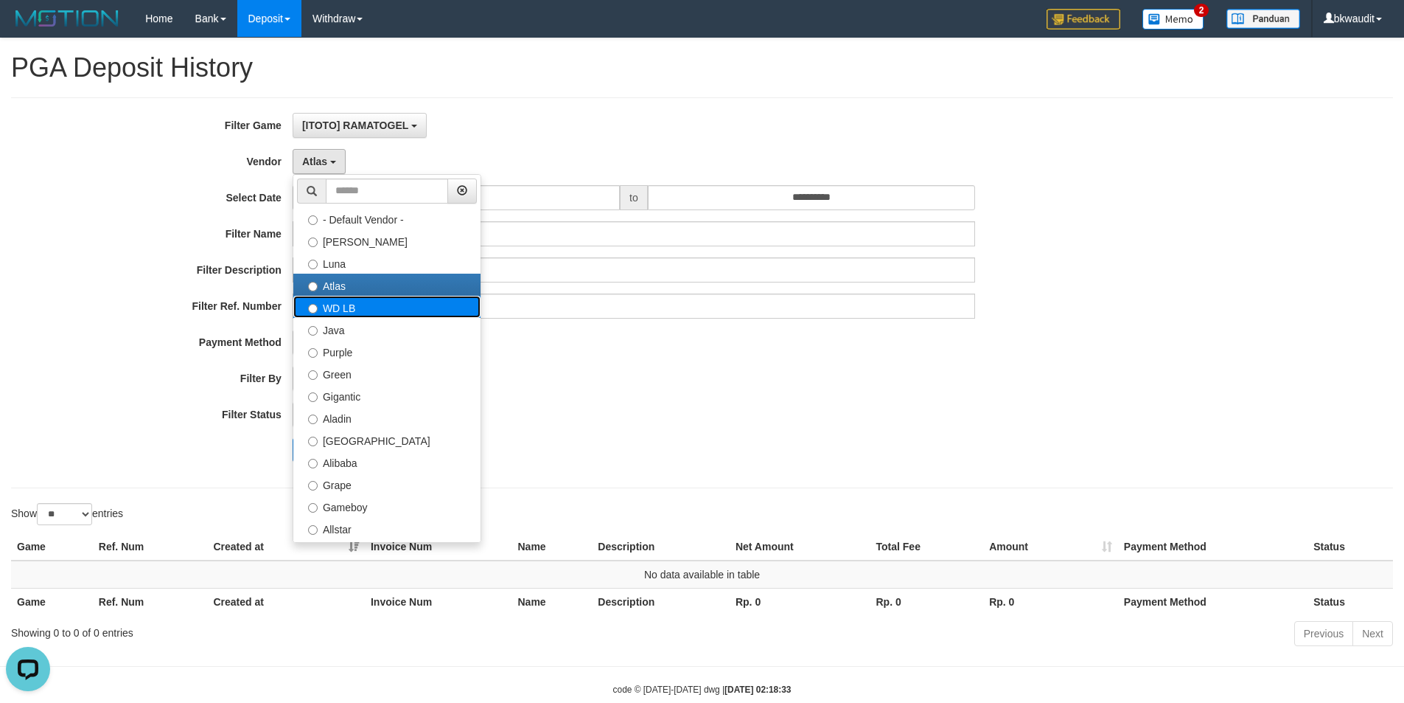
click at [363, 313] on label "WD LB" at bounding box center [386, 307] width 187 height 22
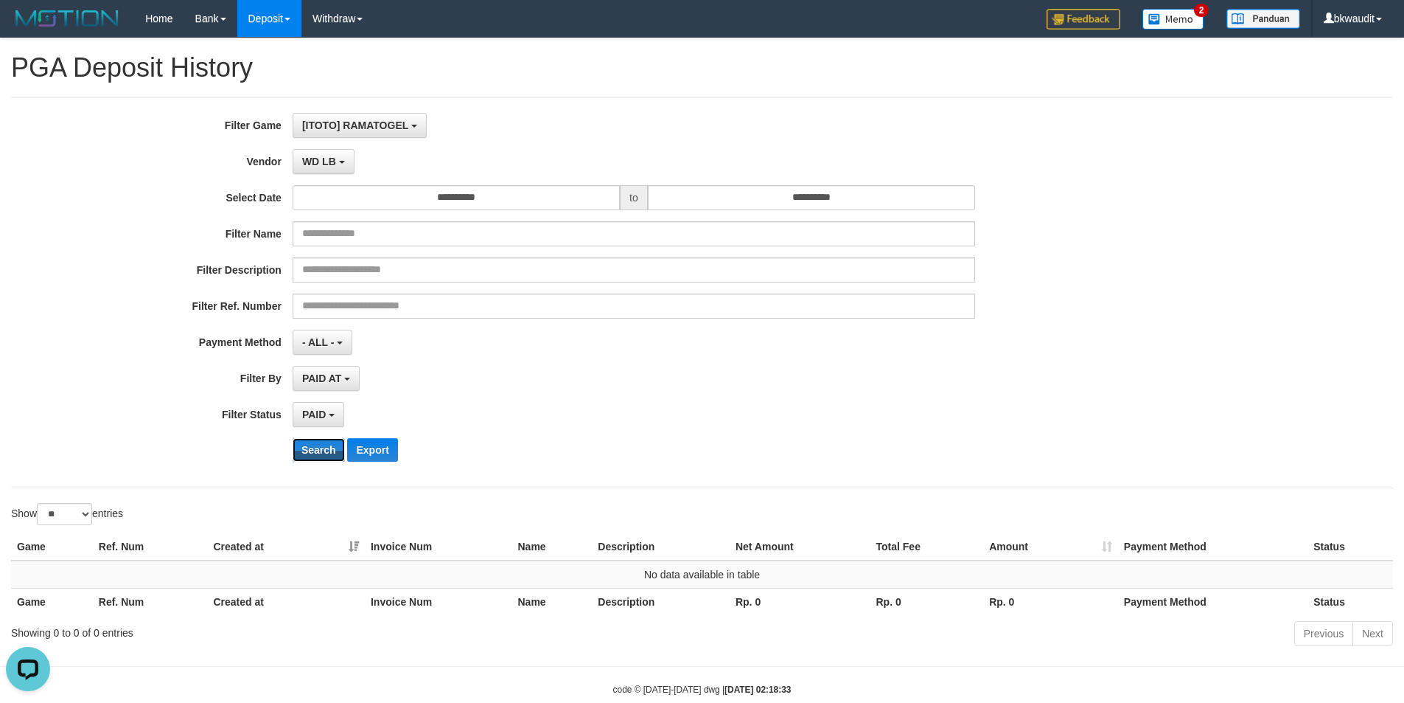
click at [321, 445] on button "Search" at bounding box center [319, 450] width 52 height 24
click at [333, 158] on span "WD LB" at bounding box center [319, 162] width 34 height 12
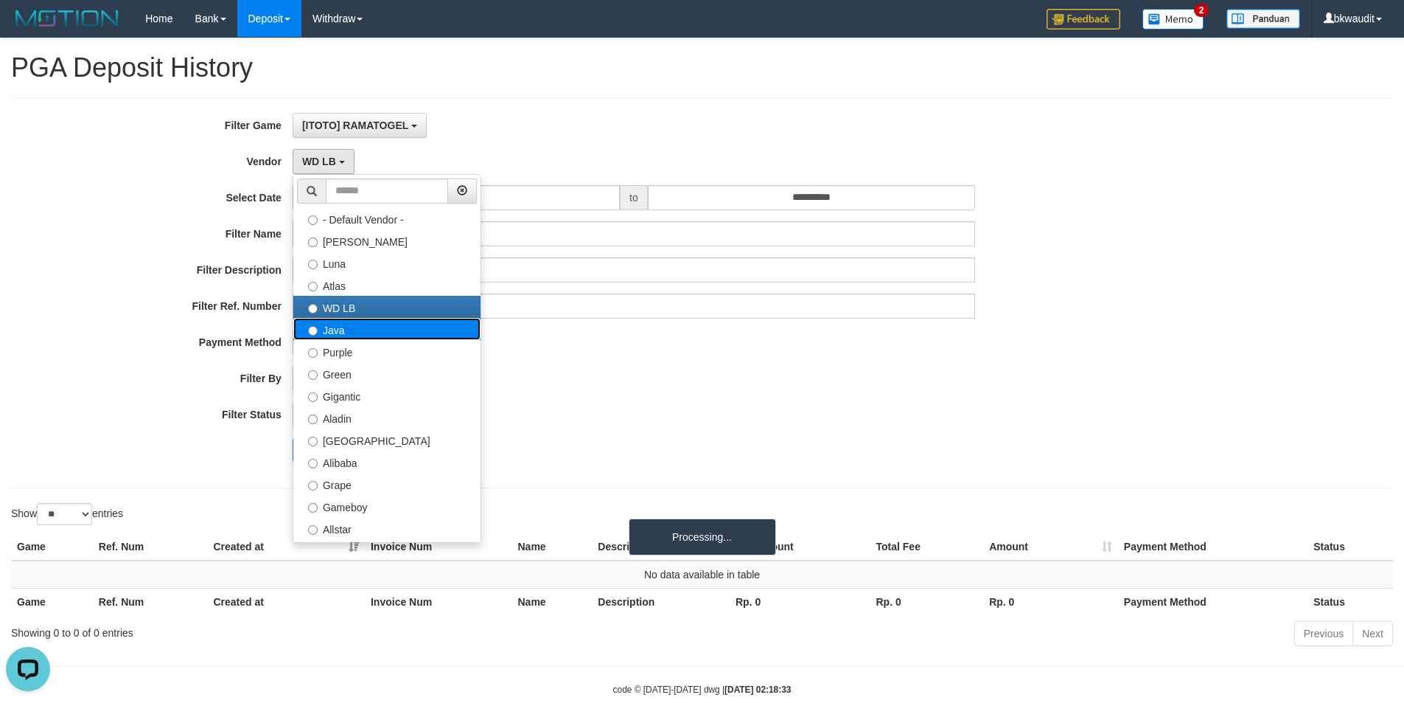
click at [363, 330] on label "Java" at bounding box center [386, 329] width 187 height 22
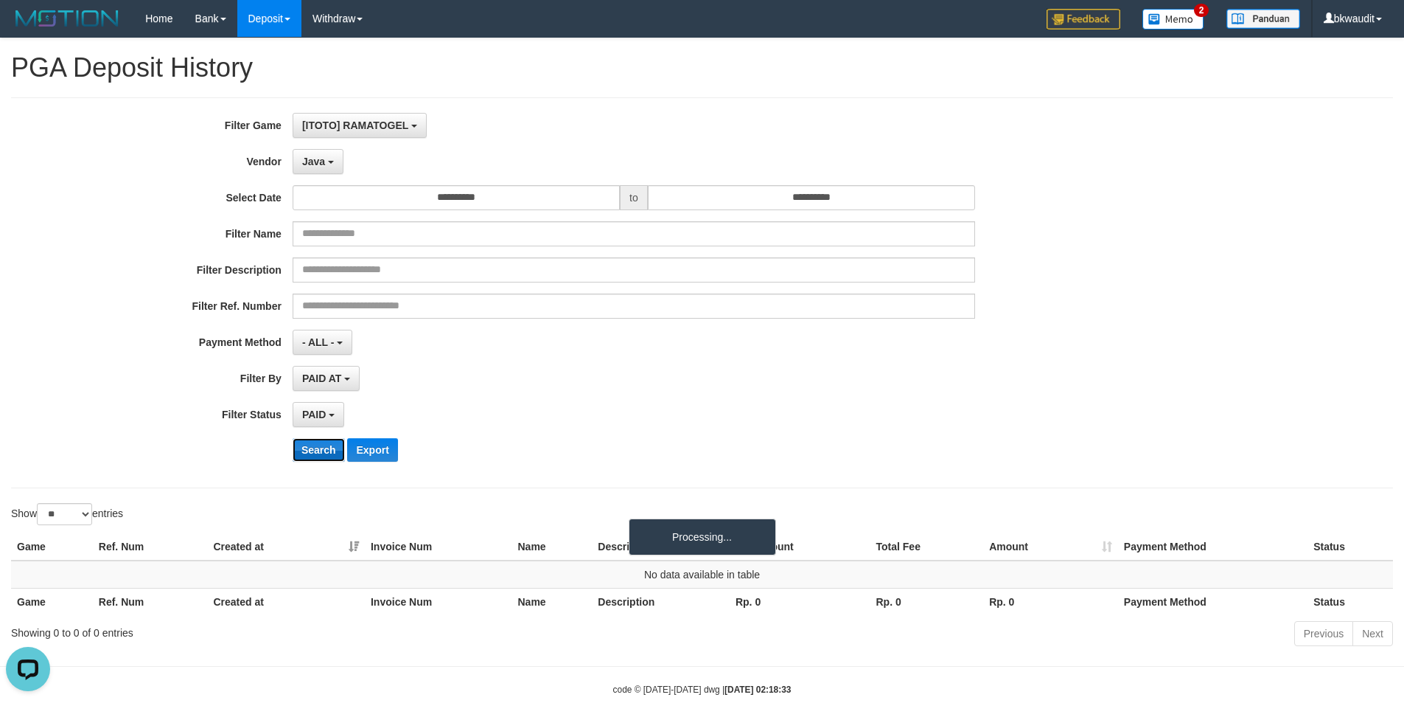
click at [316, 452] on button "Search" at bounding box center [319, 450] width 52 height 24
click at [325, 156] on span "Java" at bounding box center [313, 162] width 23 height 12
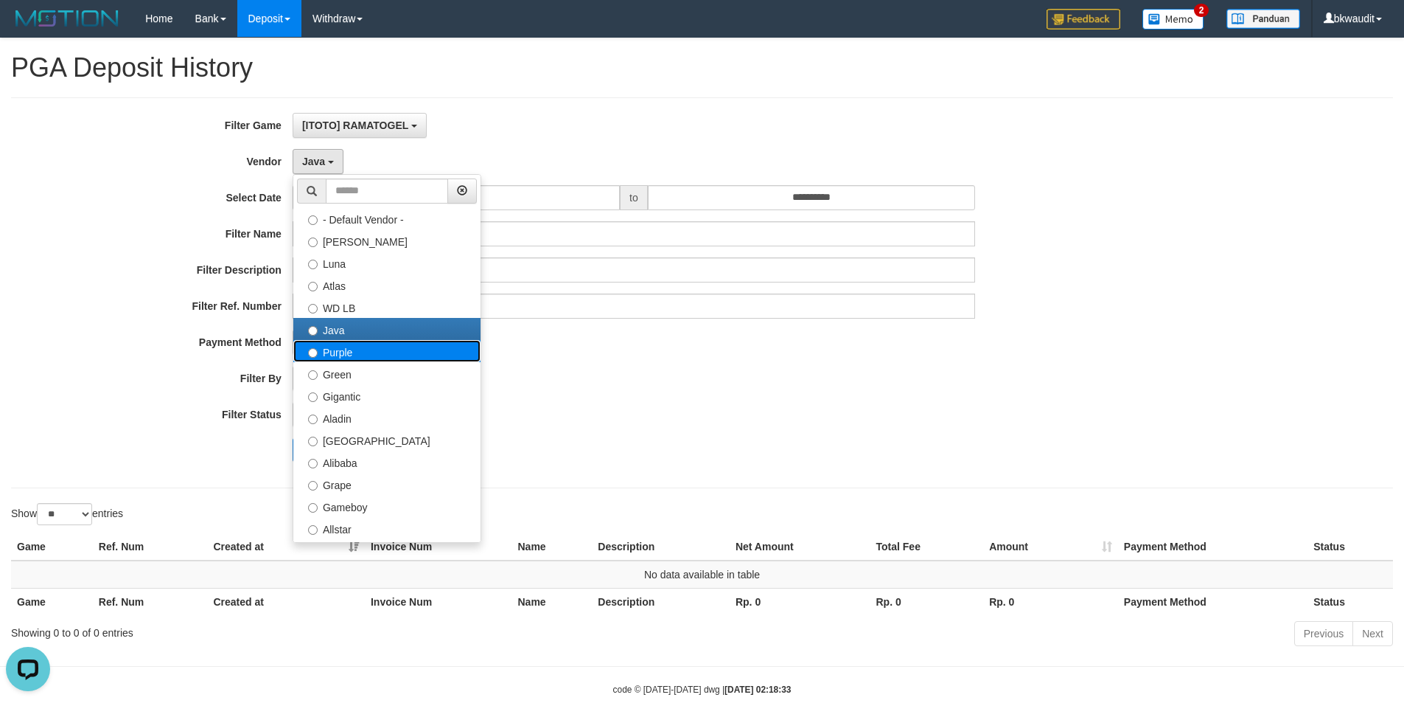
click at [355, 358] on label "Purple" at bounding box center [386, 351] width 187 height 22
select select "**********"
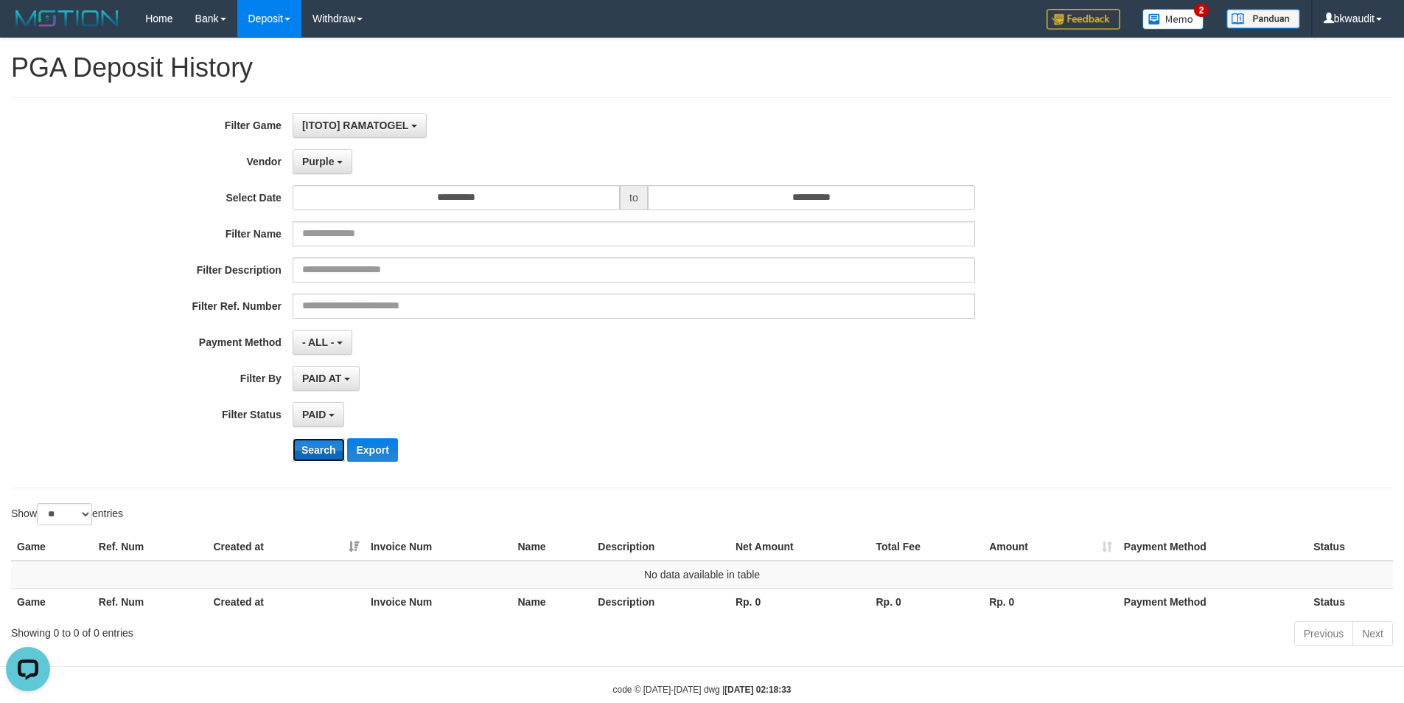
click at [322, 448] on button "Search" at bounding box center [319, 450] width 52 height 24
click at [341, 152] on button "Purple" at bounding box center [323, 161] width 60 height 25
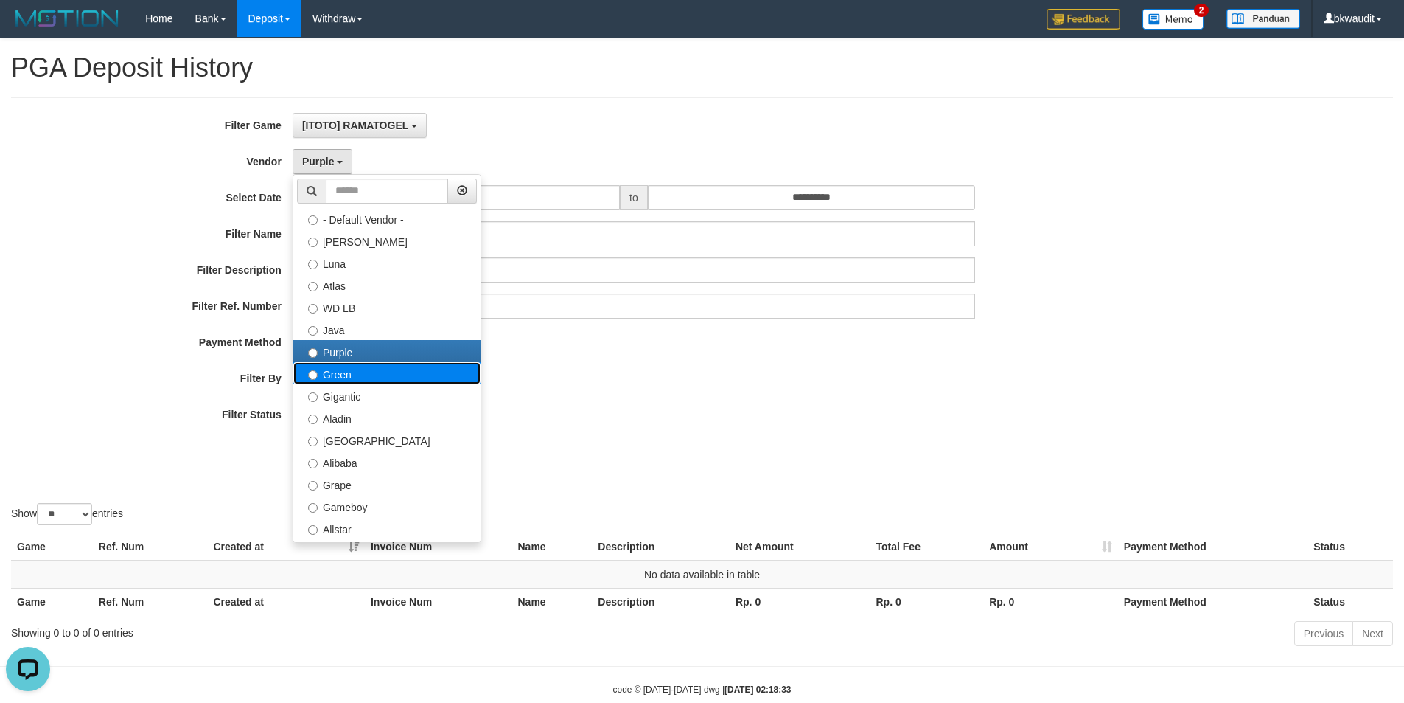
click at [370, 373] on label "Green" at bounding box center [386, 373] width 187 height 22
select select "**********"
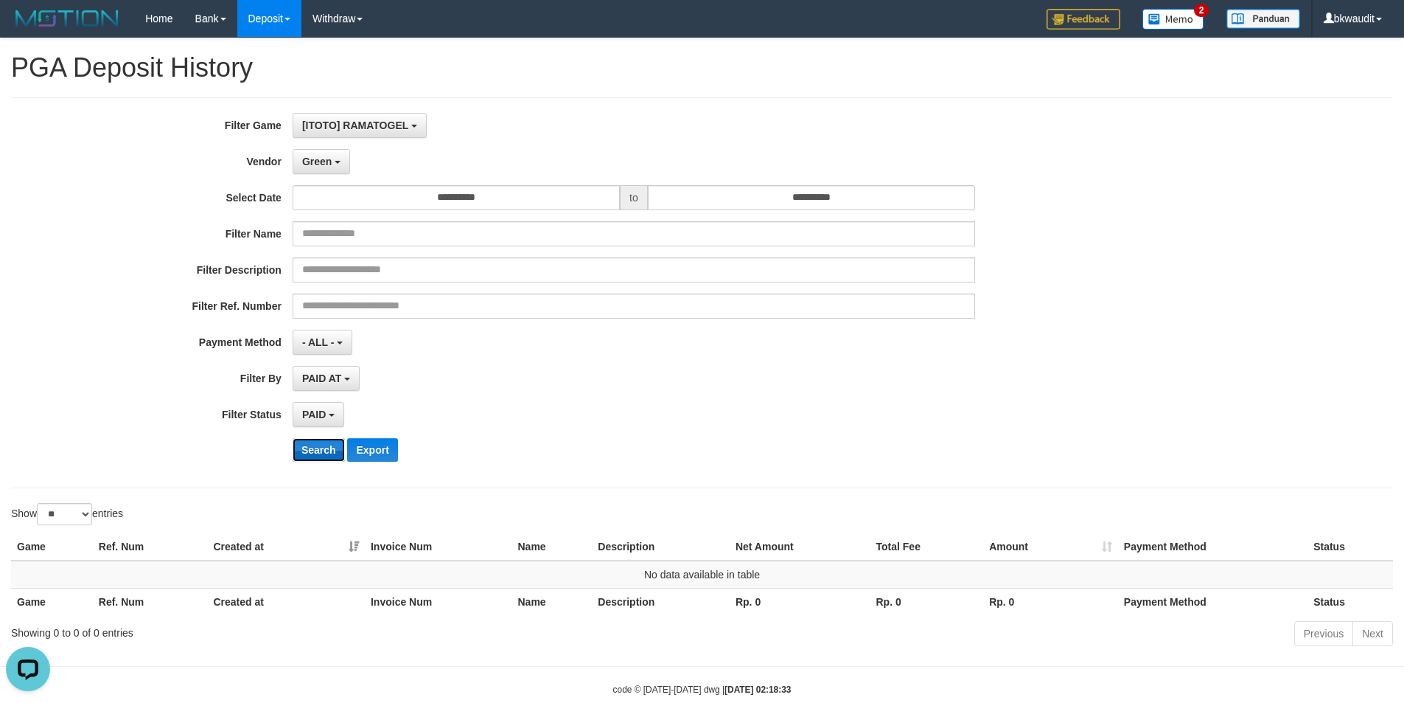
click at [316, 450] on button "Search" at bounding box center [319, 450] width 52 height 24
click at [321, 163] on span "Green" at bounding box center [316, 162] width 29 height 12
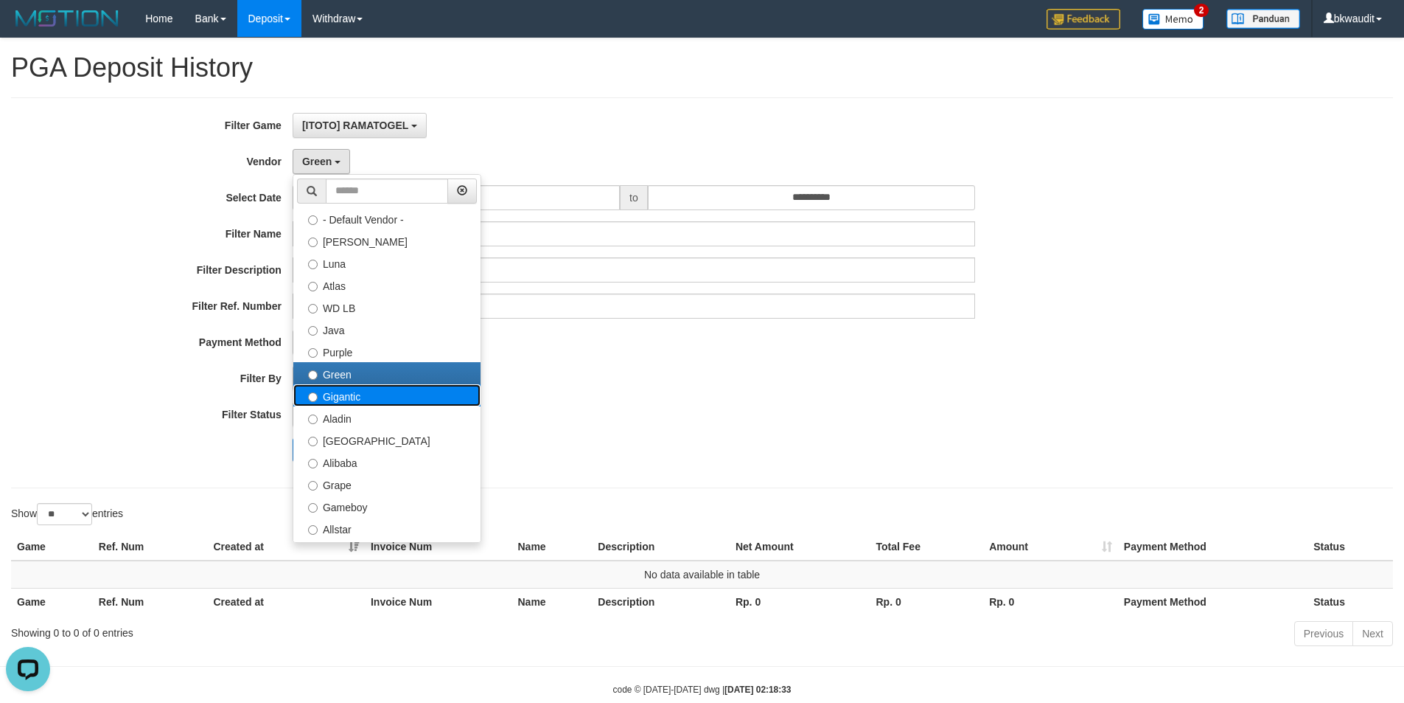
click at [349, 396] on label "Gigantic" at bounding box center [386, 395] width 187 height 22
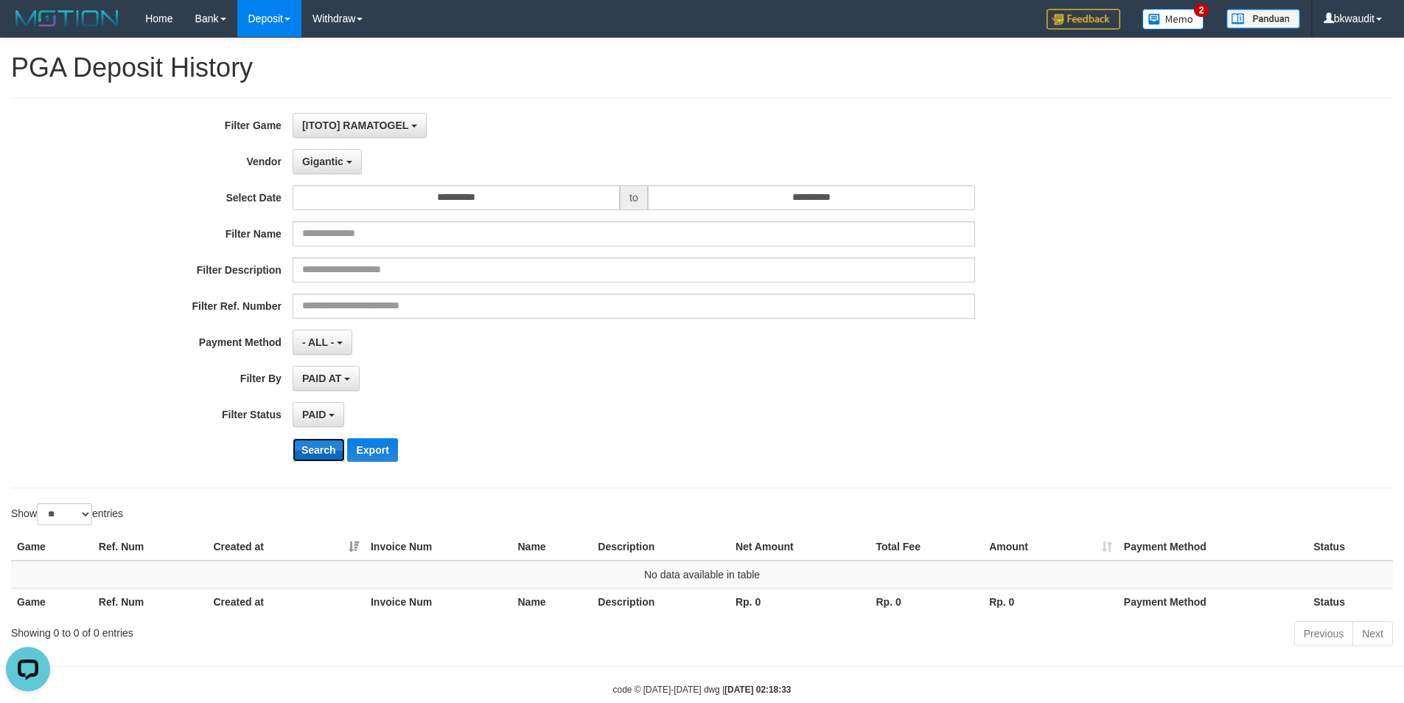
click at [330, 455] on button "Search" at bounding box center [319, 450] width 52 height 24
click at [341, 164] on span "Gigantic" at bounding box center [322, 162] width 41 height 12
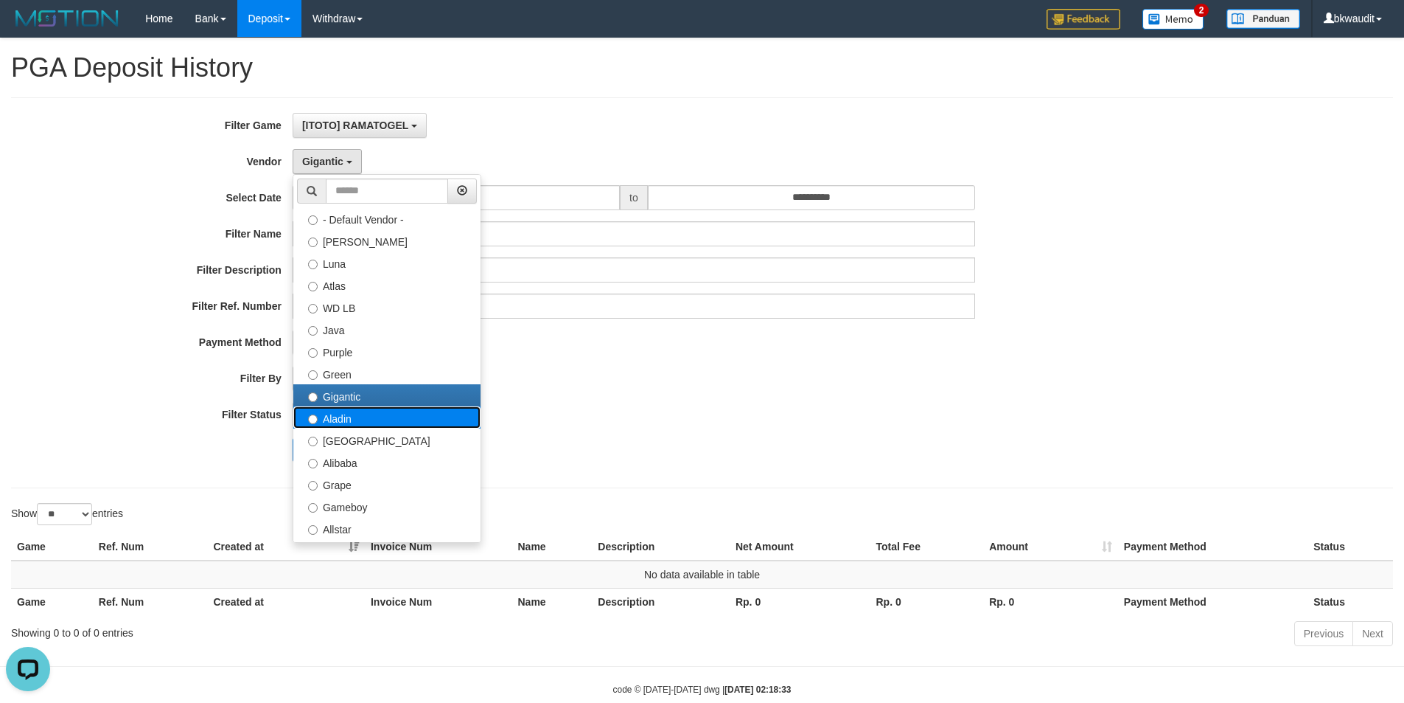
click at [341, 419] on label "Aladin" at bounding box center [386, 417] width 187 height 22
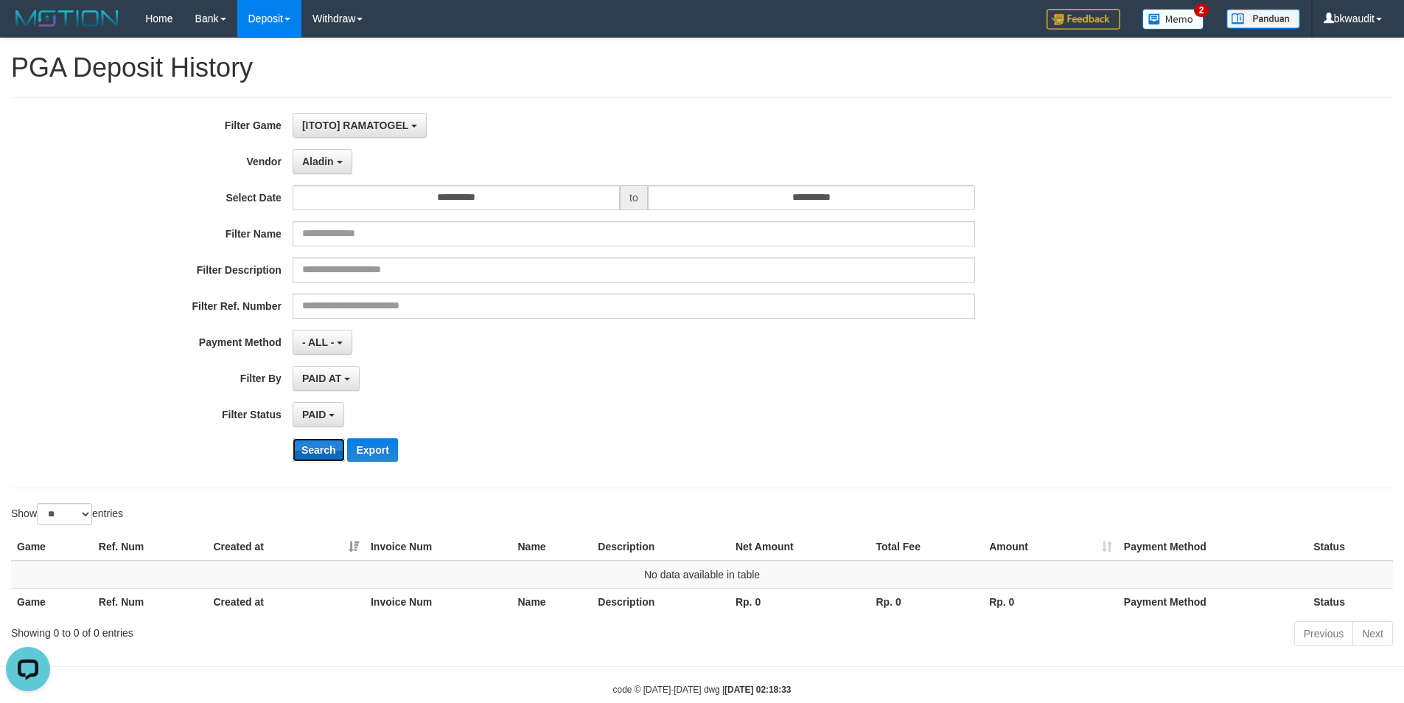
click at [329, 440] on button "Search" at bounding box center [319, 450] width 52 height 24
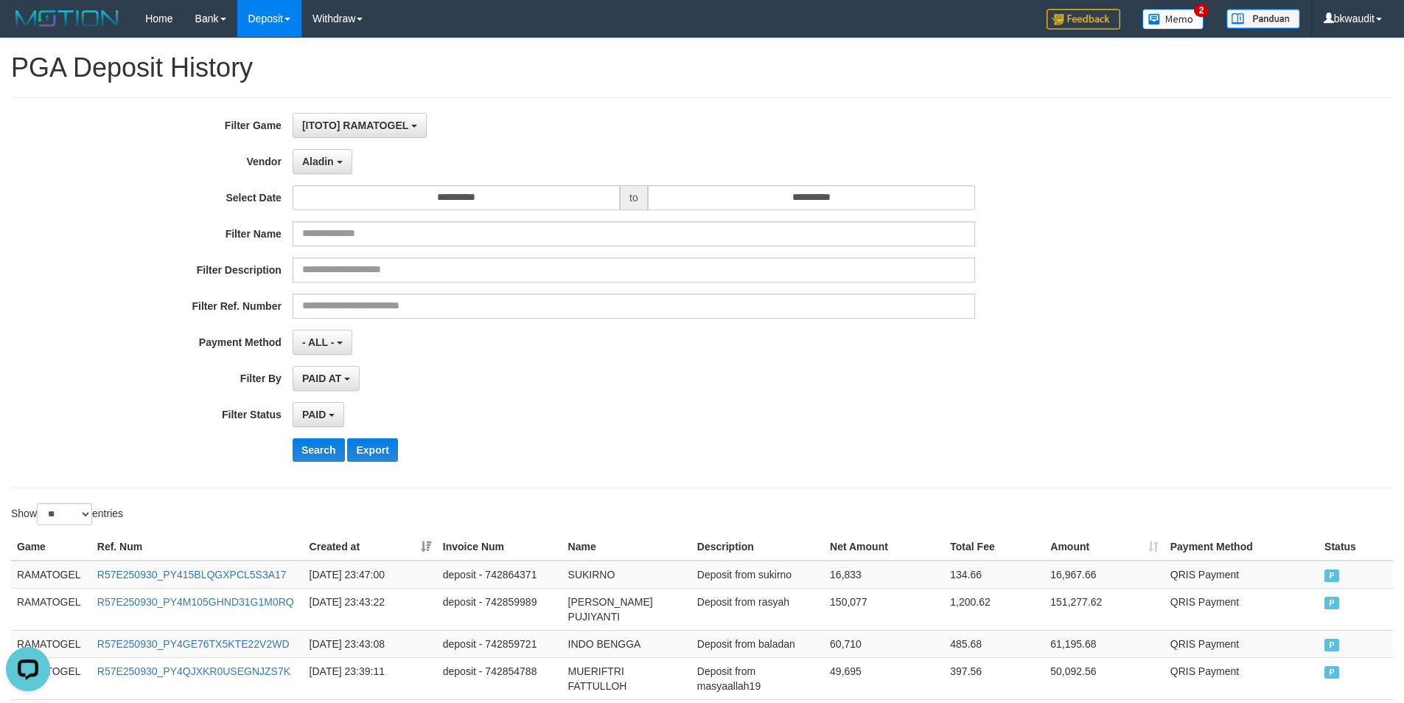
click at [795, 450] on div "Search Export" at bounding box center [732, 450] width 878 height 24
click at [326, 445] on button "Search" at bounding box center [319, 450] width 52 height 24
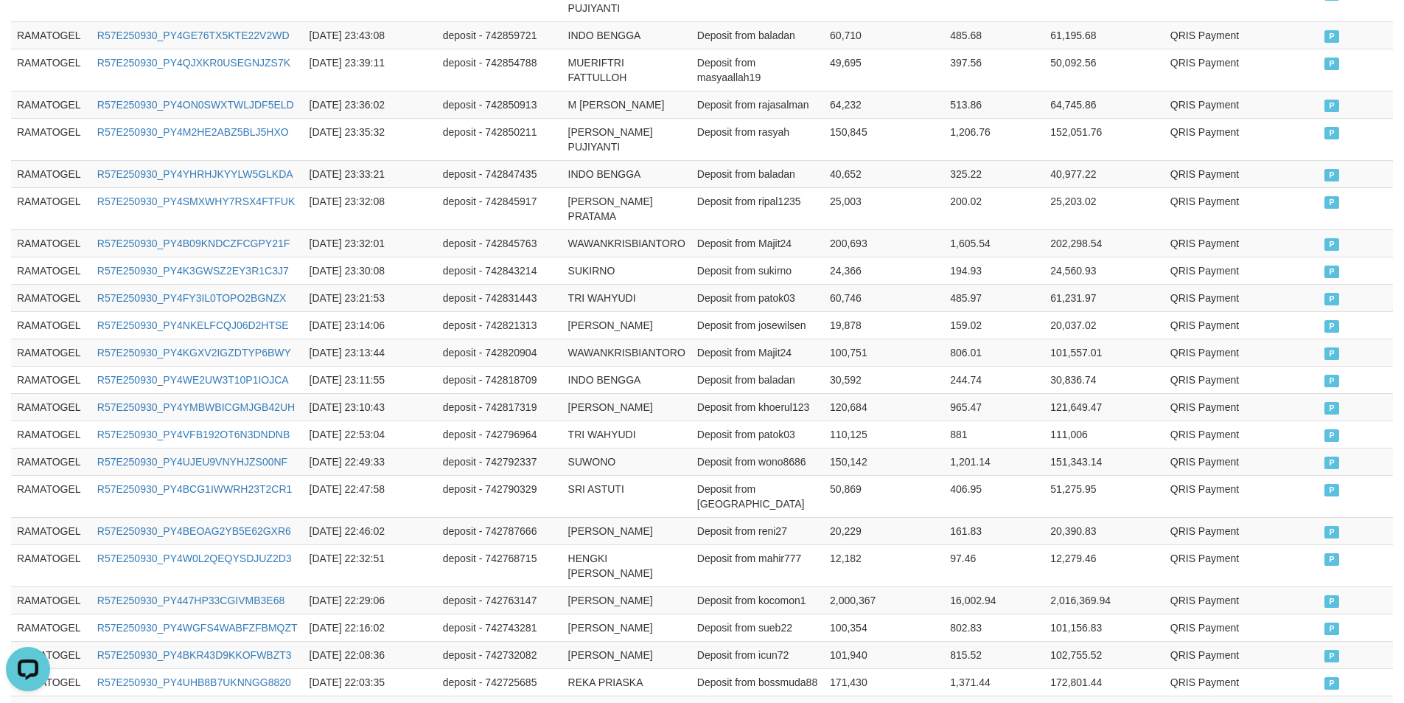
scroll to position [759, 0]
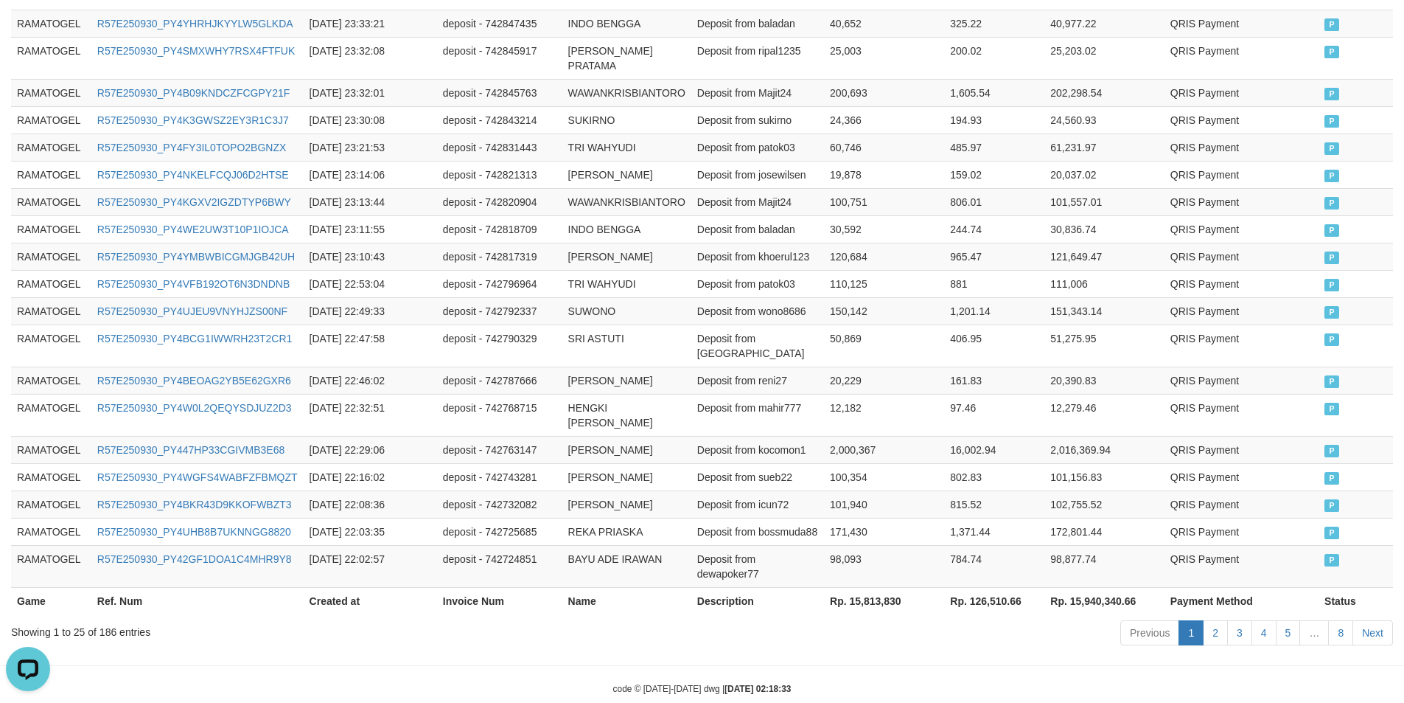
click at [866, 587] on th "Rp. 15,813,830" at bounding box center [884, 600] width 120 height 27
copy th "15,813,830"
drag, startPoint x: 926, startPoint y: 518, endPoint x: 1001, endPoint y: 500, distance: 77.3
click at [930, 545] on td "98,093" at bounding box center [884, 566] width 120 height 42
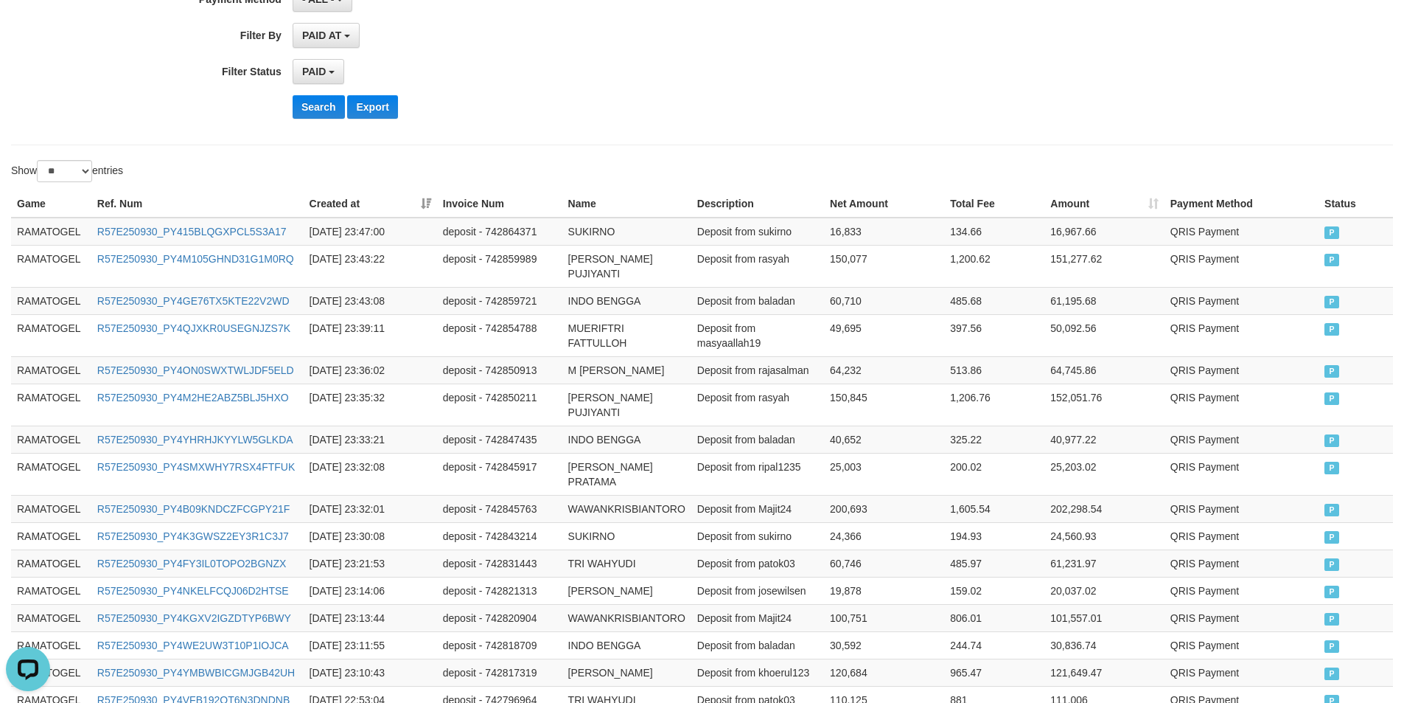
scroll to position [21, 0]
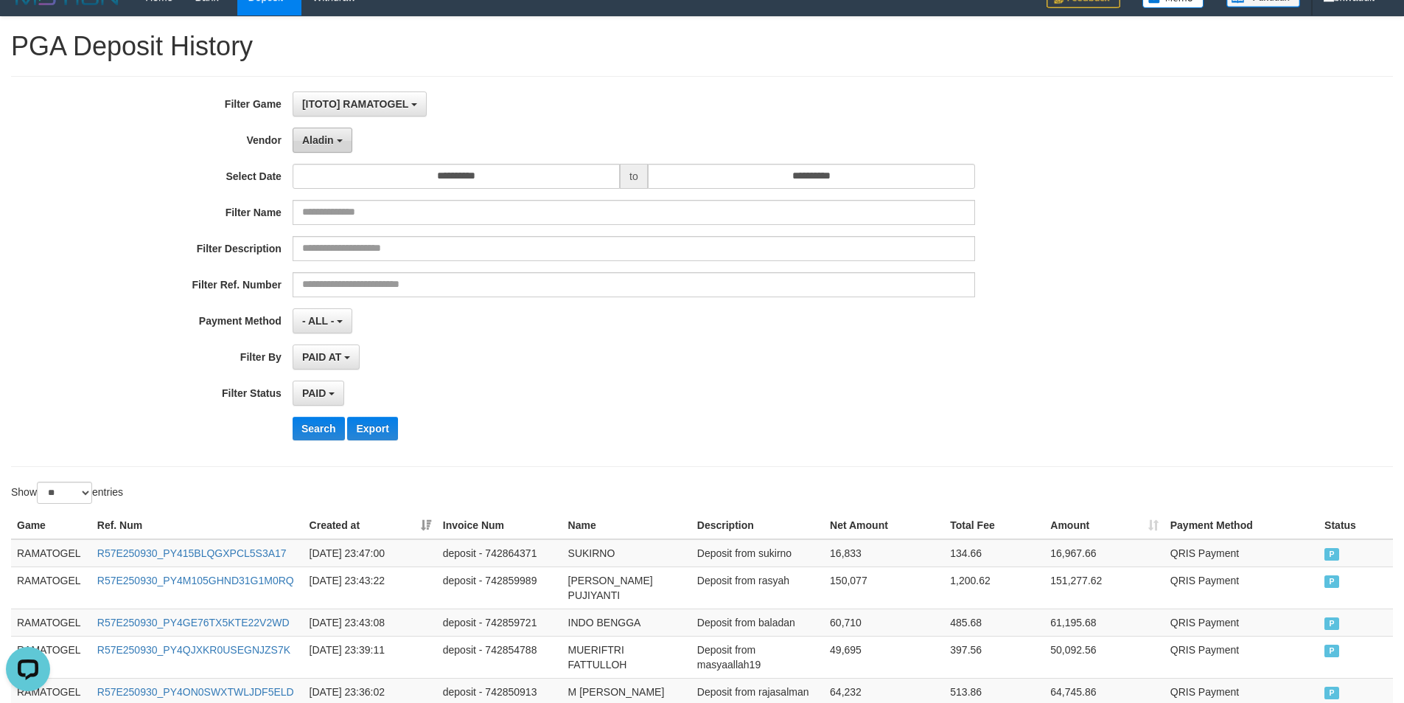
click at [307, 139] on span "Aladin" at bounding box center [318, 140] width 32 height 12
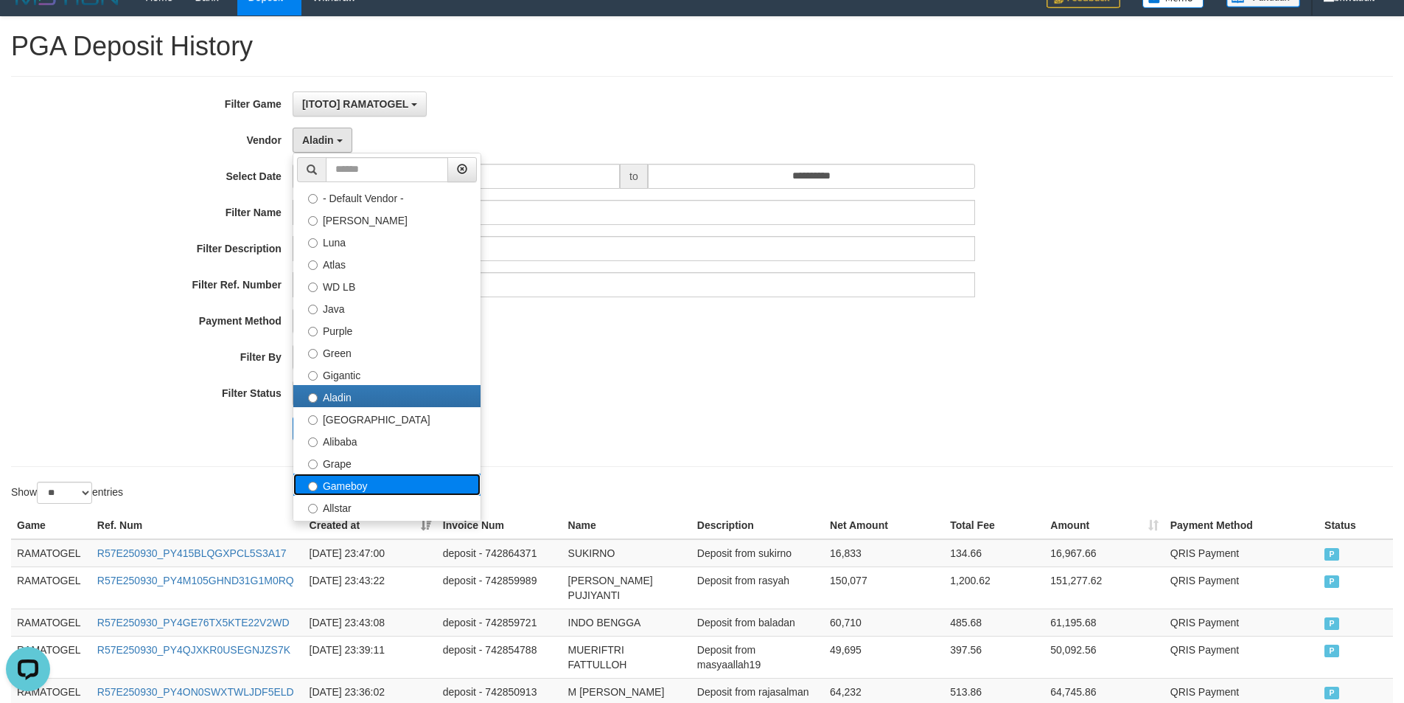
click at [384, 486] on label "Gameboy" at bounding box center [386, 484] width 187 height 22
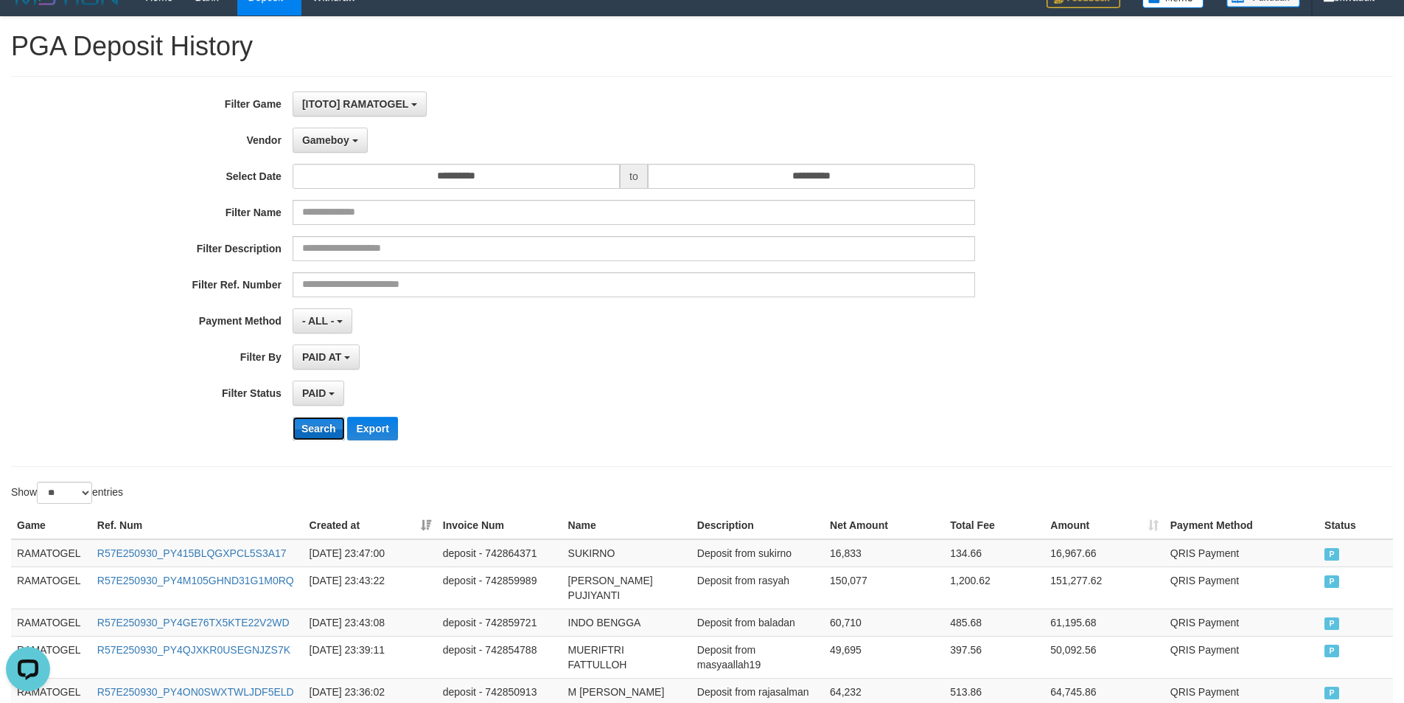
click at [315, 420] on button "Search" at bounding box center [319, 429] width 52 height 24
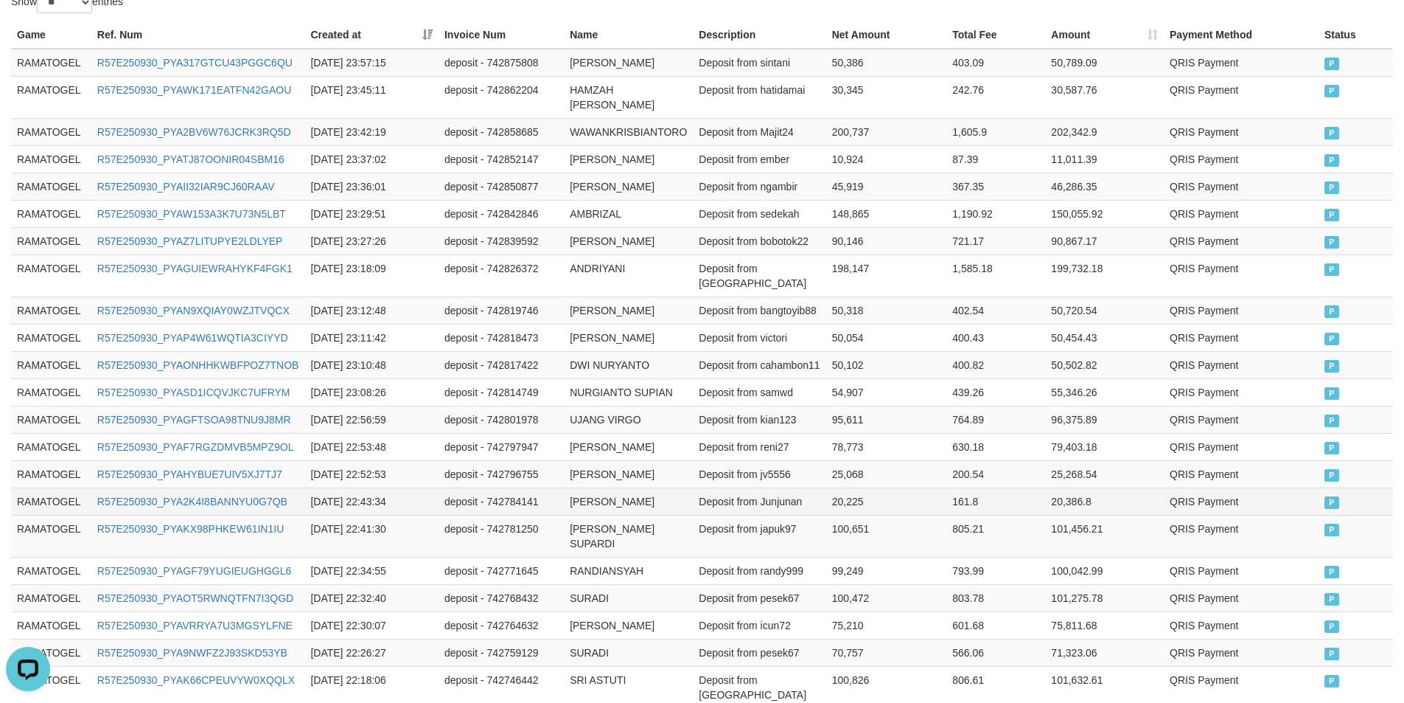
scroll to position [744, 0]
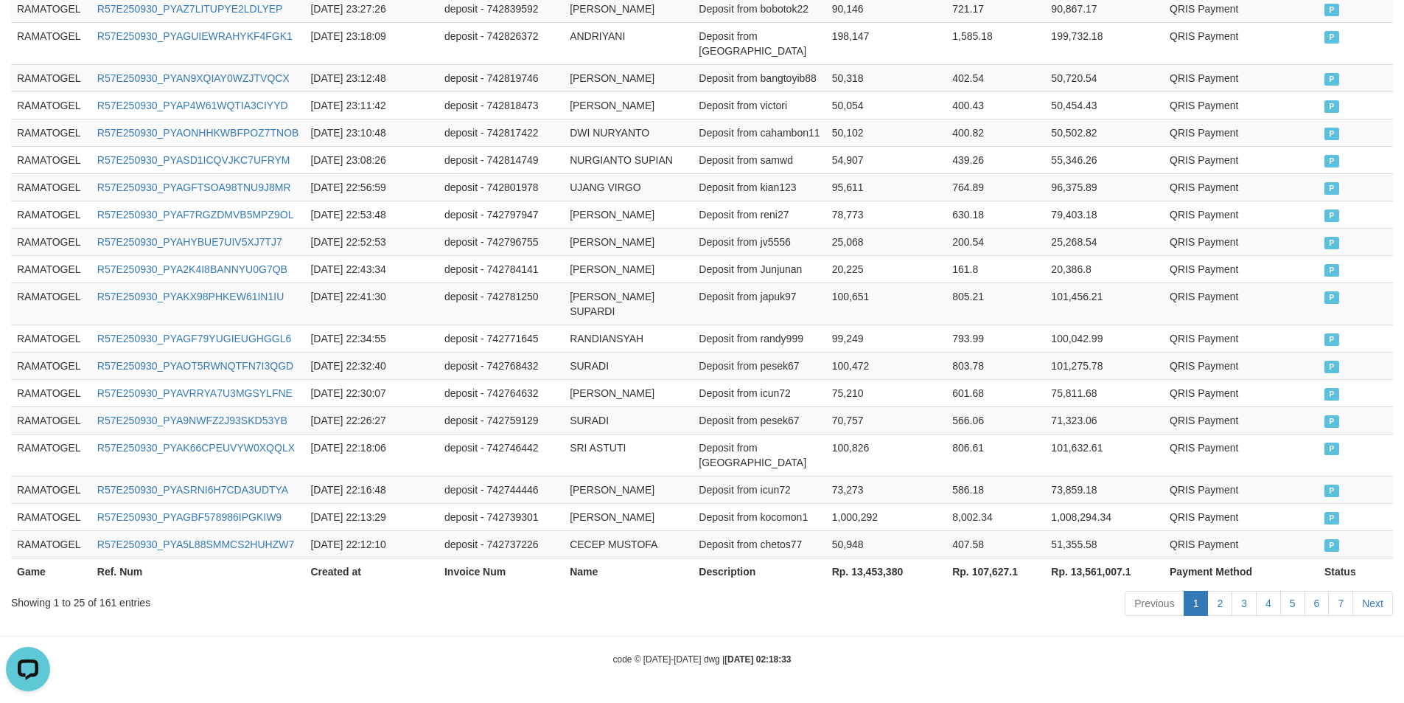
click at [877, 571] on th "Rp. 13,453,380" at bounding box center [886, 570] width 121 height 27
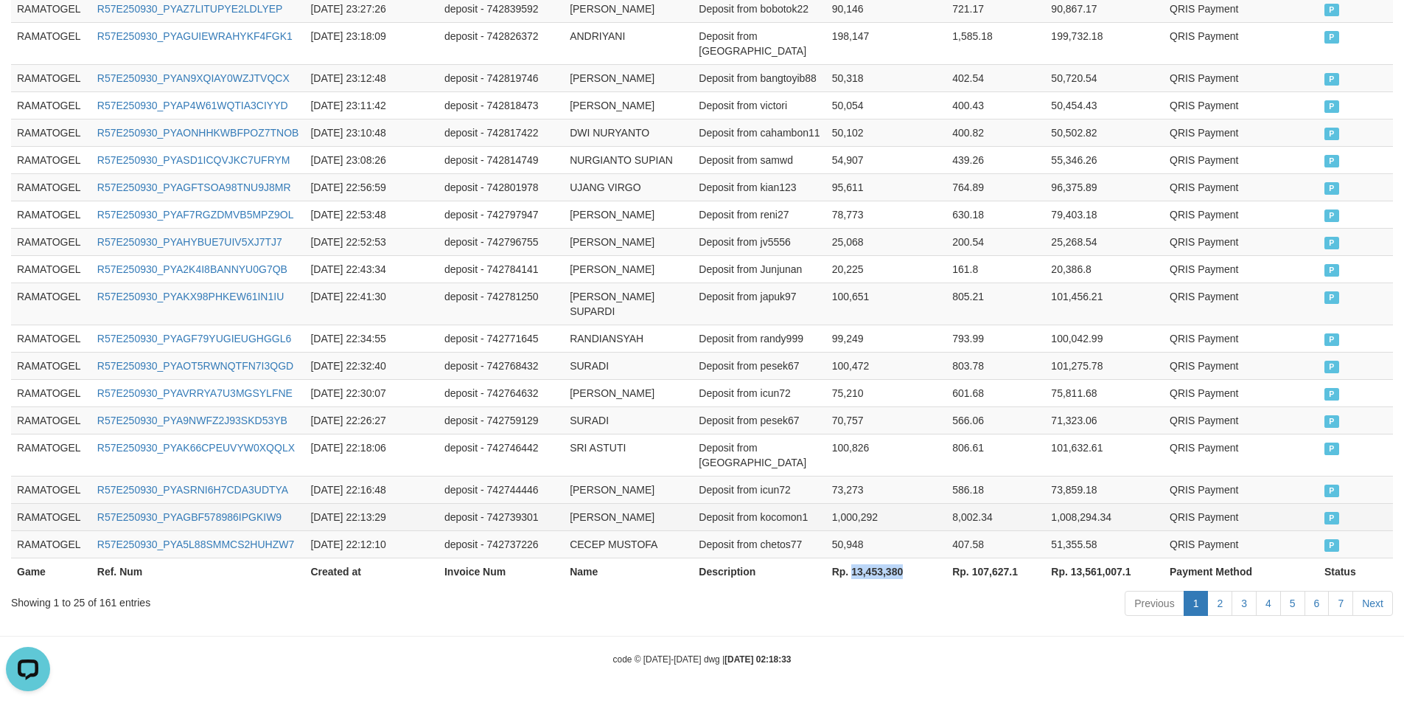
copy th "13,453,380"
click at [894, 520] on td "1,000,292" at bounding box center [886, 516] width 121 height 27
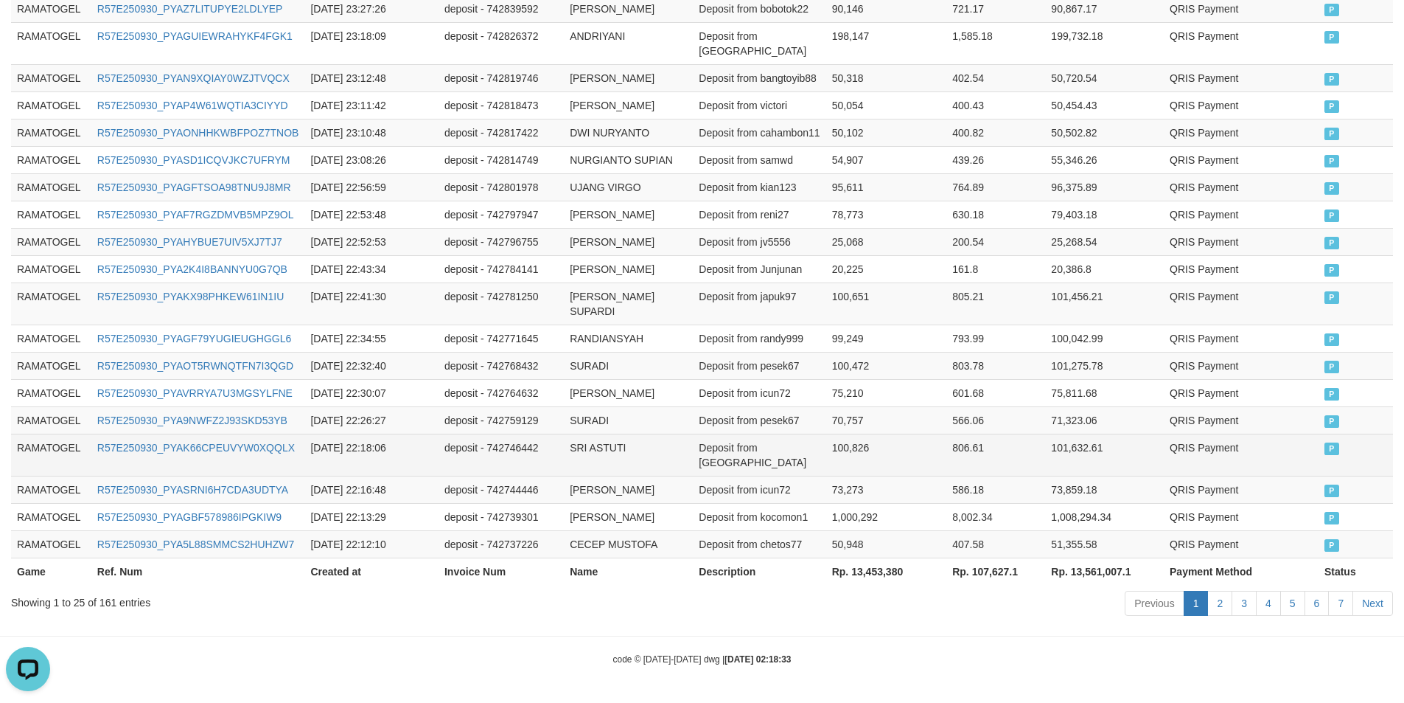
click at [1258, 462] on td "QRIS Payment" at bounding box center [1241, 455] width 155 height 42
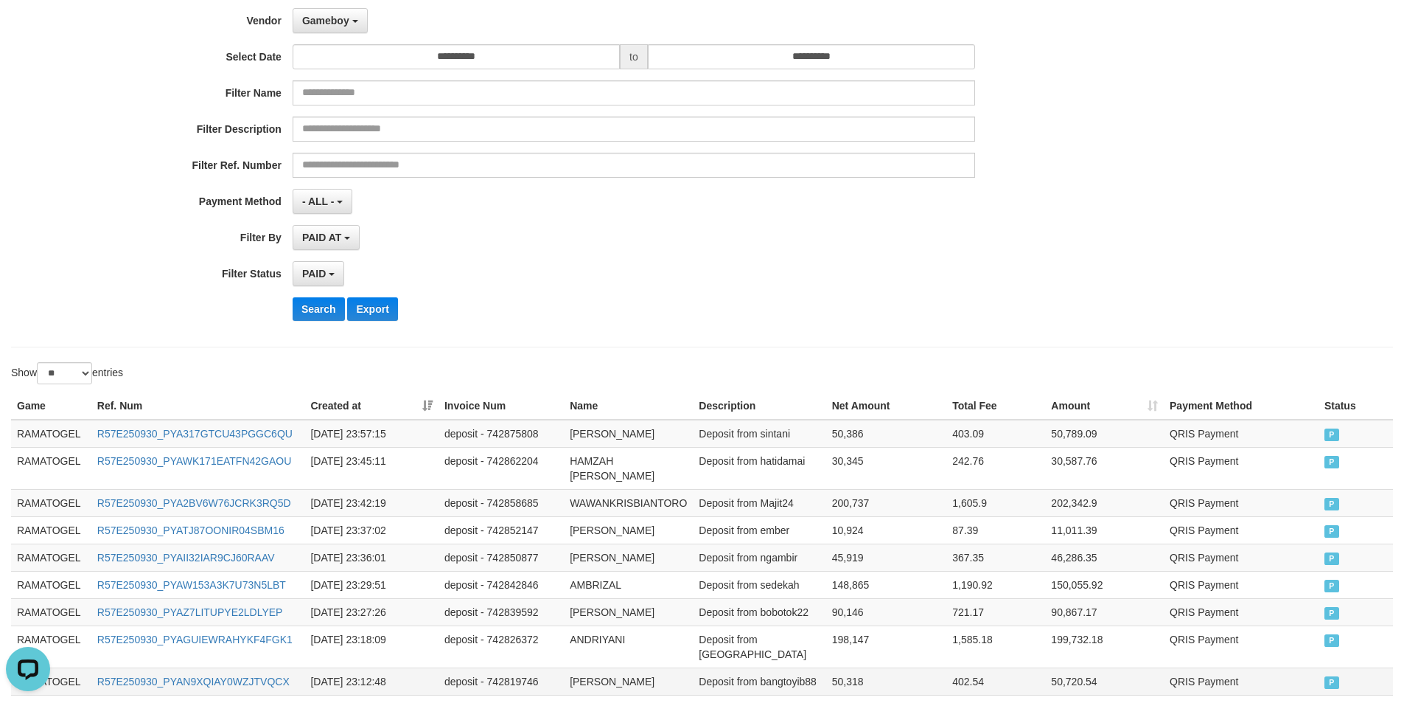
scroll to position [7, 0]
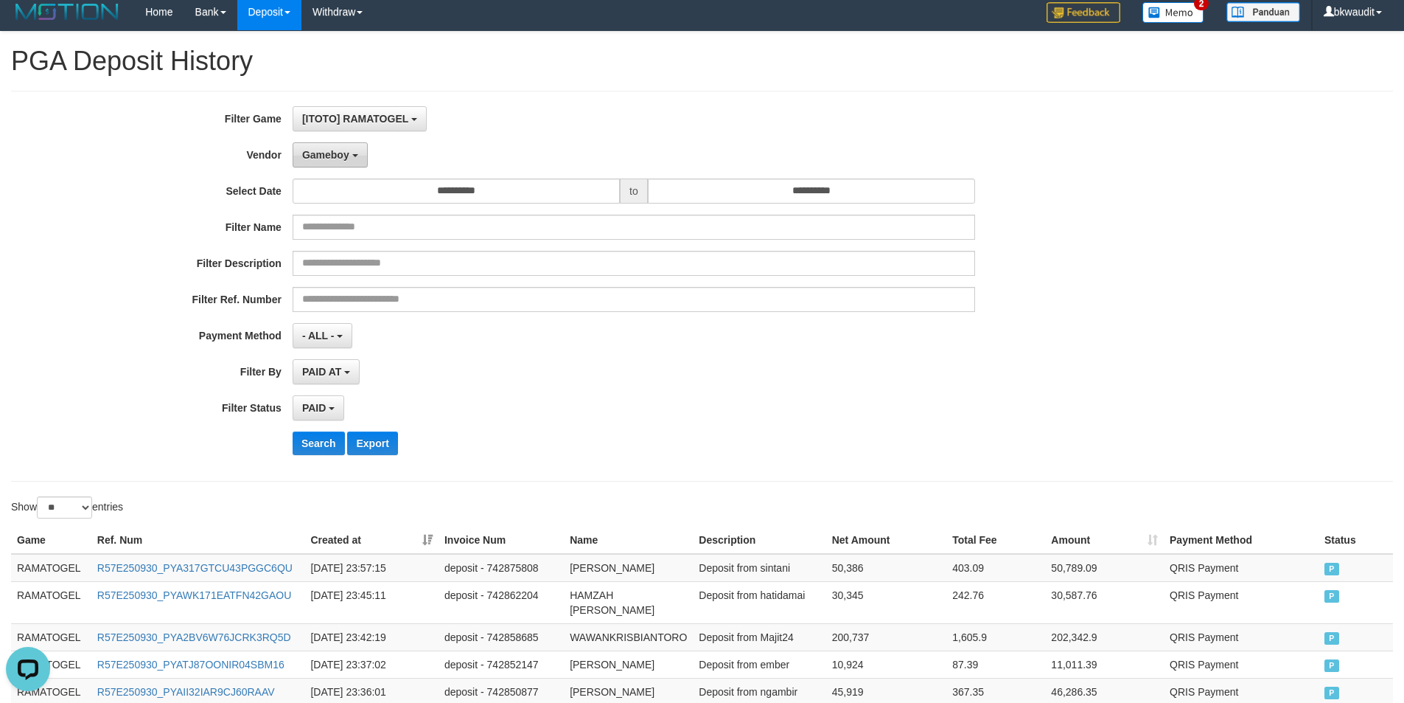
click at [352, 145] on button "Gameboy" at bounding box center [330, 154] width 75 height 25
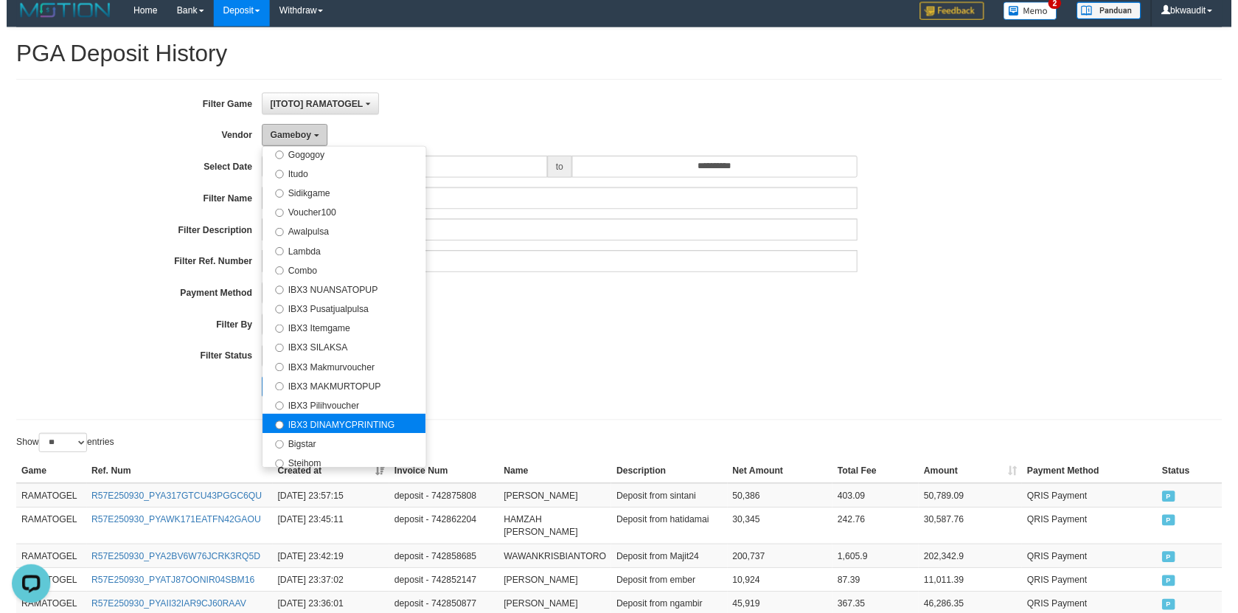
scroll to position [516, 0]
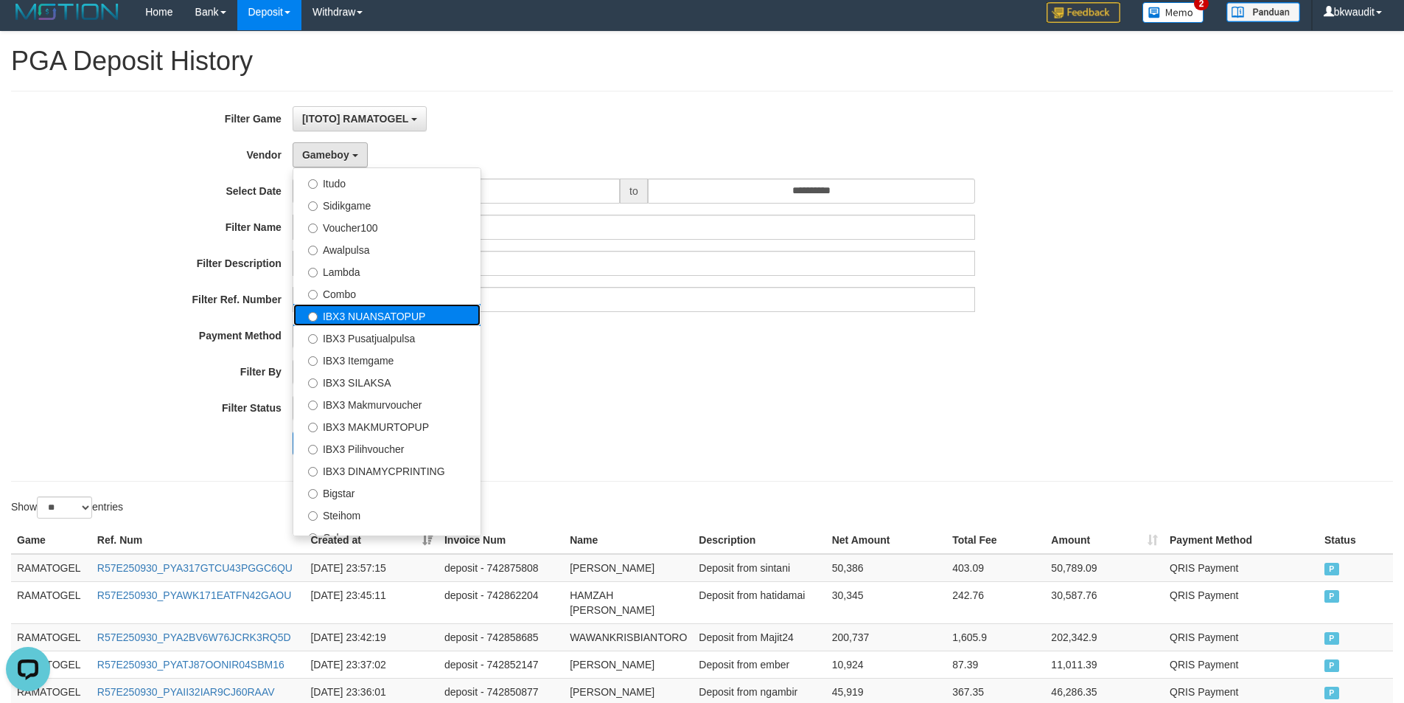
click at [431, 320] on label "IBX3 NUANSATOPUP" at bounding box center [386, 315] width 187 height 22
select select "**********"
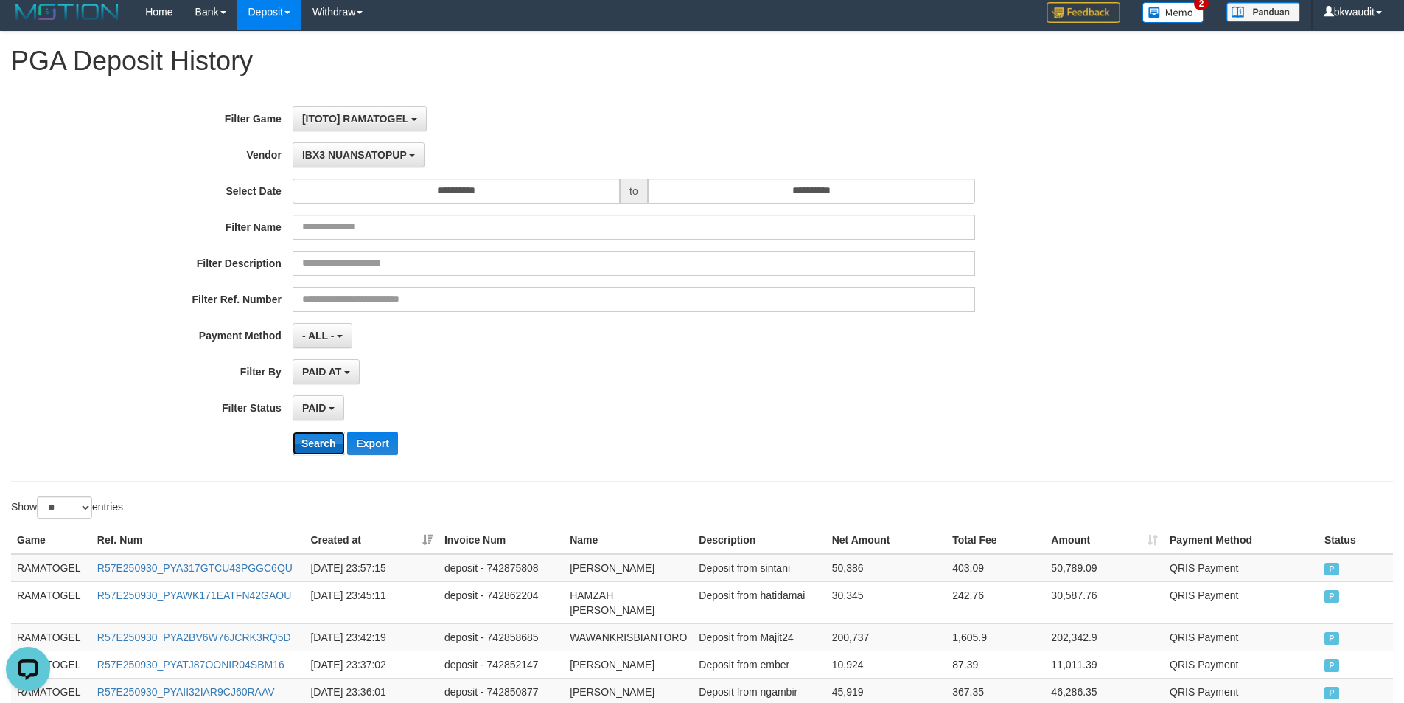
click at [330, 434] on button "Search" at bounding box center [319, 443] width 52 height 24
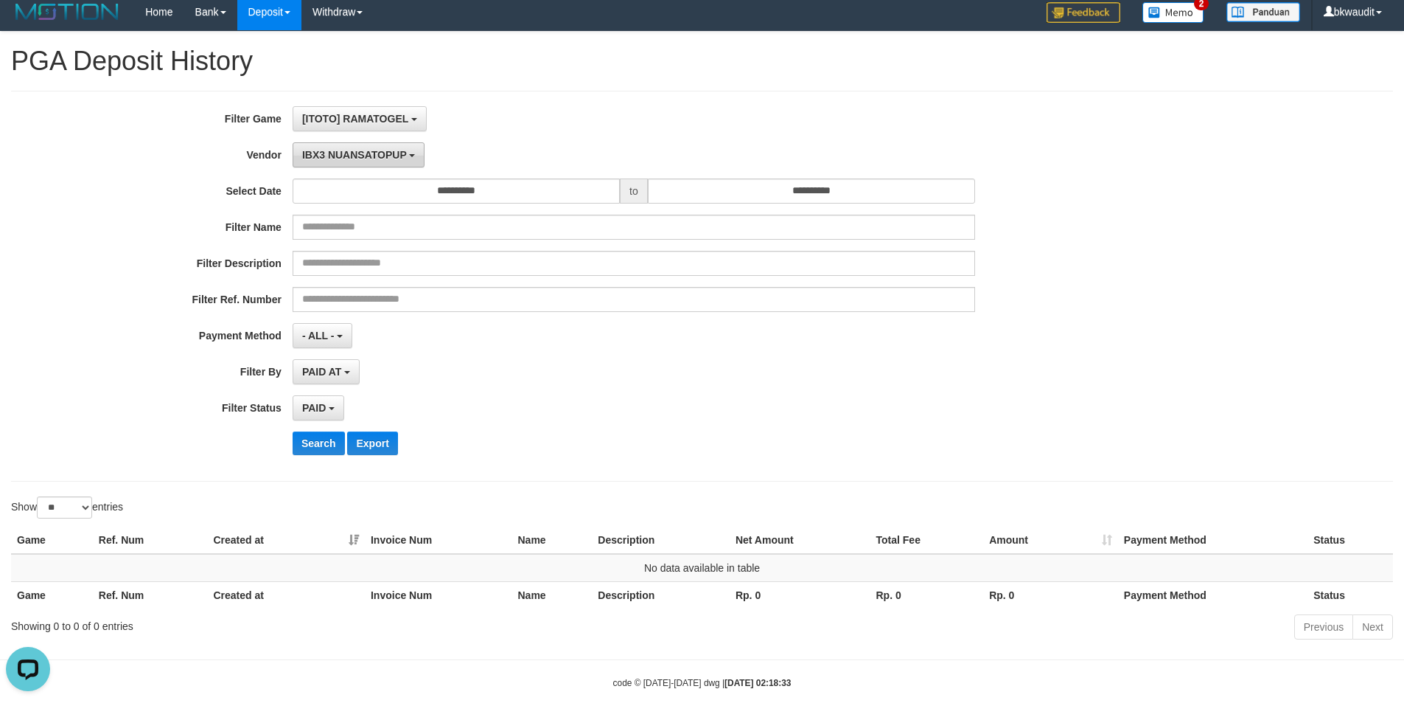
click at [386, 145] on button "IBX3 NUANSATOPUP" at bounding box center [359, 154] width 132 height 25
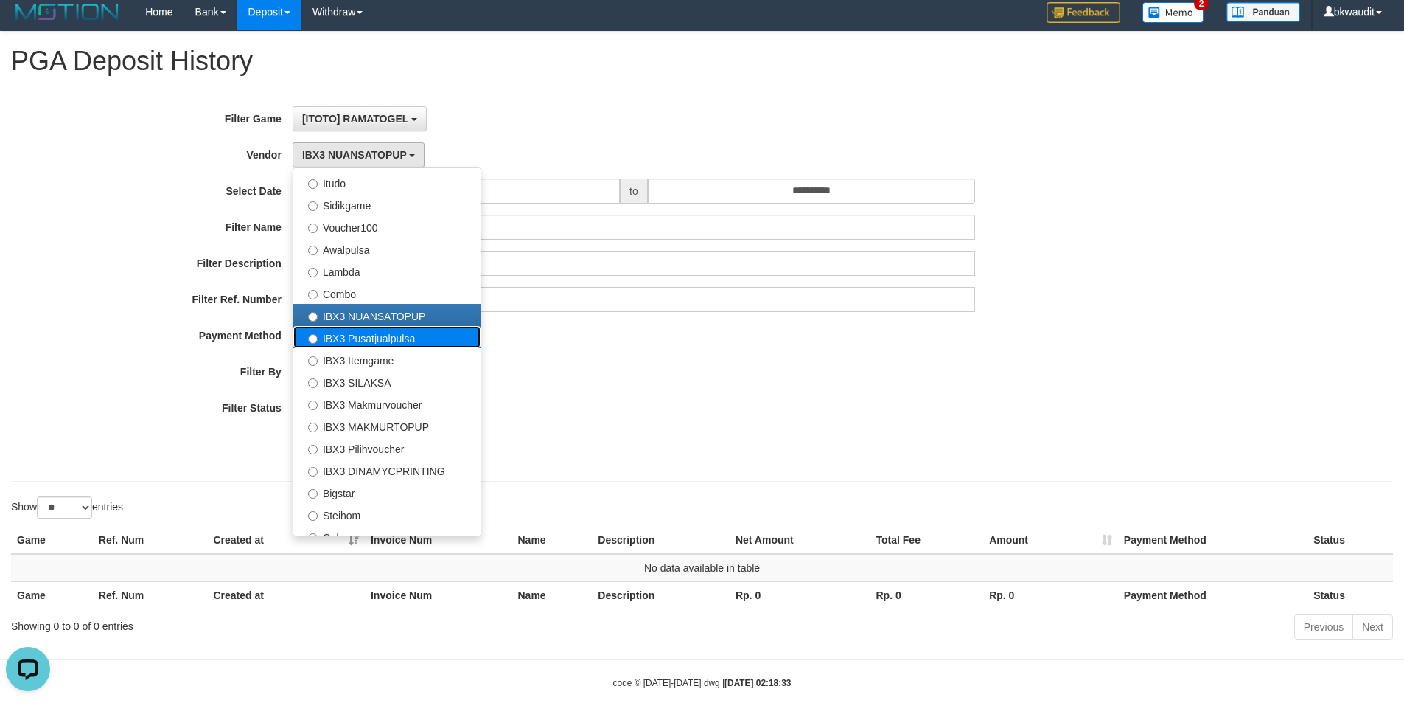
click at [420, 340] on label "IBX3 Pusatjualpulsa" at bounding box center [386, 337] width 187 height 22
select select "**********"
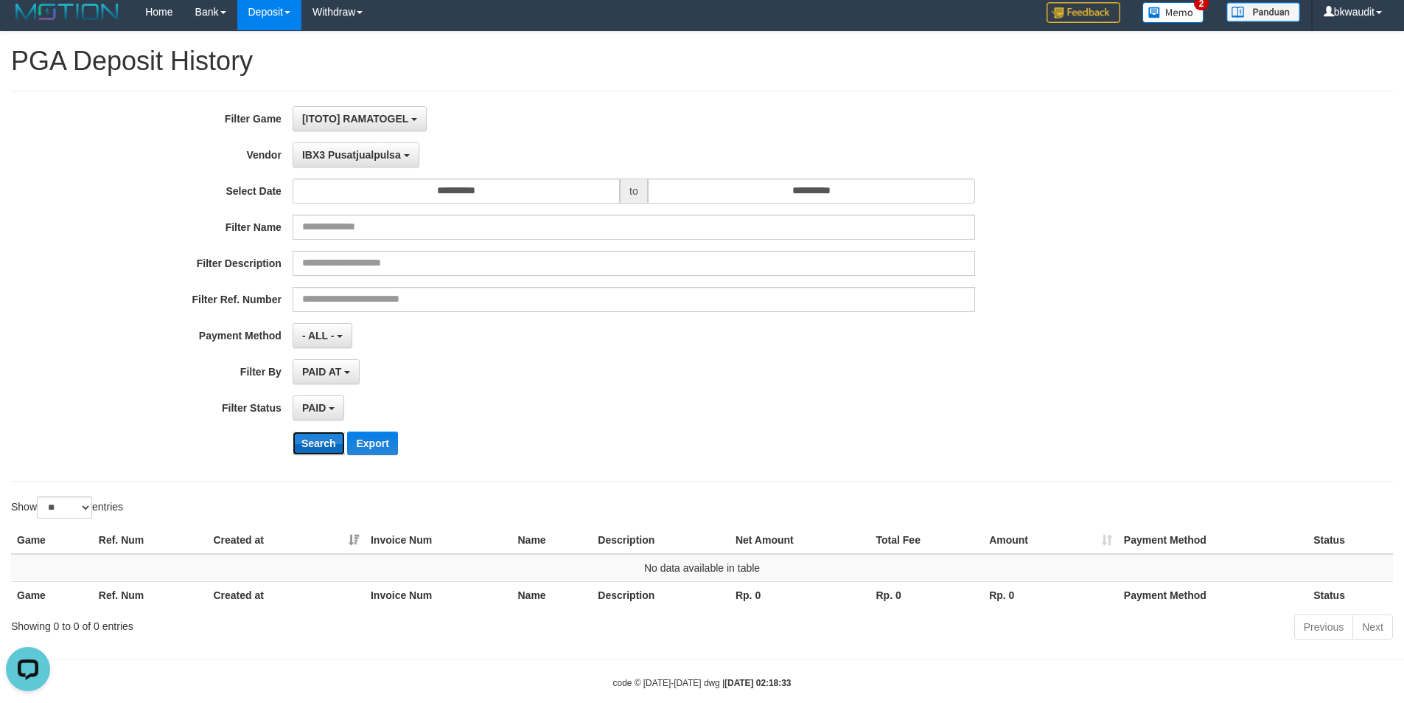
click at [338, 435] on button "Search" at bounding box center [319, 443] width 52 height 24
click at [379, 150] on span "IBX3 Pusatjualpulsa" at bounding box center [351, 155] width 99 height 12
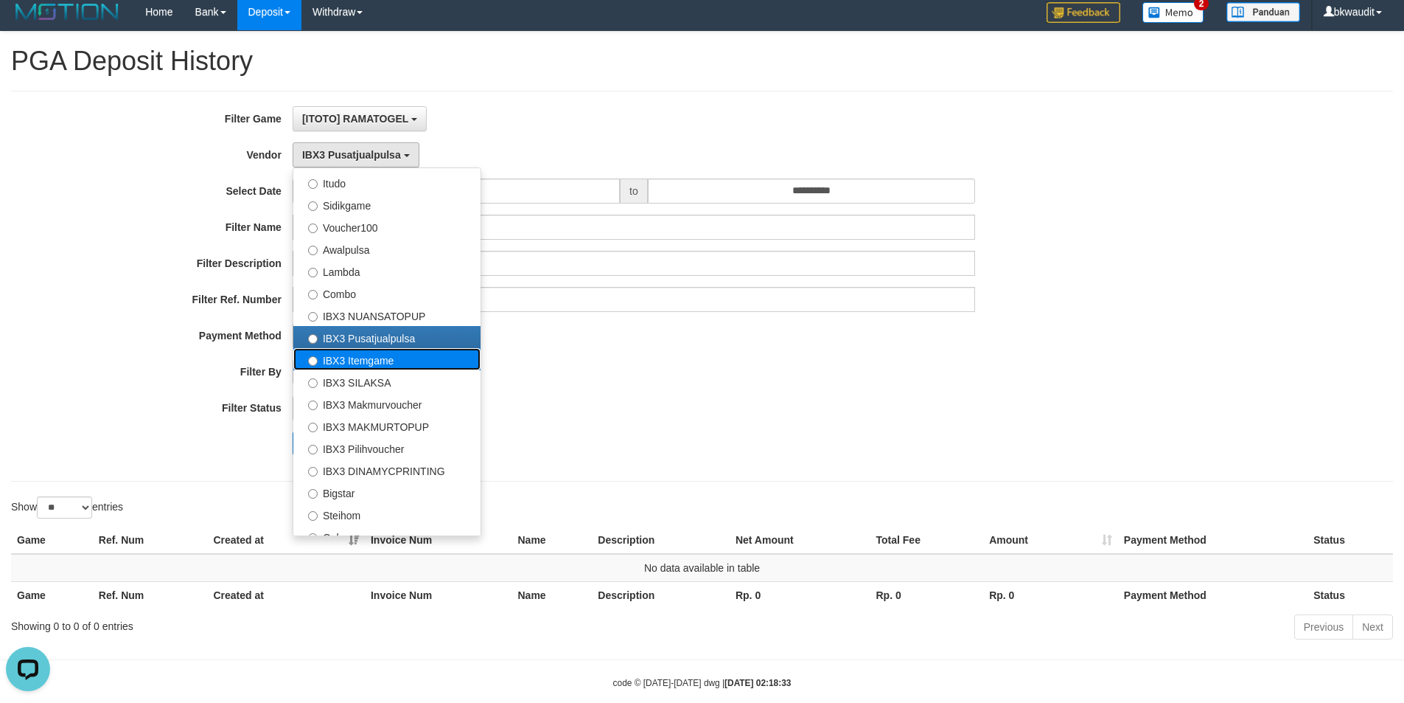
click at [414, 358] on label "IBX3 Itemgame" at bounding box center [386, 359] width 187 height 22
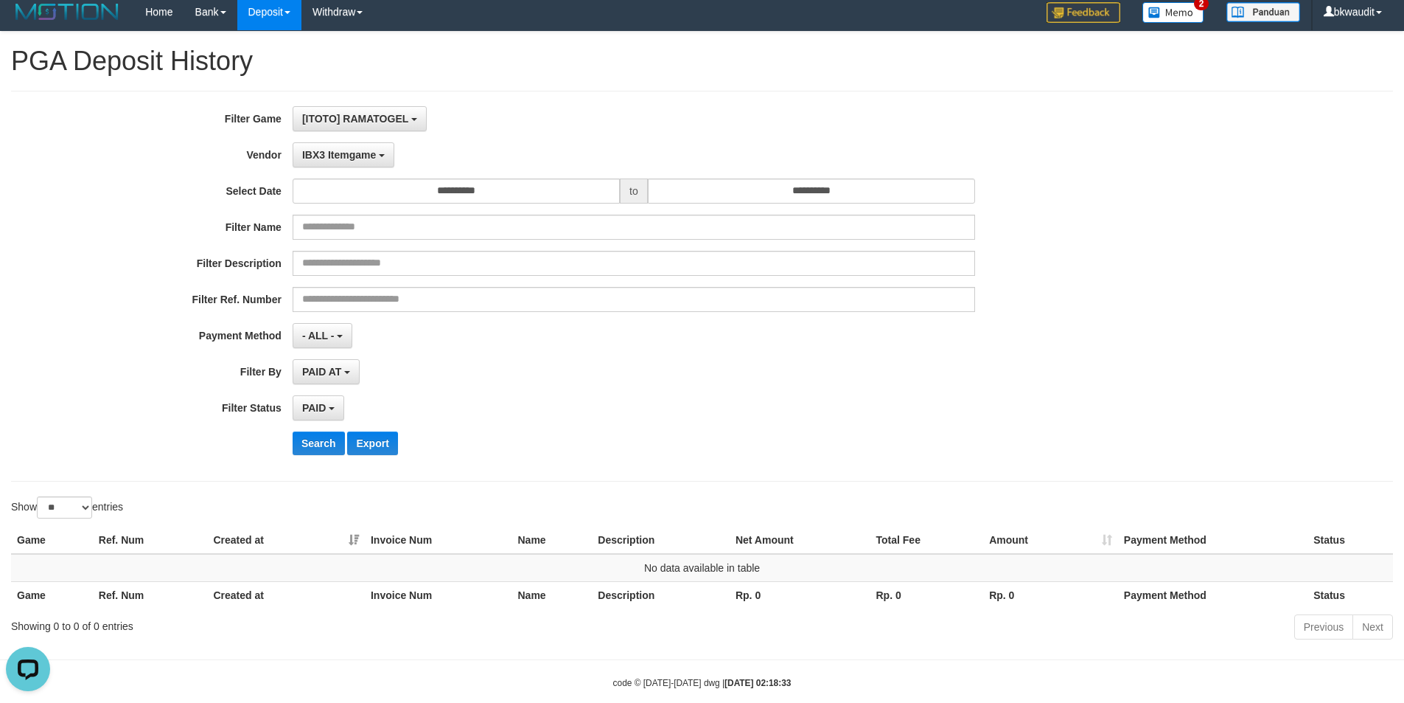
click at [286, 454] on div "Search Export" at bounding box center [585, 443] width 1171 height 24
click at [299, 448] on button "Search" at bounding box center [319, 443] width 52 height 24
drag, startPoint x: 361, startPoint y: 156, endPoint x: 376, endPoint y: 299, distance: 144.6
click at [360, 156] on span "IBX3 Itemgame" at bounding box center [339, 155] width 74 height 12
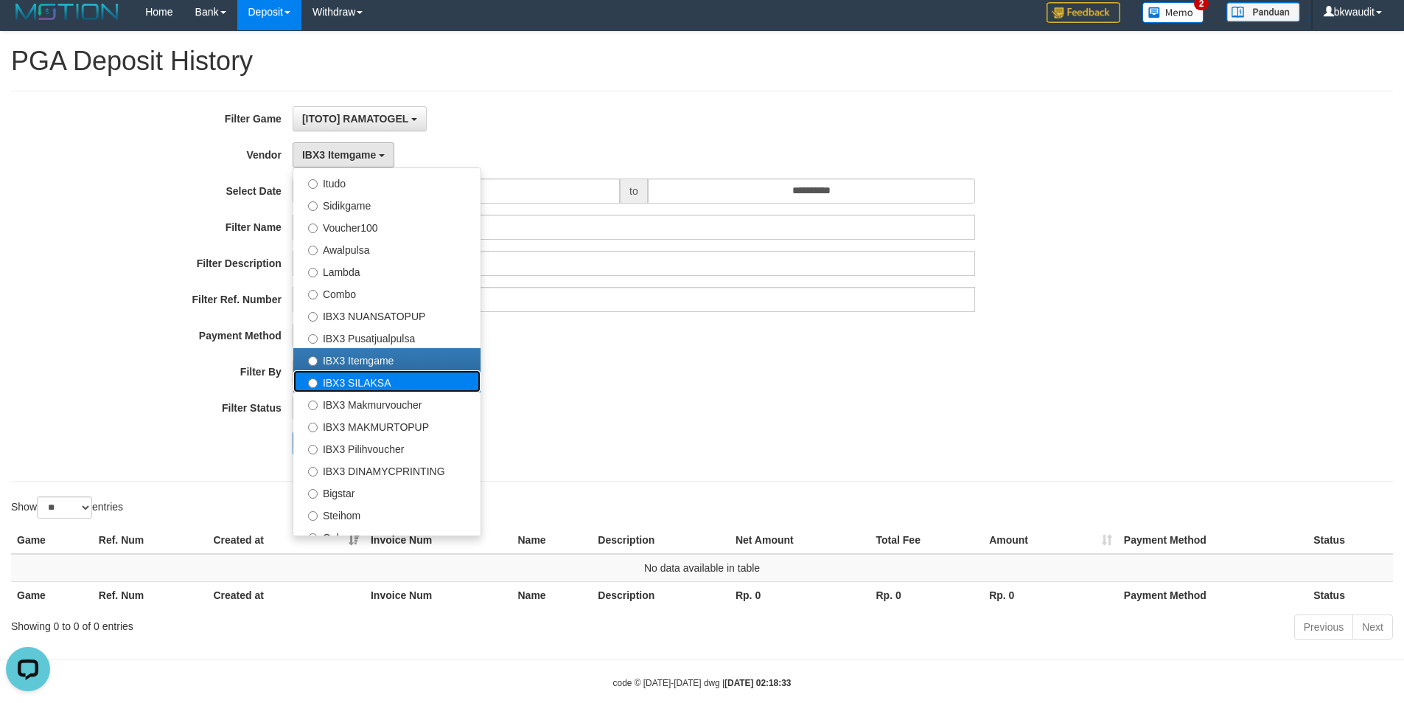
drag, startPoint x: 376, startPoint y: 372, endPoint x: 340, endPoint y: 406, distance: 50.1
click at [376, 372] on label "IBX3 SILAKSA" at bounding box center [386, 381] width 187 height 22
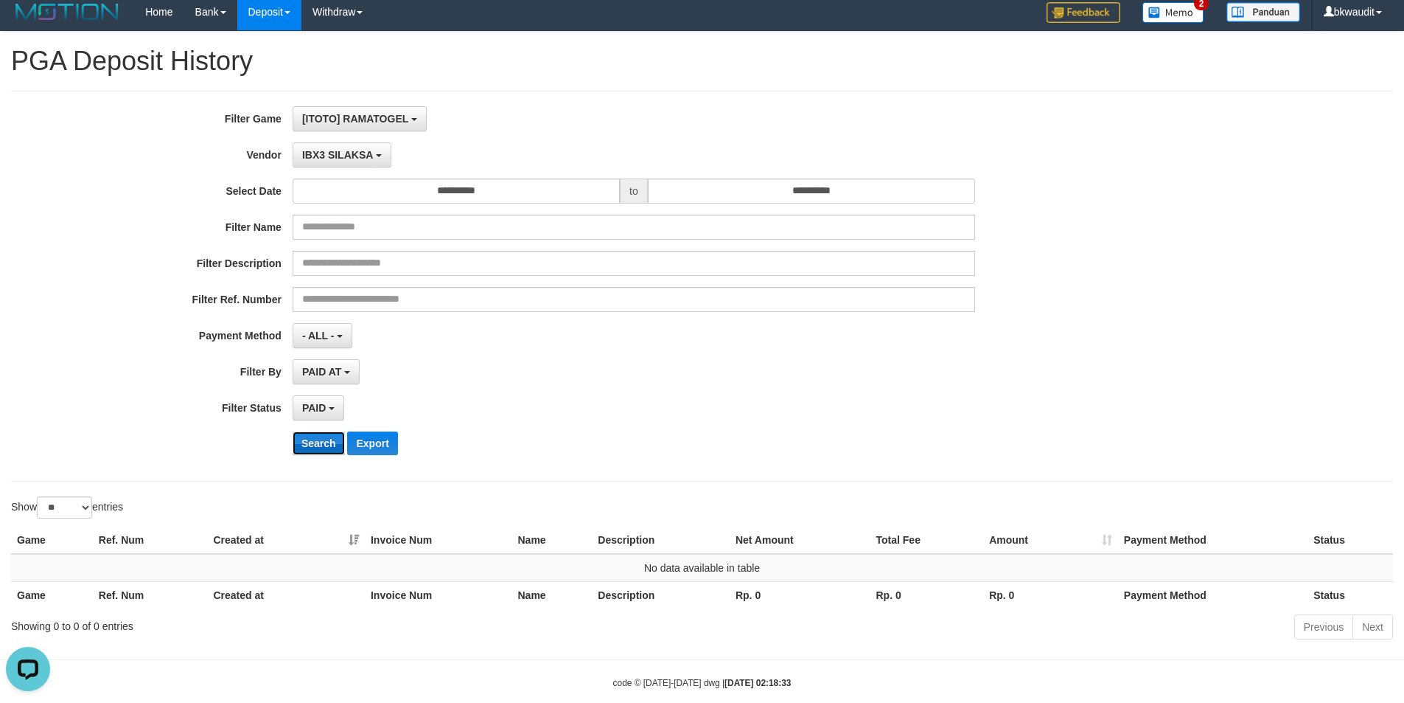
click at [320, 448] on button "Search" at bounding box center [319, 443] width 52 height 24
click at [364, 164] on button "IBX3 SILAKSA" at bounding box center [342, 154] width 99 height 25
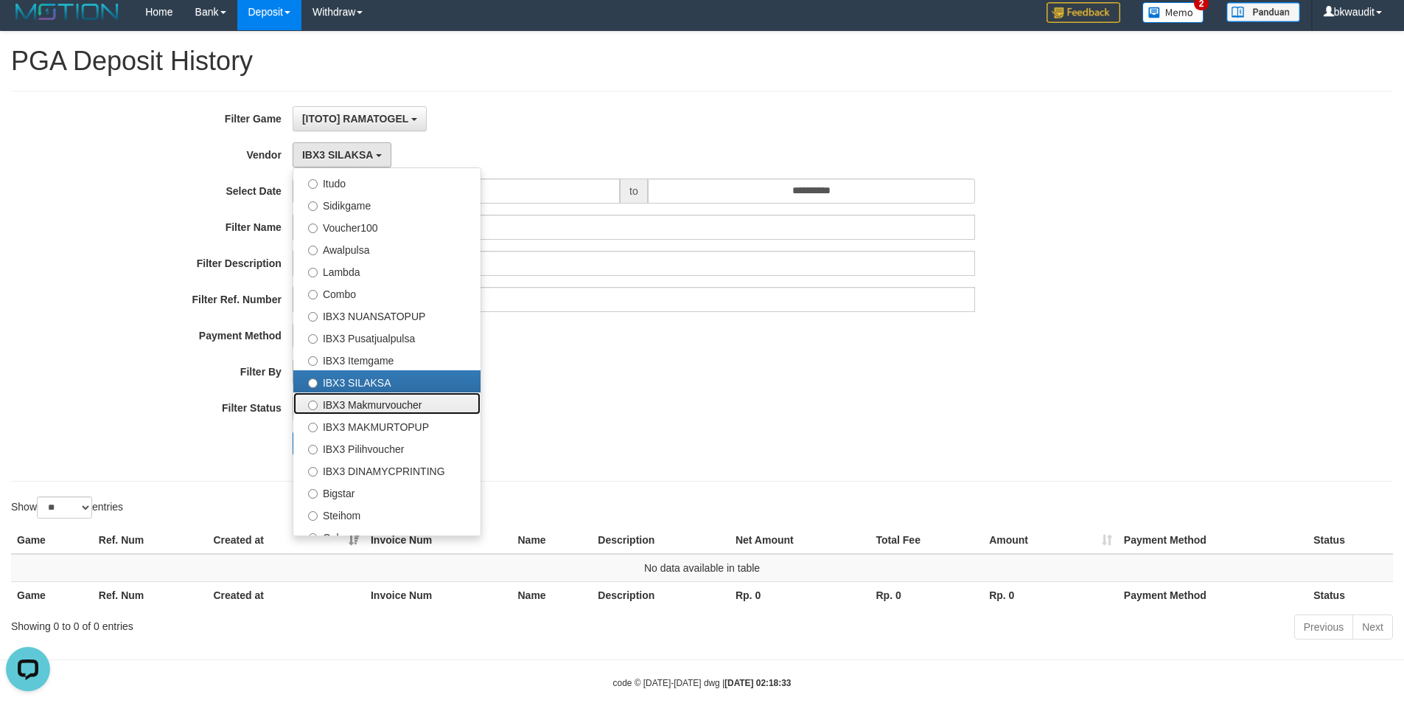
click at [402, 405] on label "IBX3 Makmurvoucher" at bounding box center [386, 403] width 187 height 22
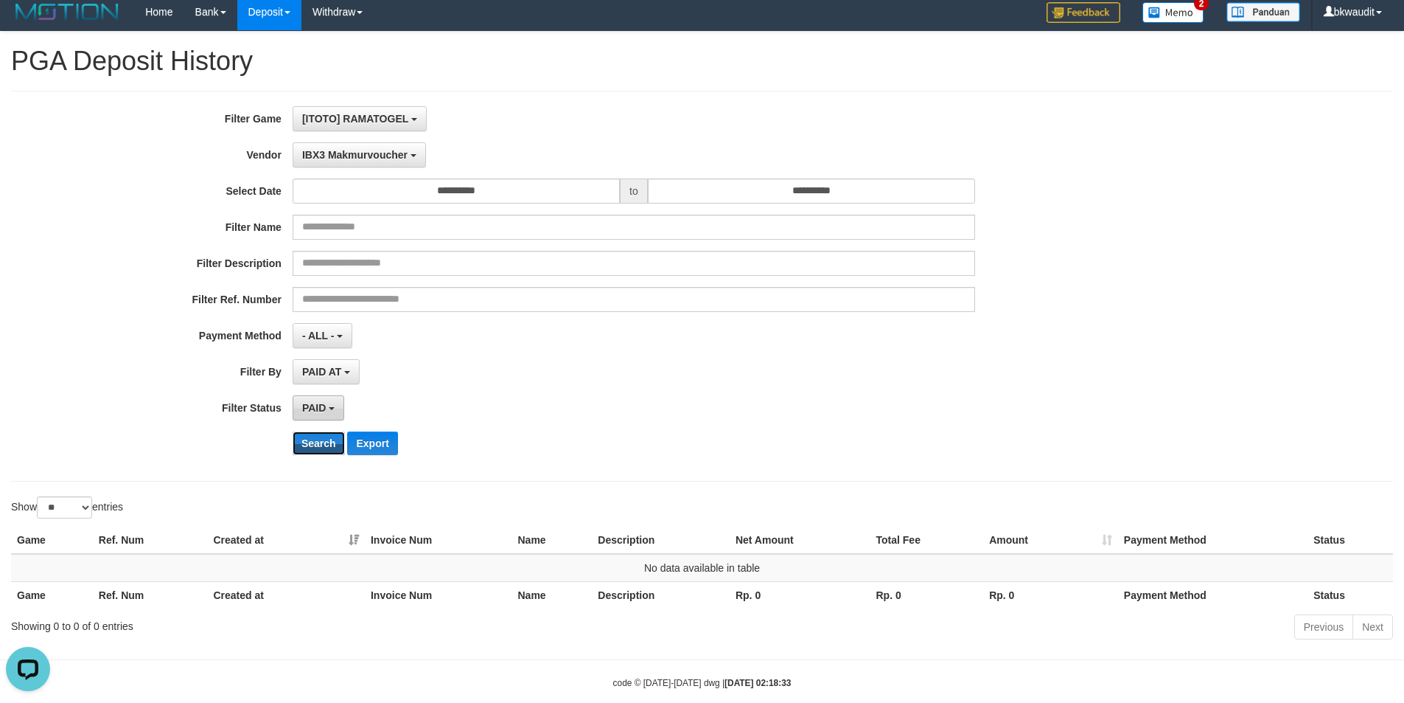
click at [308, 448] on button "Search" at bounding box center [319, 443] width 52 height 24
click at [847, 640] on div "Previous Next" at bounding box center [994, 629] width 797 height 32
click at [331, 446] on button "Search" at bounding box center [319, 443] width 52 height 24
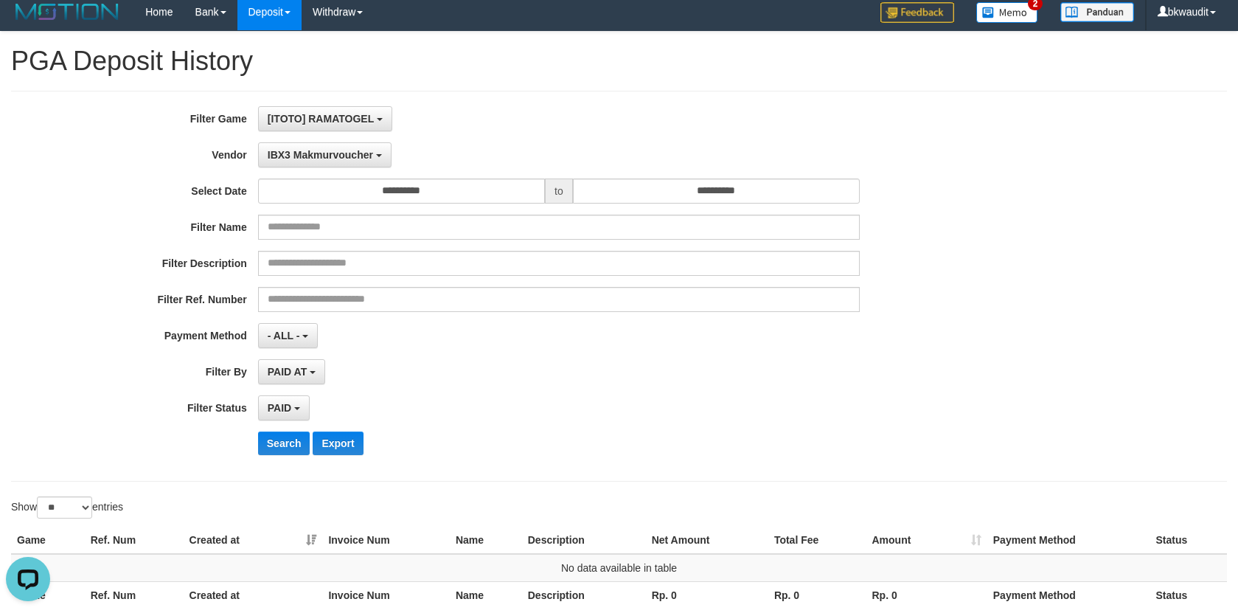
drag, startPoint x: 131, startPoint y: 431, endPoint x: 192, endPoint y: 427, distance: 61.3
click at [131, 431] on div "Search Export" at bounding box center [515, 443] width 1031 height 24
click at [274, 442] on button "Search" at bounding box center [284, 443] width 52 height 24
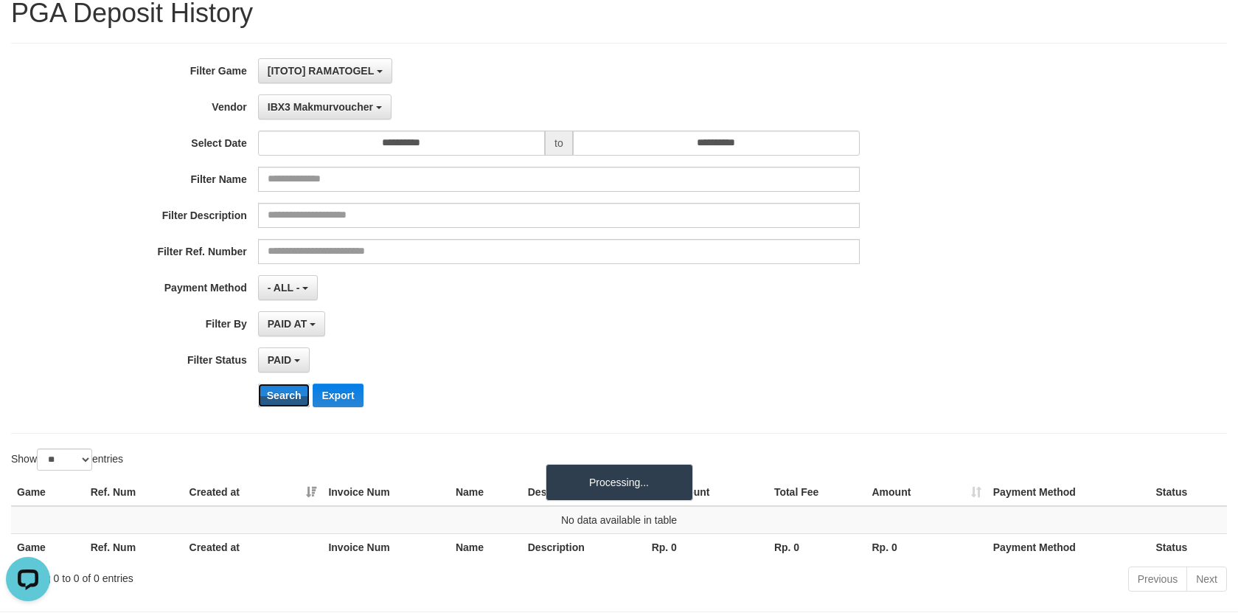
scroll to position [80, 0]
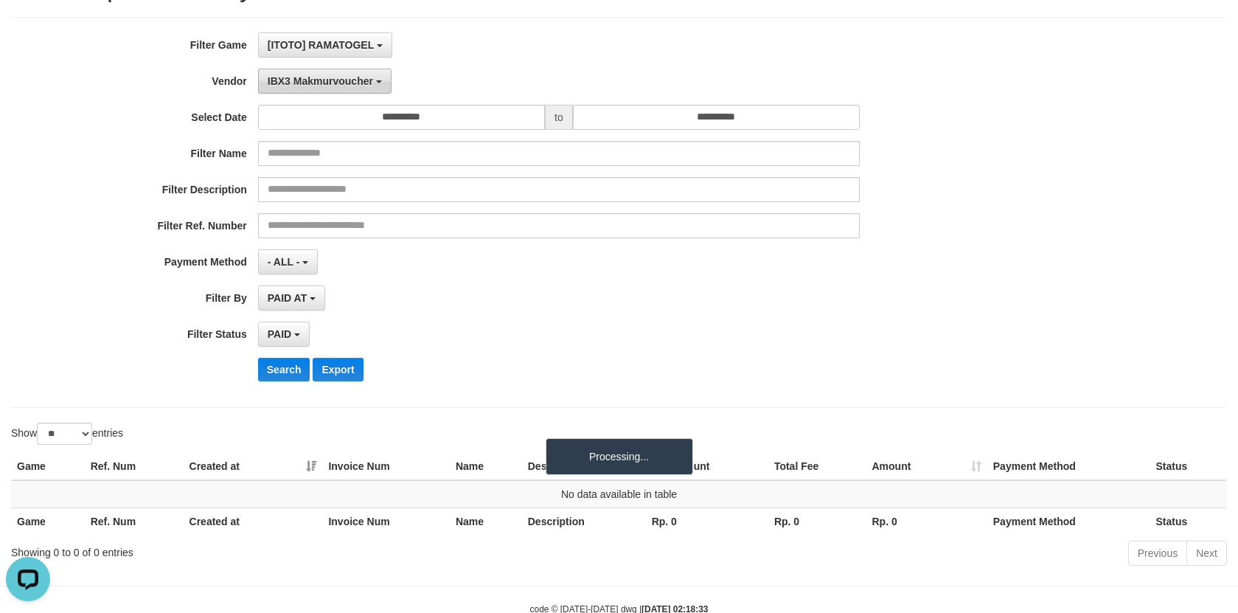
click at [360, 82] on span "IBX3 Makmurvoucher" at bounding box center [320, 81] width 105 height 12
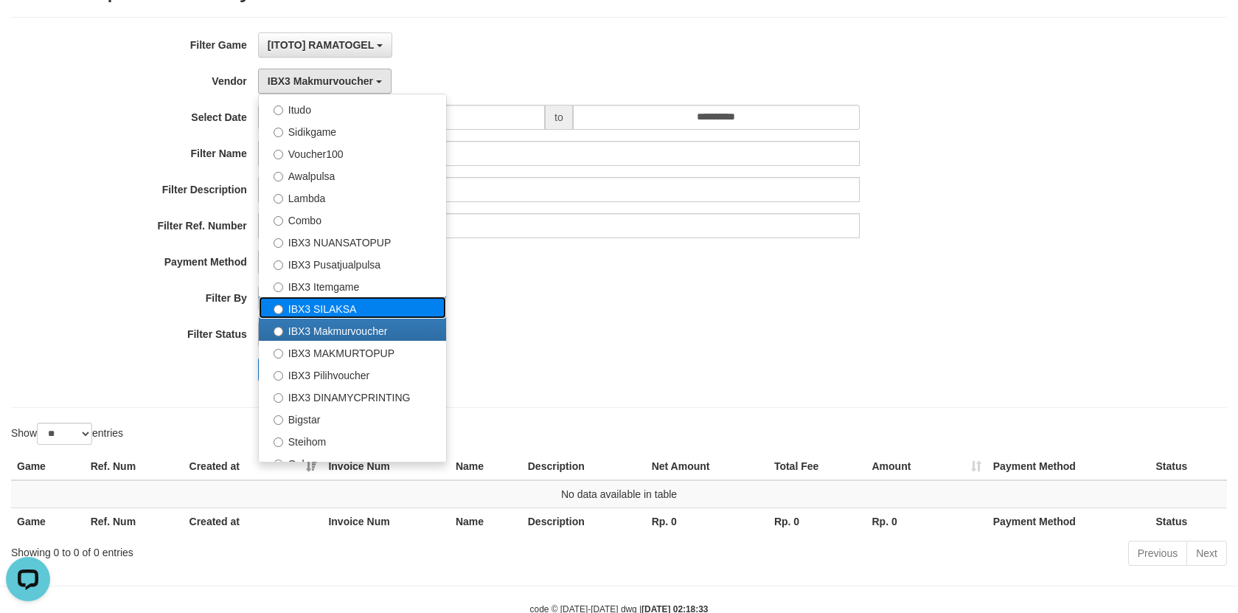
click at [352, 314] on label "IBX3 SILAKSA" at bounding box center [352, 307] width 187 height 22
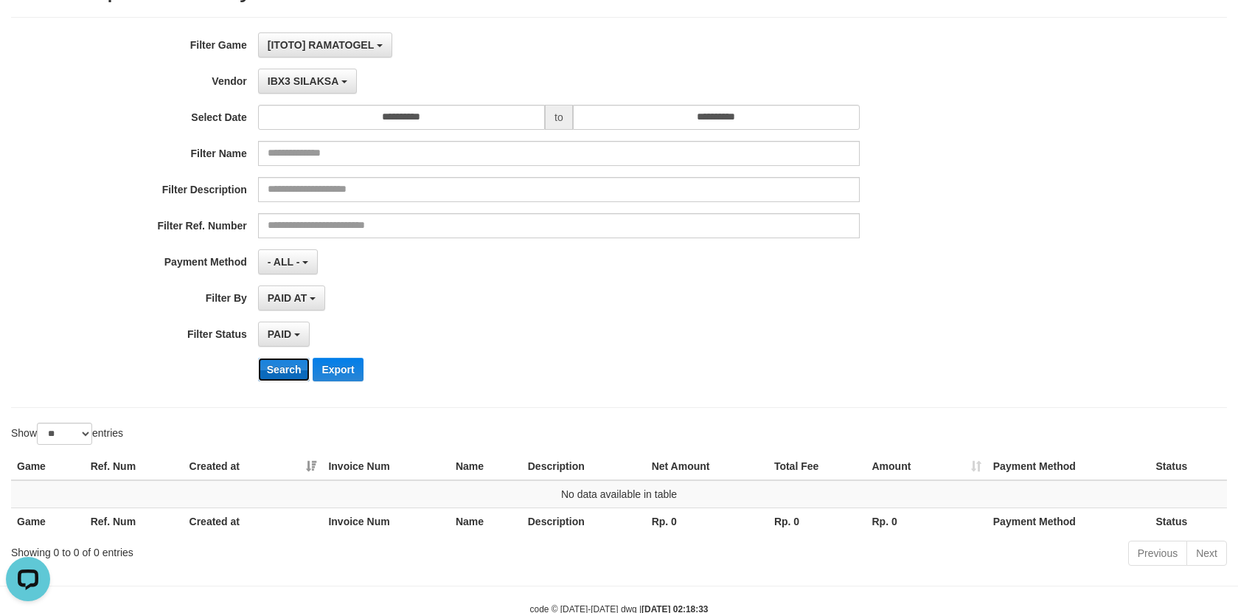
click at [282, 360] on button "Search" at bounding box center [284, 370] width 52 height 24
click at [332, 74] on button "IBX3 SILAKSA" at bounding box center [307, 81] width 99 height 25
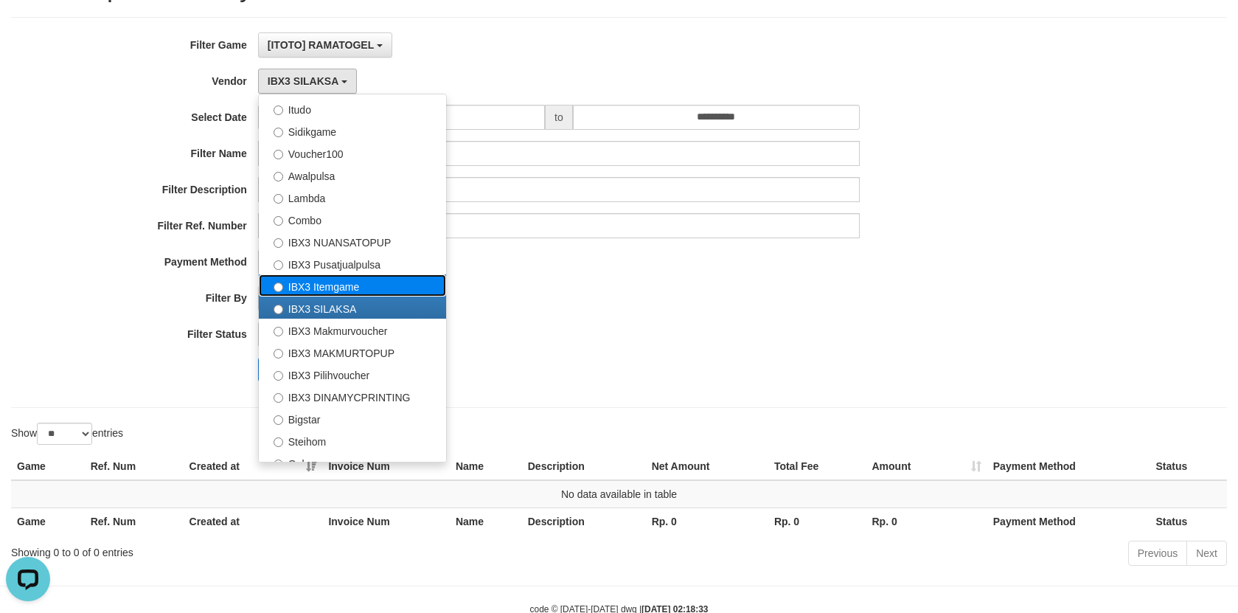
click at [348, 285] on label "IBX3 Itemgame" at bounding box center [352, 285] width 187 height 22
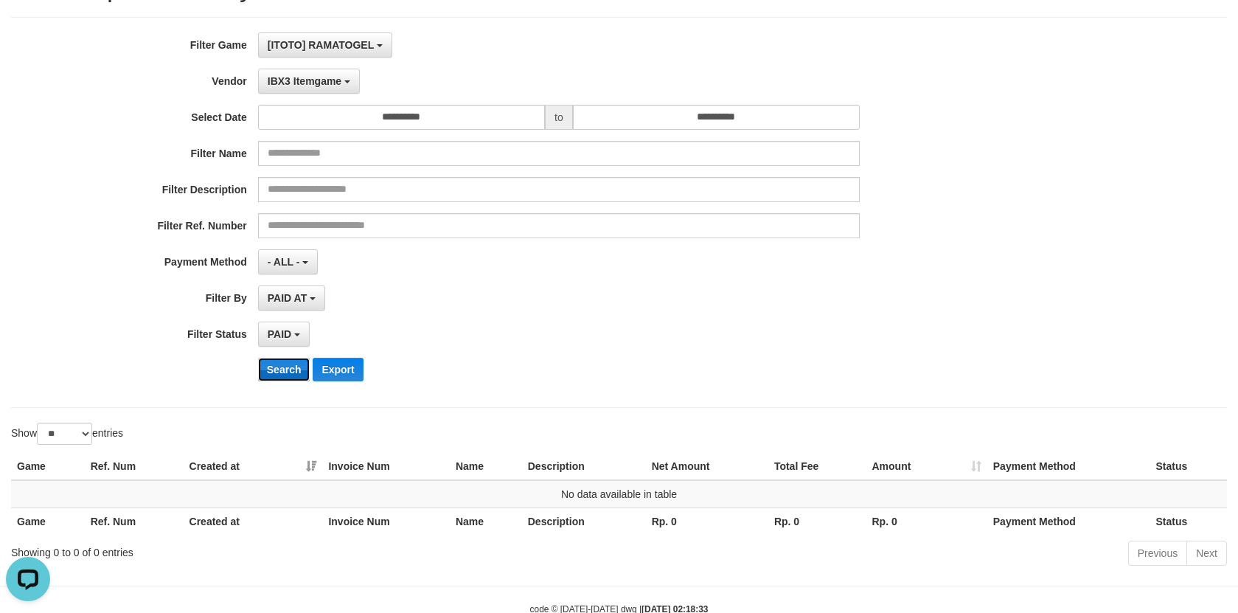
click at [299, 362] on button "Search" at bounding box center [284, 370] width 52 height 24
click at [326, 84] on span "IBX3 Itemgame" at bounding box center [305, 81] width 74 height 12
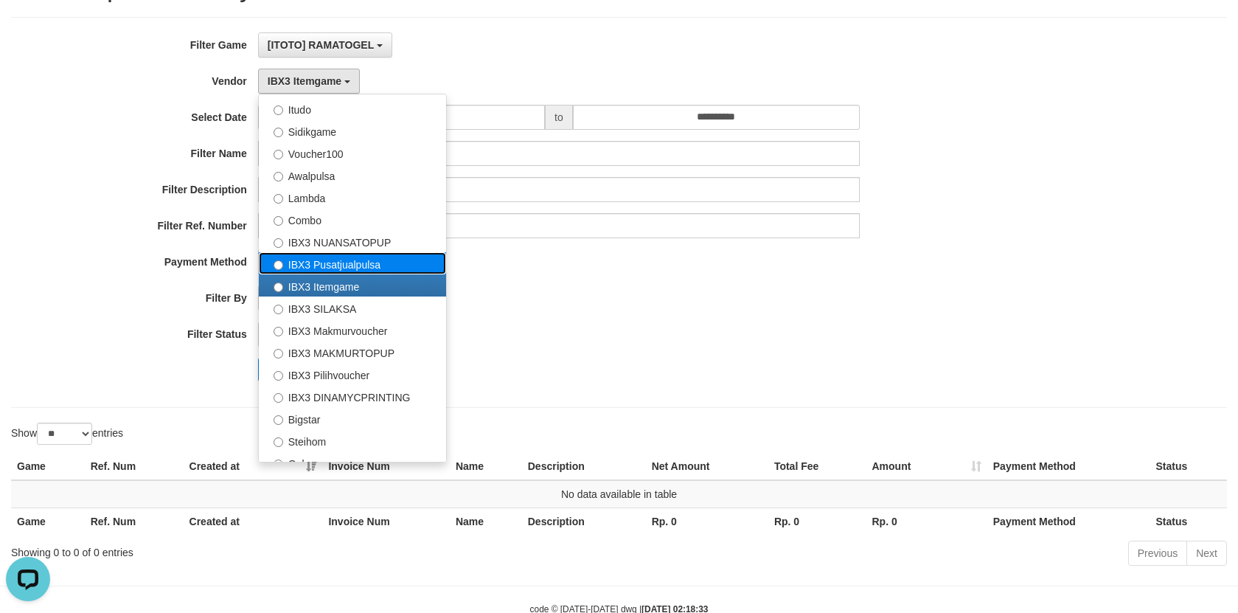
click at [351, 262] on label "IBX3 Pusatjualpulsa" at bounding box center [352, 263] width 187 height 22
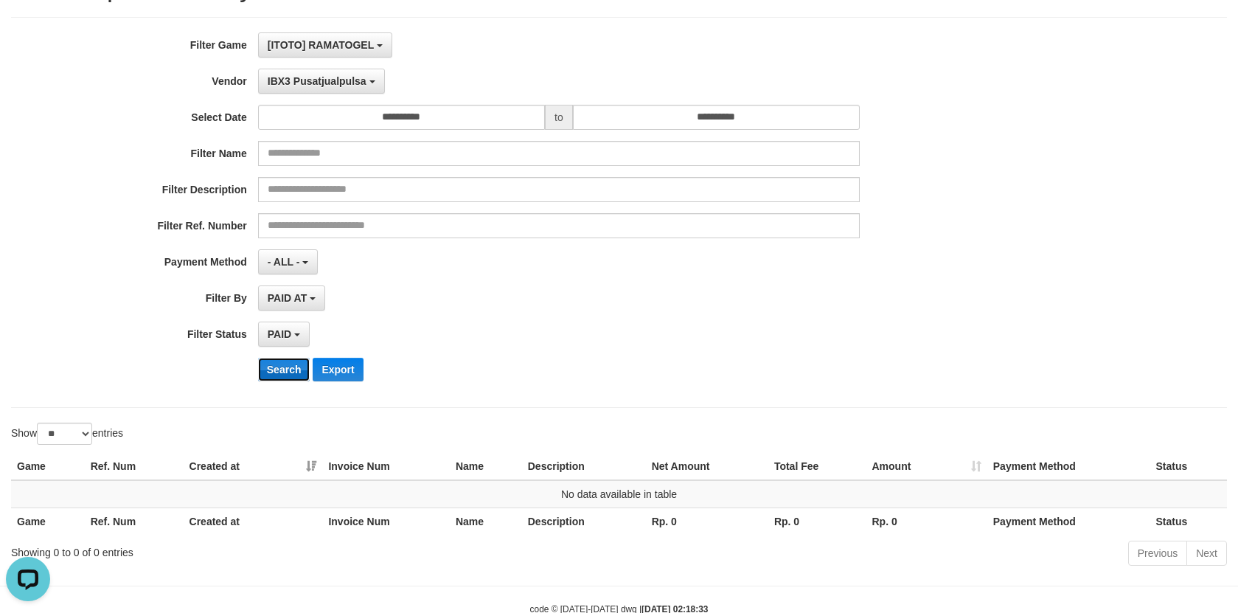
click at [298, 363] on button "Search" at bounding box center [284, 370] width 52 height 24
click at [341, 80] on span "IBX3 Pusatjualpulsa" at bounding box center [317, 81] width 99 height 12
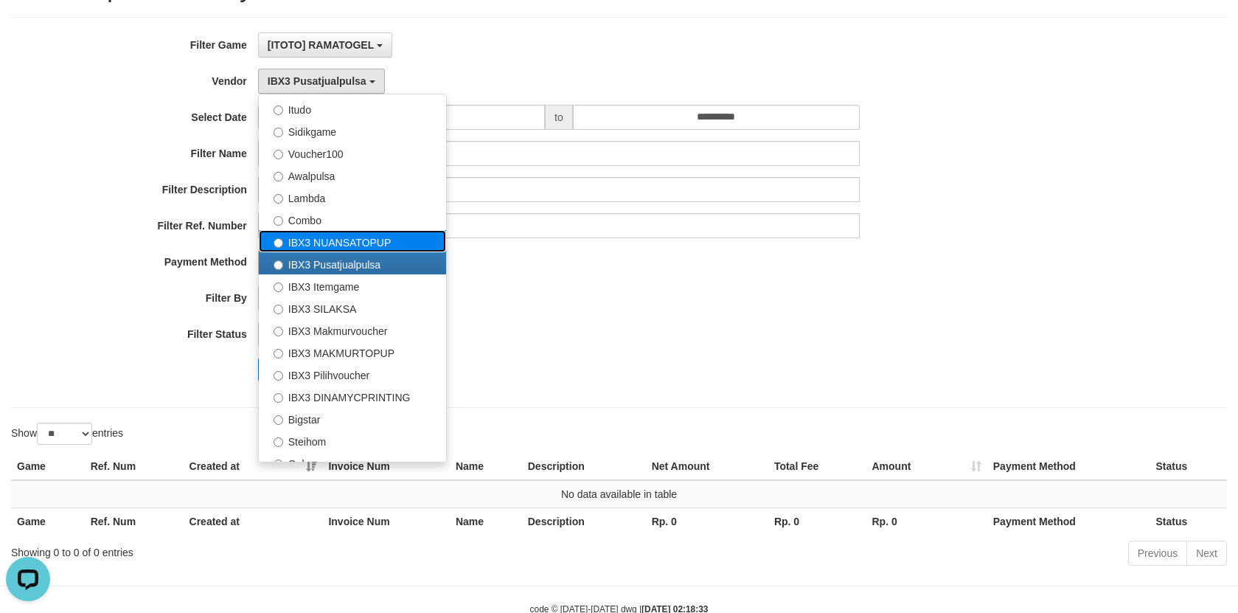
click at [372, 231] on label "IBX3 NUANSATOPUP" at bounding box center [352, 241] width 187 height 22
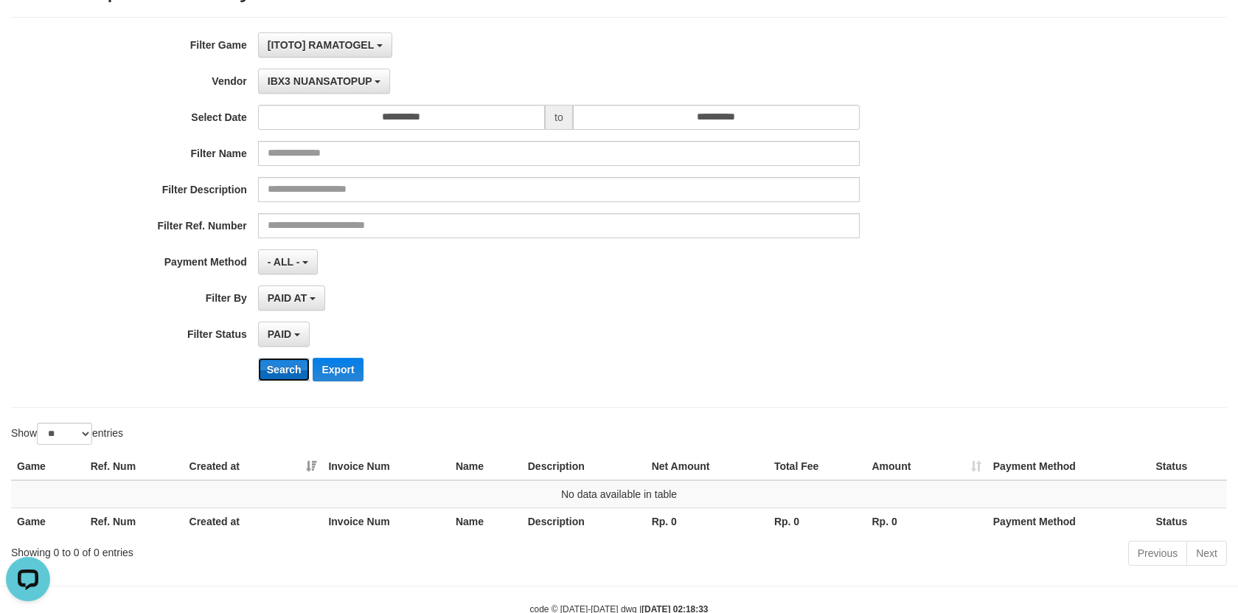
click at [283, 372] on button "Search" at bounding box center [284, 370] width 52 height 24
click at [347, 75] on span "IBX3 NUANSATOPUP" at bounding box center [320, 81] width 105 height 12
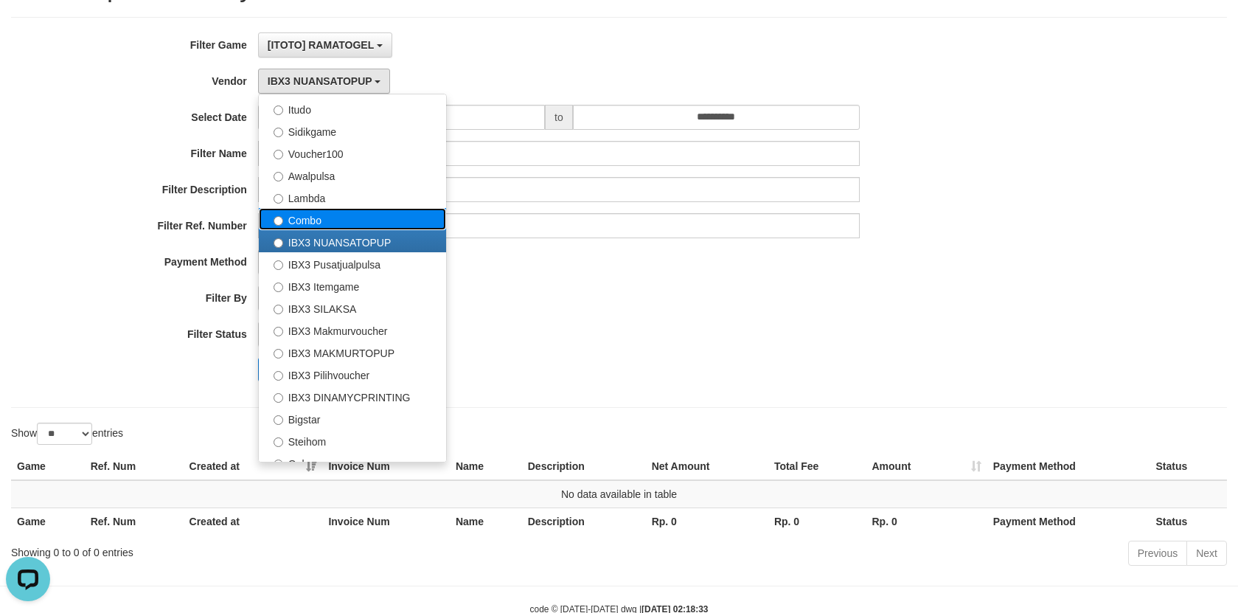
click at [371, 215] on label "Combo" at bounding box center [352, 219] width 187 height 22
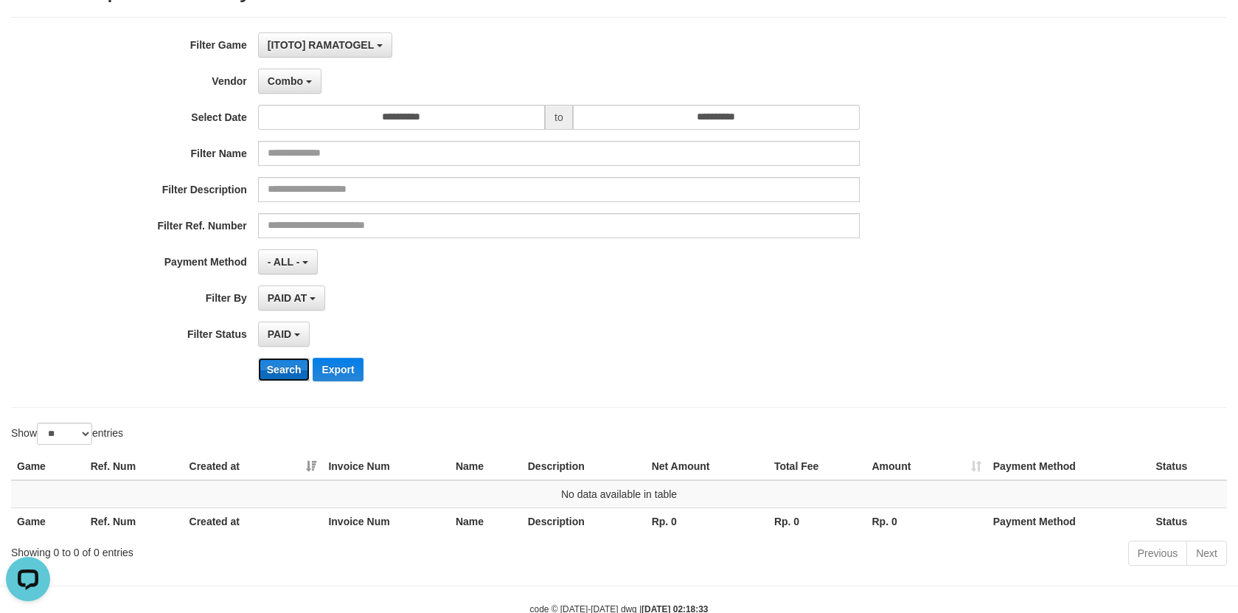
click at [276, 370] on button "Search" at bounding box center [284, 370] width 52 height 24
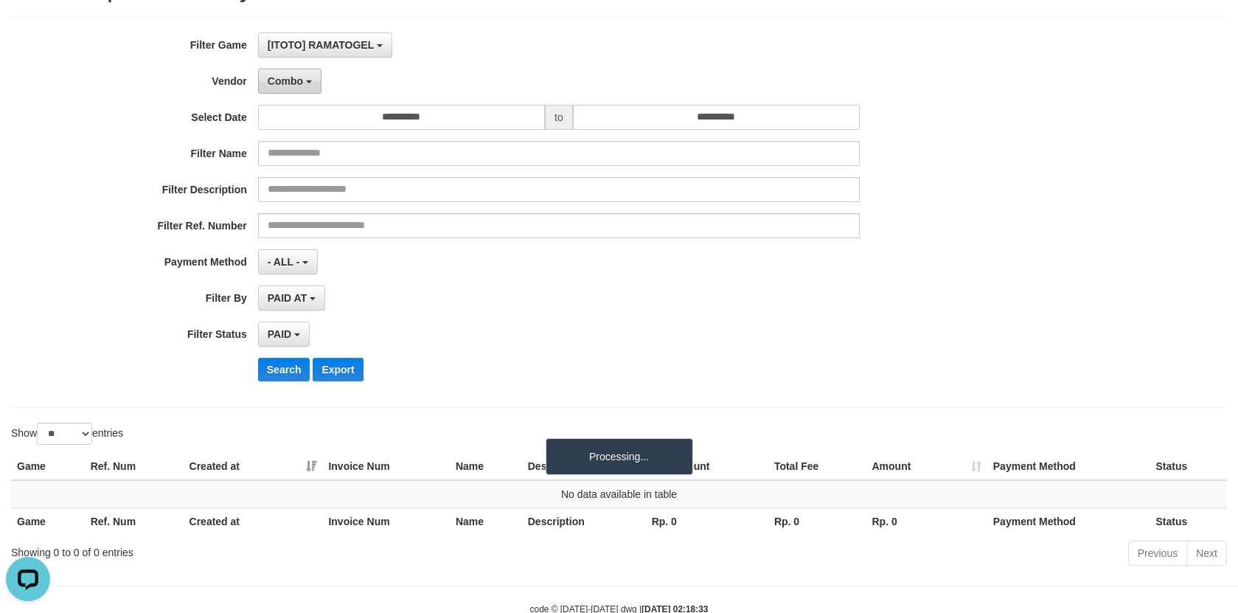
drag, startPoint x: 302, startPoint y: 82, endPoint x: 308, endPoint y: 265, distance: 183.7
click at [302, 84] on span "Combo" at bounding box center [285, 81] width 35 height 12
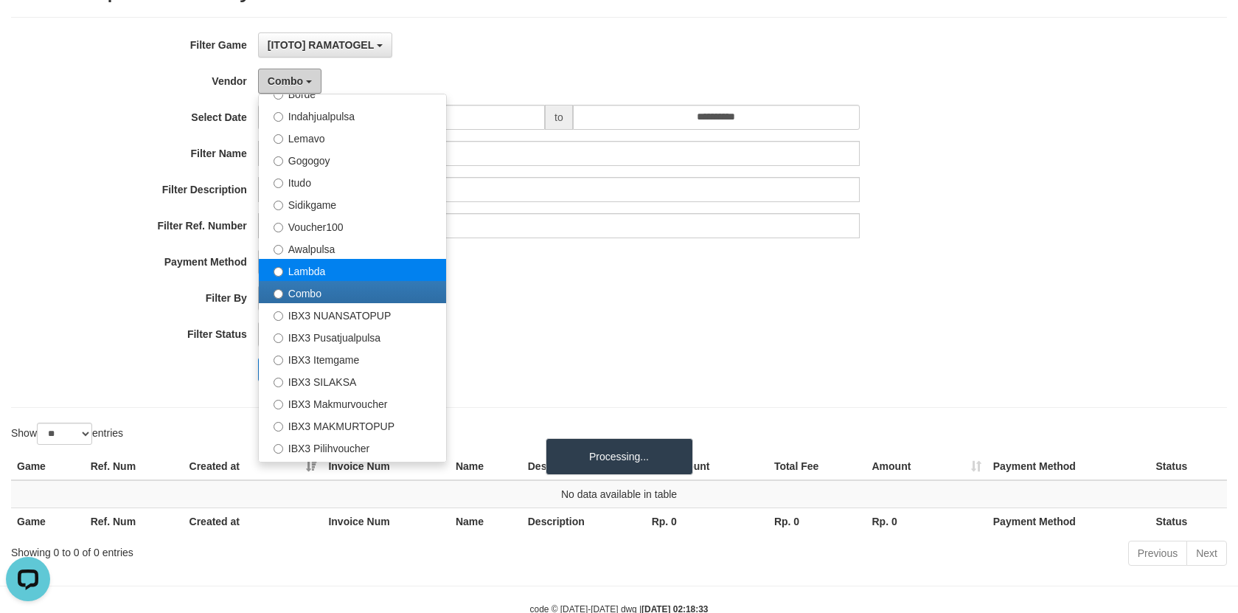
scroll to position [442, 0]
click at [342, 265] on label "Lambda" at bounding box center [352, 271] width 187 height 22
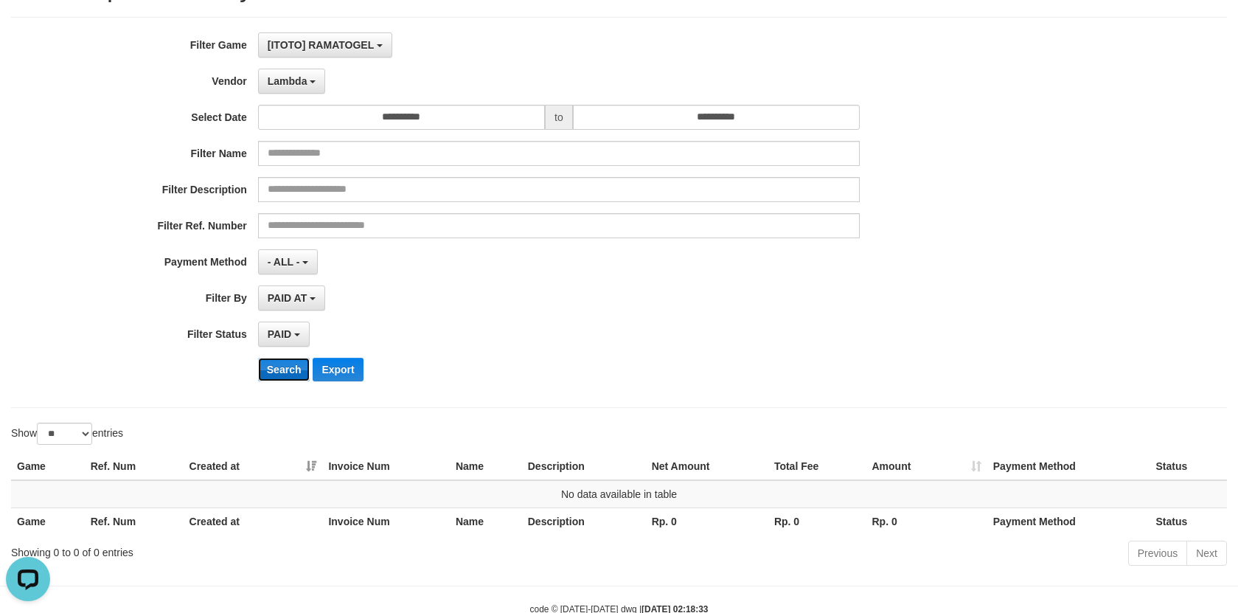
click at [293, 366] on button "Search" at bounding box center [284, 370] width 52 height 24
click at [282, 84] on span "Lambda" at bounding box center [288, 81] width 40 height 12
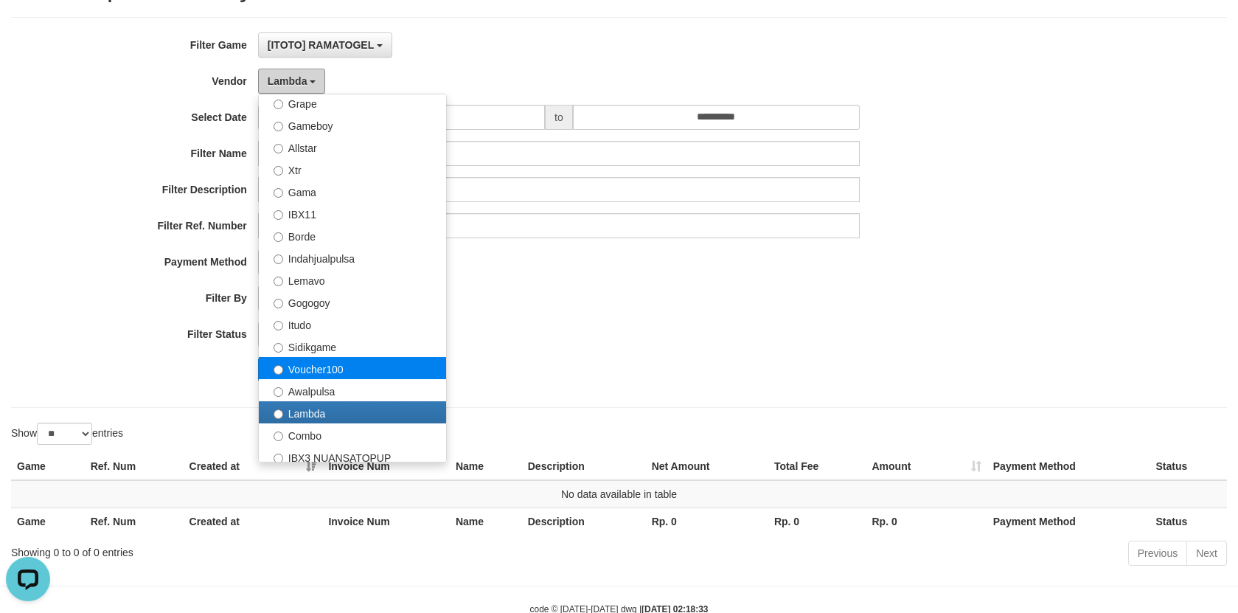
scroll to position [295, 0]
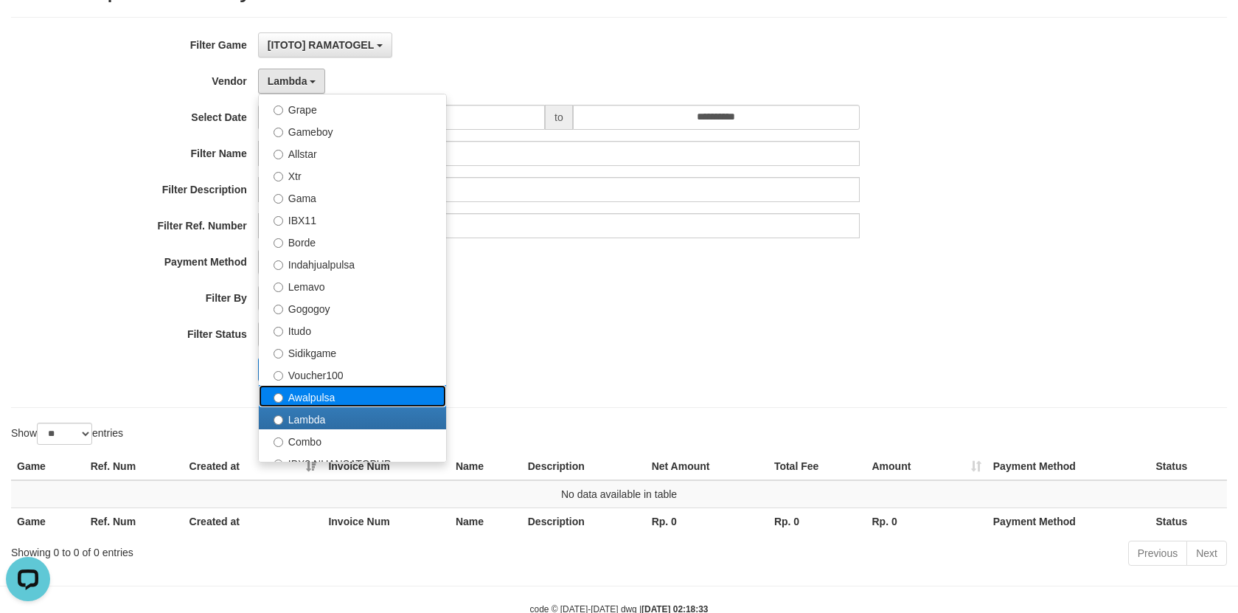
click at [338, 396] on label "Awalpulsa" at bounding box center [352, 396] width 187 height 22
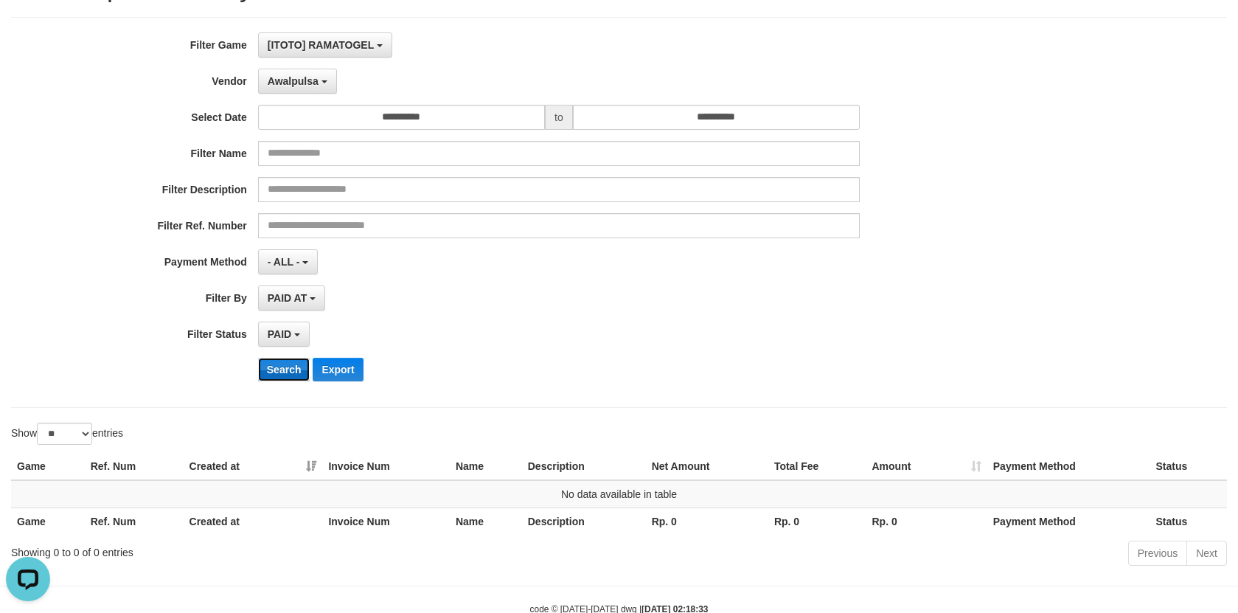
click at [296, 366] on button "Search" at bounding box center [284, 370] width 52 height 24
click at [275, 72] on button "Awalpulsa" at bounding box center [297, 81] width 79 height 25
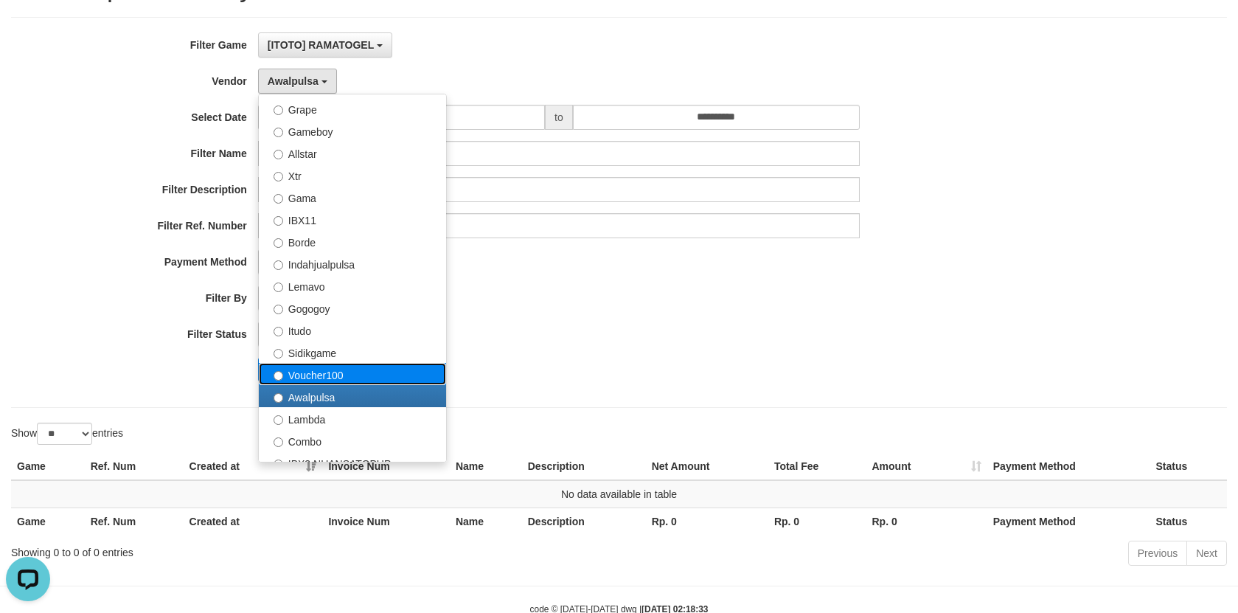
click at [337, 372] on label "Voucher100" at bounding box center [352, 374] width 187 height 22
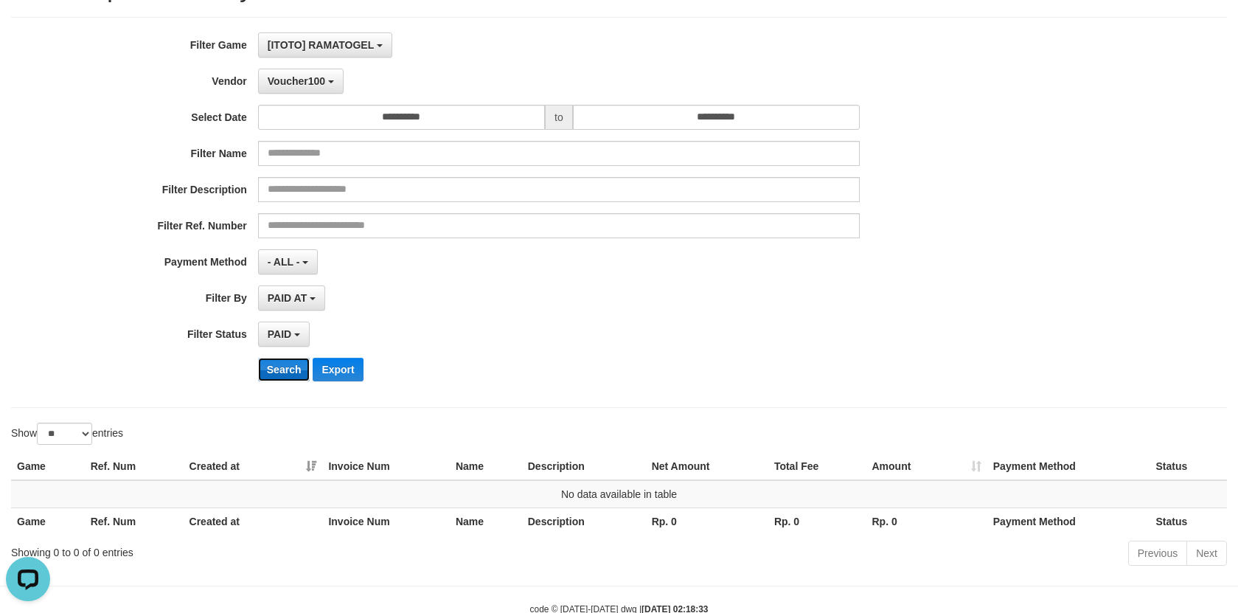
click at [285, 372] on button "Search" at bounding box center [284, 370] width 52 height 24
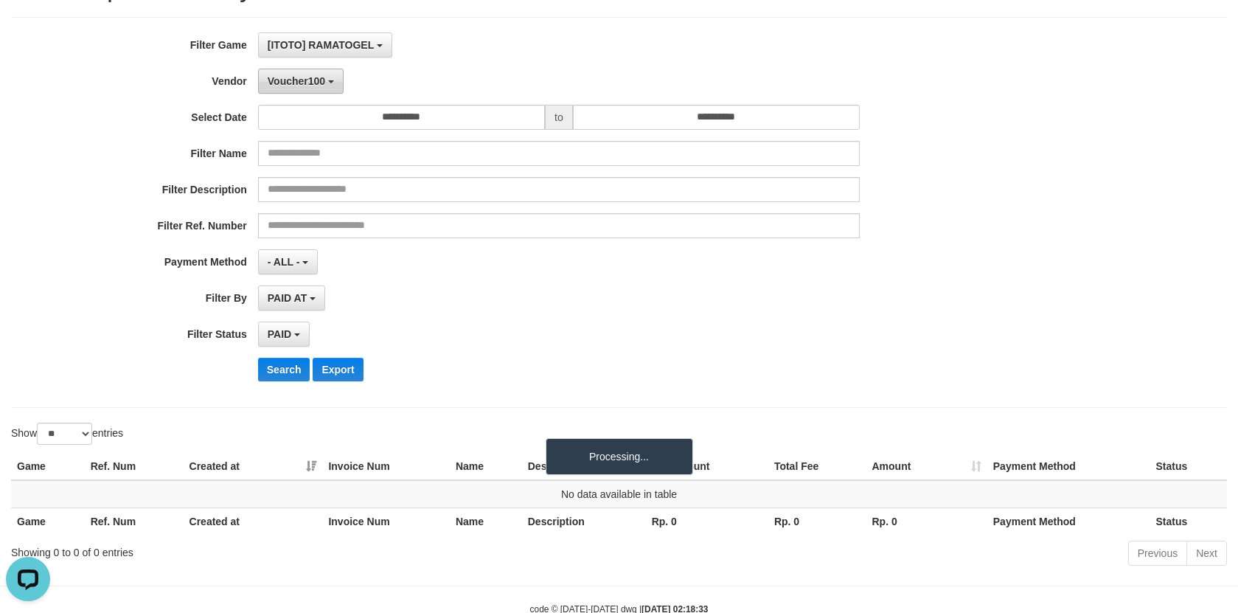
click at [320, 70] on button "Voucher100" at bounding box center [301, 81] width 86 height 25
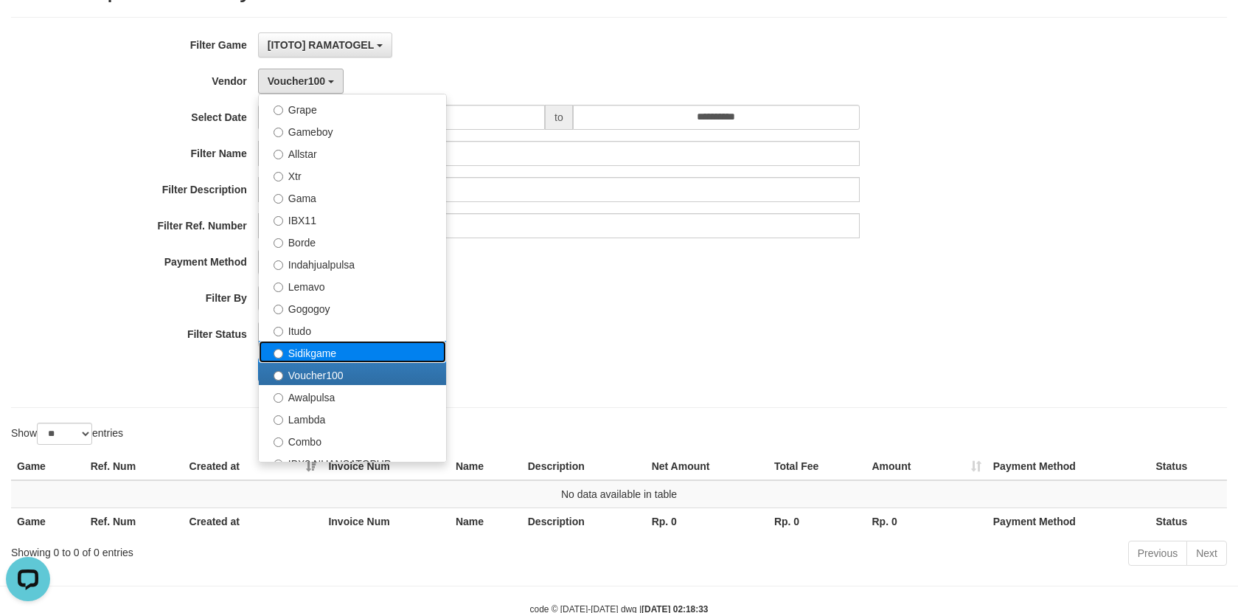
click at [326, 350] on label "Sidikgame" at bounding box center [352, 352] width 187 height 22
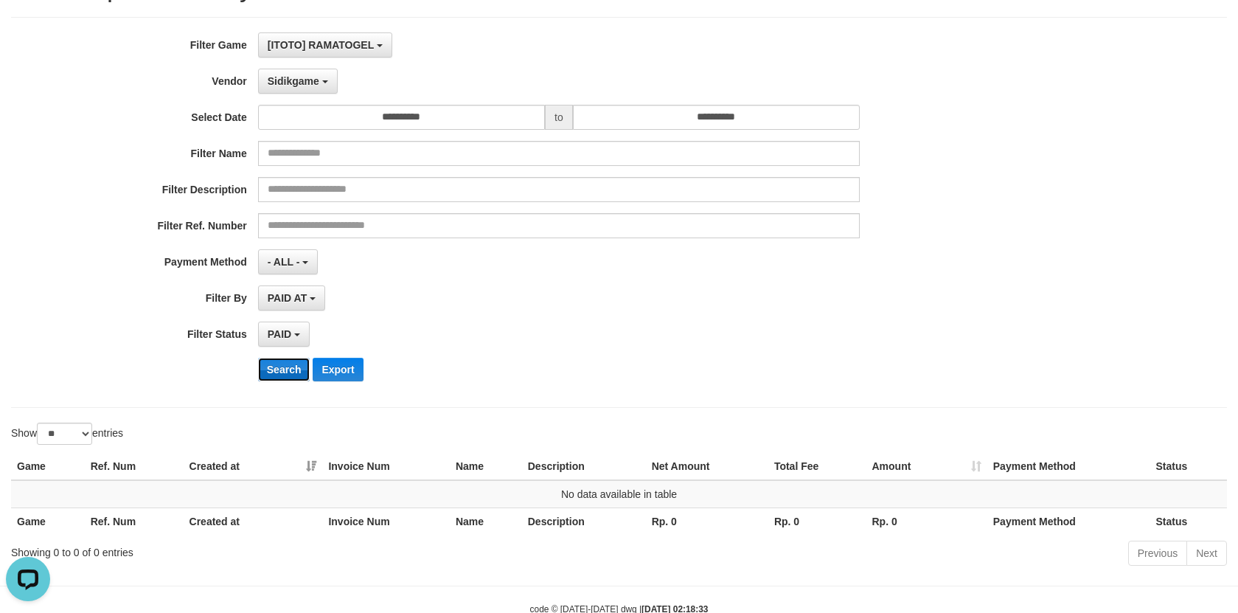
click at [286, 367] on button "Search" at bounding box center [284, 370] width 52 height 24
click at [298, 76] on span "Sidikgame" at bounding box center [294, 81] width 52 height 12
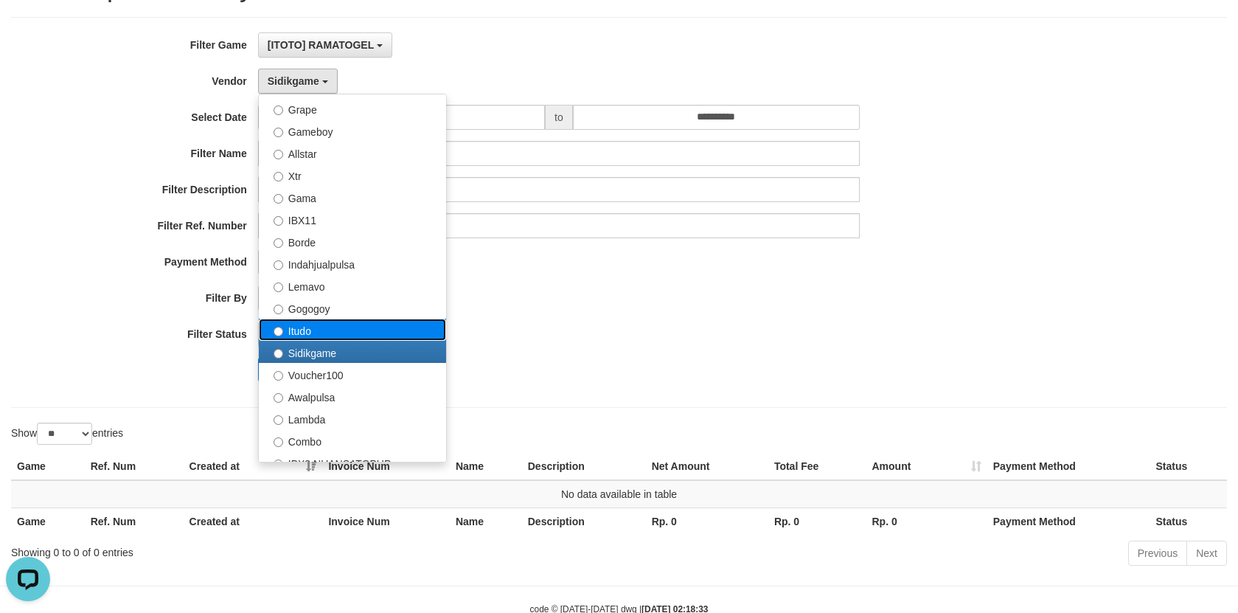
click at [347, 327] on label "Itudo" at bounding box center [352, 329] width 187 height 22
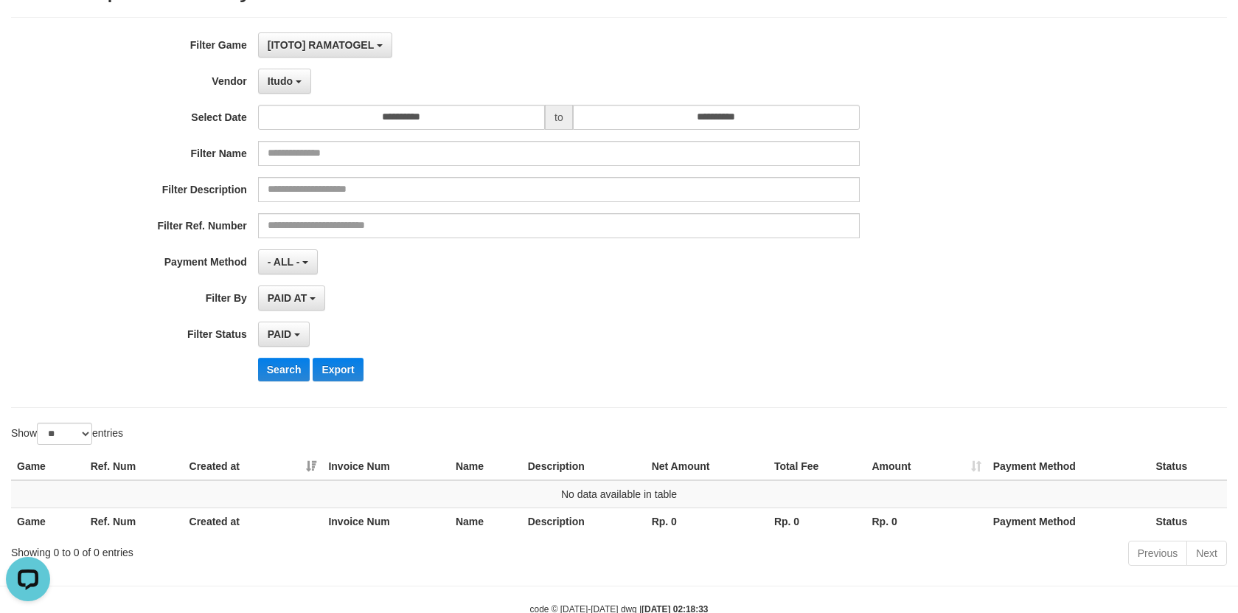
click at [282, 385] on div "**********" at bounding box center [515, 212] width 1031 height 360
click at [282, 384] on div "**********" at bounding box center [515, 212] width 1031 height 360
click at [282, 377] on button "Search" at bounding box center [284, 370] width 52 height 24
drag, startPoint x: 288, startPoint y: 74, endPoint x: 313, endPoint y: 214, distance: 142.3
click at [288, 74] on button "Itudo" at bounding box center [284, 81] width 53 height 25
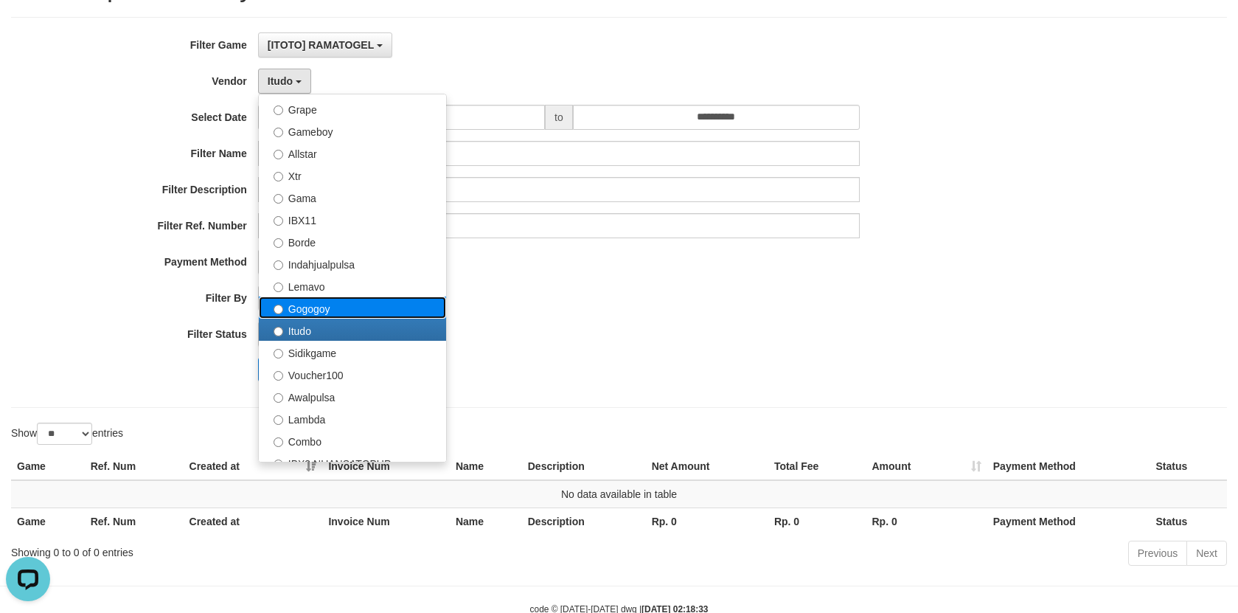
click at [333, 307] on label "Gogogoy" at bounding box center [352, 307] width 187 height 22
select select "**********"
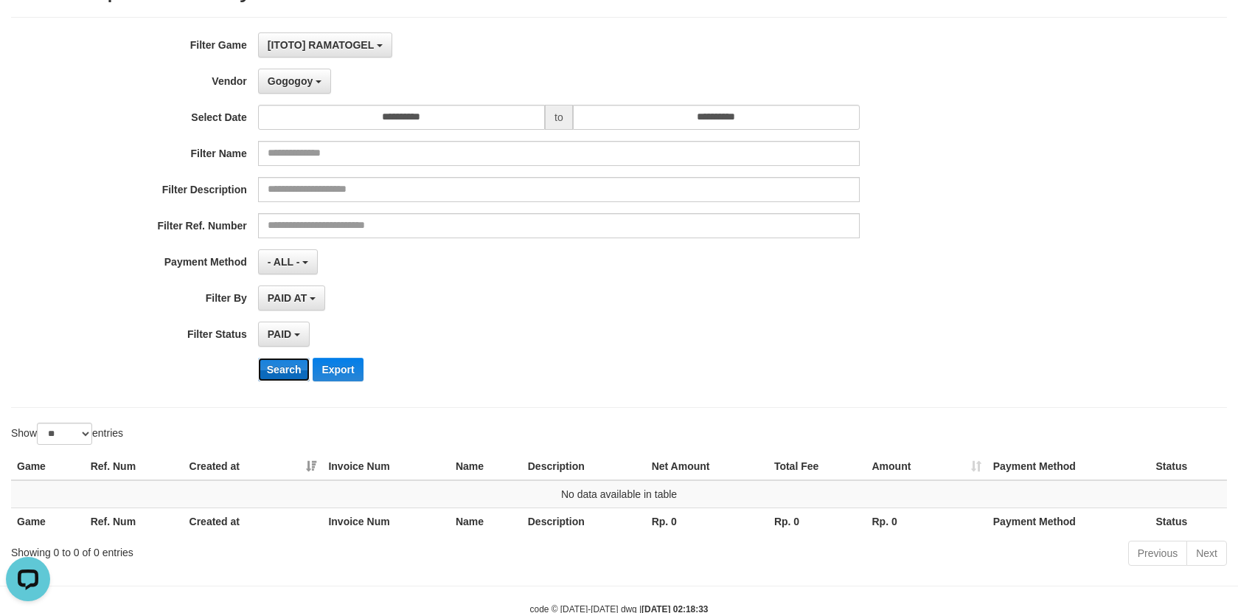
click at [288, 361] on button "Search" at bounding box center [284, 370] width 52 height 24
click at [309, 75] on span "Gogogoy" at bounding box center [290, 81] width 45 height 12
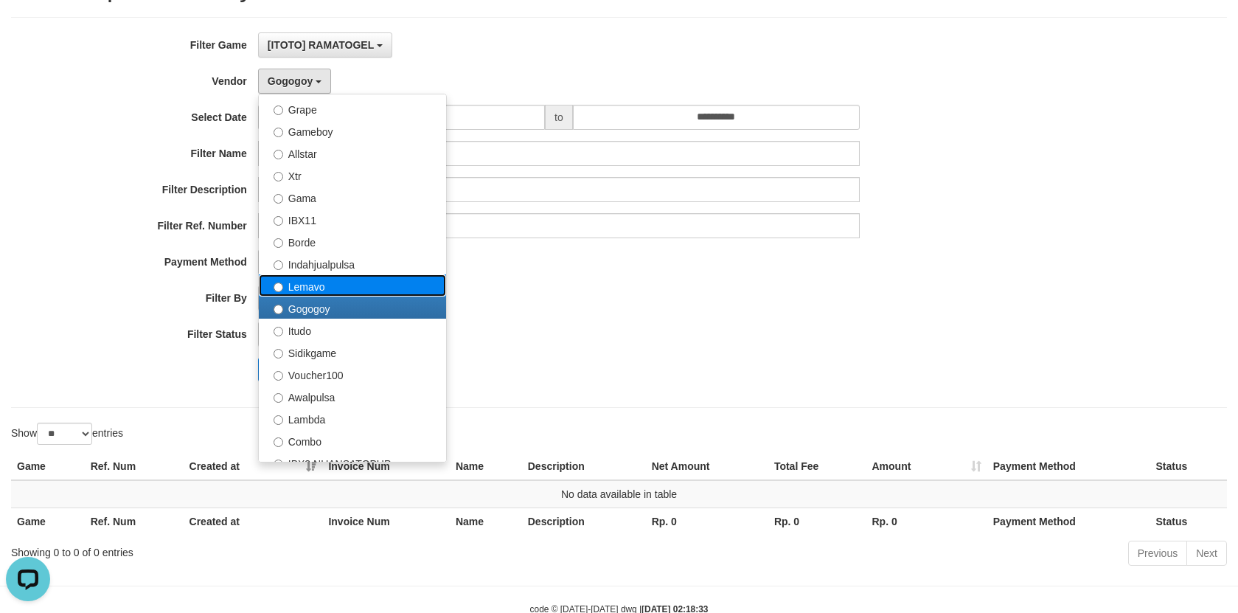
click at [310, 288] on label "Lemavo" at bounding box center [352, 285] width 187 height 22
select select "**********"
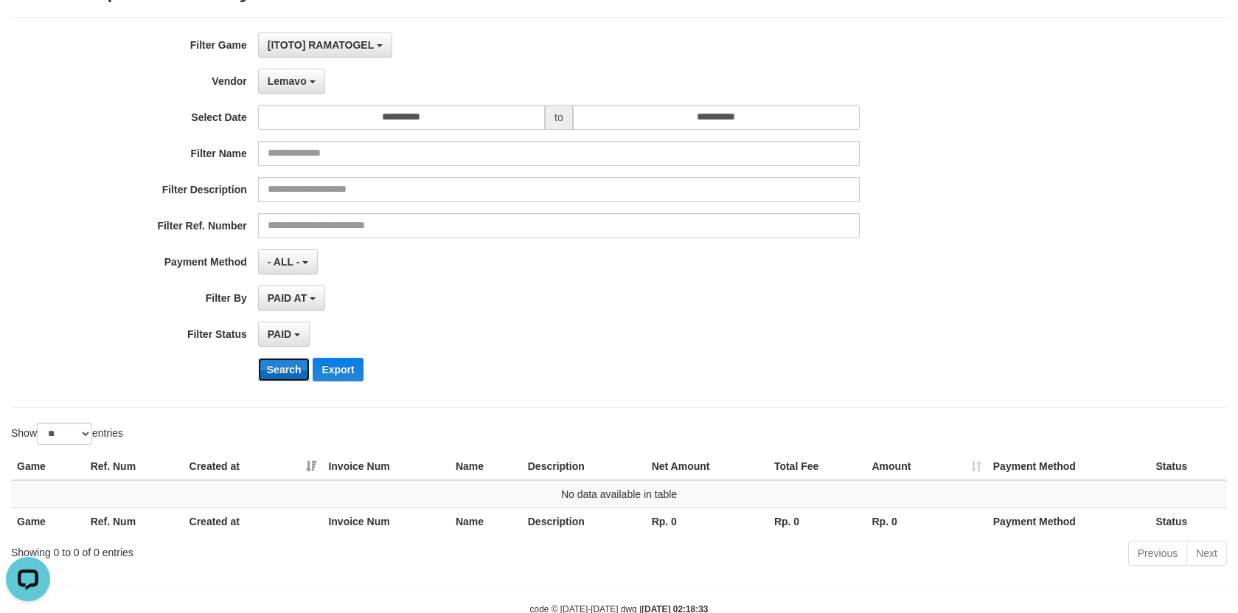
click at [284, 367] on button "Search" at bounding box center [284, 370] width 52 height 24
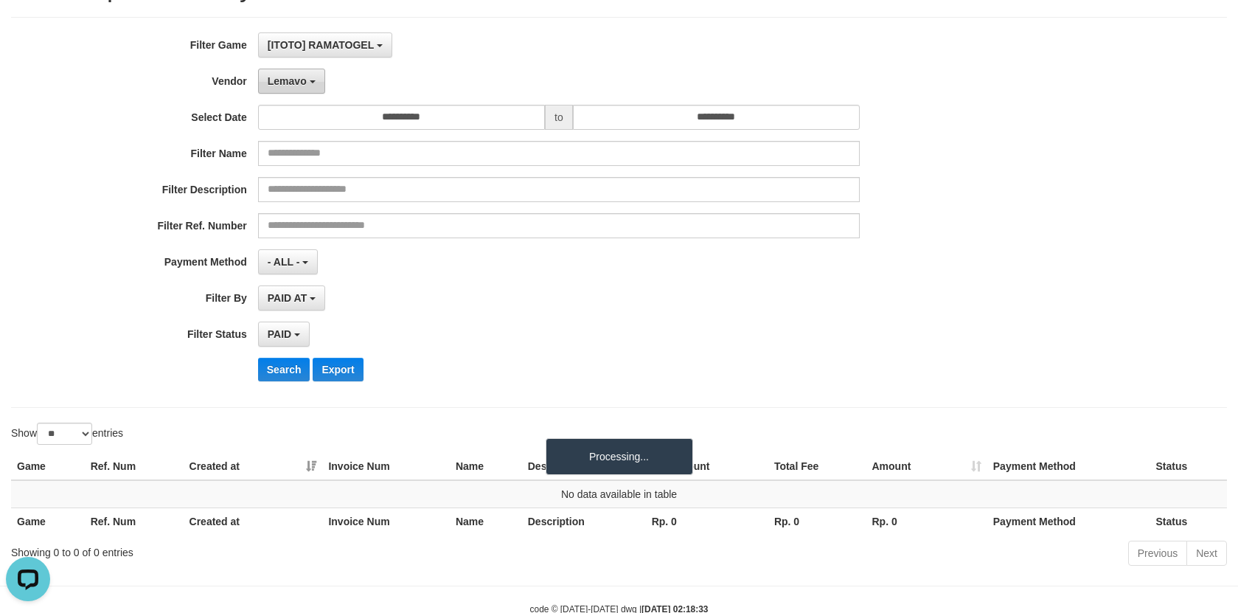
click at [297, 86] on span "Lemavo" at bounding box center [287, 81] width 39 height 12
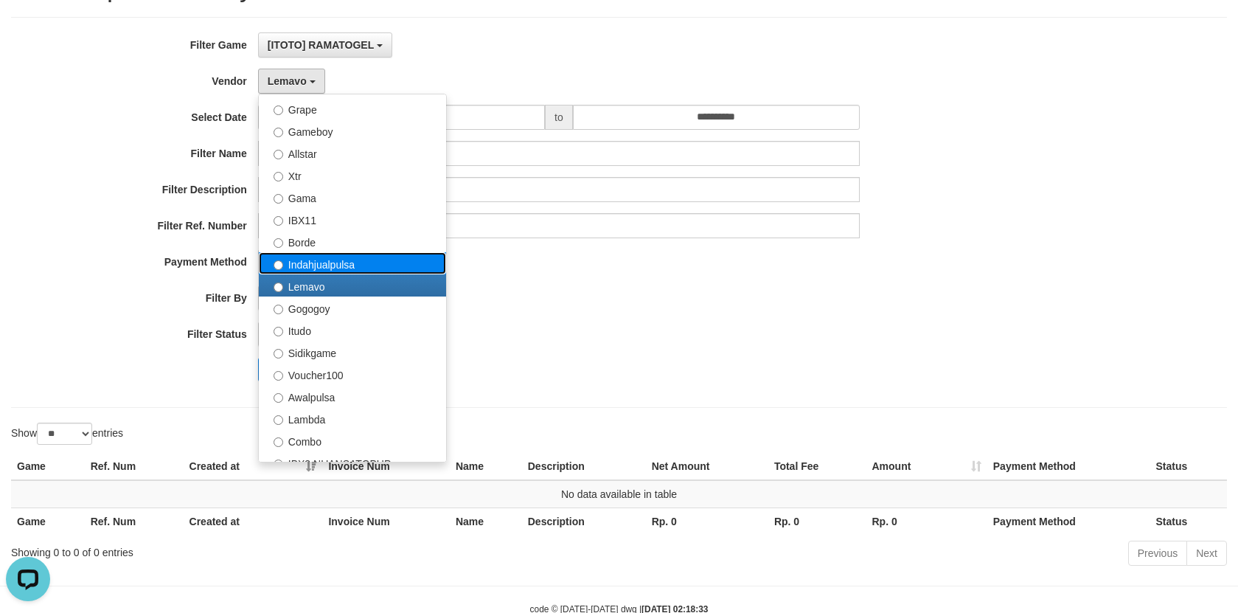
click at [337, 261] on label "Indahjualpulsa" at bounding box center [352, 263] width 187 height 22
select select "**********"
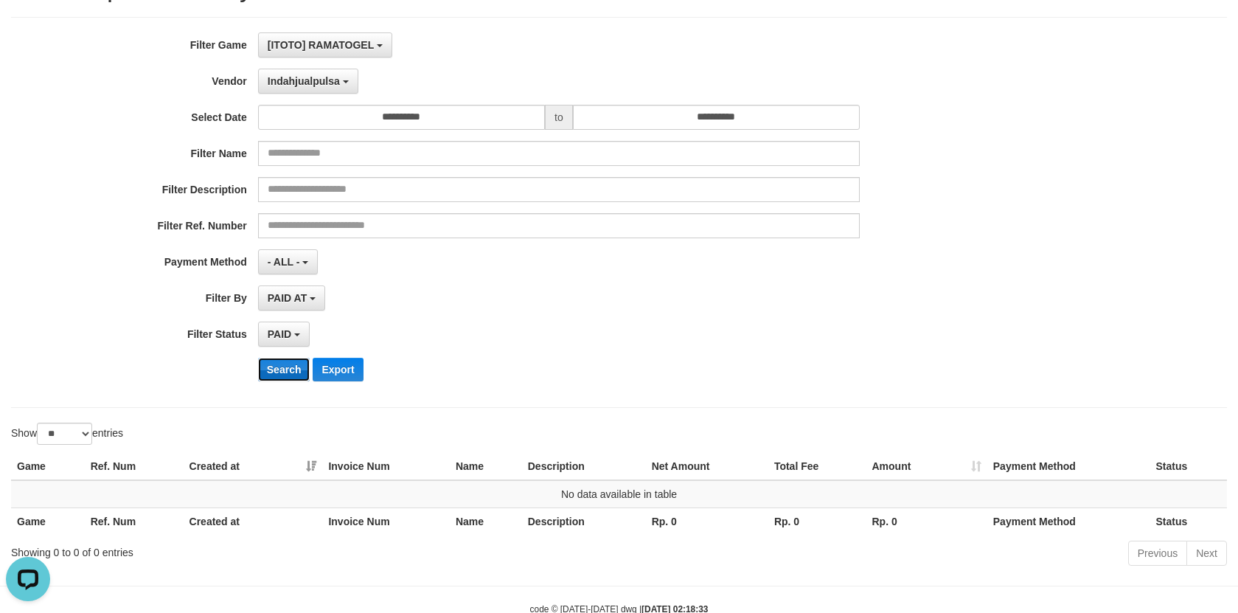
click at [283, 363] on button "Search" at bounding box center [284, 370] width 52 height 24
click at [321, 83] on span "Indahjualpulsa" at bounding box center [304, 81] width 72 height 12
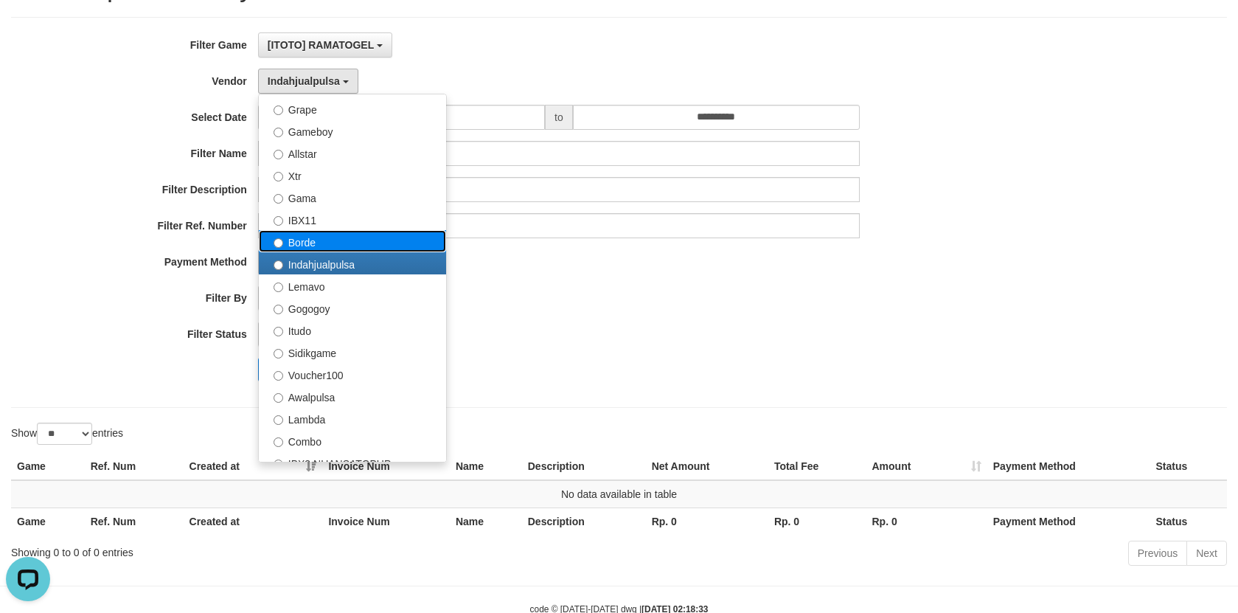
click at [326, 235] on label "Borde" at bounding box center [352, 241] width 187 height 22
select select "**********"
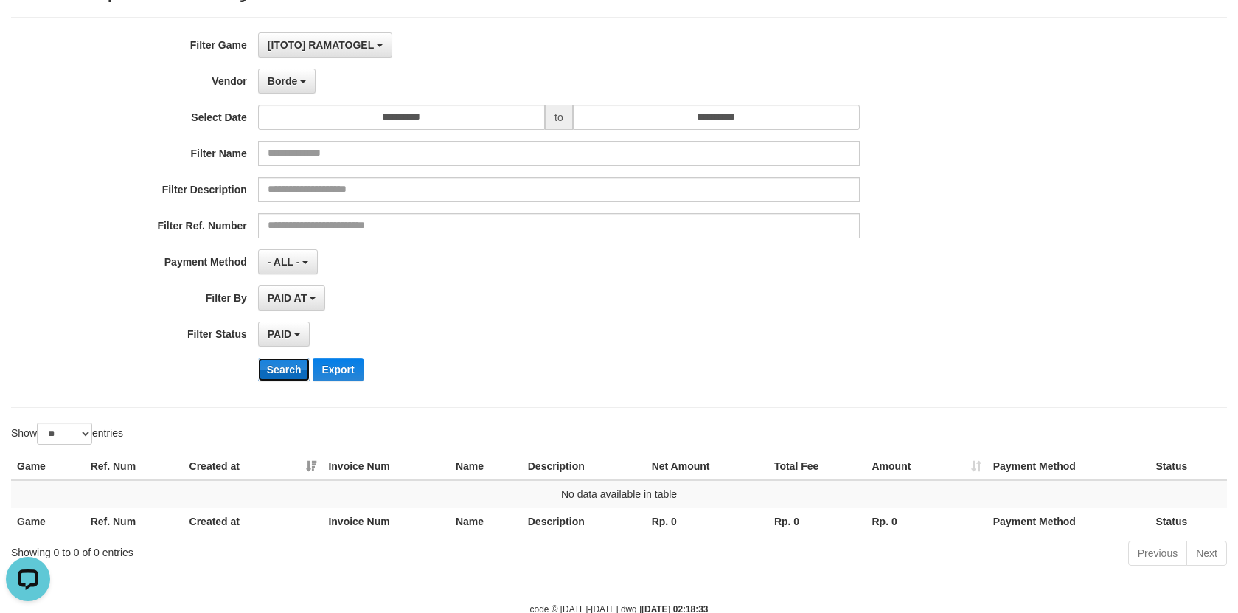
click at [282, 364] on button "Search" at bounding box center [284, 370] width 52 height 24
click at [282, 86] on span "Borde" at bounding box center [282, 81] width 29 height 12
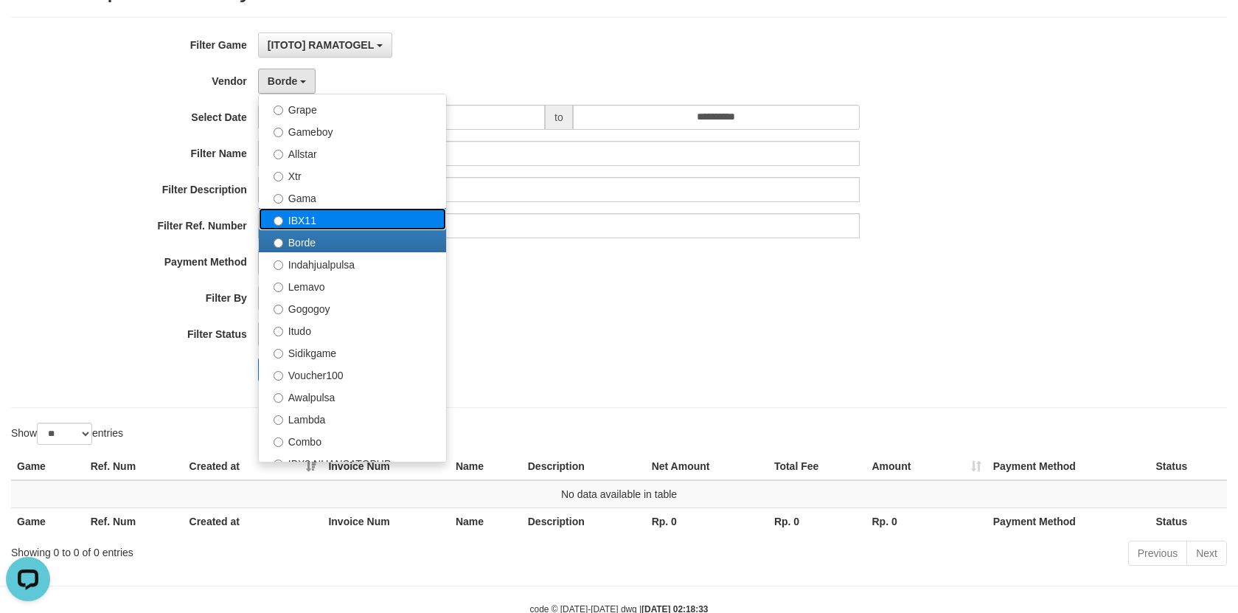
click at [342, 223] on label "IBX11" at bounding box center [352, 219] width 187 height 22
select select "**********"
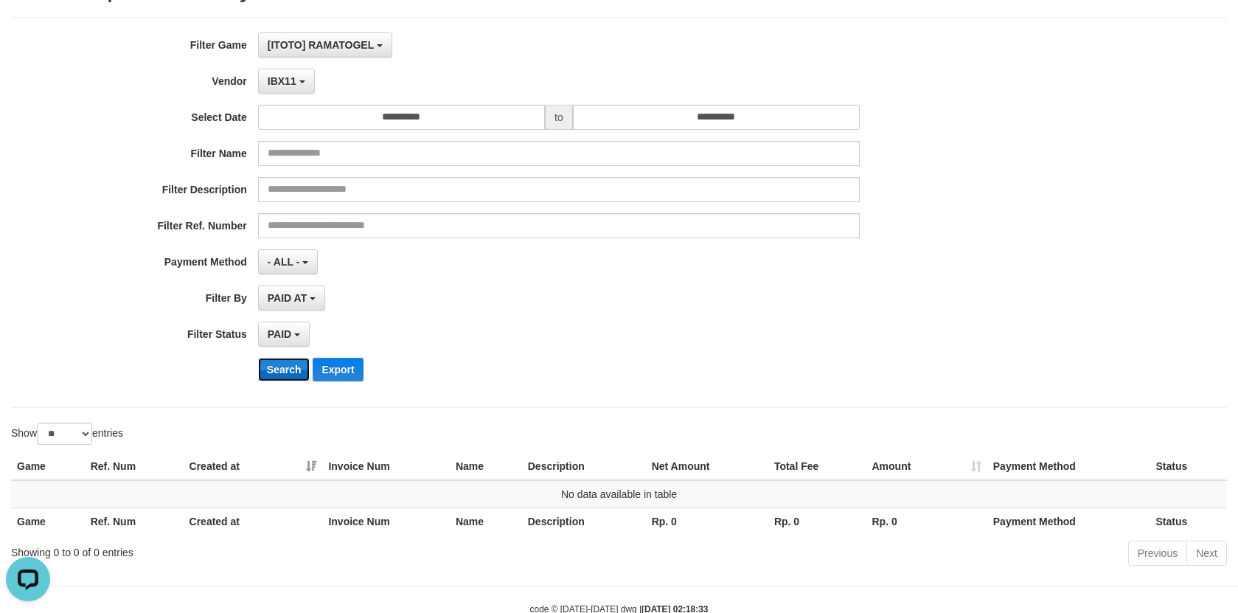
click at [288, 361] on button "Search" at bounding box center [284, 370] width 52 height 24
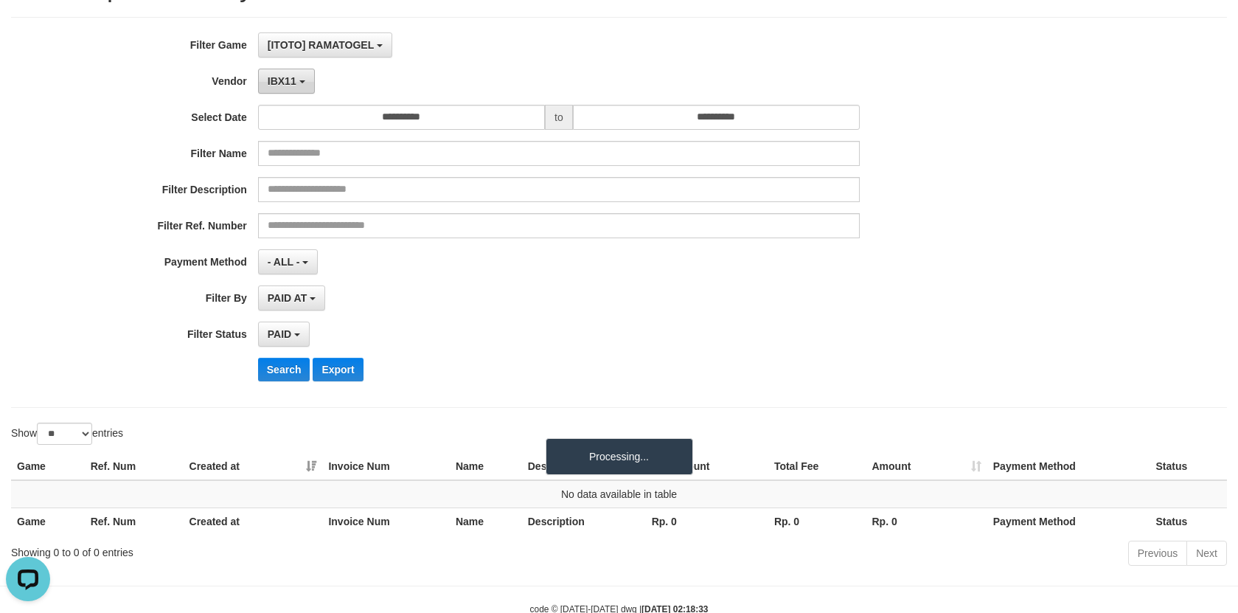
click at [296, 76] on button "IBX11" at bounding box center [286, 81] width 57 height 25
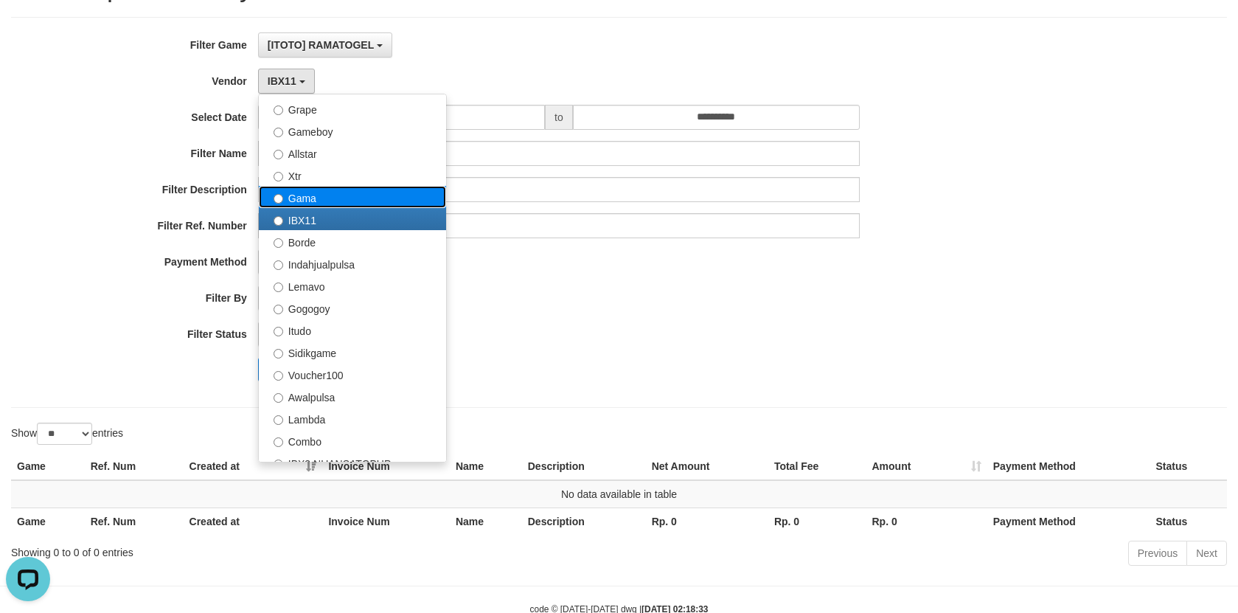
click at [339, 192] on label "Gama" at bounding box center [352, 197] width 187 height 22
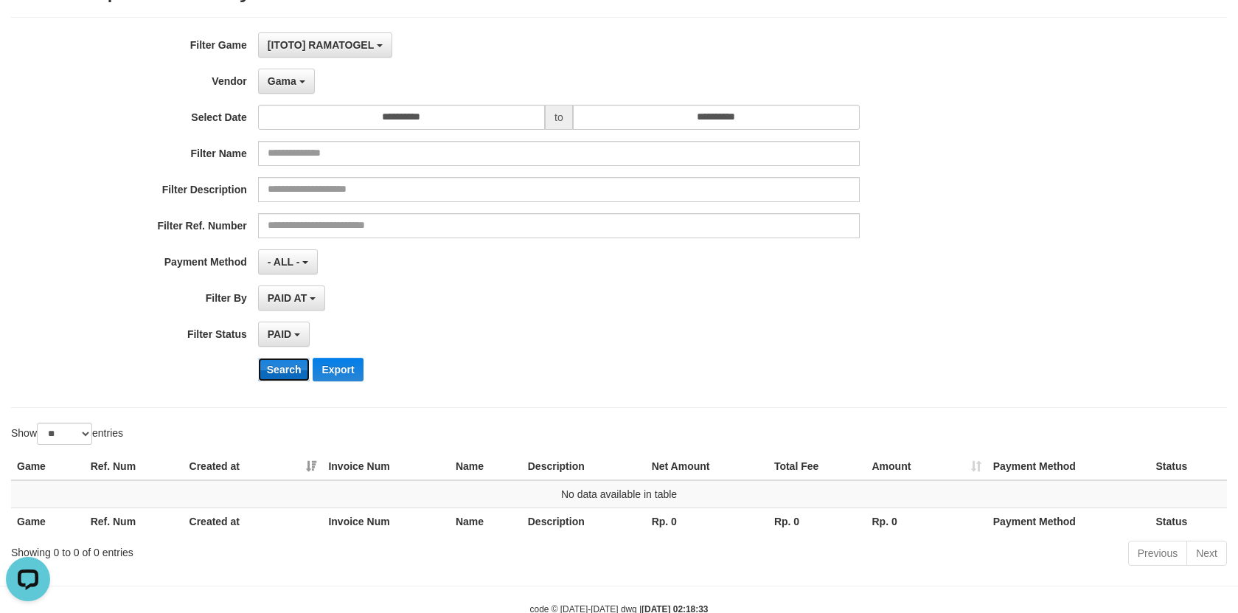
click at [299, 360] on button "Search" at bounding box center [284, 370] width 52 height 24
click at [291, 72] on button "Gama" at bounding box center [286, 81] width 57 height 25
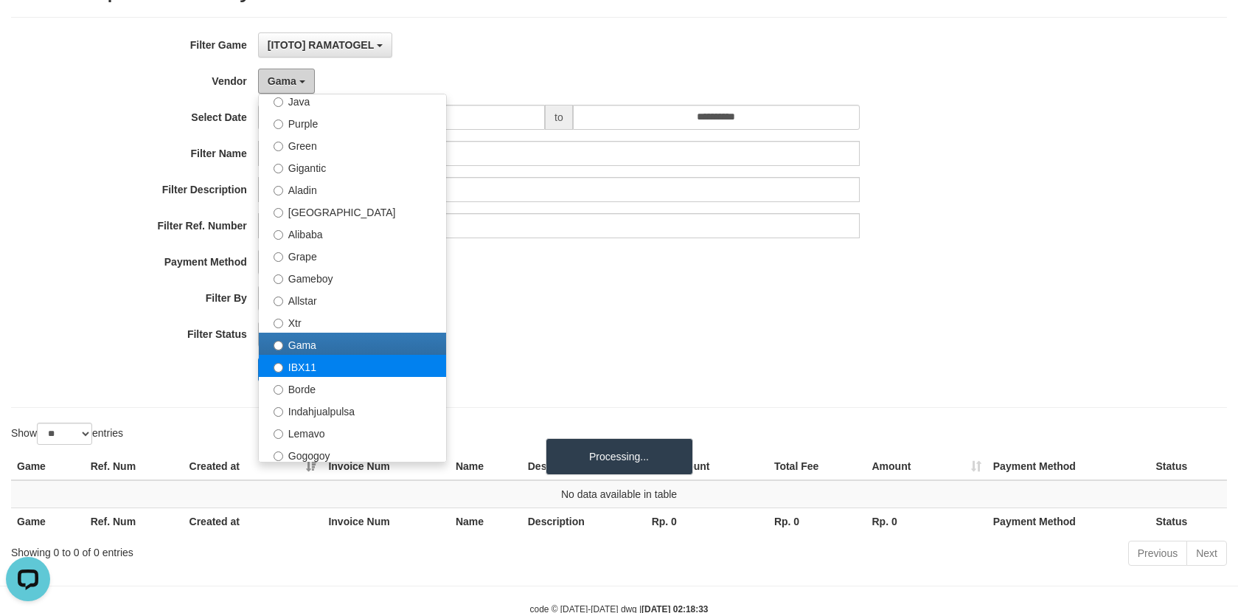
scroll to position [147, 0]
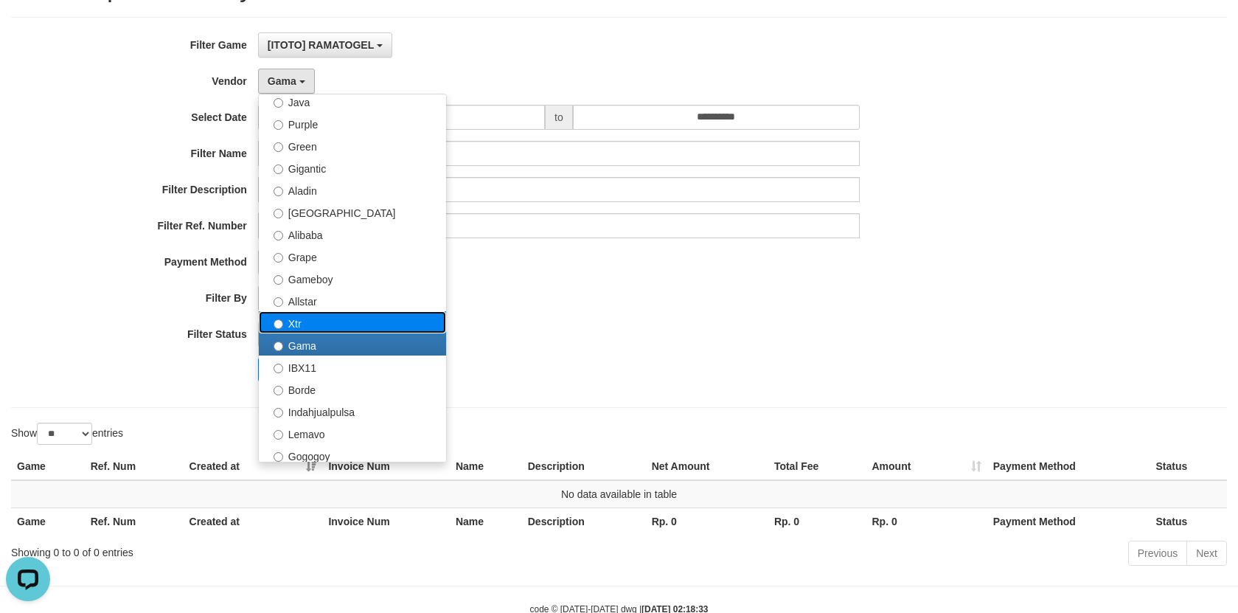
click at [350, 321] on label "Xtr" at bounding box center [352, 322] width 187 height 22
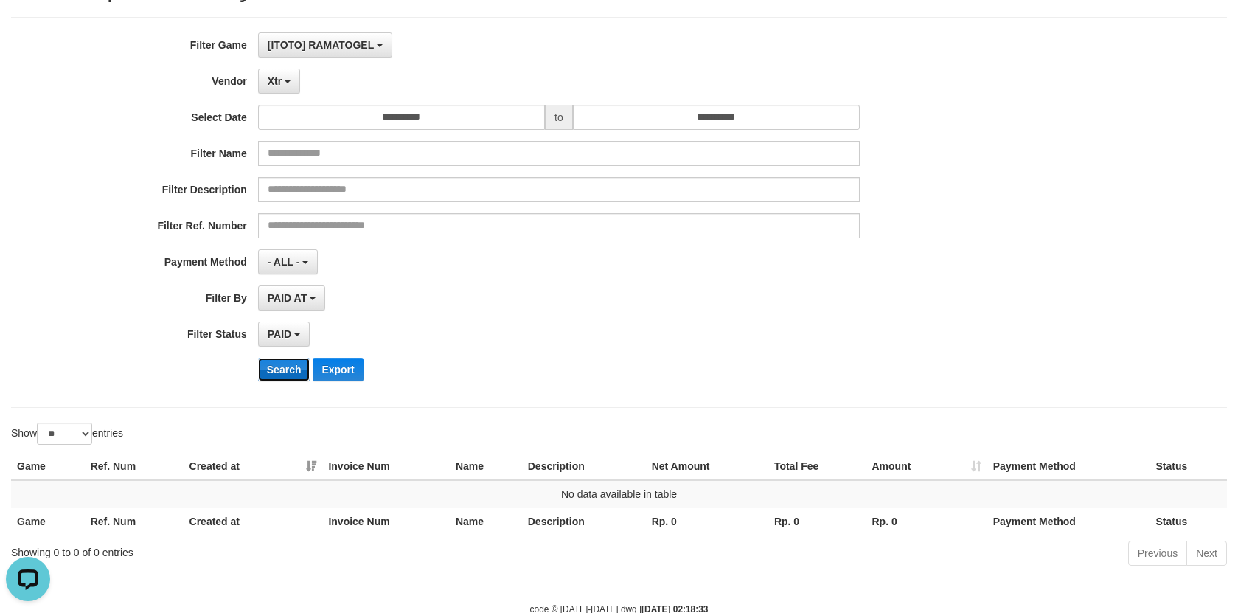
click at [285, 359] on button "Search" at bounding box center [284, 370] width 52 height 24
click at [293, 77] on button "Xtr" at bounding box center [279, 81] width 42 height 25
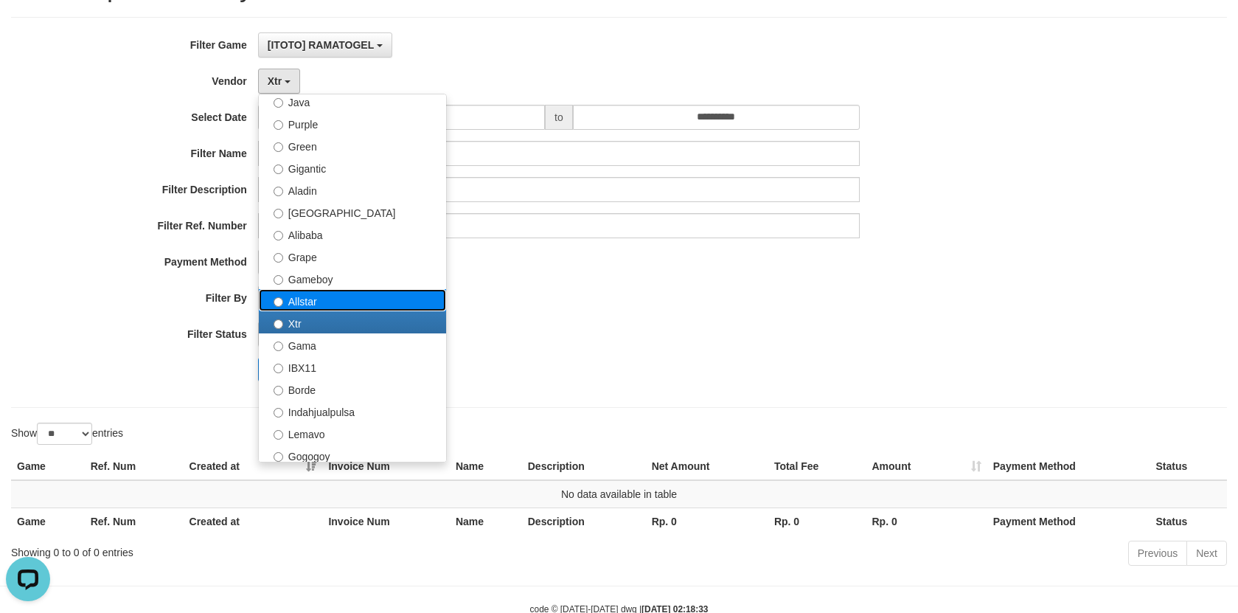
click at [314, 295] on label "Allstar" at bounding box center [352, 300] width 187 height 22
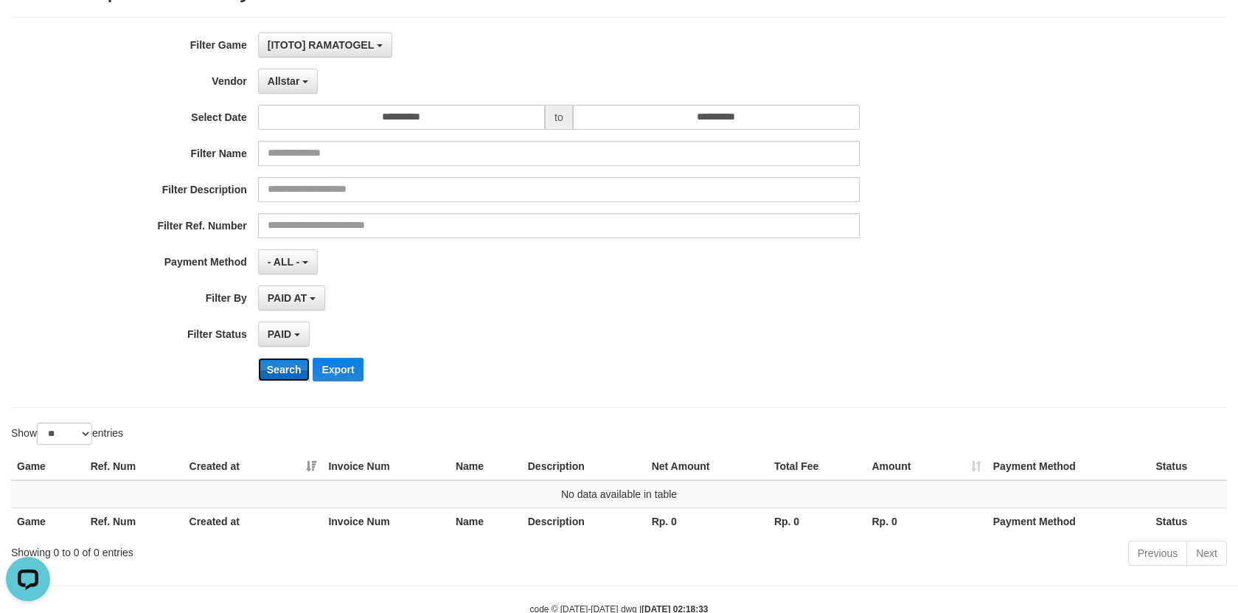
click at [290, 372] on button "Search" at bounding box center [284, 370] width 52 height 24
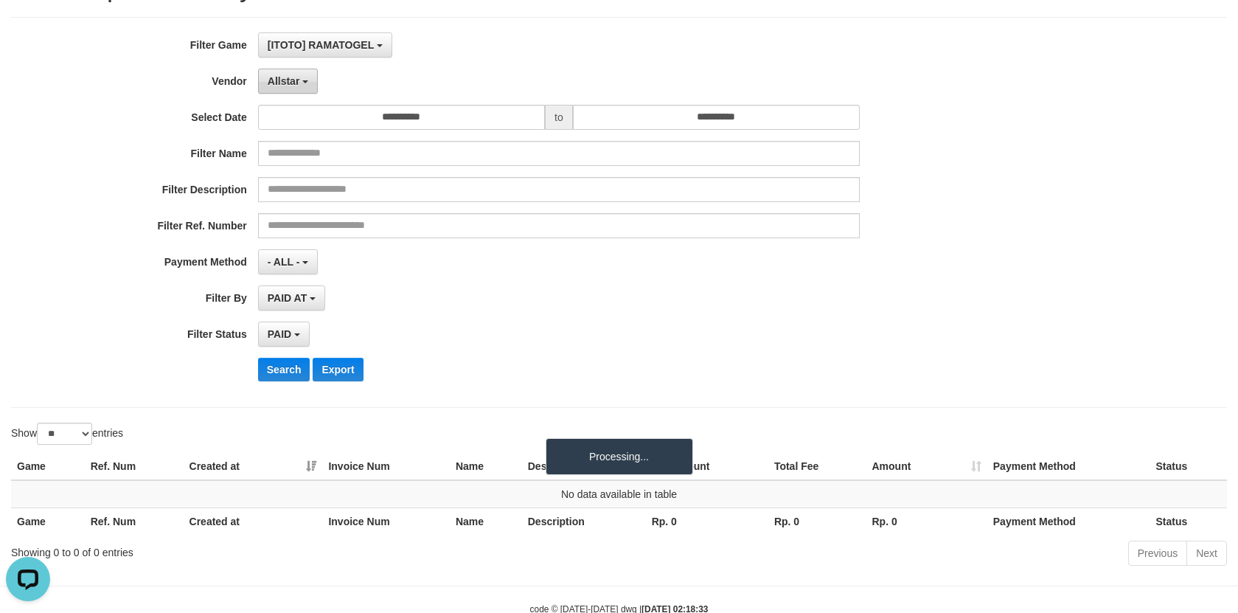
click at [291, 86] on span "Allstar" at bounding box center [284, 81] width 32 height 12
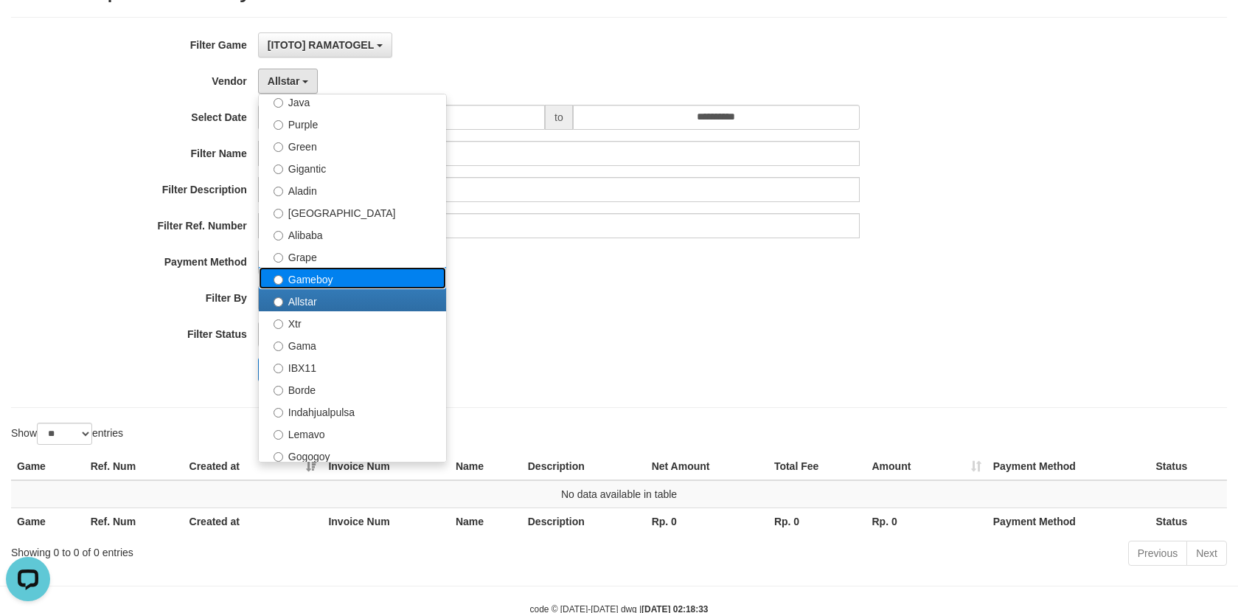
click at [335, 279] on label "Gameboy" at bounding box center [352, 278] width 187 height 22
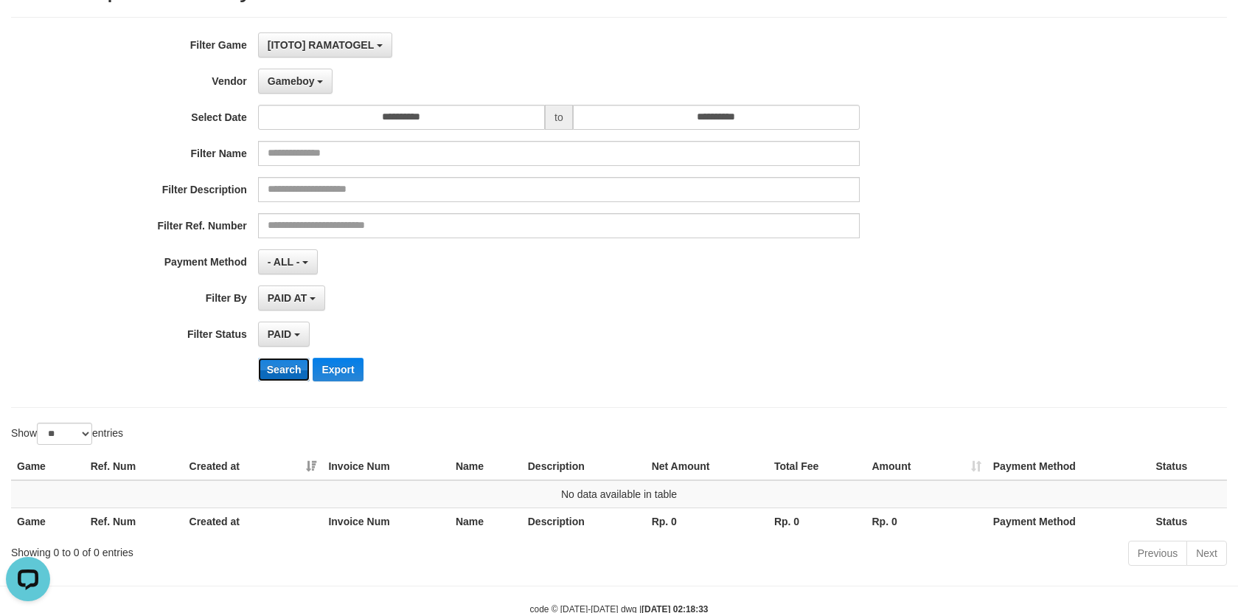
click at [282, 362] on button "Search" at bounding box center [284, 370] width 52 height 24
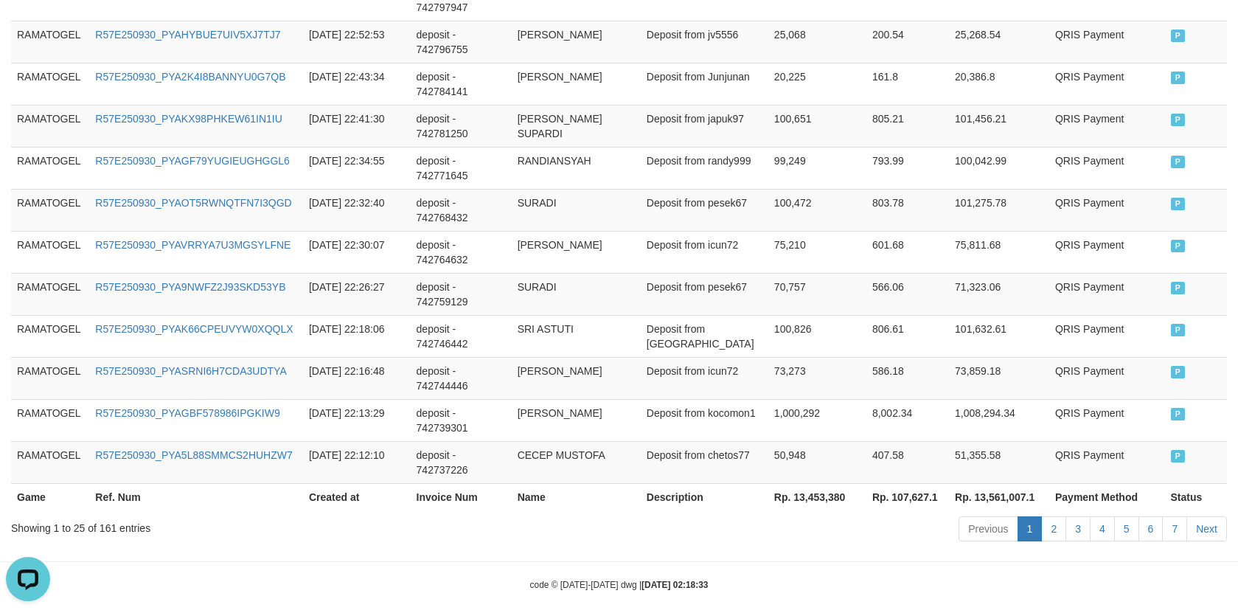
scroll to position [1143, 0]
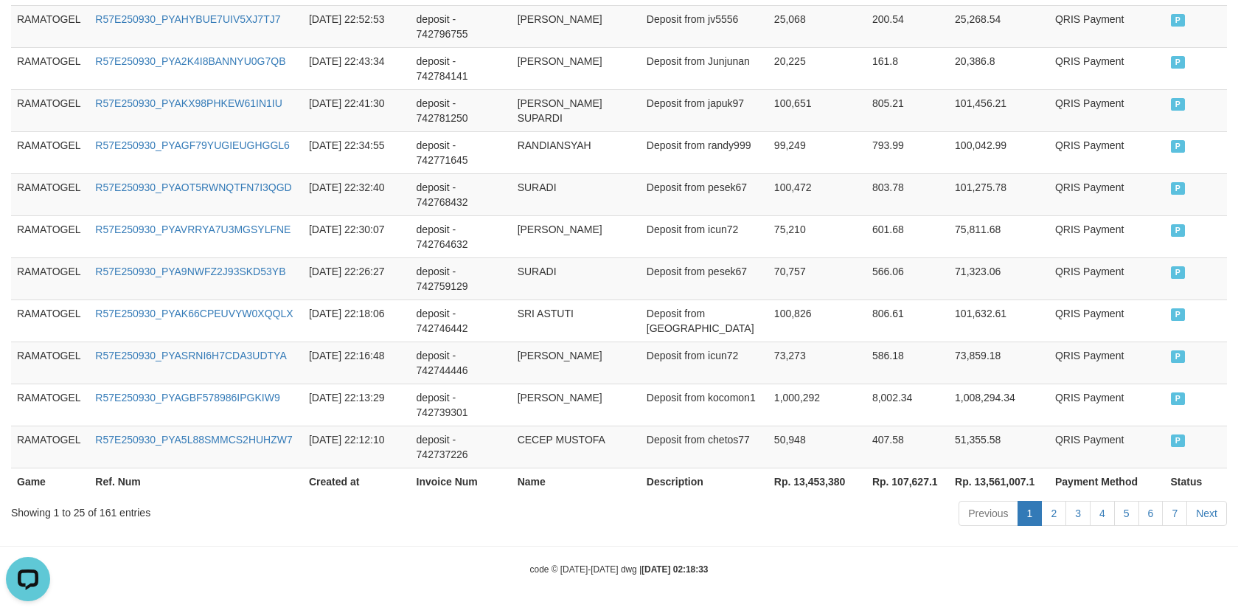
click at [800, 482] on th "Rp. 13,453,380" at bounding box center [817, 480] width 98 height 27
copy th "13,453,380"
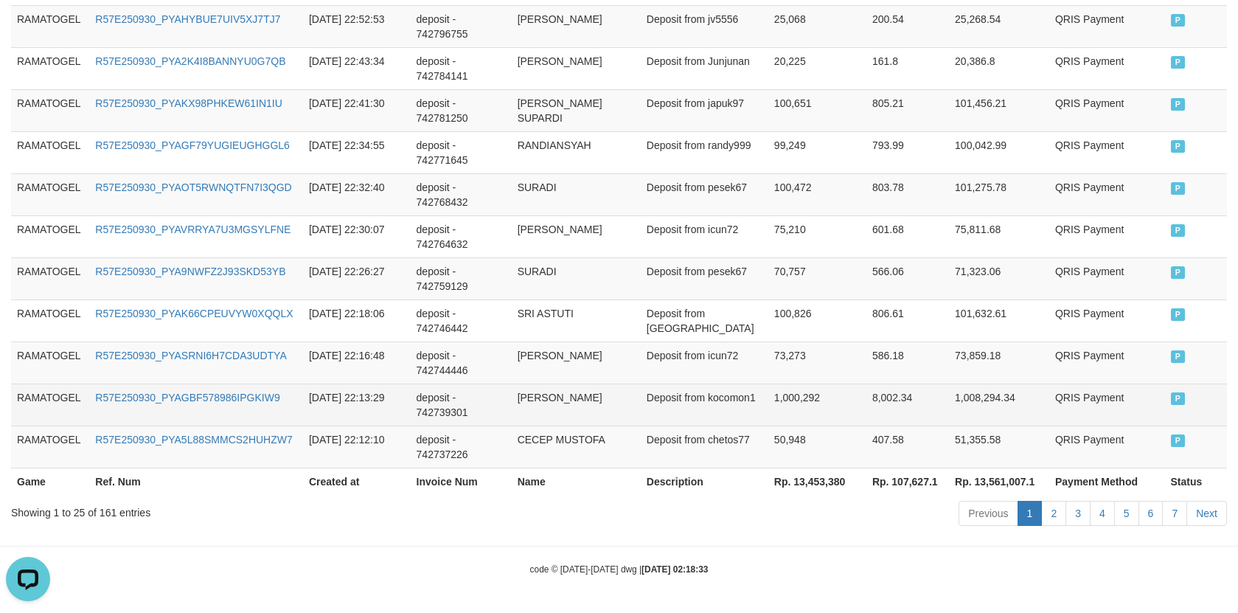
click at [837, 416] on td "1,000,292" at bounding box center [817, 404] width 98 height 42
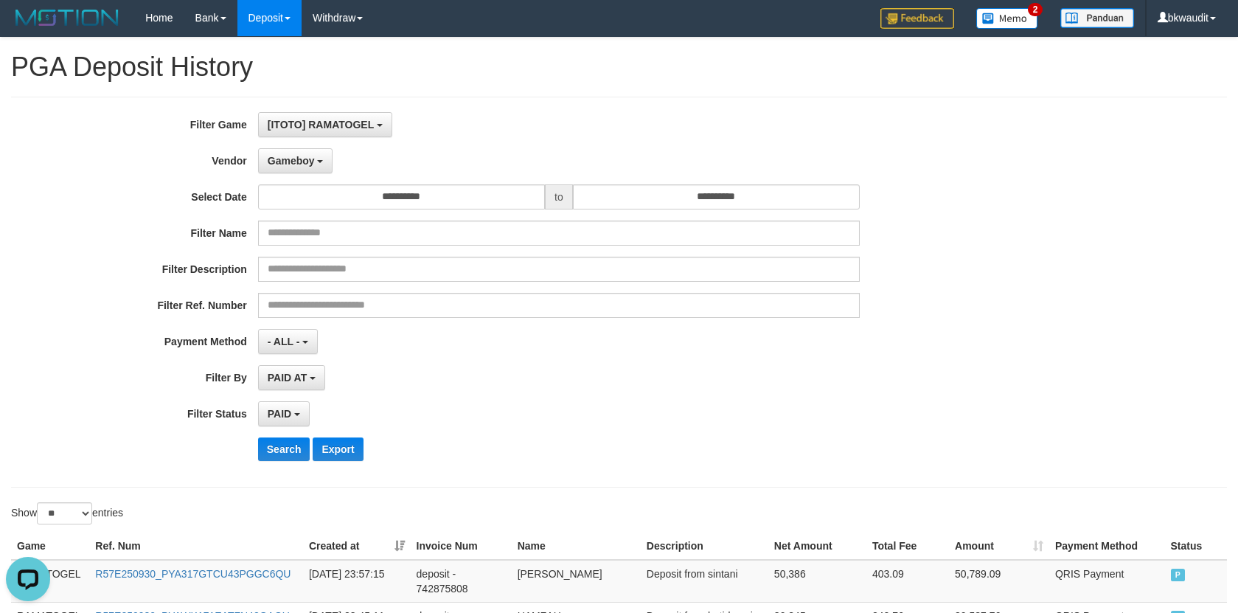
scroll to position [0, 0]
drag, startPoint x: 307, startPoint y: 163, endPoint x: 343, endPoint y: 195, distance: 48.0
click at [307, 163] on span "Gameboy" at bounding box center [291, 162] width 47 height 12
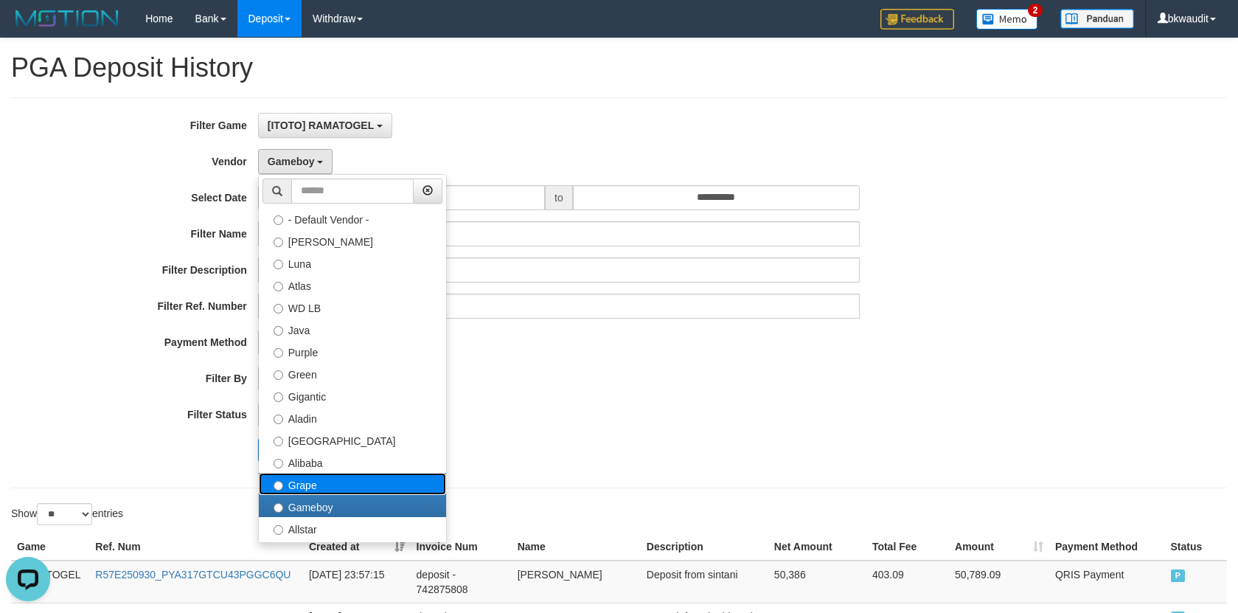
click at [372, 484] on label "Grape" at bounding box center [352, 484] width 187 height 22
select select "**********"
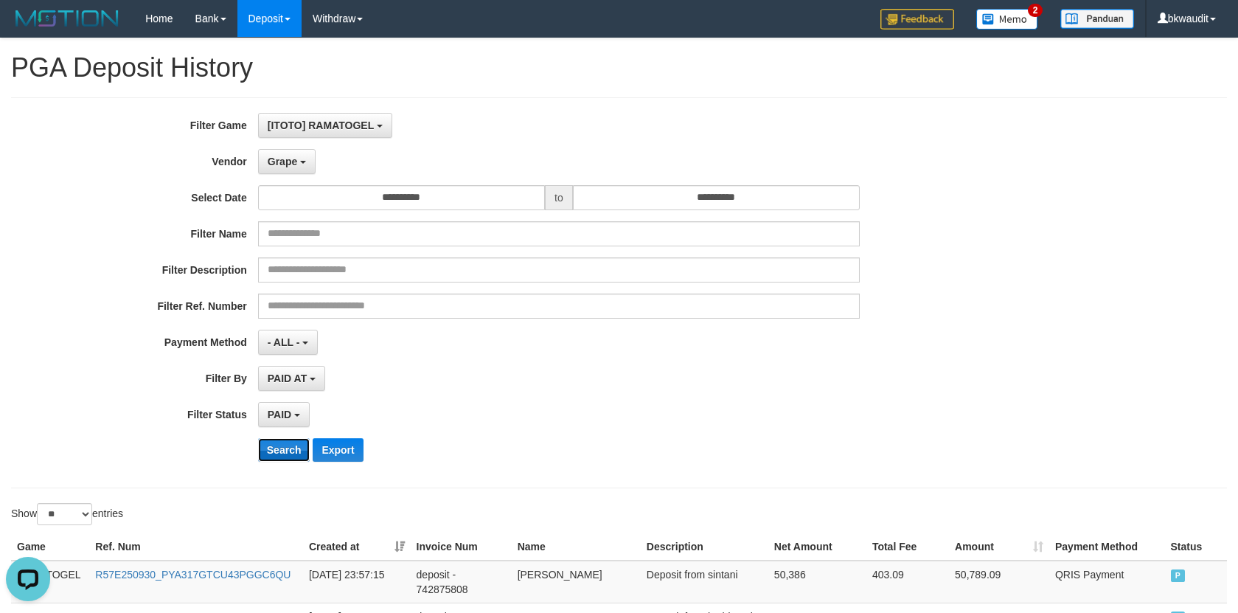
click at [293, 453] on button "Search" at bounding box center [284, 450] width 52 height 24
click at [280, 165] on span "Grape" at bounding box center [282, 162] width 29 height 12
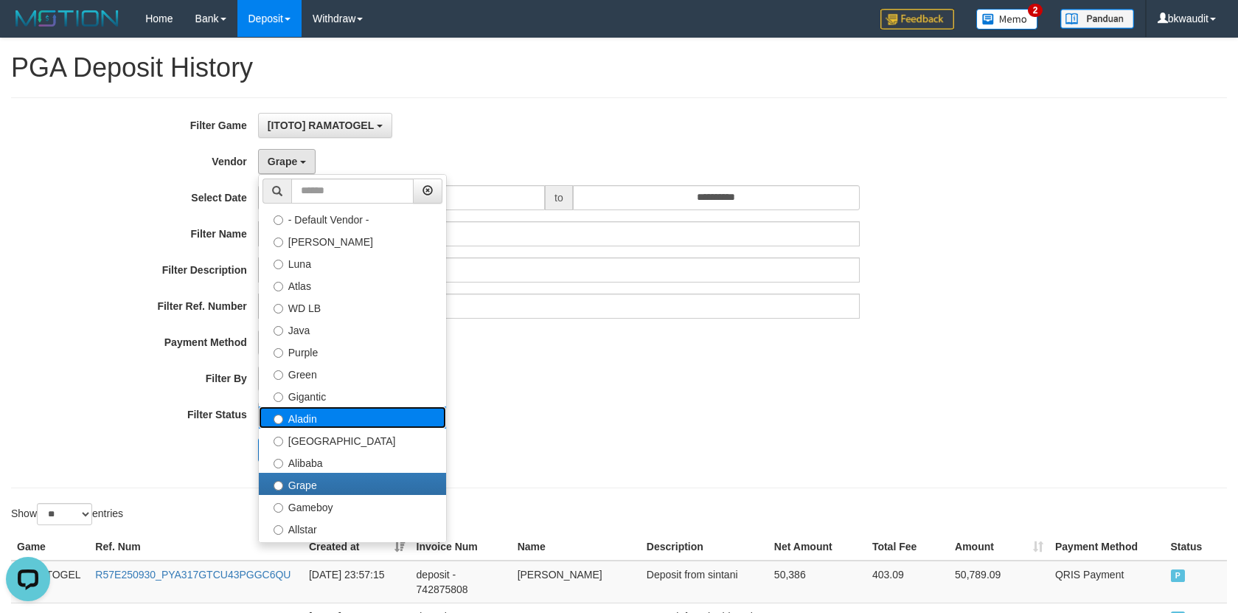
drag, startPoint x: 358, startPoint y: 408, endPoint x: 317, endPoint y: 439, distance: 52.1
click at [358, 408] on label "Aladin" at bounding box center [352, 417] width 187 height 22
select select "**********"
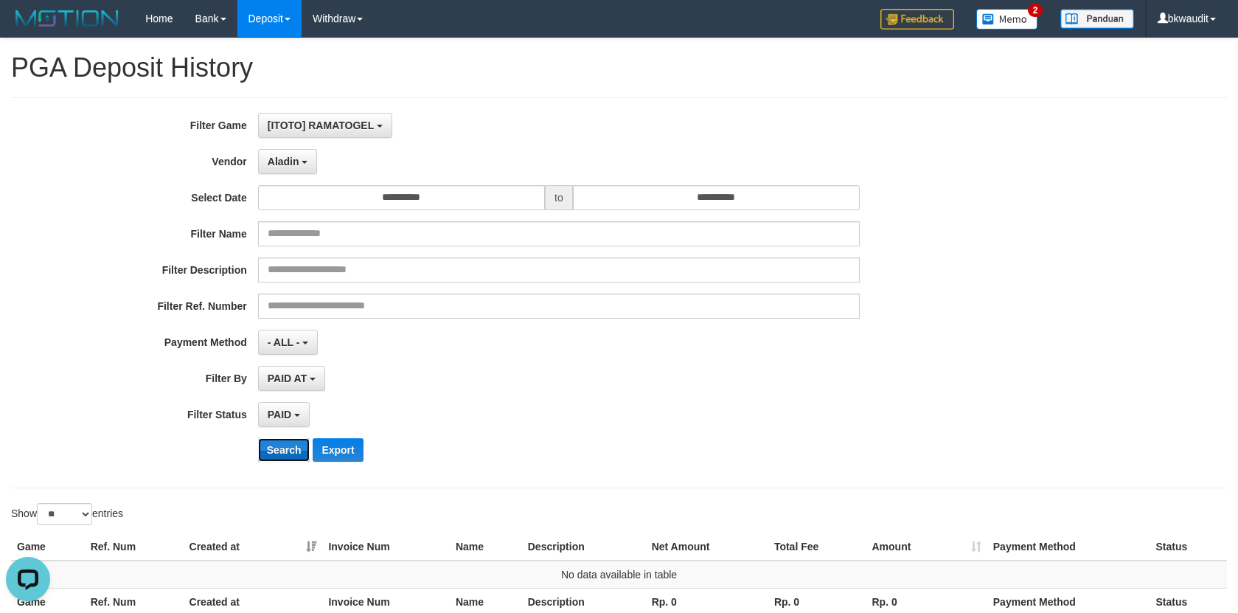
click at [281, 445] on button "Search" at bounding box center [284, 450] width 52 height 24
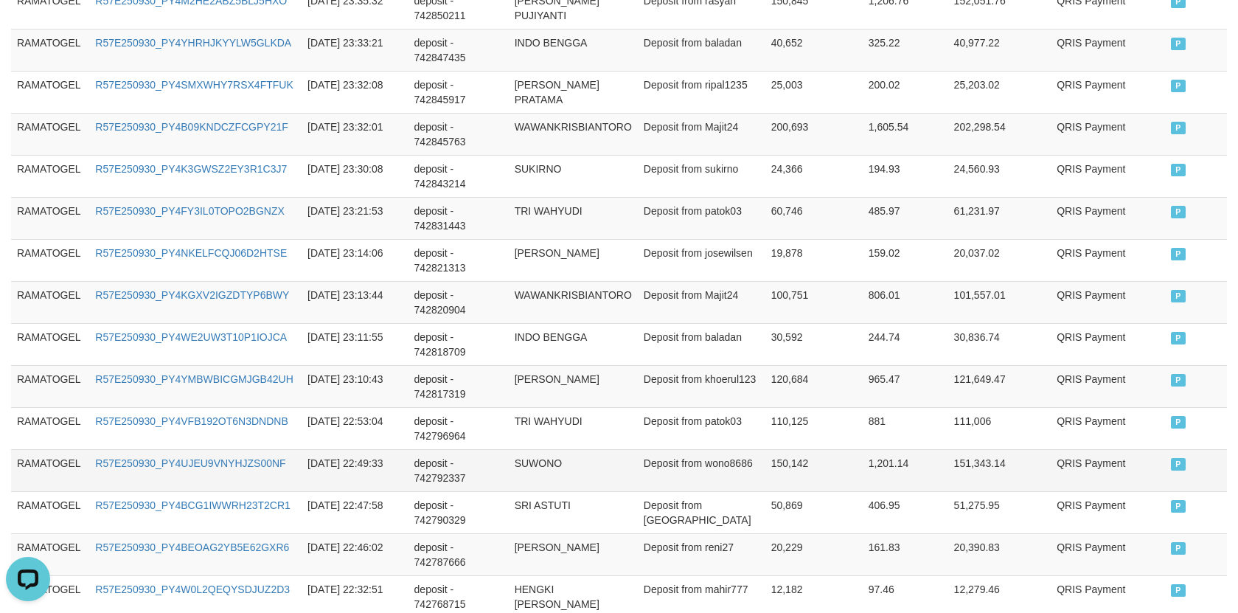
scroll to position [1143, 0]
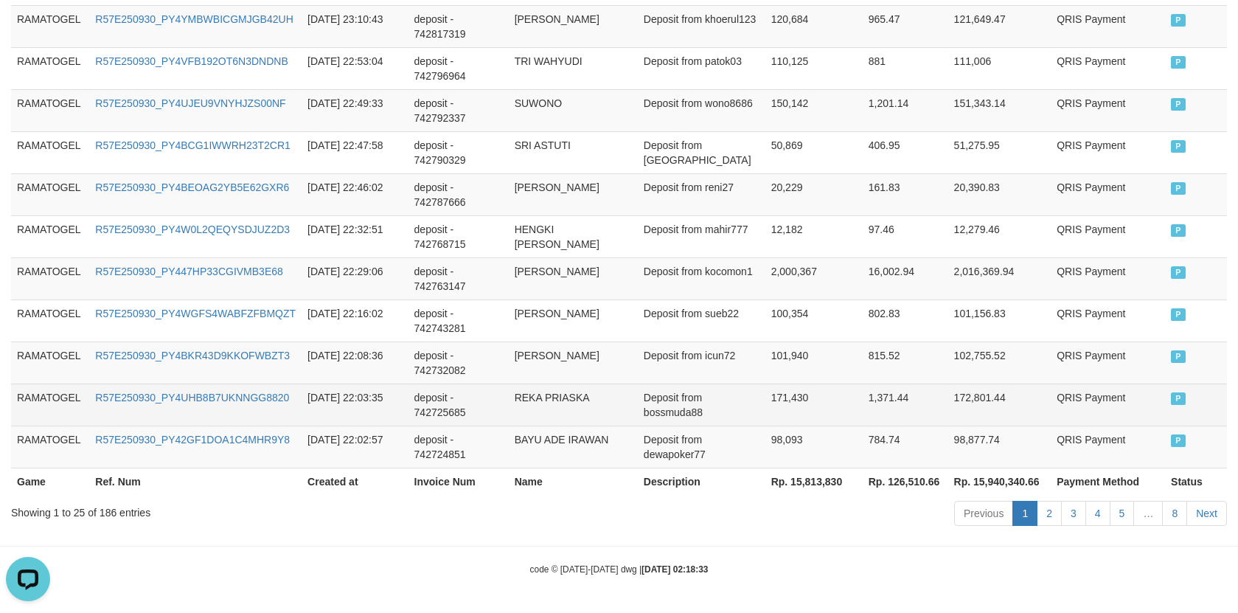
click at [828, 423] on td "171,430" at bounding box center [813, 404] width 97 height 42
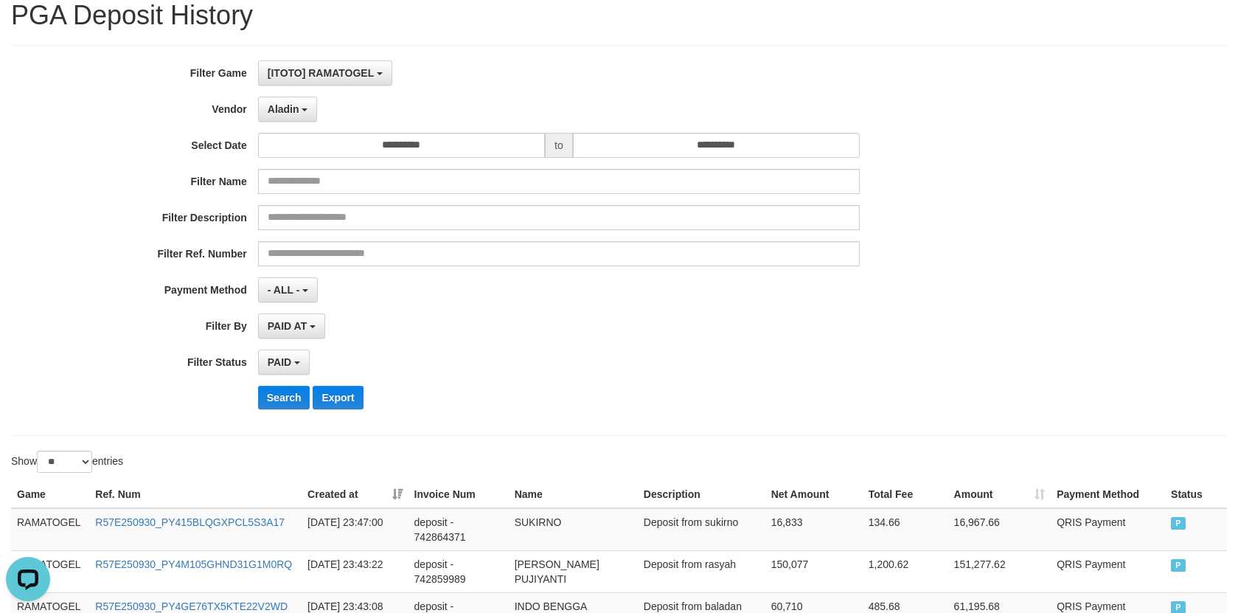
scroll to position [0, 0]
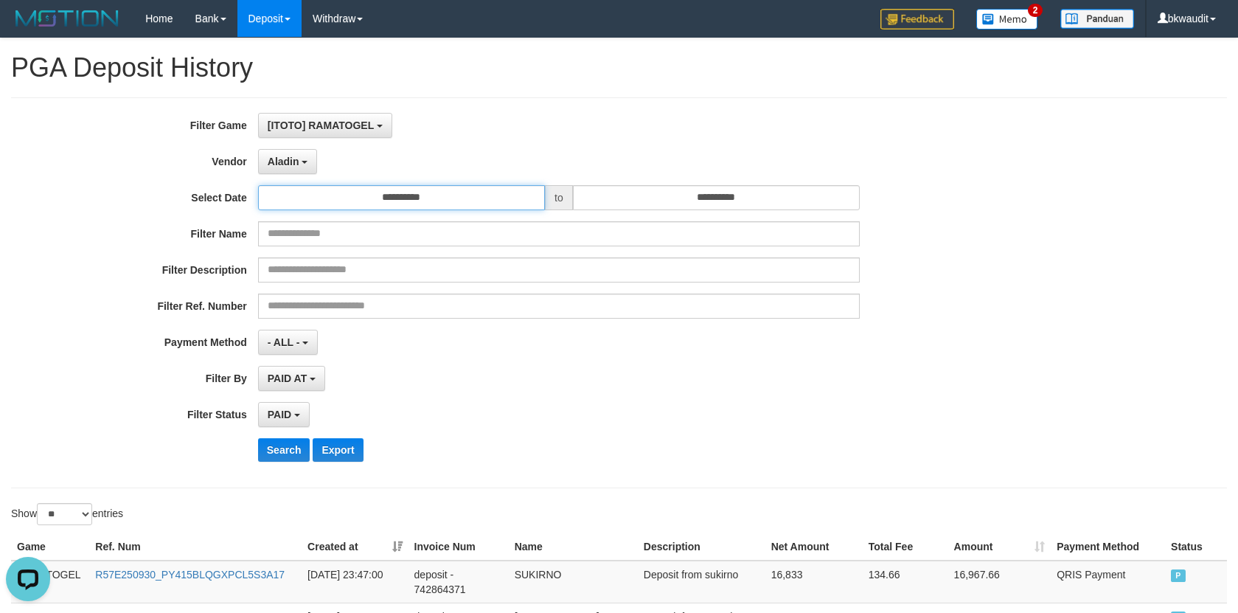
click at [435, 200] on input "**********" at bounding box center [401, 197] width 287 height 25
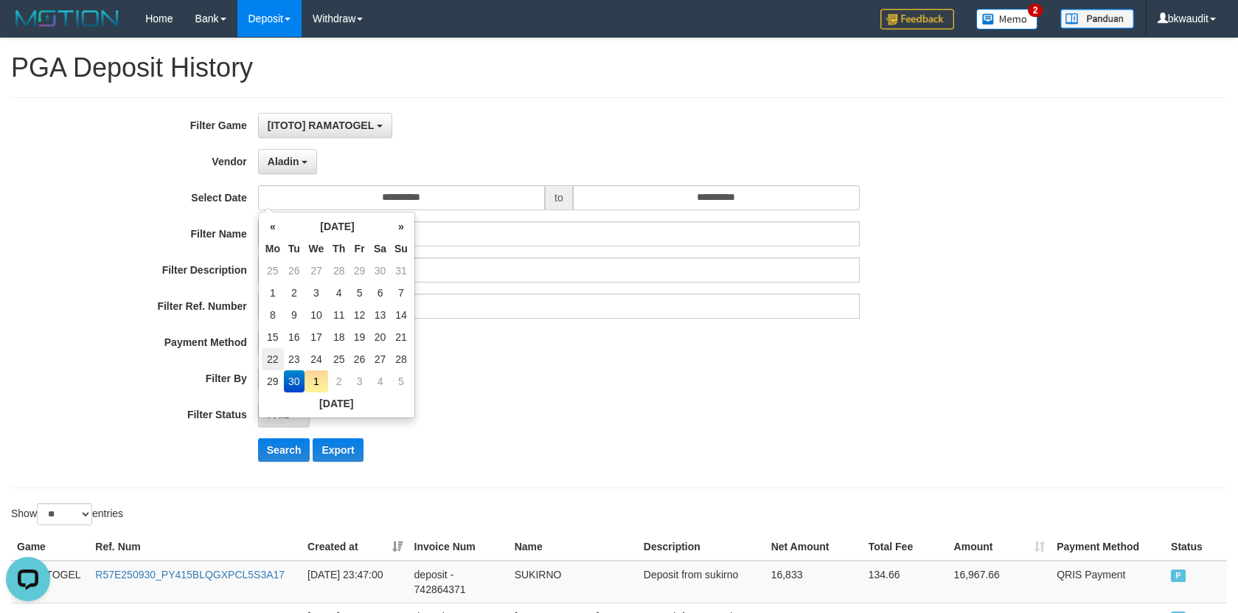
click at [269, 355] on td "22" at bounding box center [273, 359] width 22 height 22
type input "**********"
click at [487, 436] on div "**********" at bounding box center [515, 293] width 1031 height 360
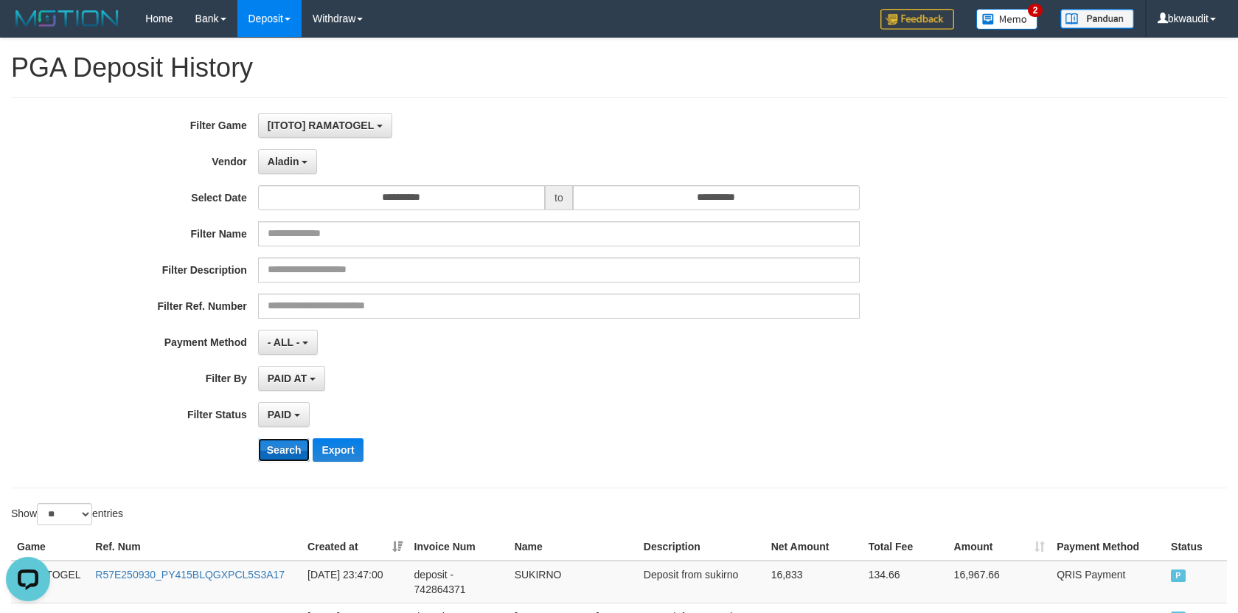
click at [279, 454] on button "Search" at bounding box center [284, 450] width 52 height 24
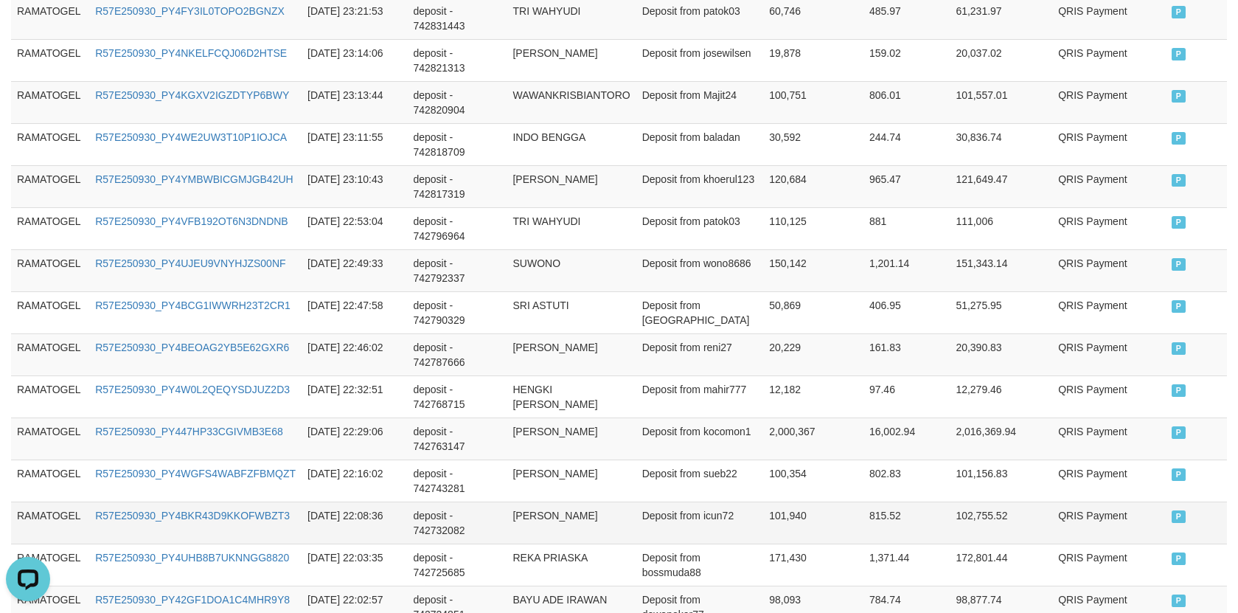
scroll to position [1143, 0]
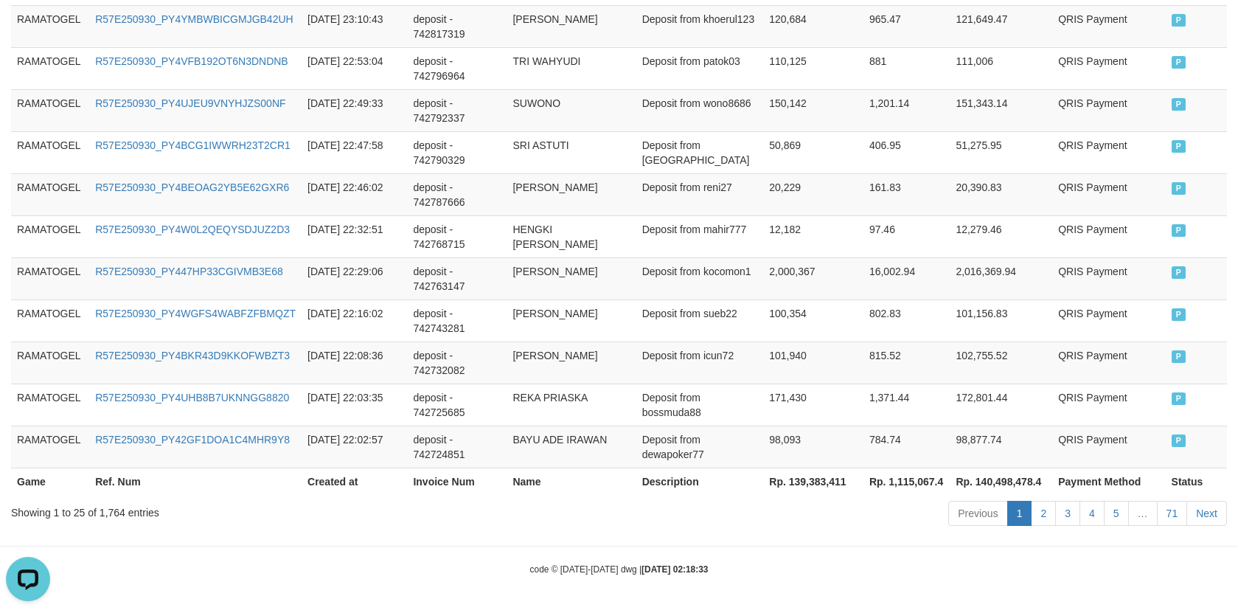
click at [790, 481] on th "Rp. 139,383,411" at bounding box center [813, 480] width 100 height 27
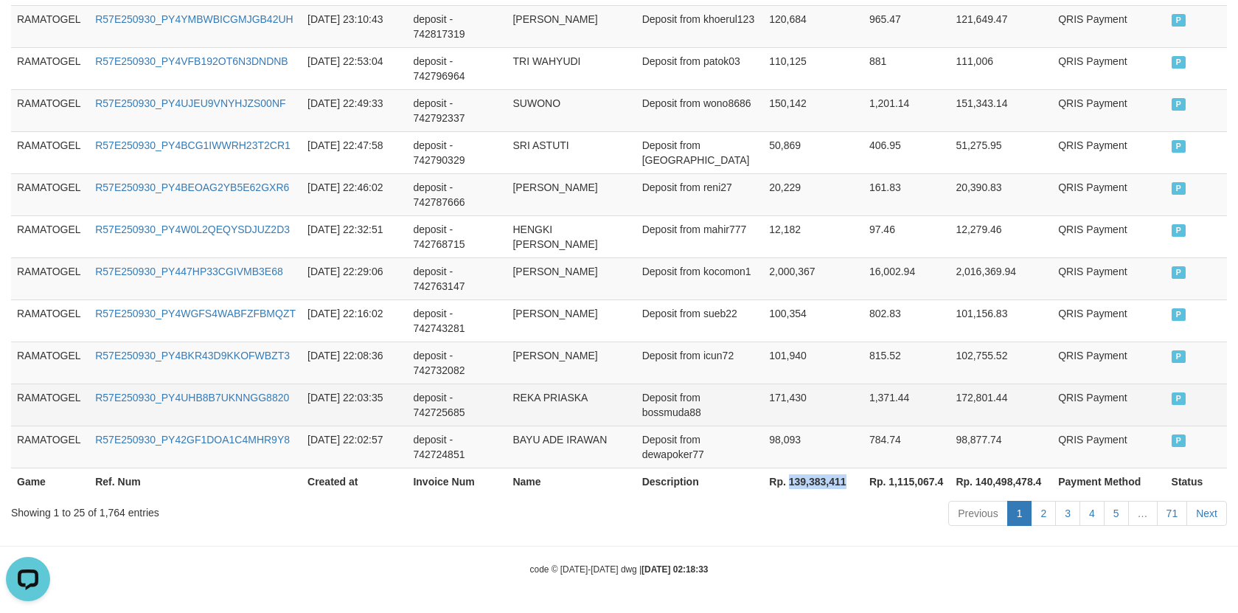
copy th "139,383,411"
drag, startPoint x: 843, startPoint y: 413, endPoint x: 1188, endPoint y: 411, distance: 345.0
click at [843, 413] on td "171,430" at bounding box center [813, 404] width 100 height 42
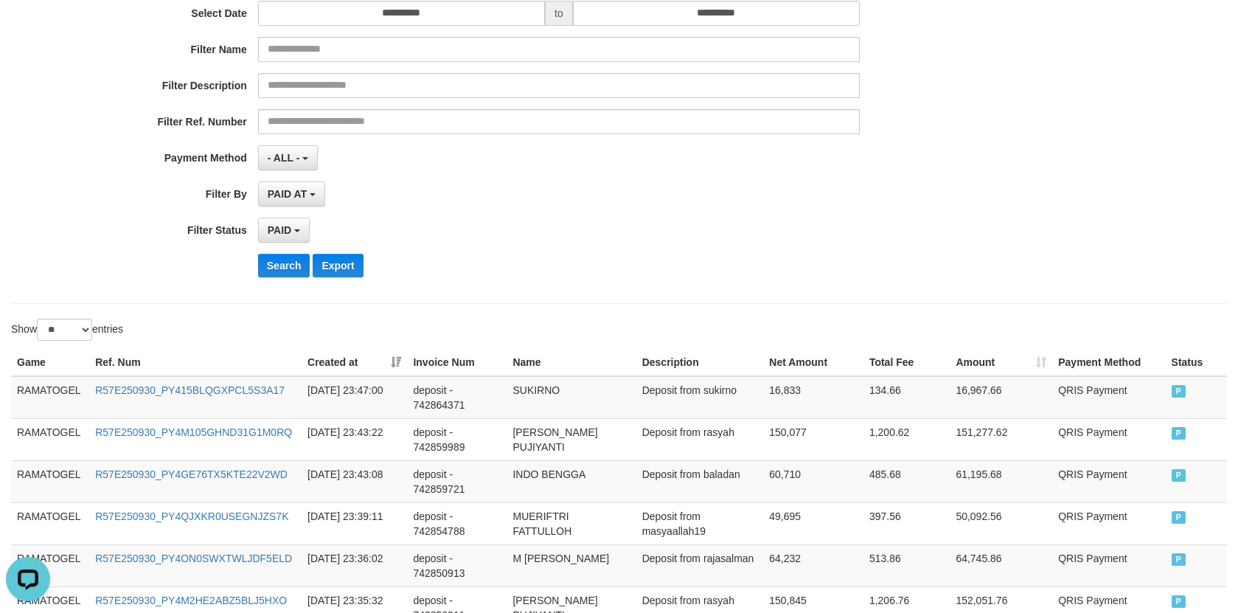
scroll to position [0, 0]
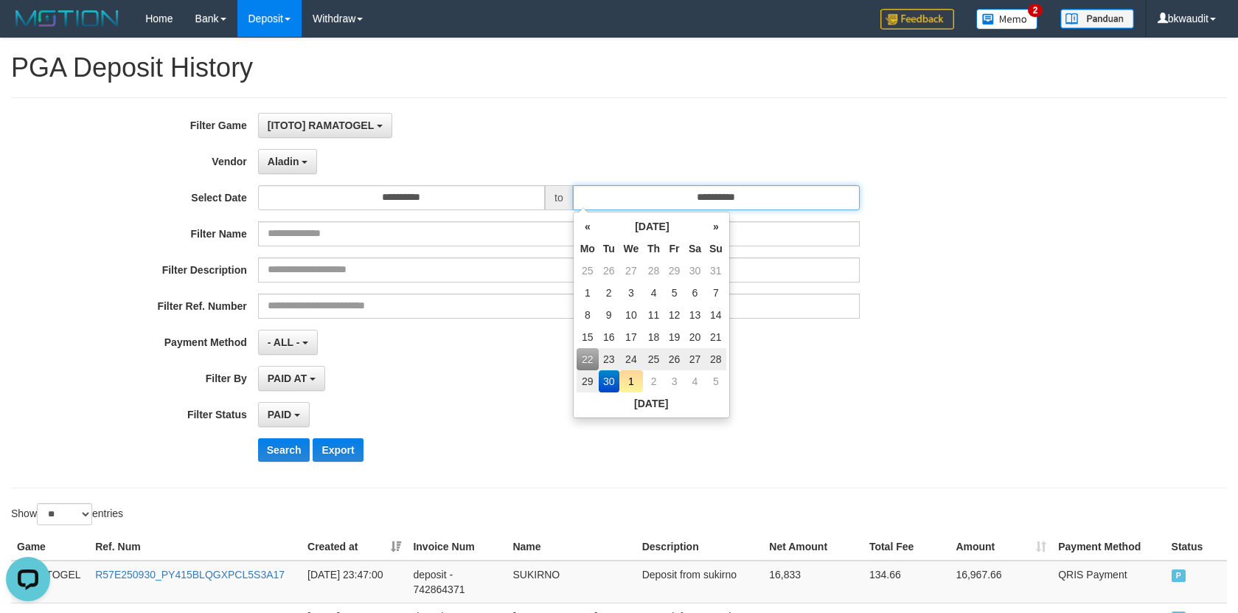
click at [696, 207] on input "**********" at bounding box center [716, 197] width 287 height 25
click at [715, 354] on td "28" at bounding box center [716, 359] width 21 height 22
type input "**********"
click at [282, 464] on div "**********" at bounding box center [515, 293] width 1031 height 360
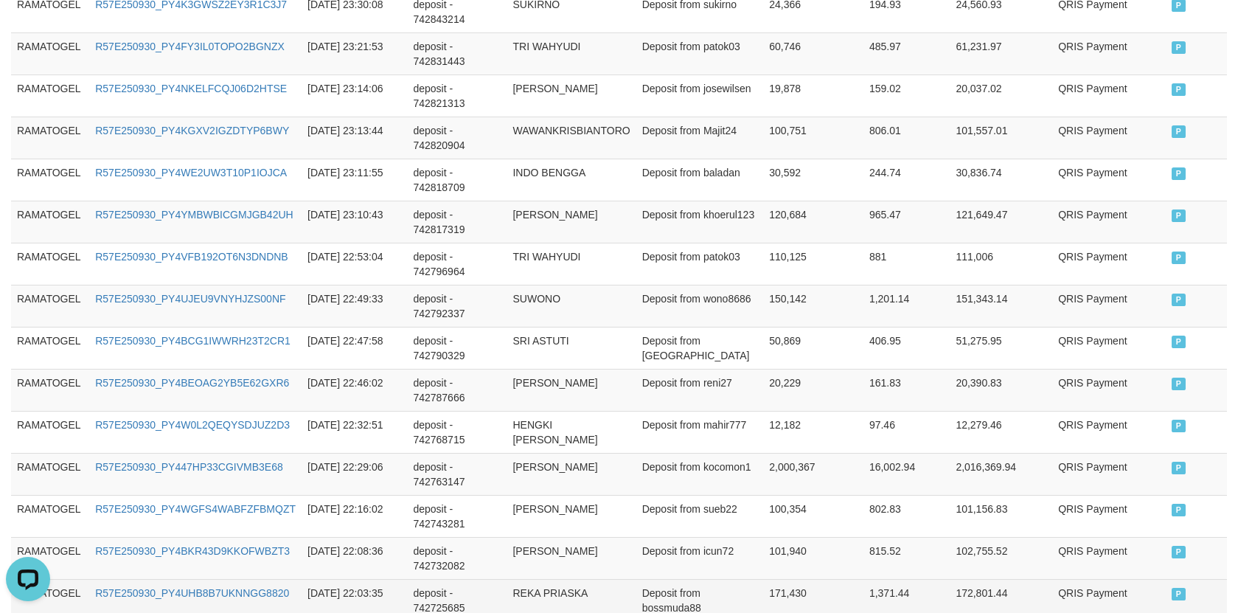
scroll to position [1143, 0]
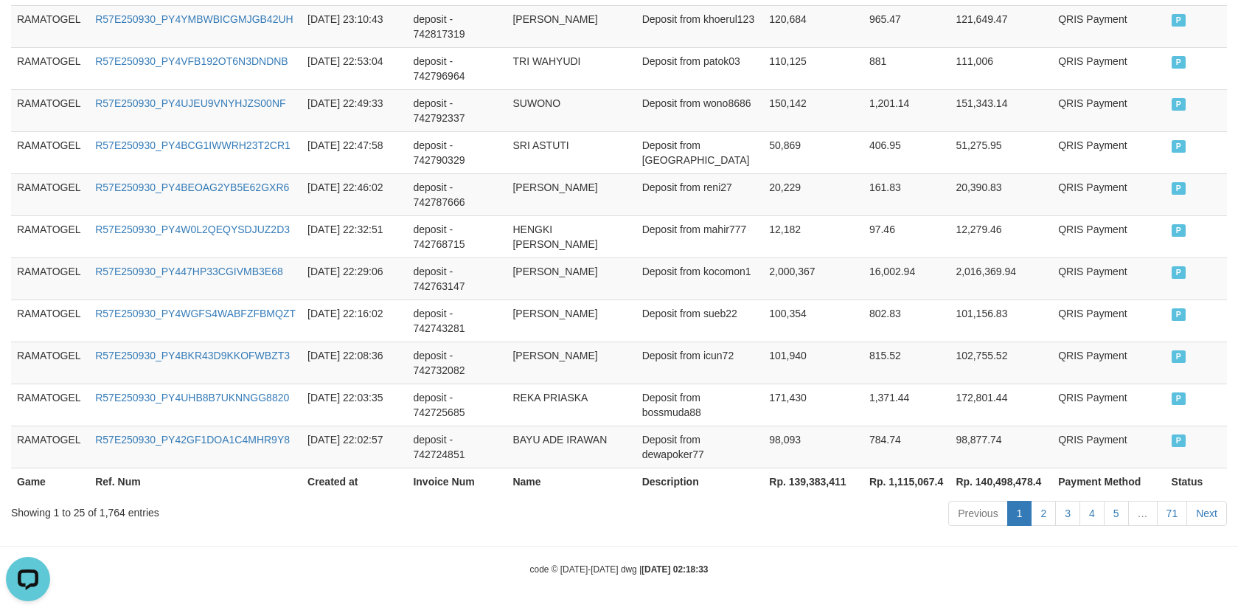
click at [794, 480] on th "Rp. 139,383,411" at bounding box center [813, 480] width 100 height 27
copy th "139,383,411"
click at [826, 431] on td "98,093" at bounding box center [813, 446] width 100 height 42
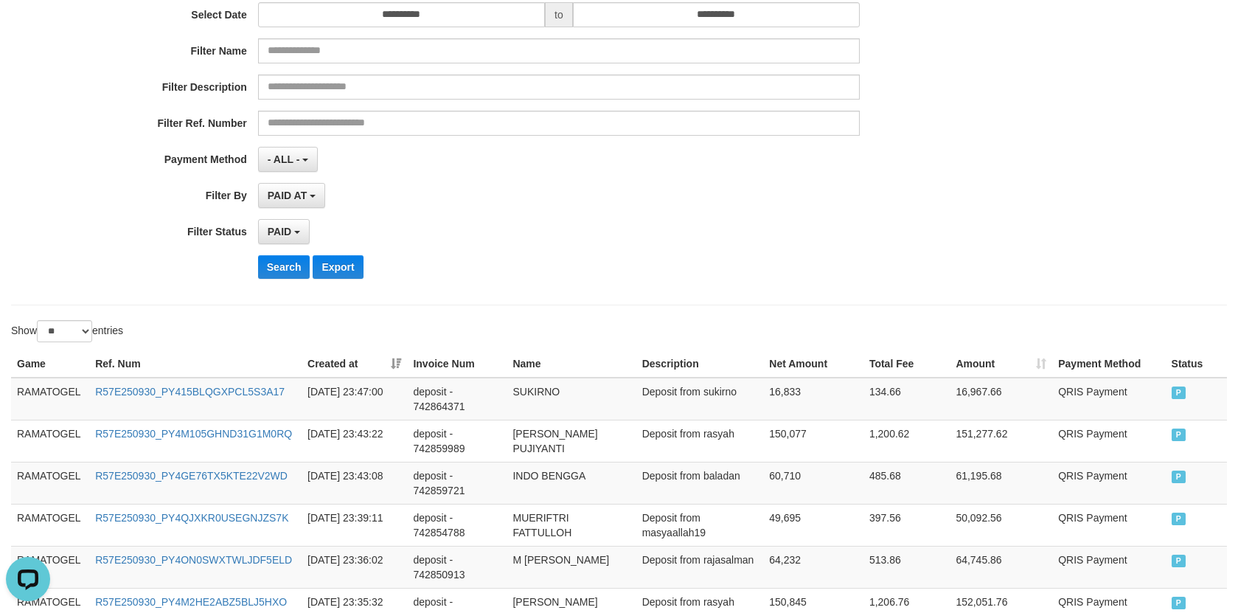
scroll to position [0, 0]
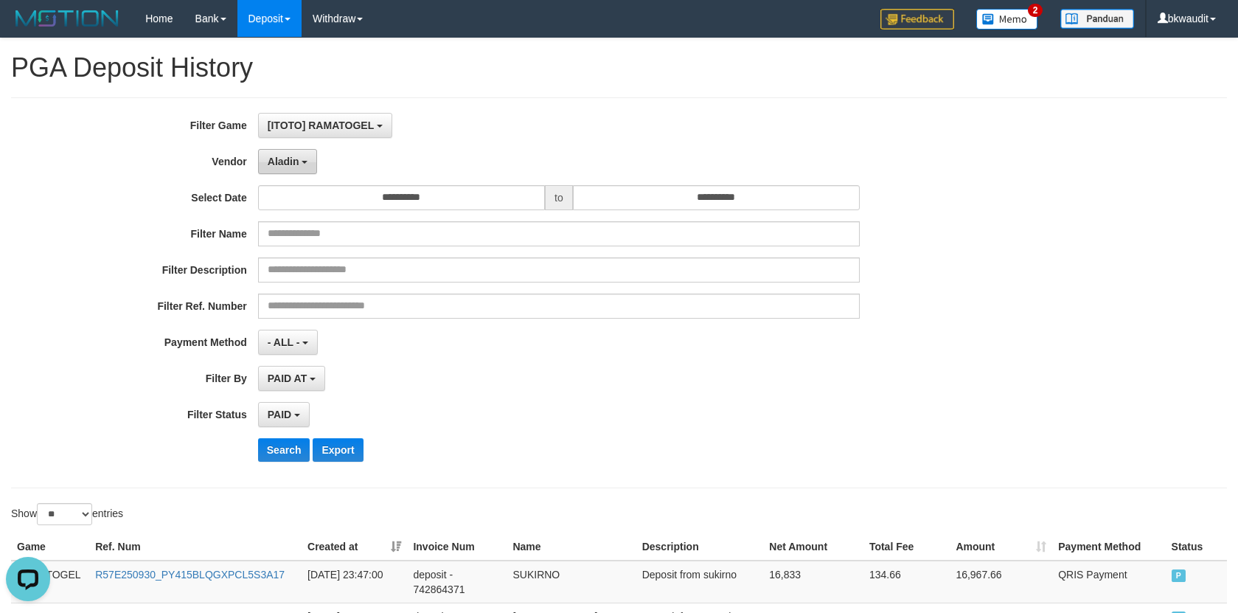
click at [296, 161] on span "Aladin" at bounding box center [284, 162] width 32 height 12
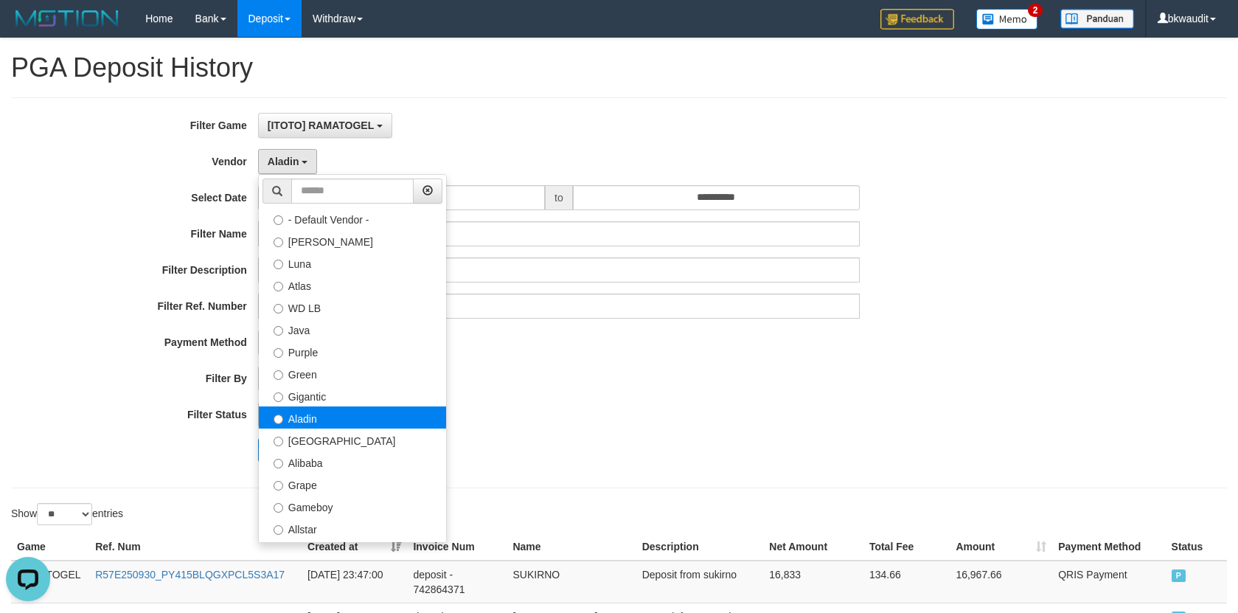
click at [356, 416] on label "Aladin" at bounding box center [352, 417] width 187 height 22
click at [560, 419] on div "PAID SELECT ALL - ALL - SELECT STATUS PENDING/UNPAID PAID CANCELED EXPIRED" at bounding box center [559, 414] width 602 height 25
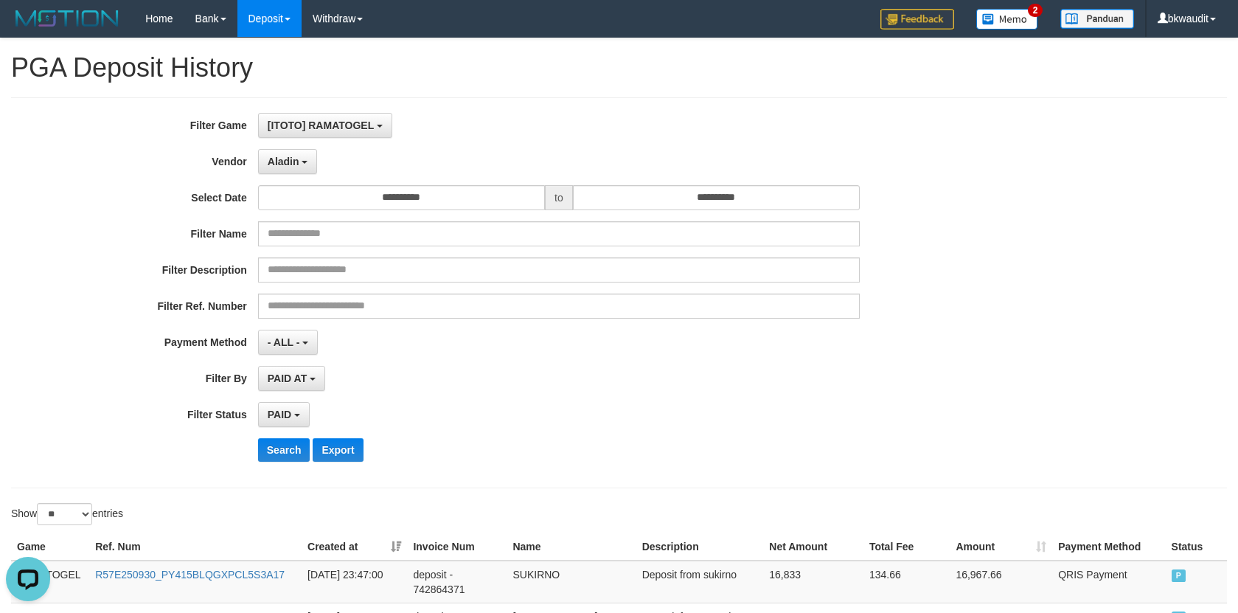
click at [622, 400] on div "**********" at bounding box center [515, 293] width 1031 height 360
click at [287, 450] on button "Search" at bounding box center [284, 450] width 52 height 24
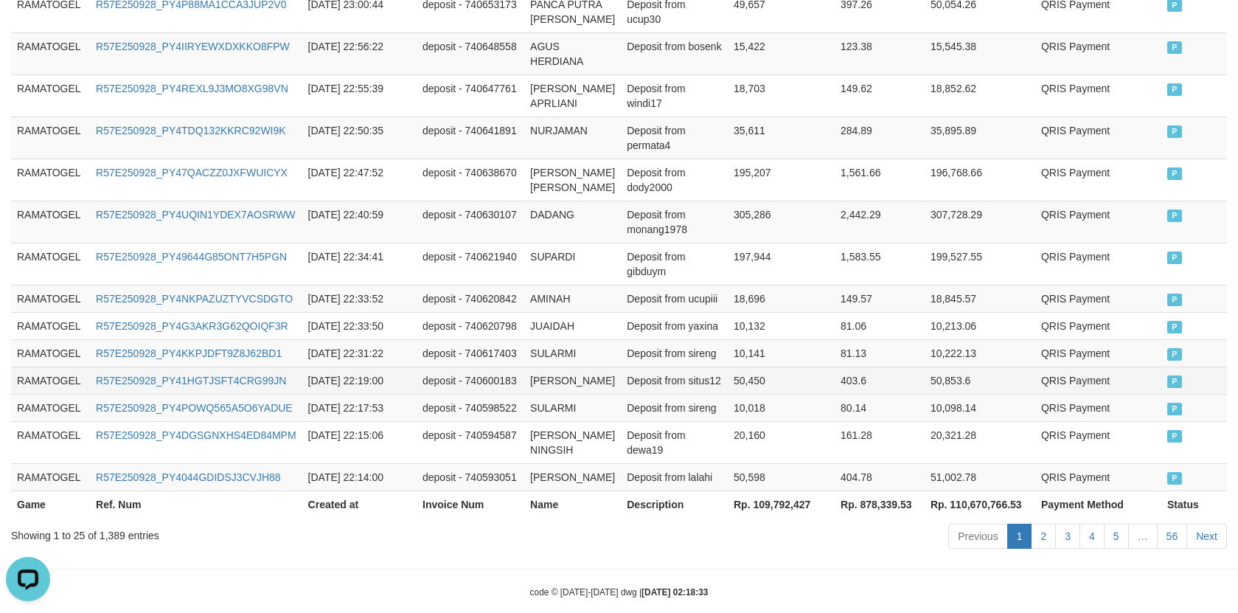
scroll to position [1070, 0]
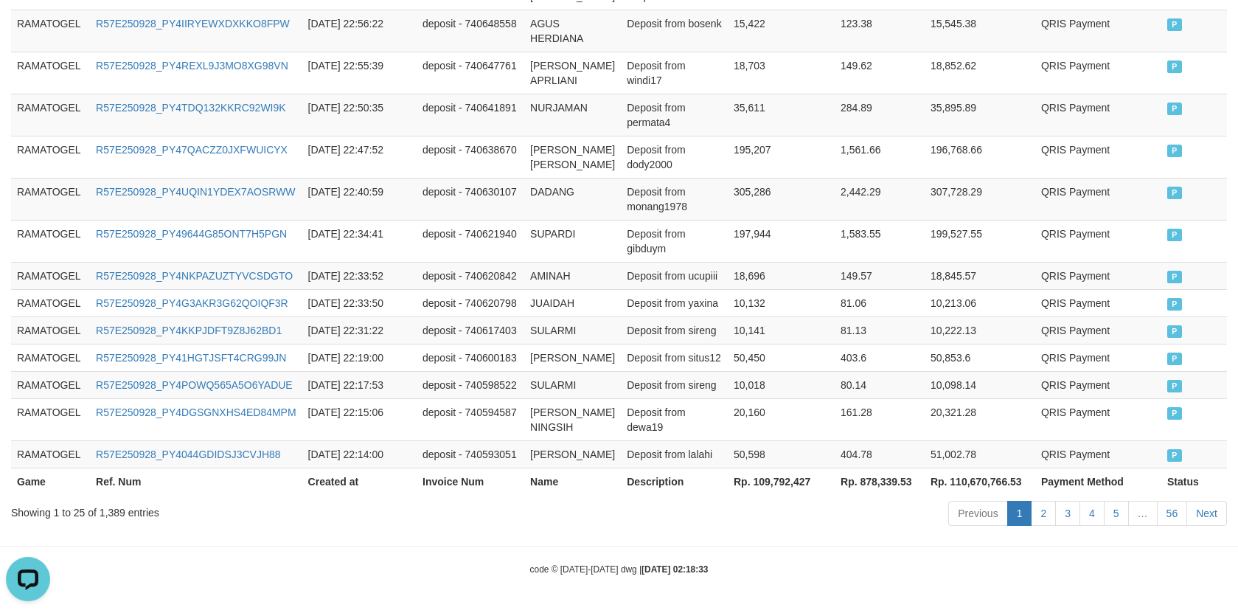
click at [779, 487] on th "Rp. 109,792,427" at bounding box center [781, 480] width 107 height 27
copy th "109,792,427"
click at [860, 441] on td "404.78" at bounding box center [880, 453] width 90 height 27
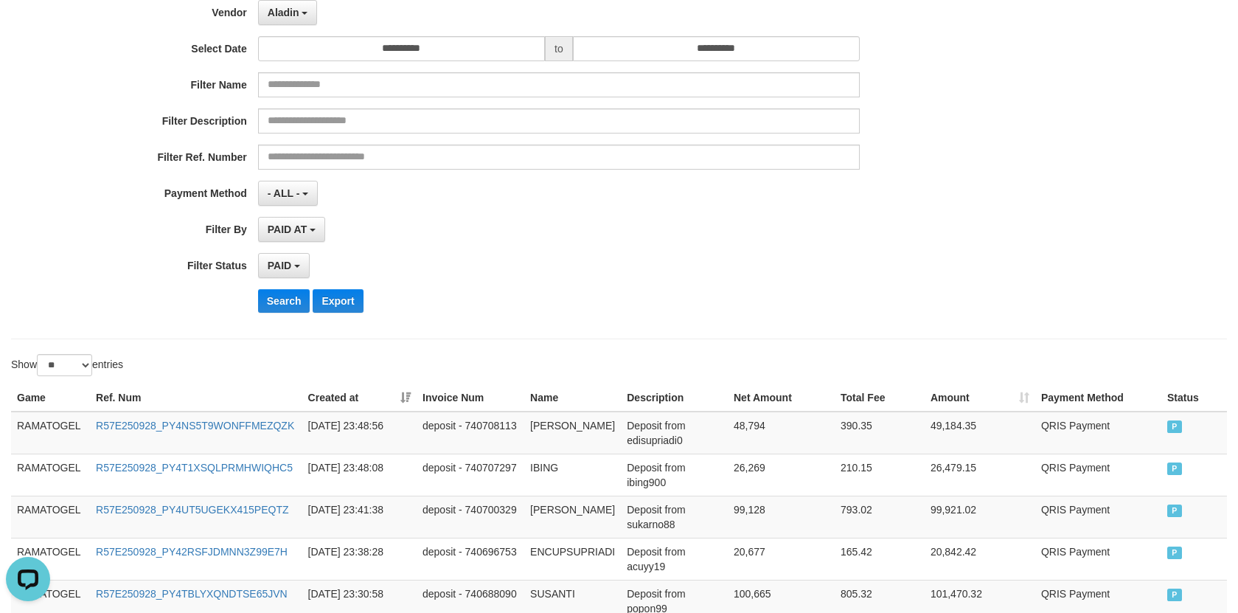
scroll to position [0, 0]
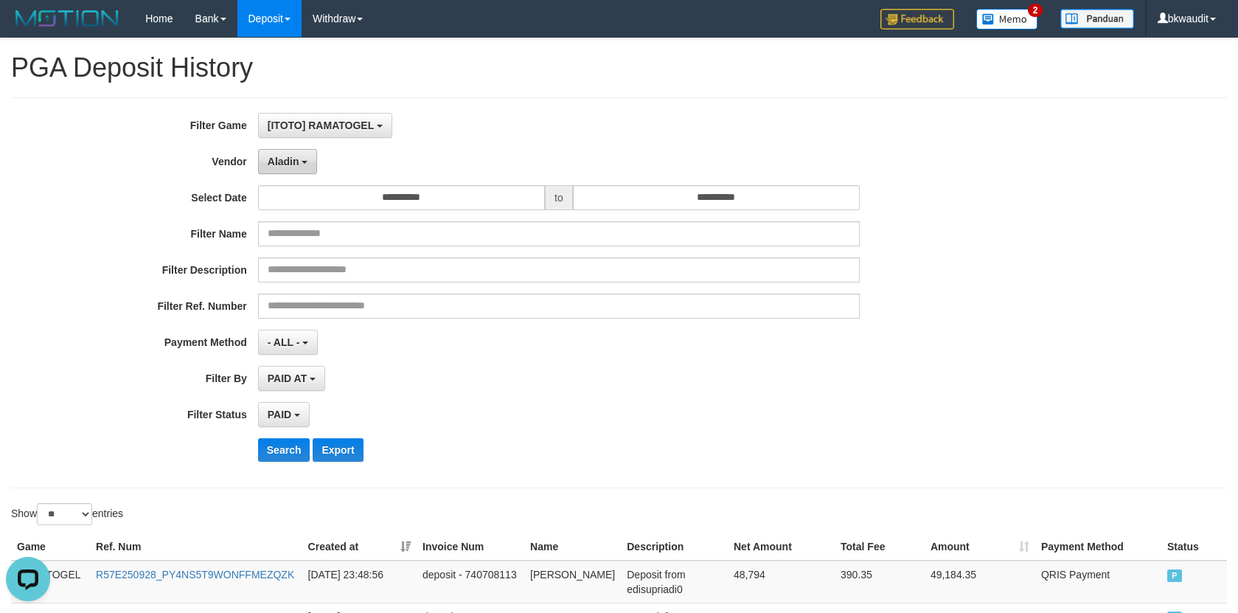
click at [282, 167] on span "Aladin" at bounding box center [284, 162] width 32 height 12
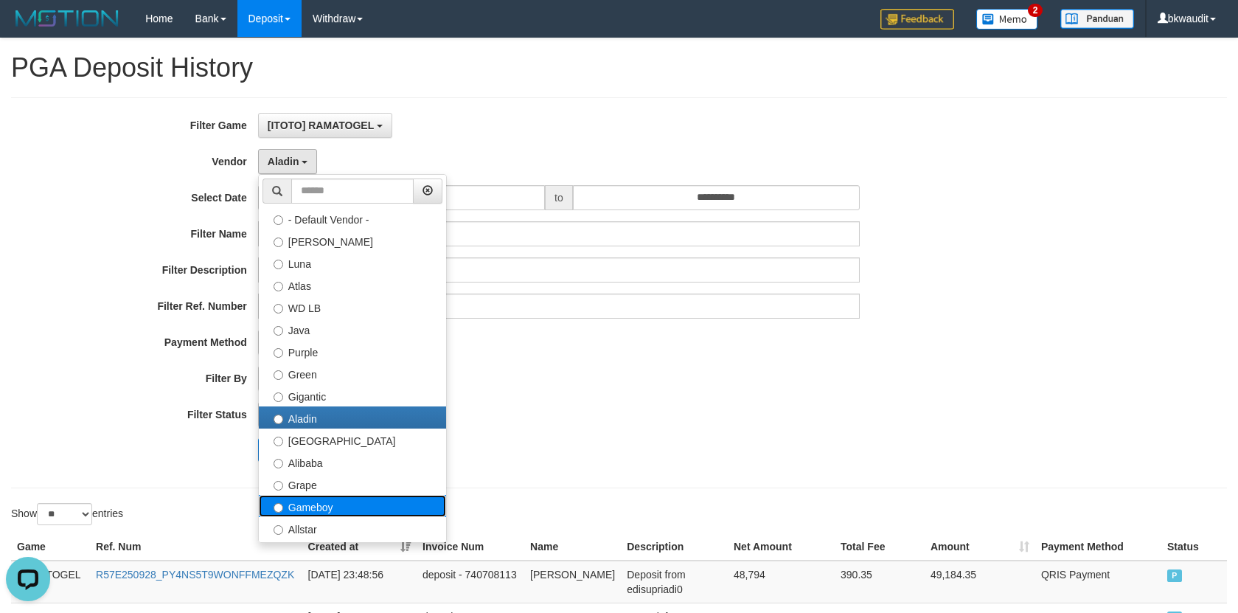
drag, startPoint x: 353, startPoint y: 511, endPoint x: 299, endPoint y: 476, distance: 64.0
click at [352, 511] on label "Gameboy" at bounding box center [352, 506] width 187 height 22
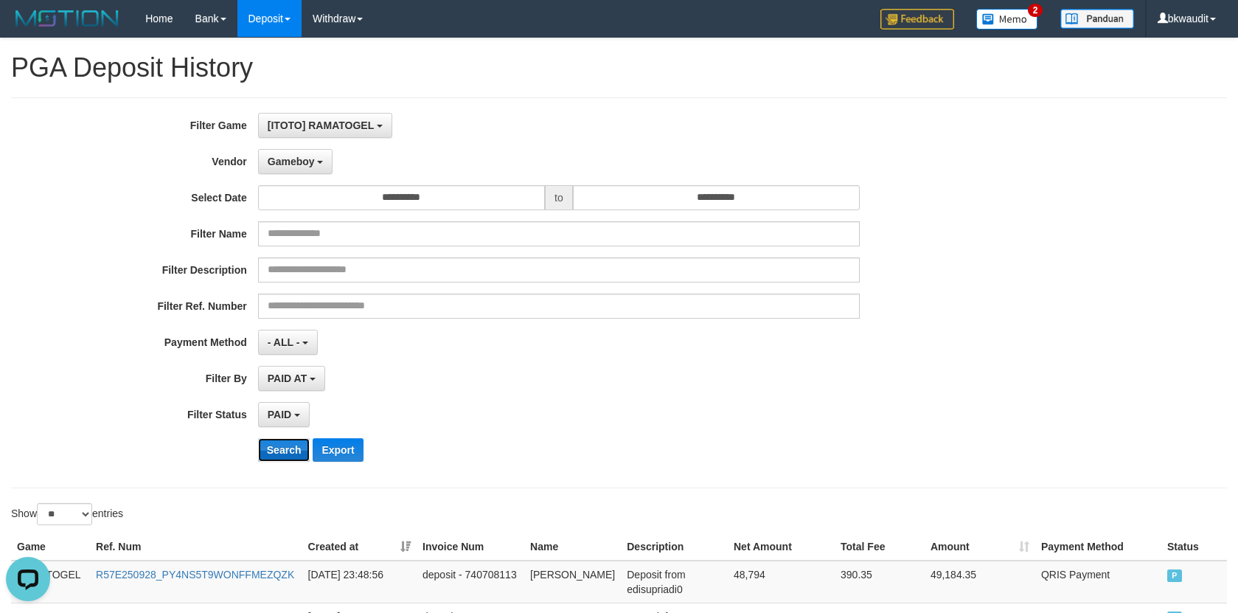
click at [294, 450] on button "Search" at bounding box center [284, 450] width 52 height 24
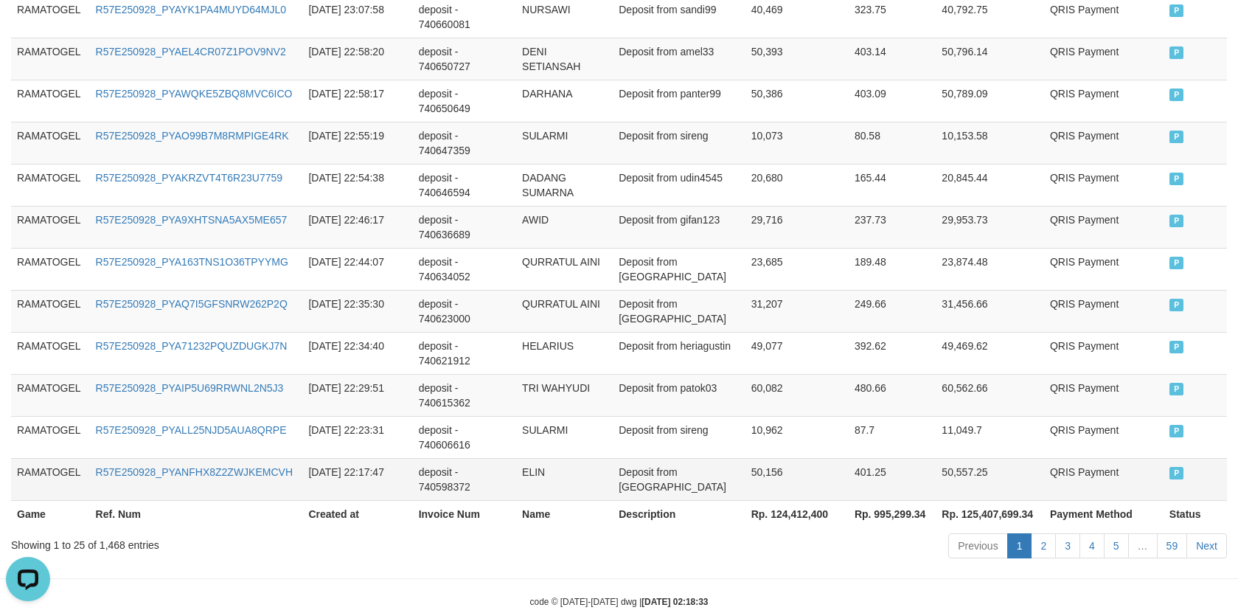
scroll to position [1114, 0]
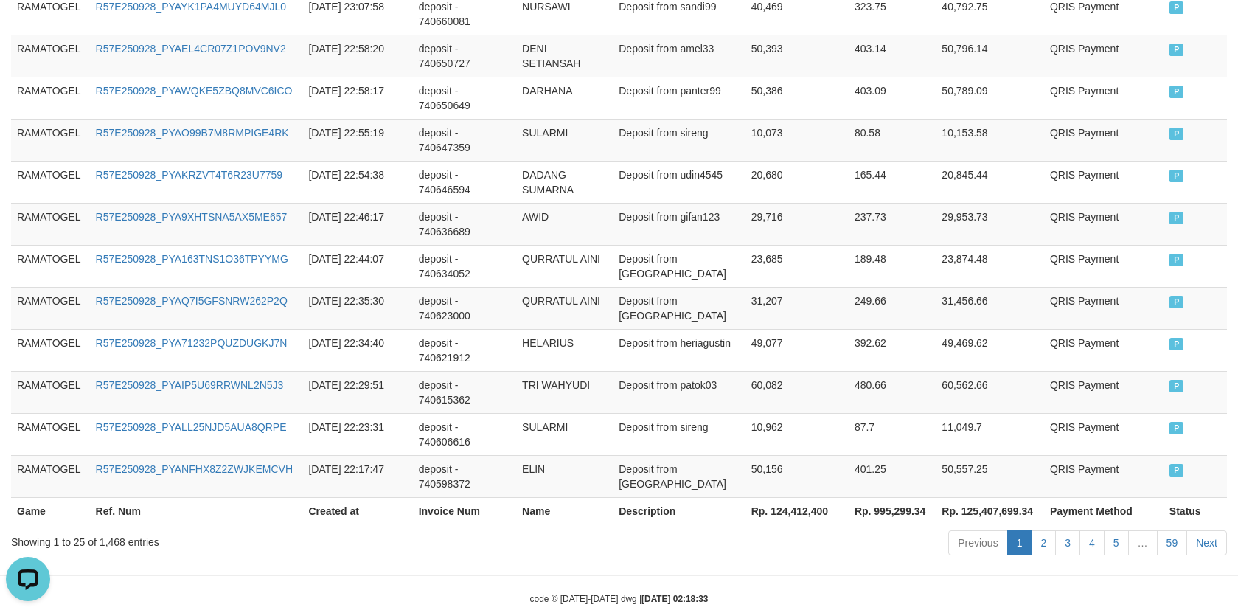
click at [773, 497] on th "Rp. 124,412,400" at bounding box center [796, 510] width 103 height 27
copy th "124,412,400"
click at [811, 455] on td "50,156" at bounding box center [796, 476] width 103 height 42
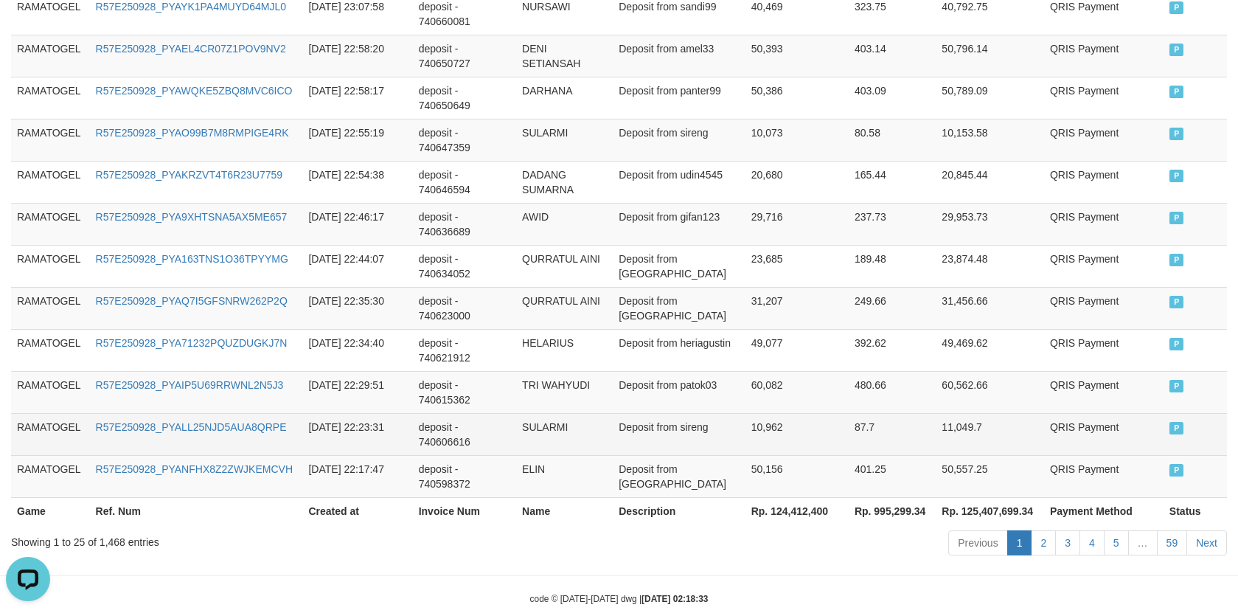
click at [716, 413] on td "Deposit from sireng" at bounding box center [679, 434] width 132 height 42
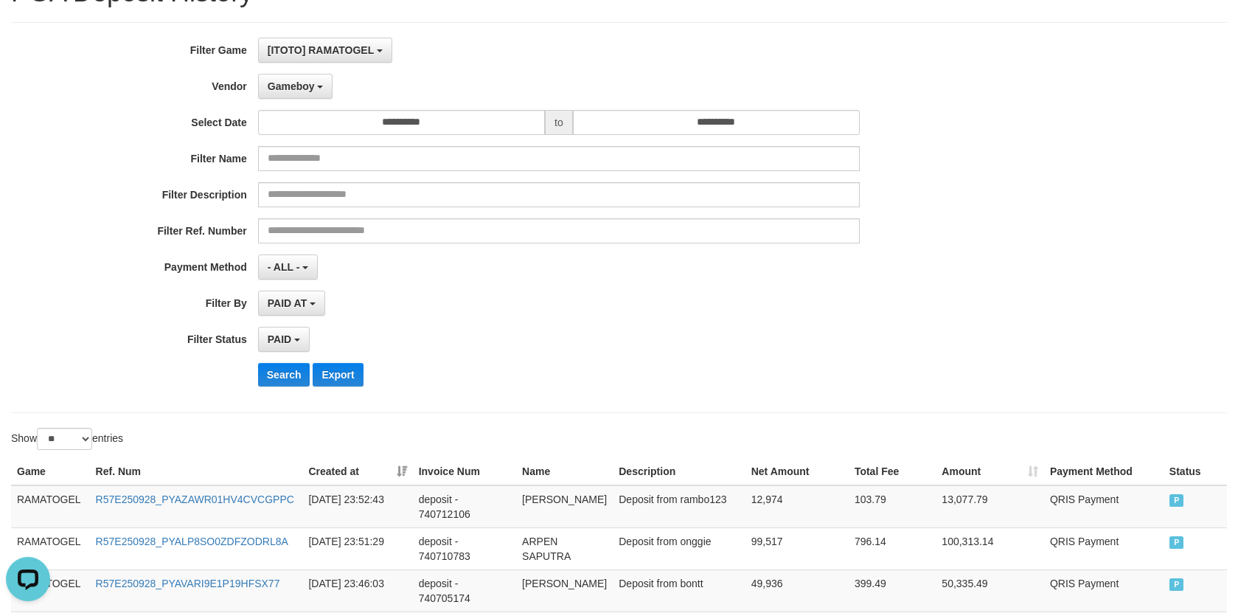
scroll to position [0, 0]
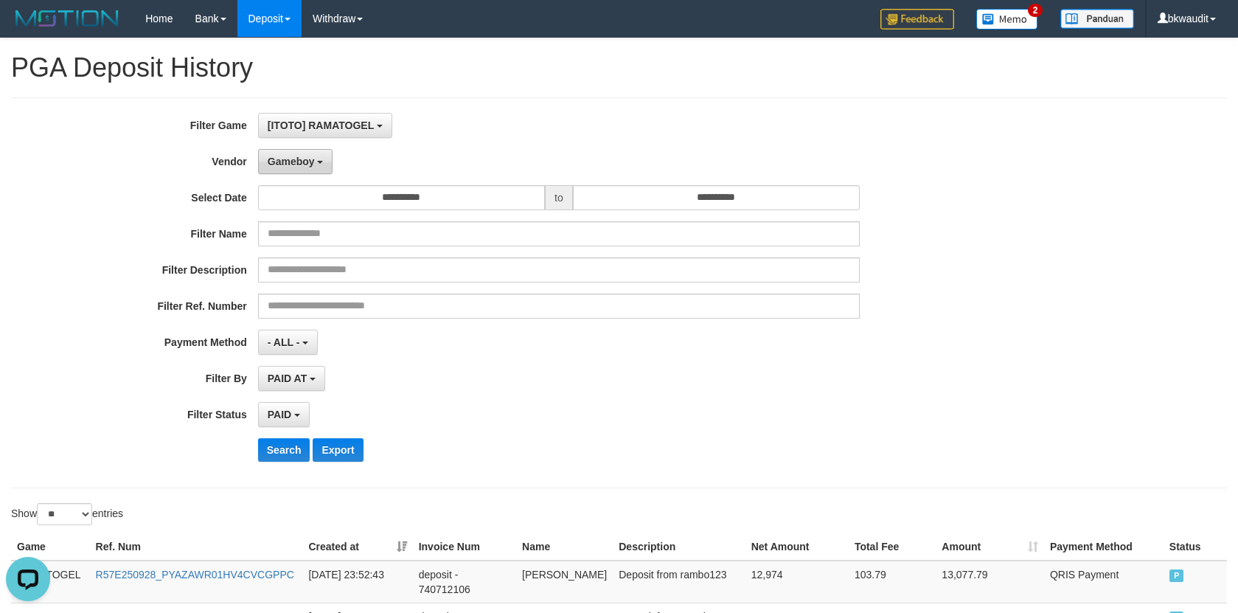
click at [296, 156] on span "Gameboy" at bounding box center [291, 162] width 47 height 12
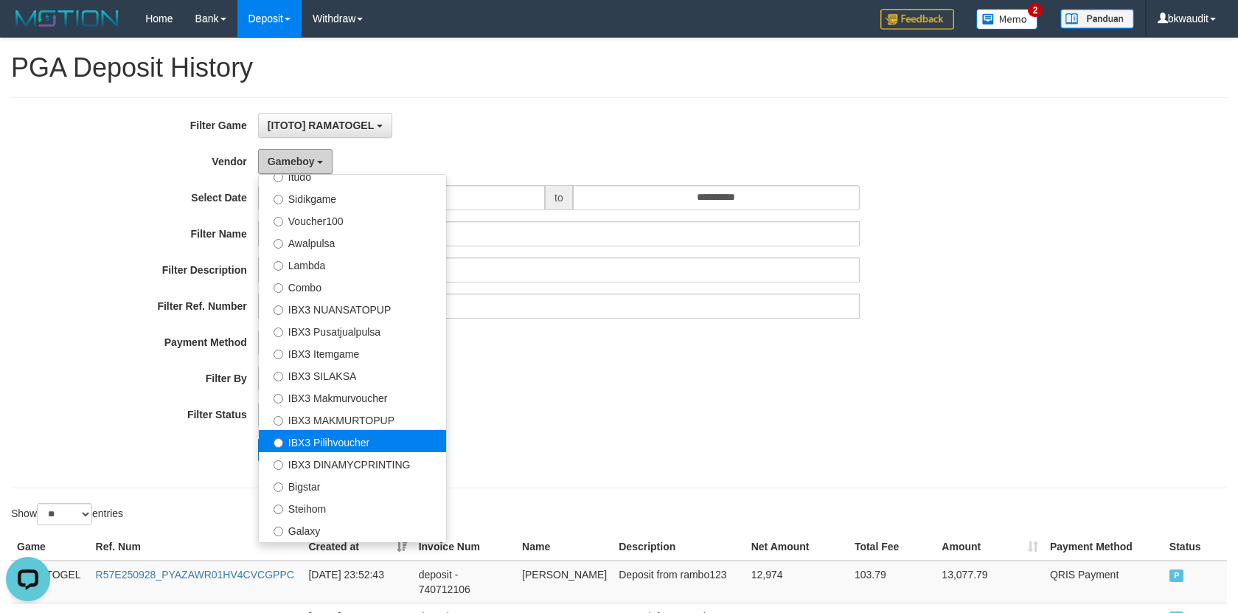
scroll to position [550, 0]
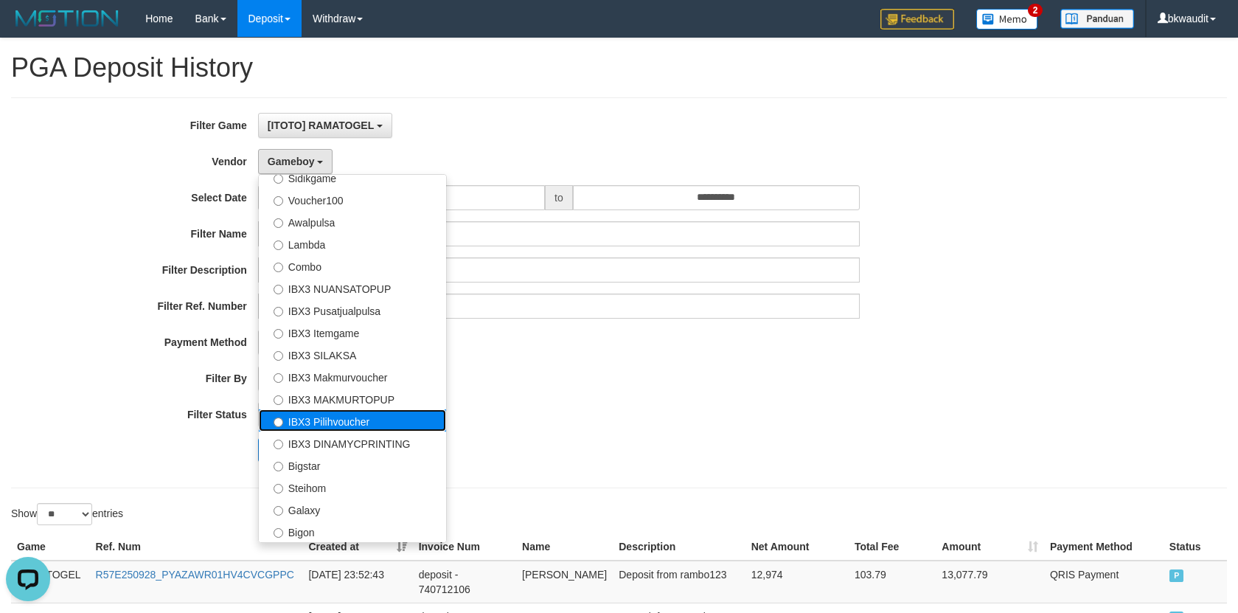
click at [389, 429] on label "IBX3 Pilihvoucher" at bounding box center [352, 420] width 187 height 22
select select "**********"
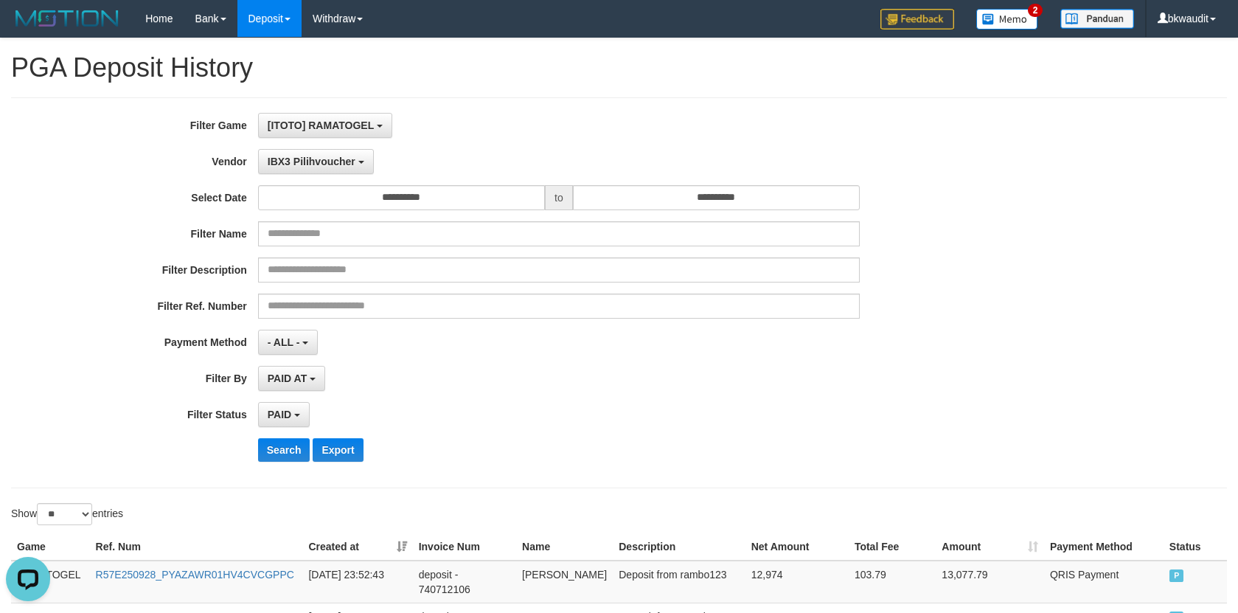
click at [245, 458] on div "Search Export" at bounding box center [515, 450] width 1031 height 24
click at [284, 449] on button "Search" at bounding box center [284, 450] width 52 height 24
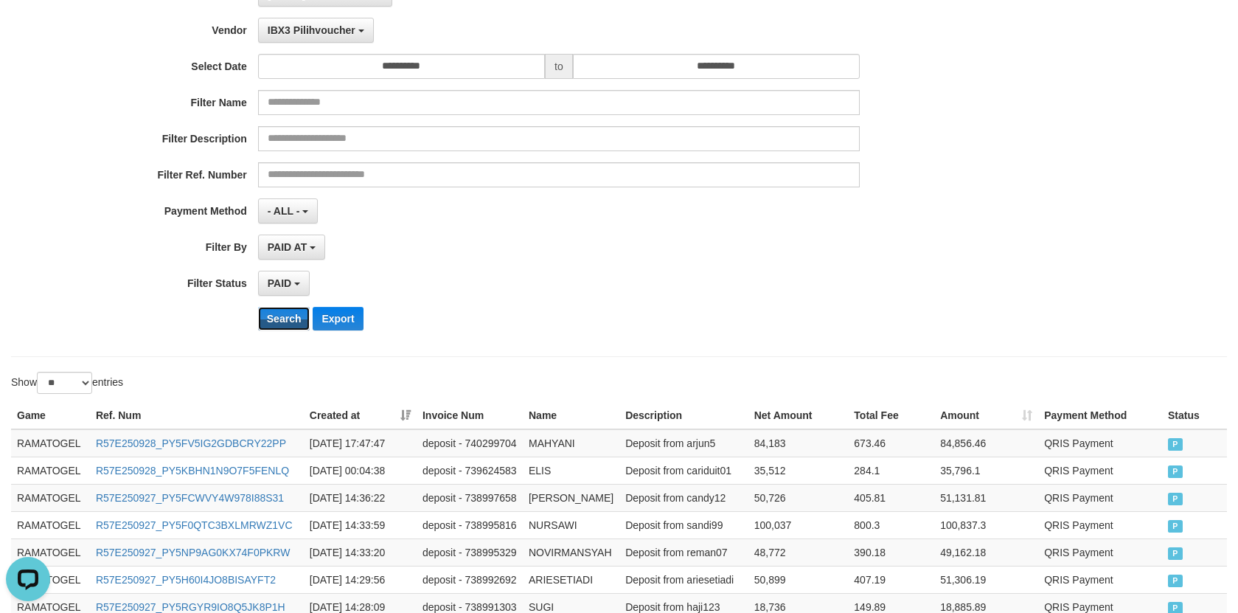
scroll to position [295, 0]
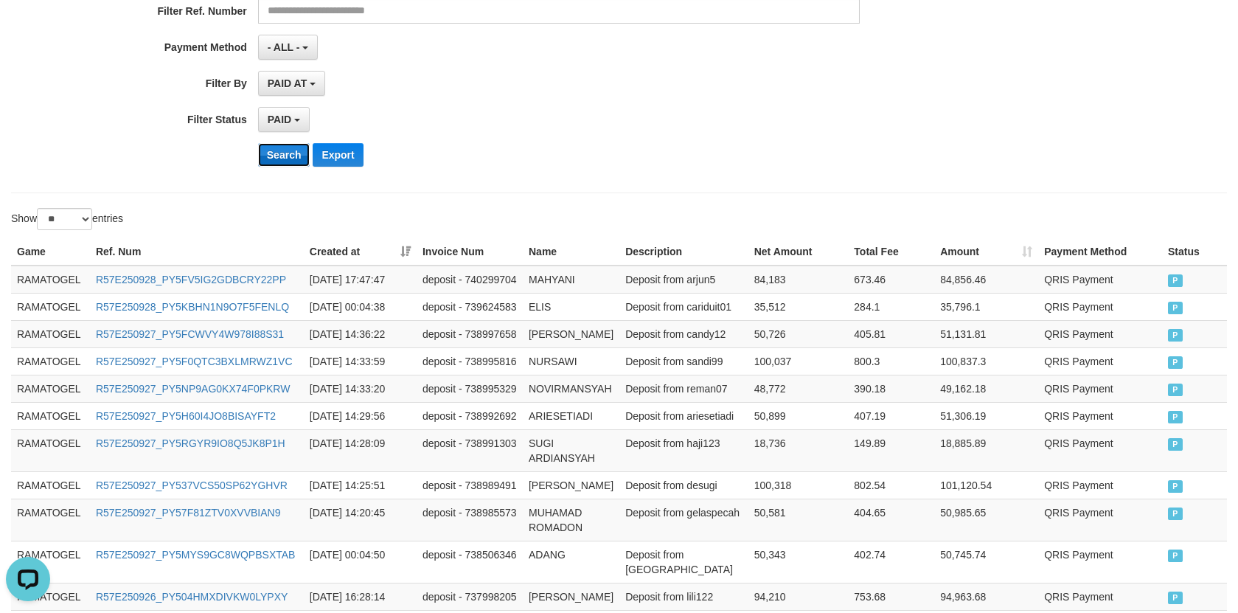
click at [285, 149] on button "Search" at bounding box center [284, 155] width 52 height 24
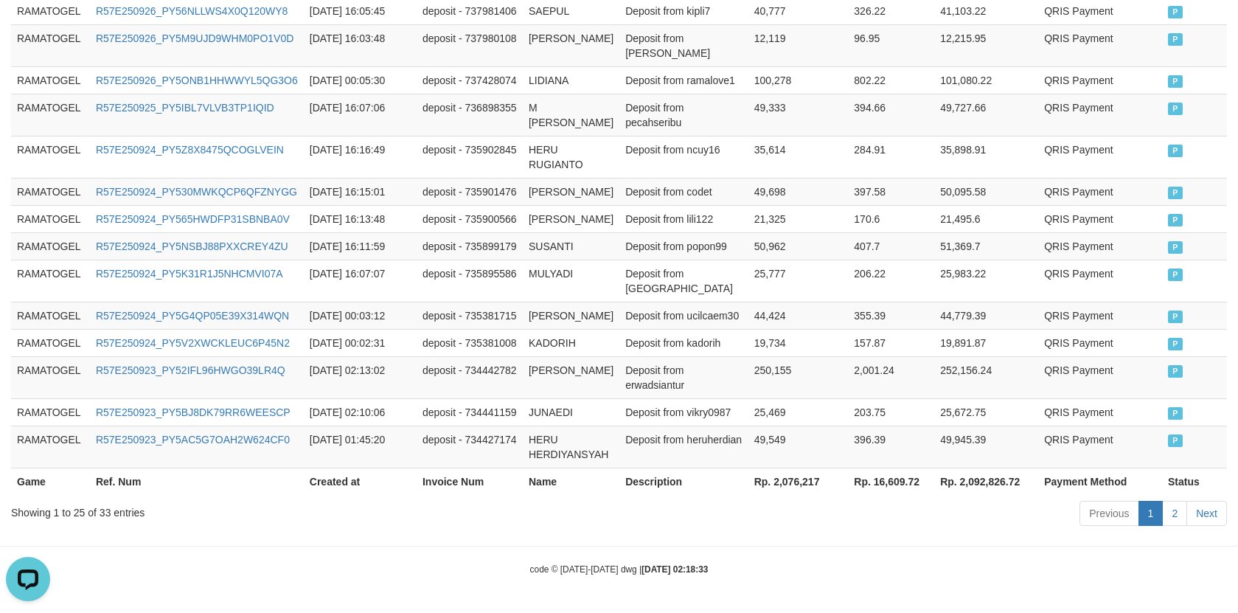
scroll to position [1055, 0]
click at [778, 486] on th "Rp. 2,076,217" at bounding box center [798, 480] width 100 height 27
drag, startPoint x: 796, startPoint y: 450, endPoint x: 810, endPoint y: 449, distance: 13.4
click at [802, 450] on td "49,549" at bounding box center [798, 446] width 100 height 42
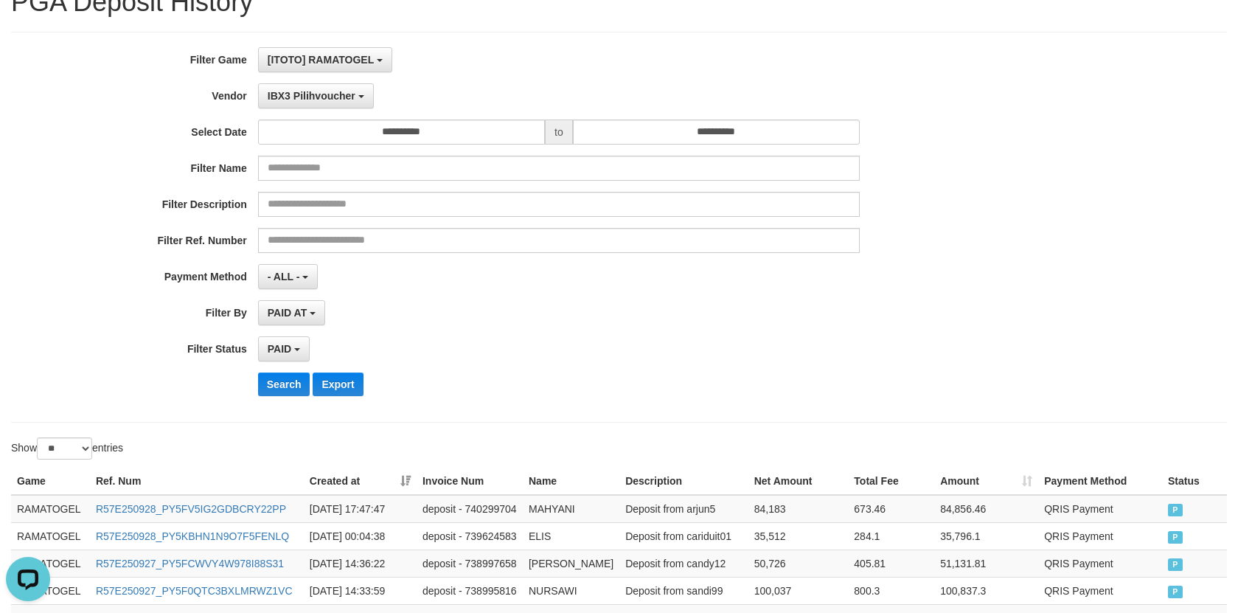
scroll to position [0, 0]
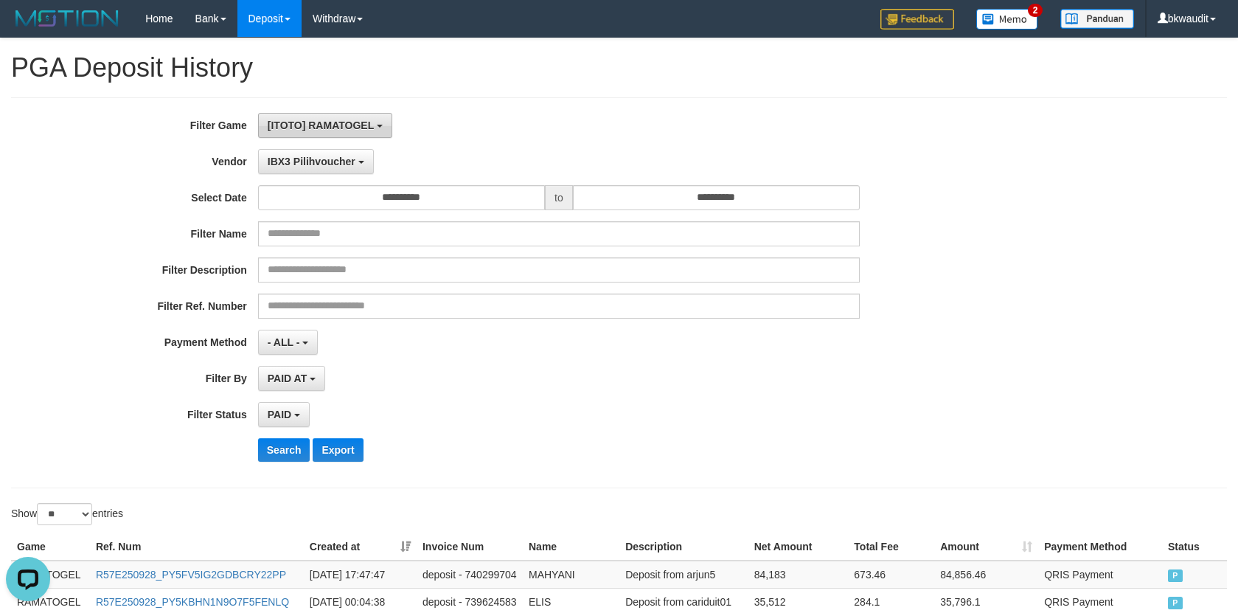
click at [327, 114] on button "[ITOTO] RAMATOGEL" at bounding box center [325, 125] width 134 height 25
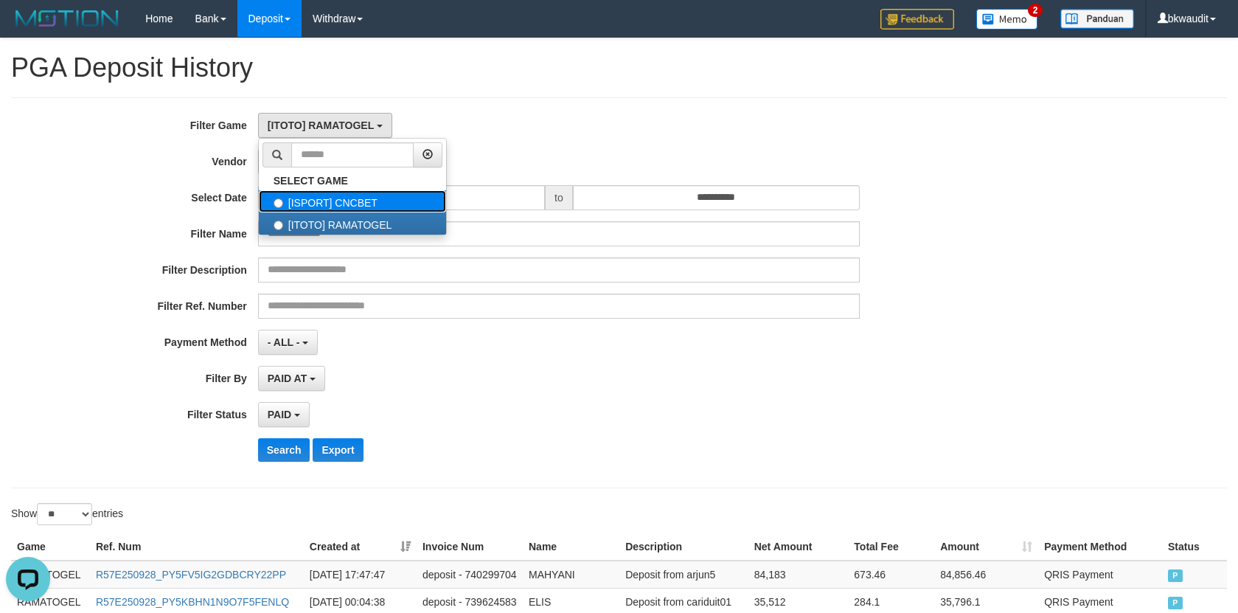
click at [364, 197] on label "[ISPORT] CNCBET" at bounding box center [352, 201] width 187 height 22
select select "****"
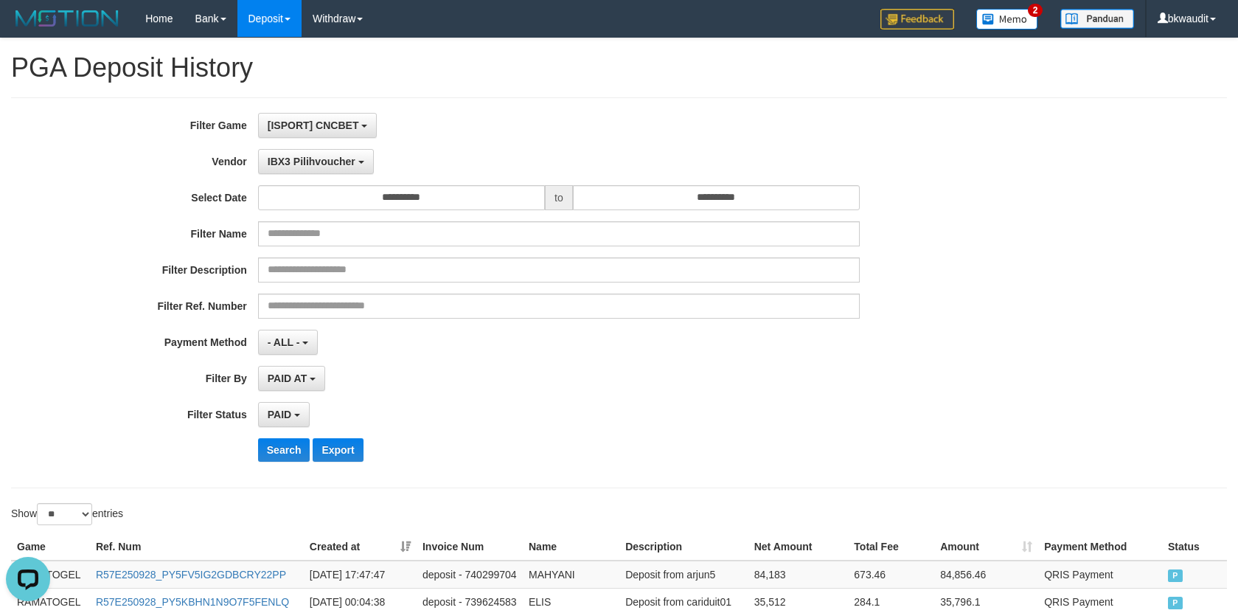
scroll to position [25, 0]
click at [274, 438] on button "Search" at bounding box center [284, 450] width 52 height 24
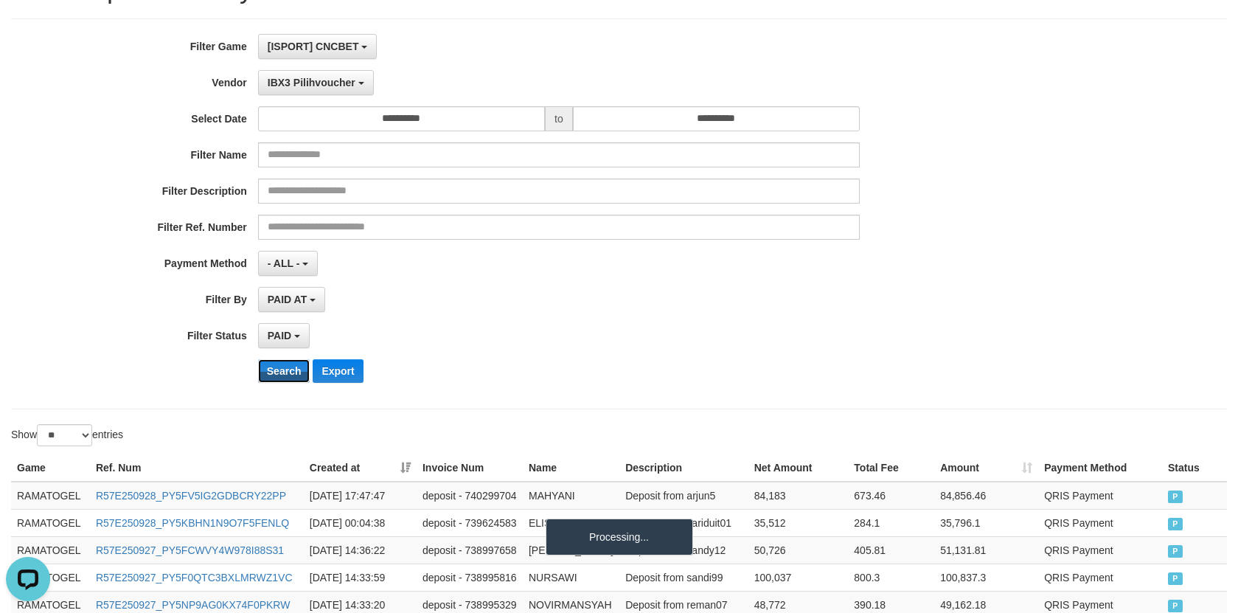
scroll to position [221, 0]
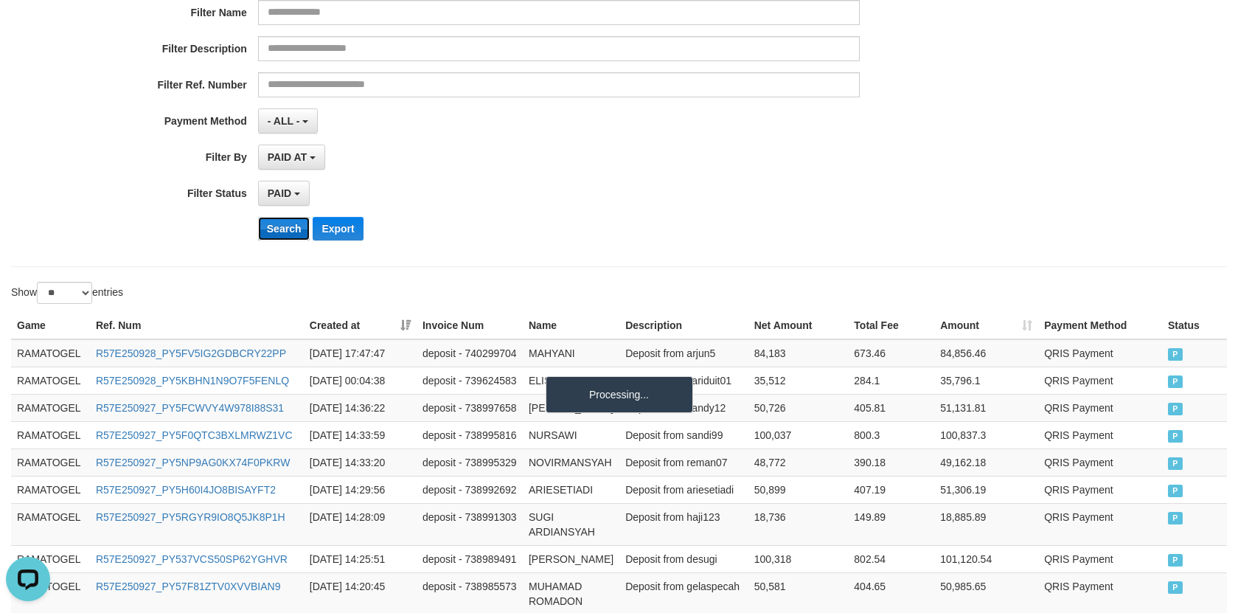
click at [295, 228] on button "Search" at bounding box center [284, 229] width 52 height 24
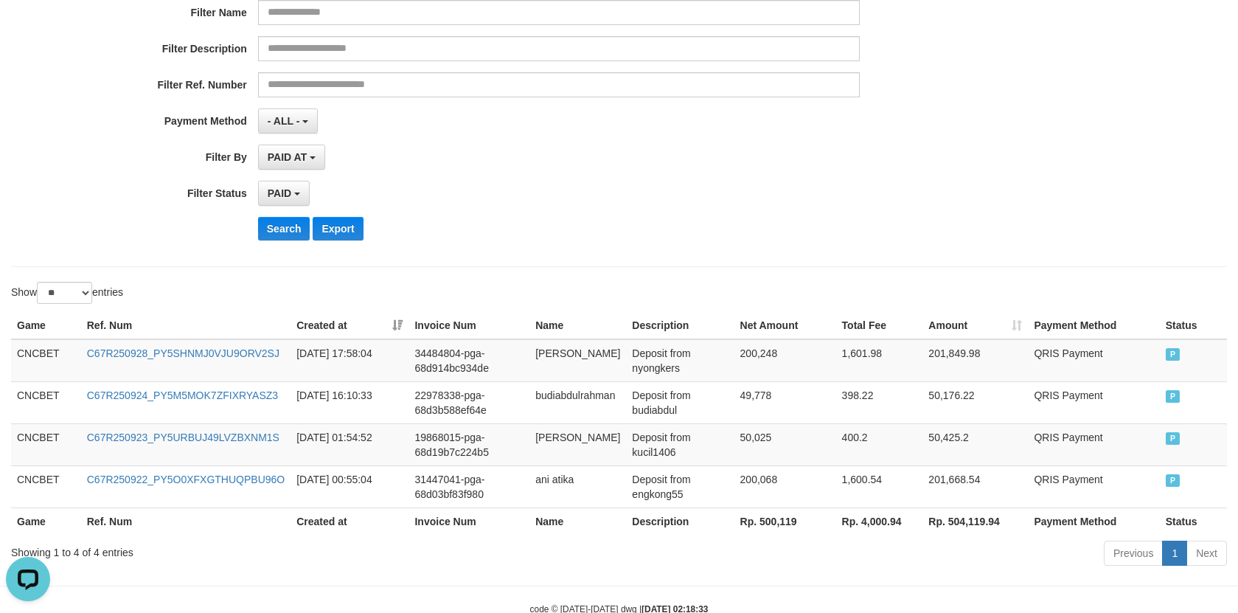
click at [776, 526] on th "Rp. 500,119" at bounding box center [785, 520] width 102 height 27
drag, startPoint x: 887, startPoint y: 443, endPoint x: 875, endPoint y: 443, distance: 11.8
click at [884, 443] on td "400.2" at bounding box center [879, 444] width 87 height 42
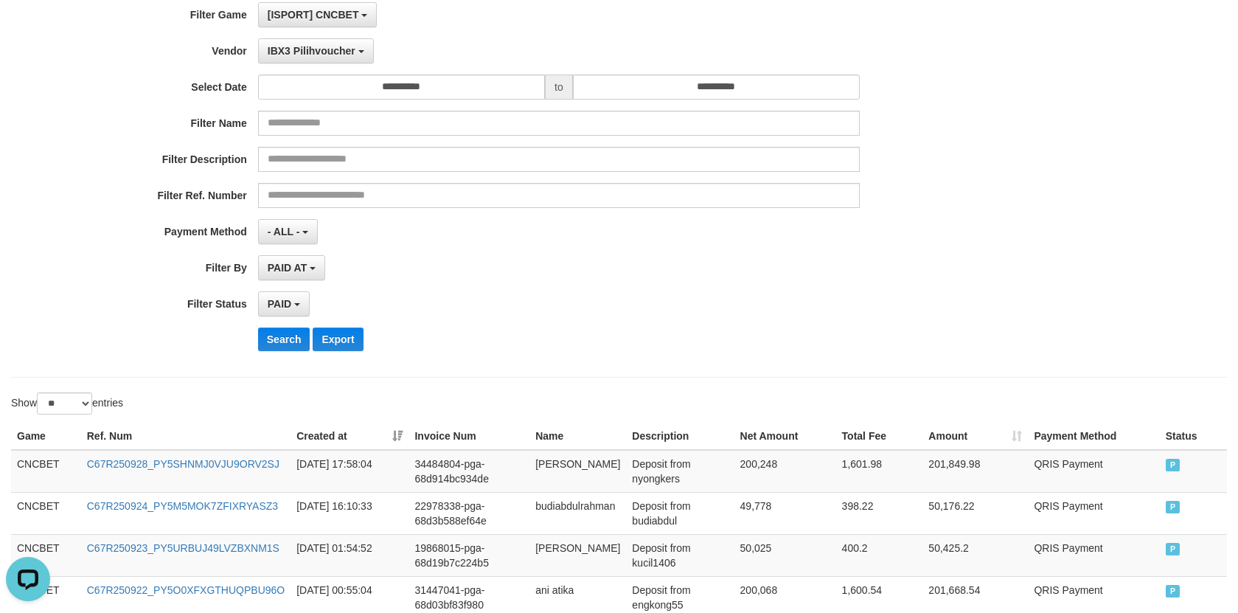
scroll to position [0, 0]
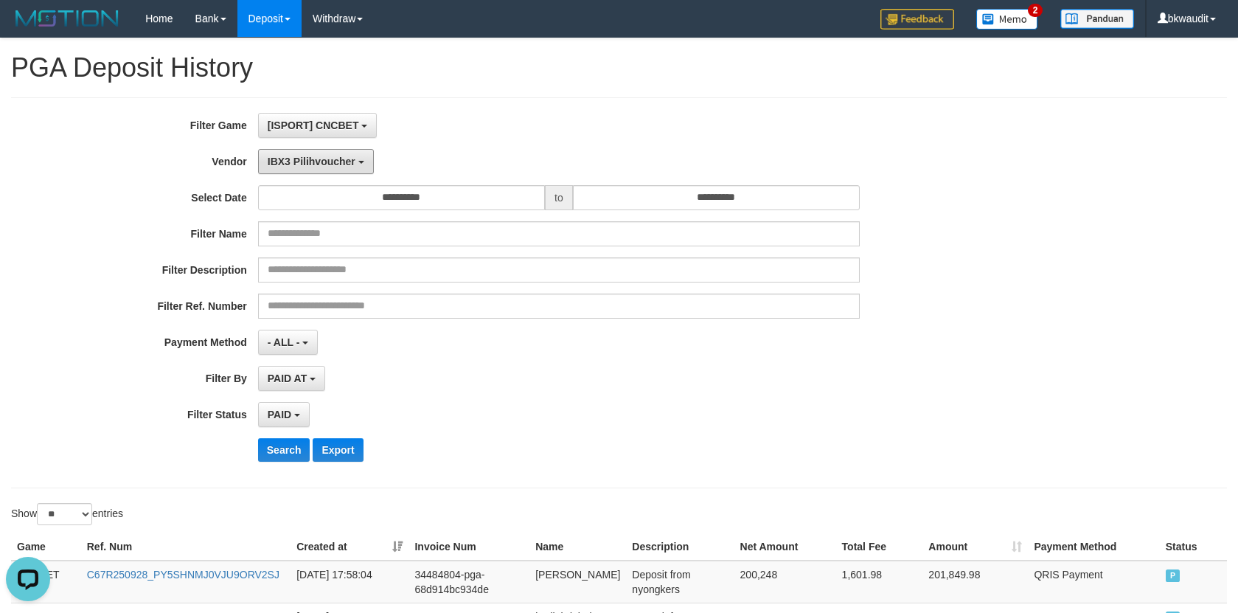
drag, startPoint x: 298, startPoint y: 170, endPoint x: 321, endPoint y: 185, distance: 27.2
click at [298, 170] on button "IBX3 Pilihvoucher" at bounding box center [316, 161] width 116 height 25
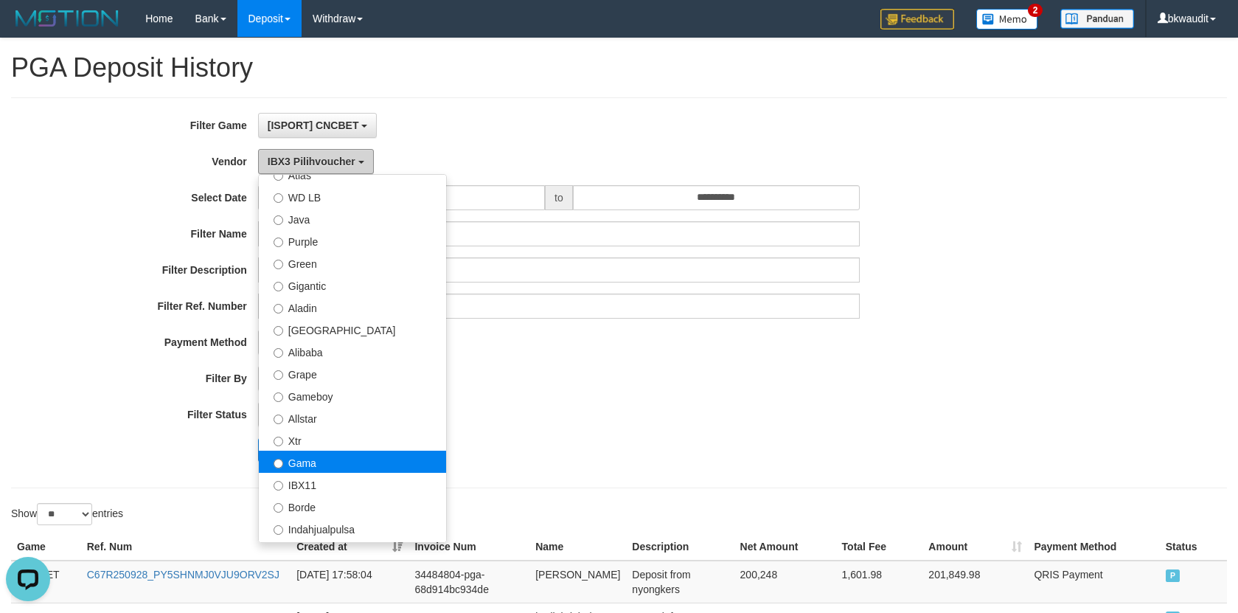
scroll to position [108, 0]
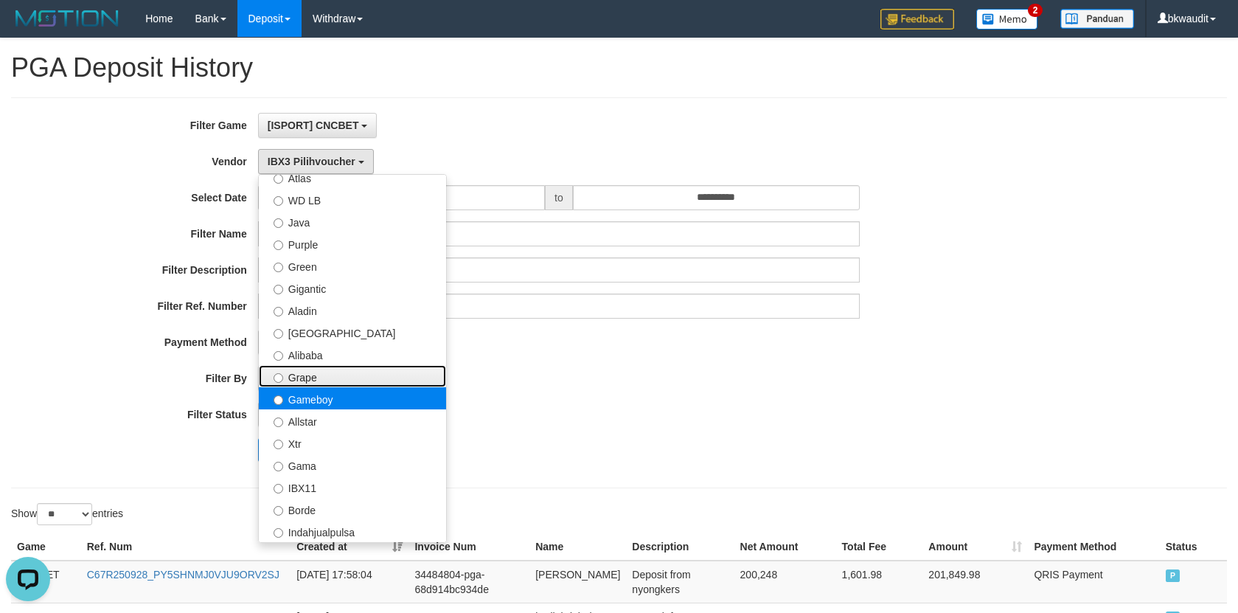
drag, startPoint x: 419, startPoint y: 384, endPoint x: 421, endPoint y: 398, distance: 14.2
click at [421, 398] on ul "- Default Vendor - [PERSON_NAME] Atlas WD LB Java Purple Green Gigantic Aladin …" at bounding box center [352, 358] width 189 height 369
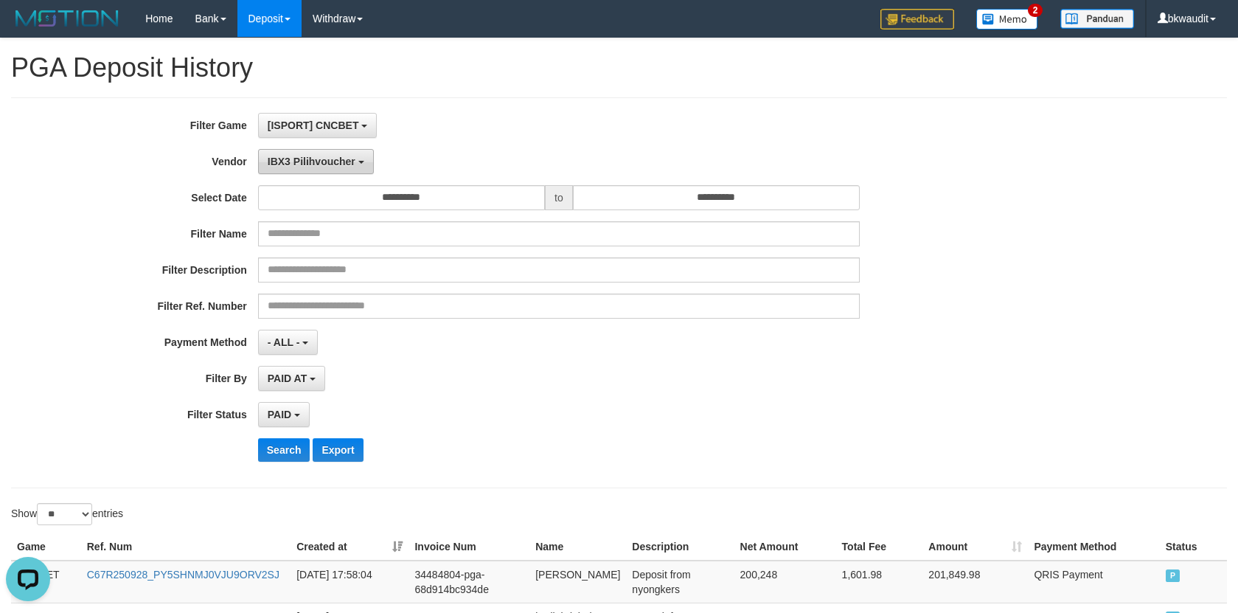
click at [302, 159] on span "IBX3 Pilihvoucher" at bounding box center [312, 162] width 88 height 12
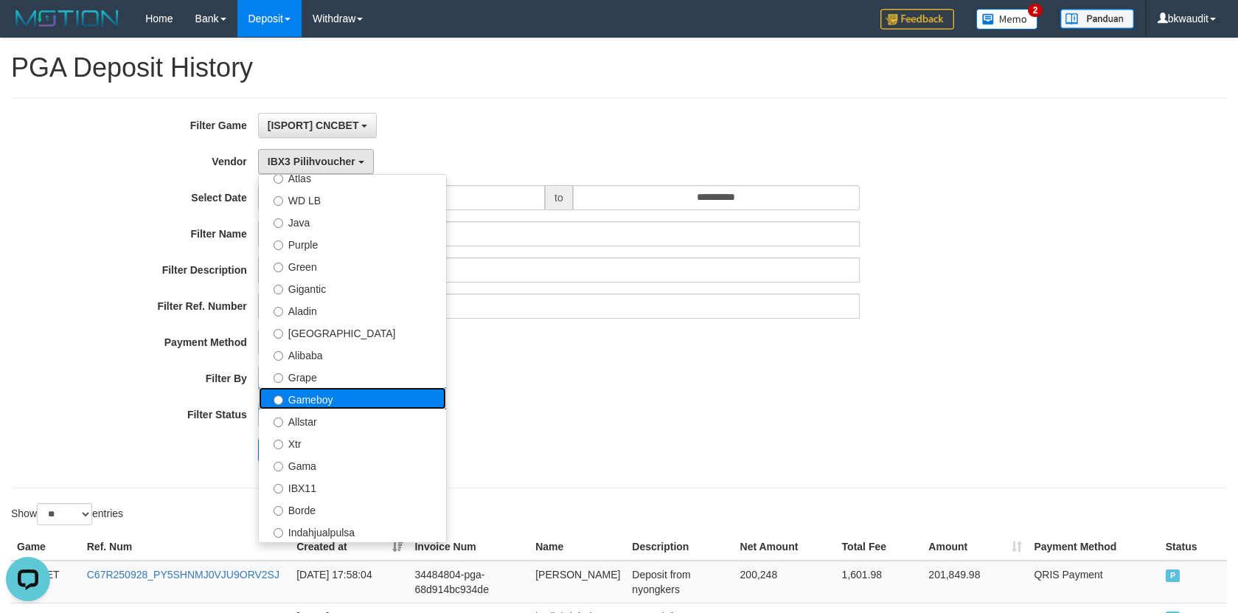
click at [335, 397] on label "Gameboy" at bounding box center [352, 398] width 187 height 22
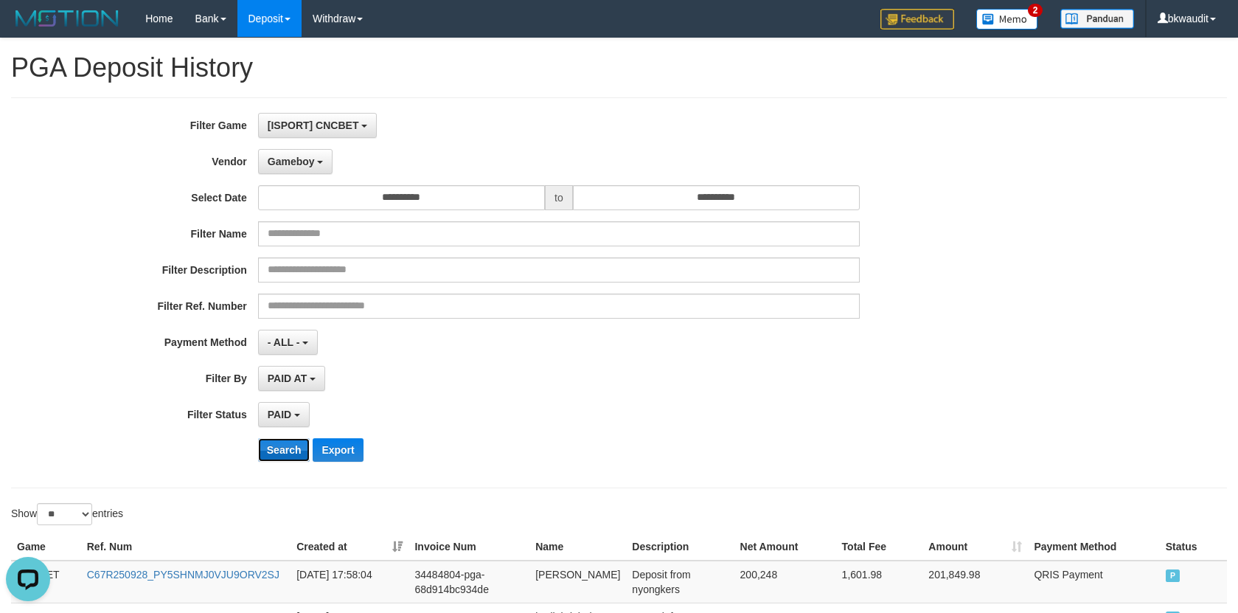
click at [279, 449] on button "Search" at bounding box center [284, 450] width 52 height 24
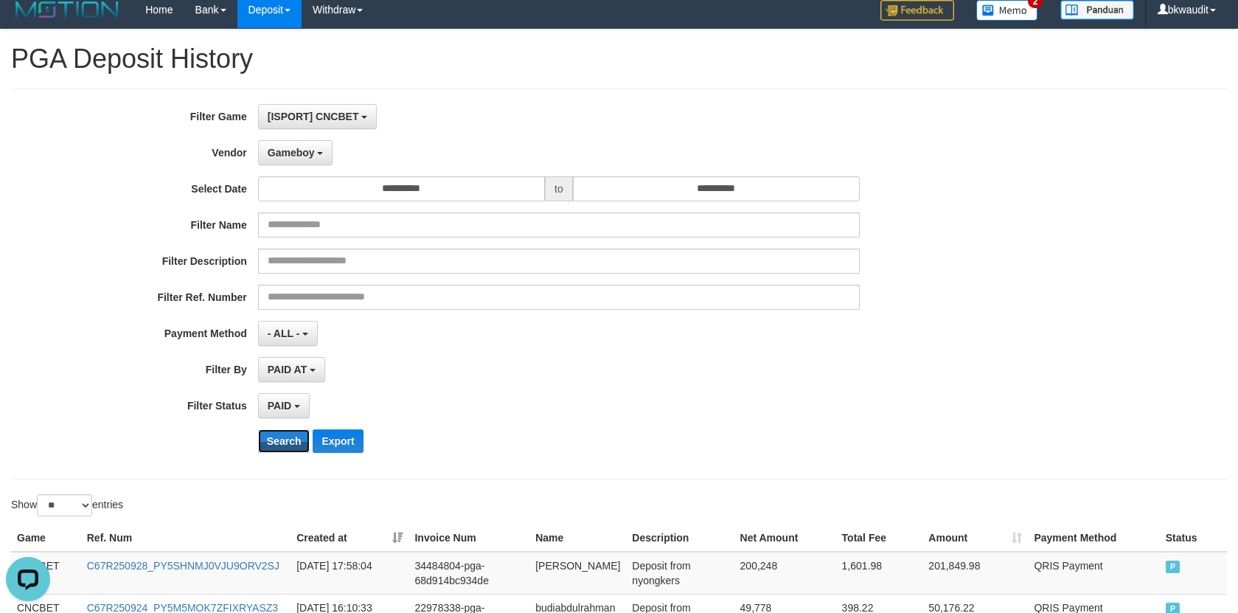
scroll to position [0, 0]
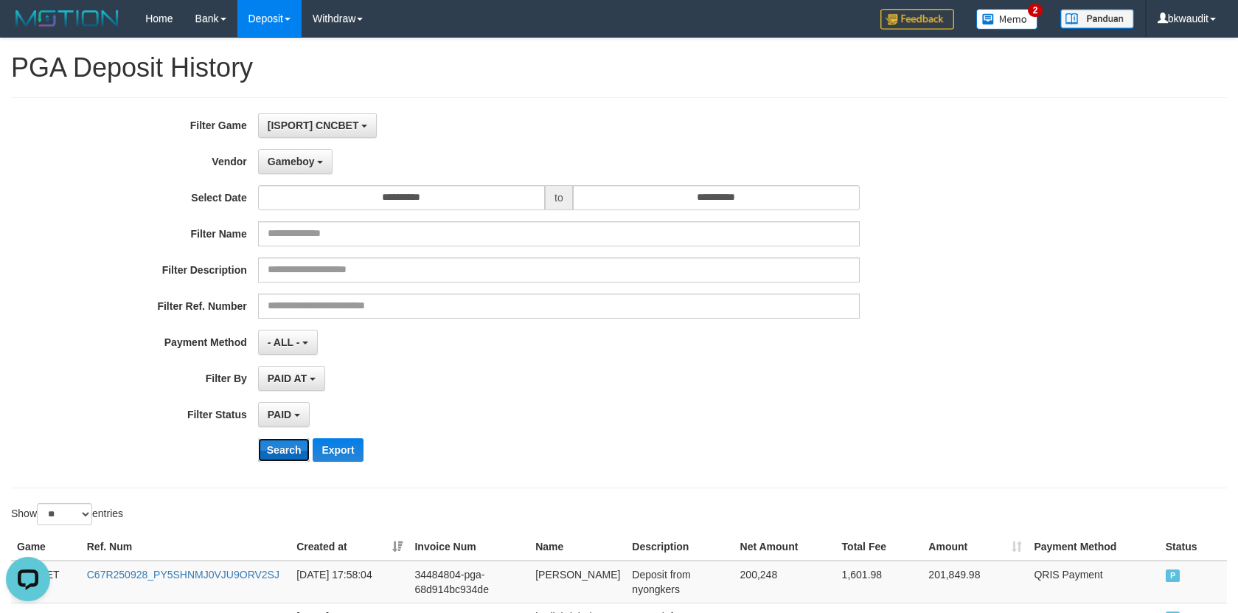
click at [278, 444] on button "Search" at bounding box center [284, 450] width 52 height 24
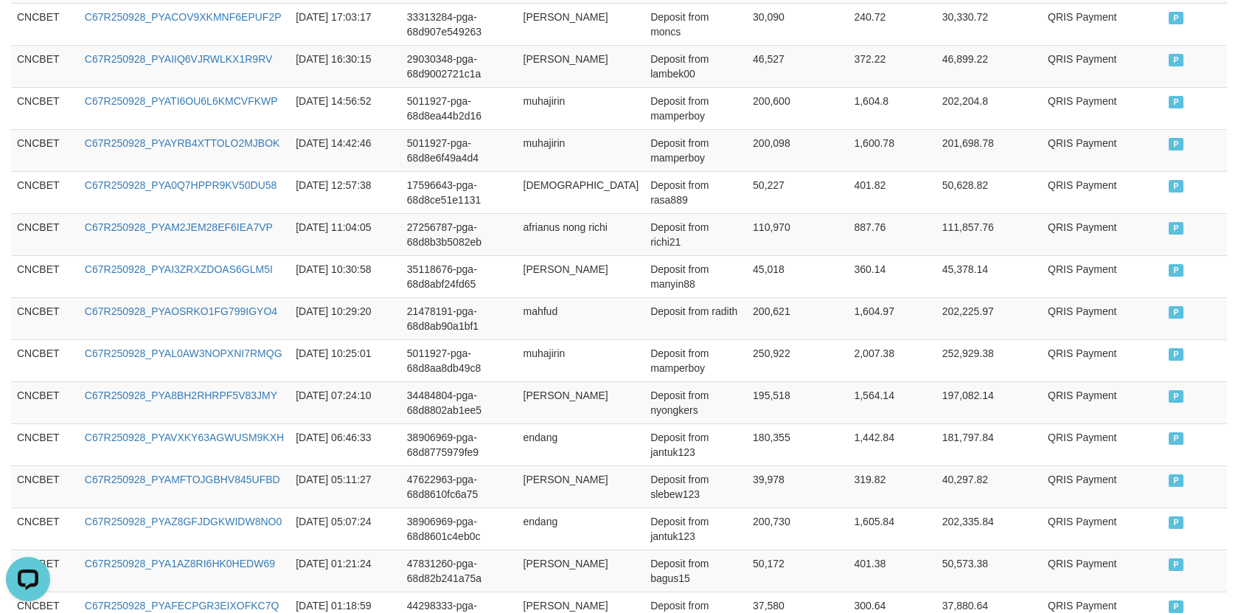
scroll to position [1158, 0]
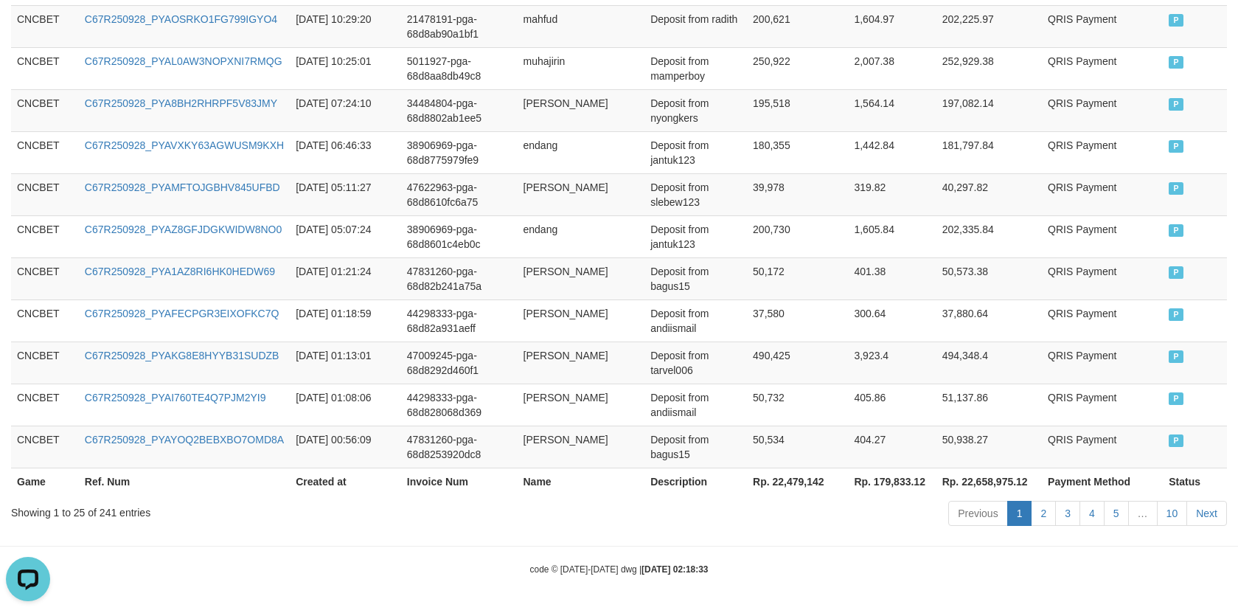
click at [768, 486] on th "Rp. 22,479,142" at bounding box center [797, 480] width 101 height 27
click at [795, 448] on td "50,534" at bounding box center [797, 446] width 101 height 42
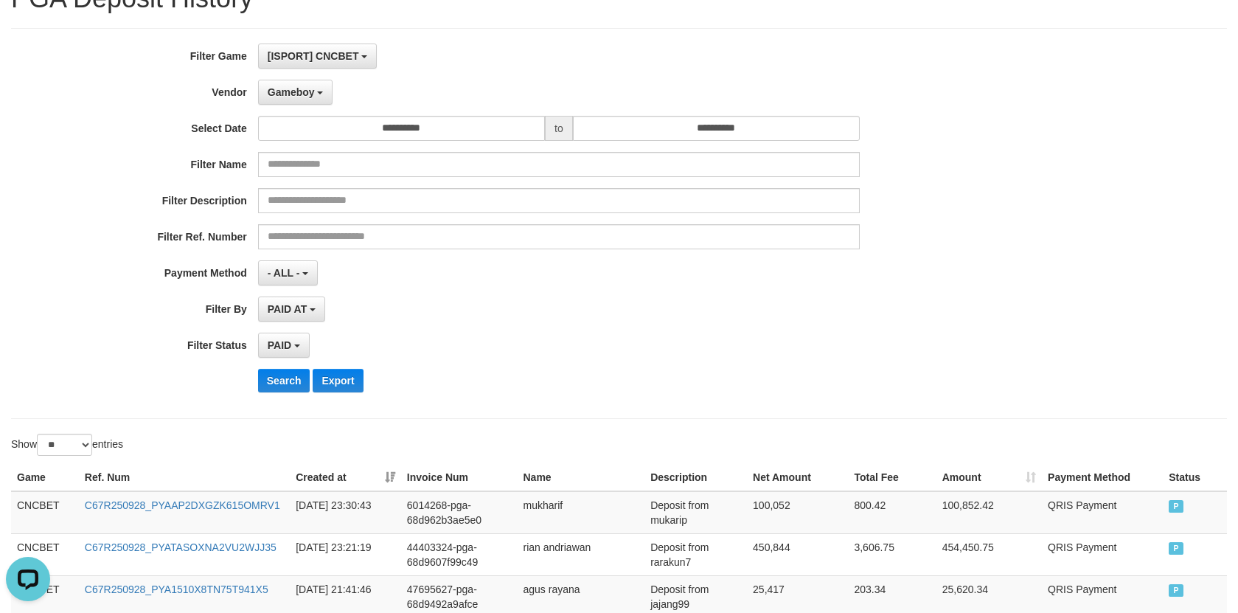
scroll to position [0, 0]
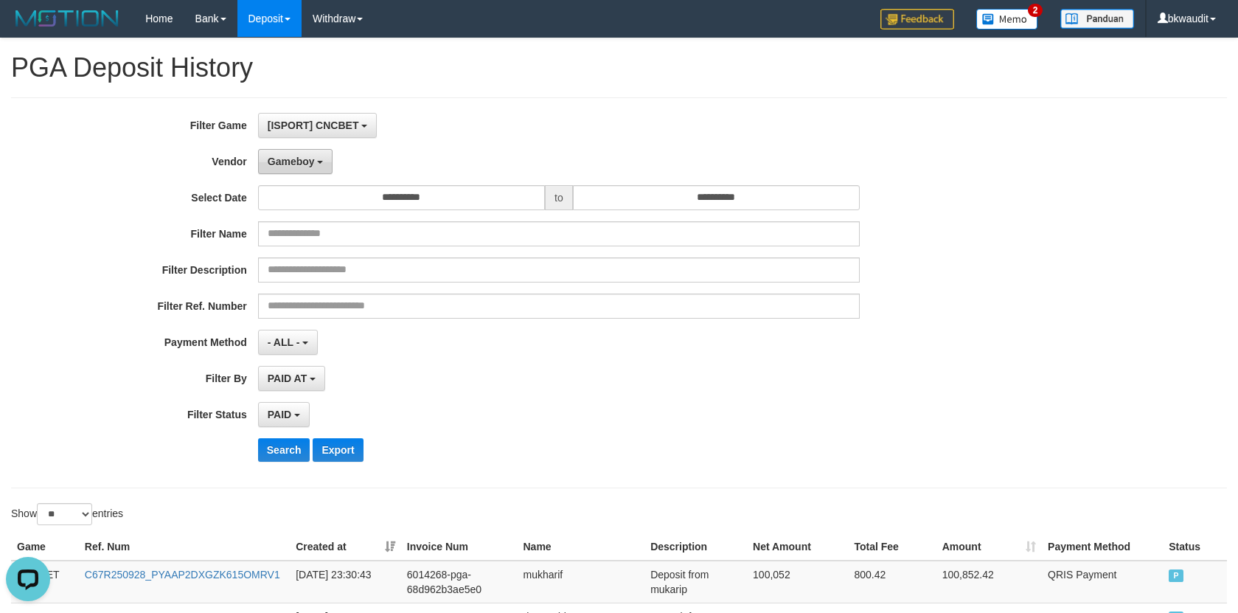
click at [307, 168] on button "Gameboy" at bounding box center [295, 161] width 75 height 25
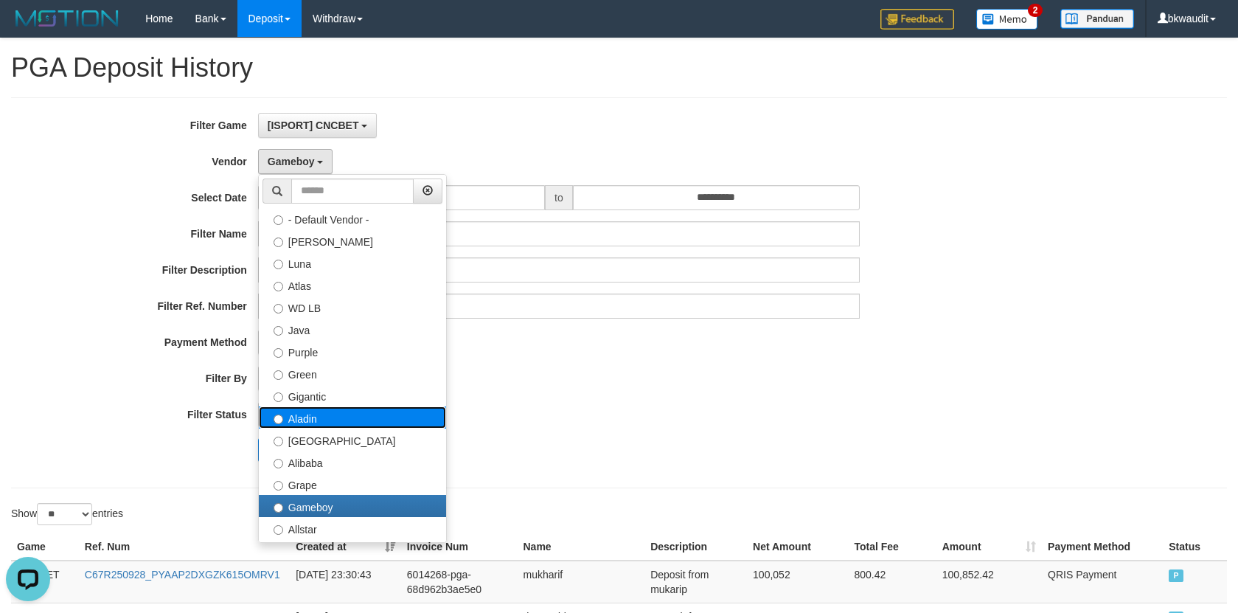
click at [348, 422] on label "Aladin" at bounding box center [352, 417] width 187 height 22
select select "**********"
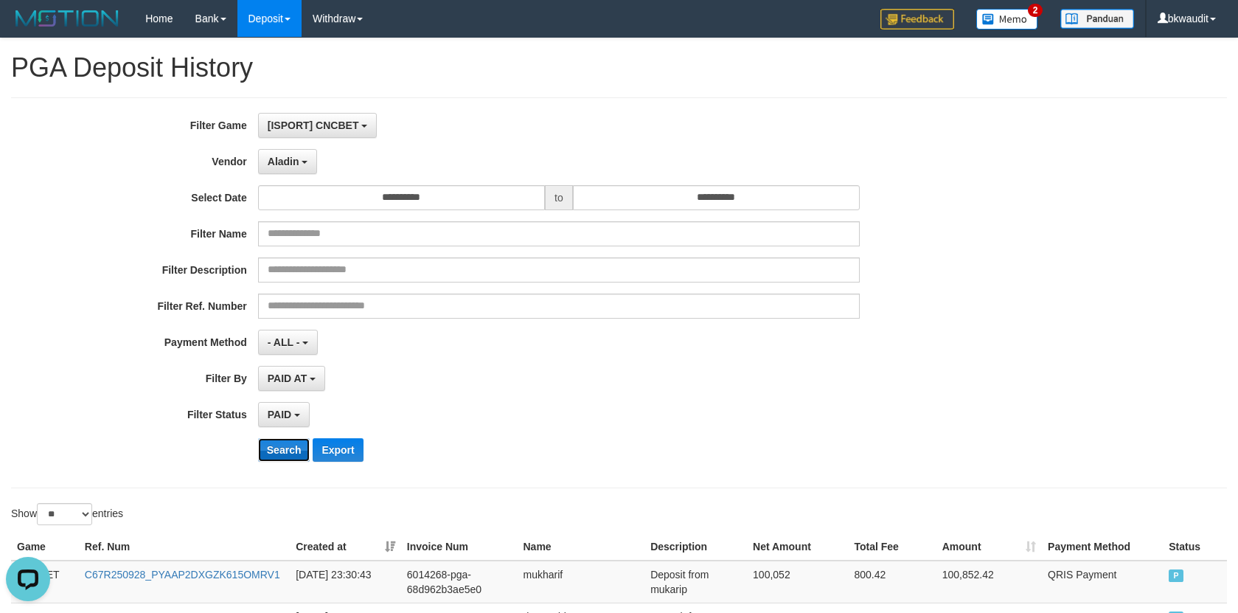
click at [292, 444] on button "Search" at bounding box center [284, 450] width 52 height 24
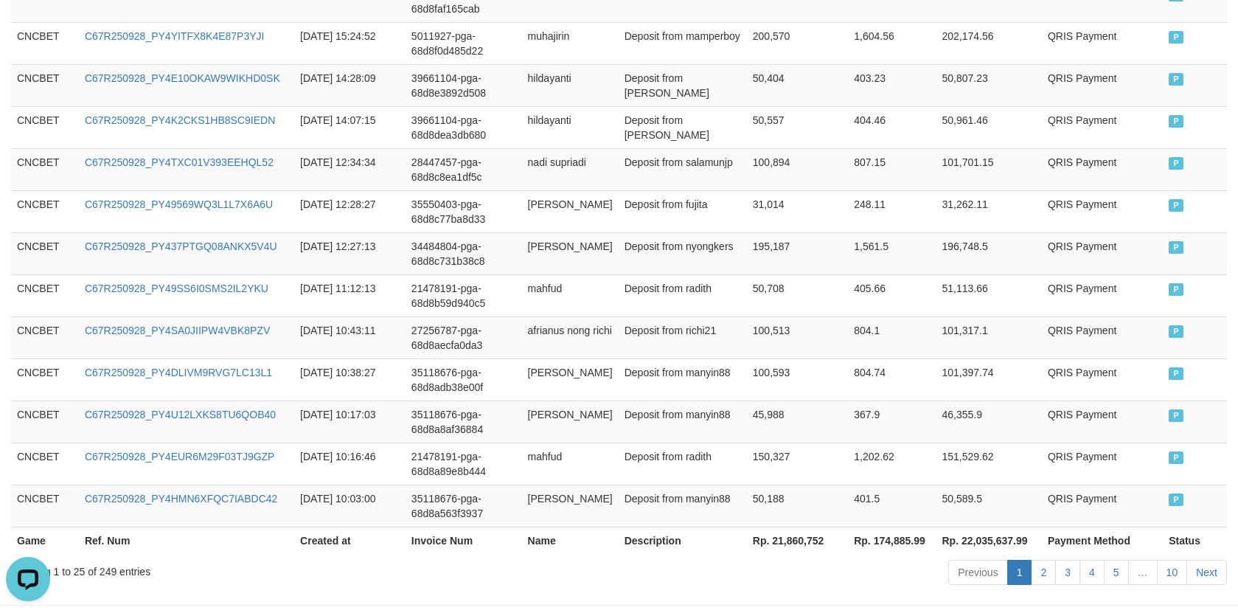
scroll to position [1173, 0]
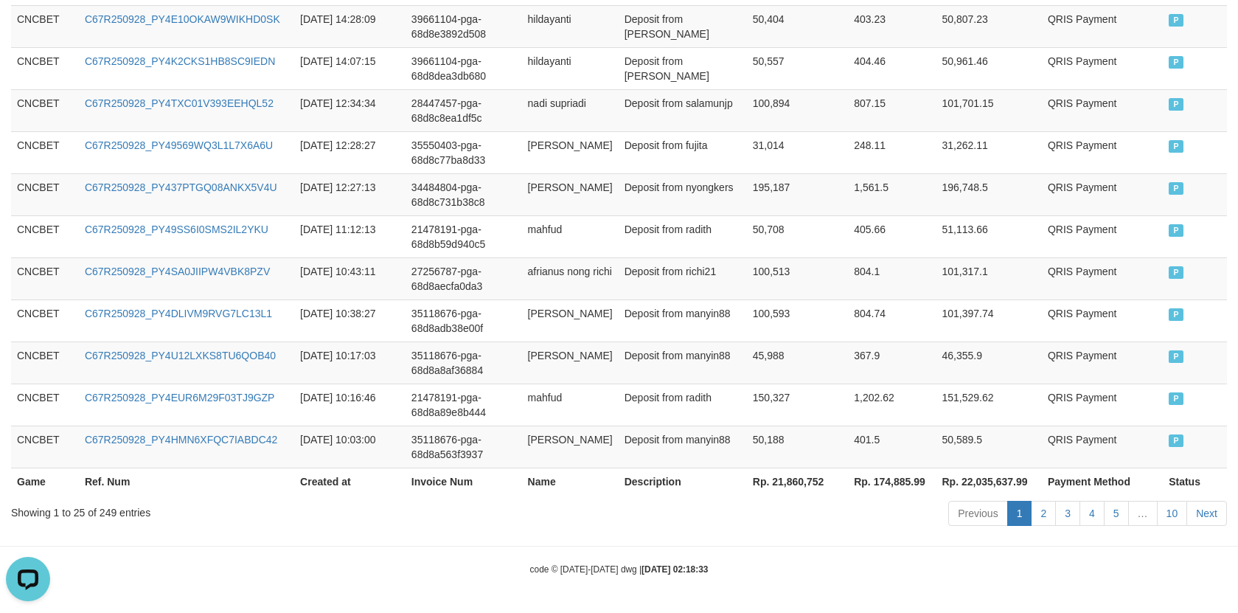
click at [775, 484] on th "Rp. 21,860,752" at bounding box center [797, 480] width 101 height 27
click at [822, 445] on td "50,188" at bounding box center [797, 446] width 101 height 42
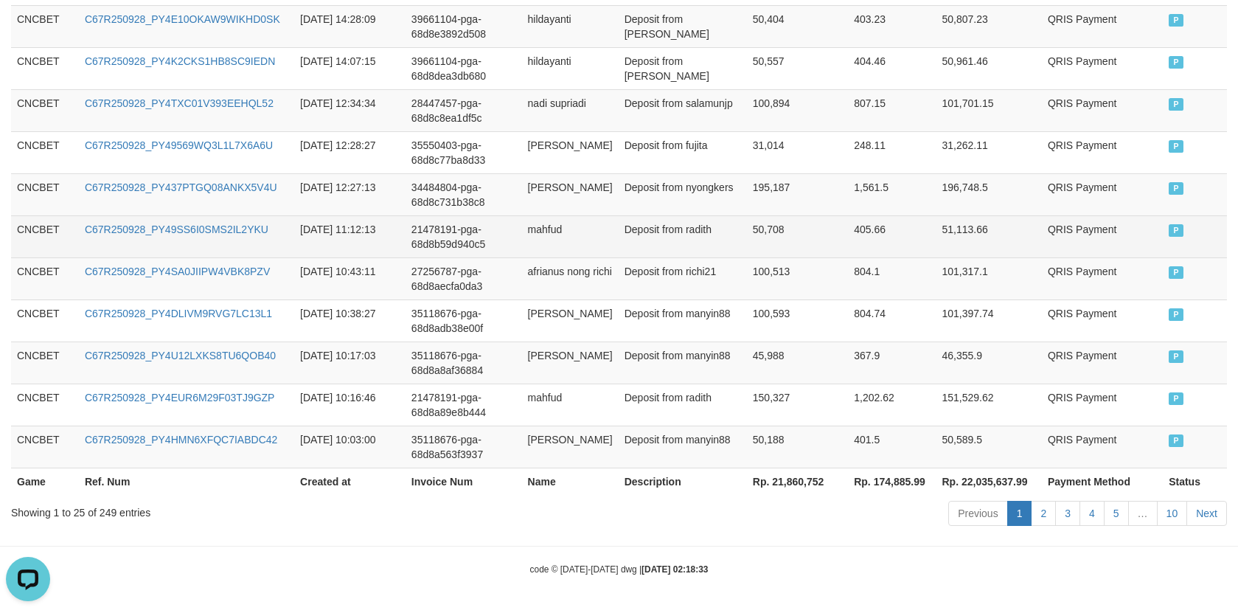
click at [1009, 217] on td "51,113.66" at bounding box center [988, 236] width 105 height 42
